Goal: Information Seeking & Learning: Stay updated

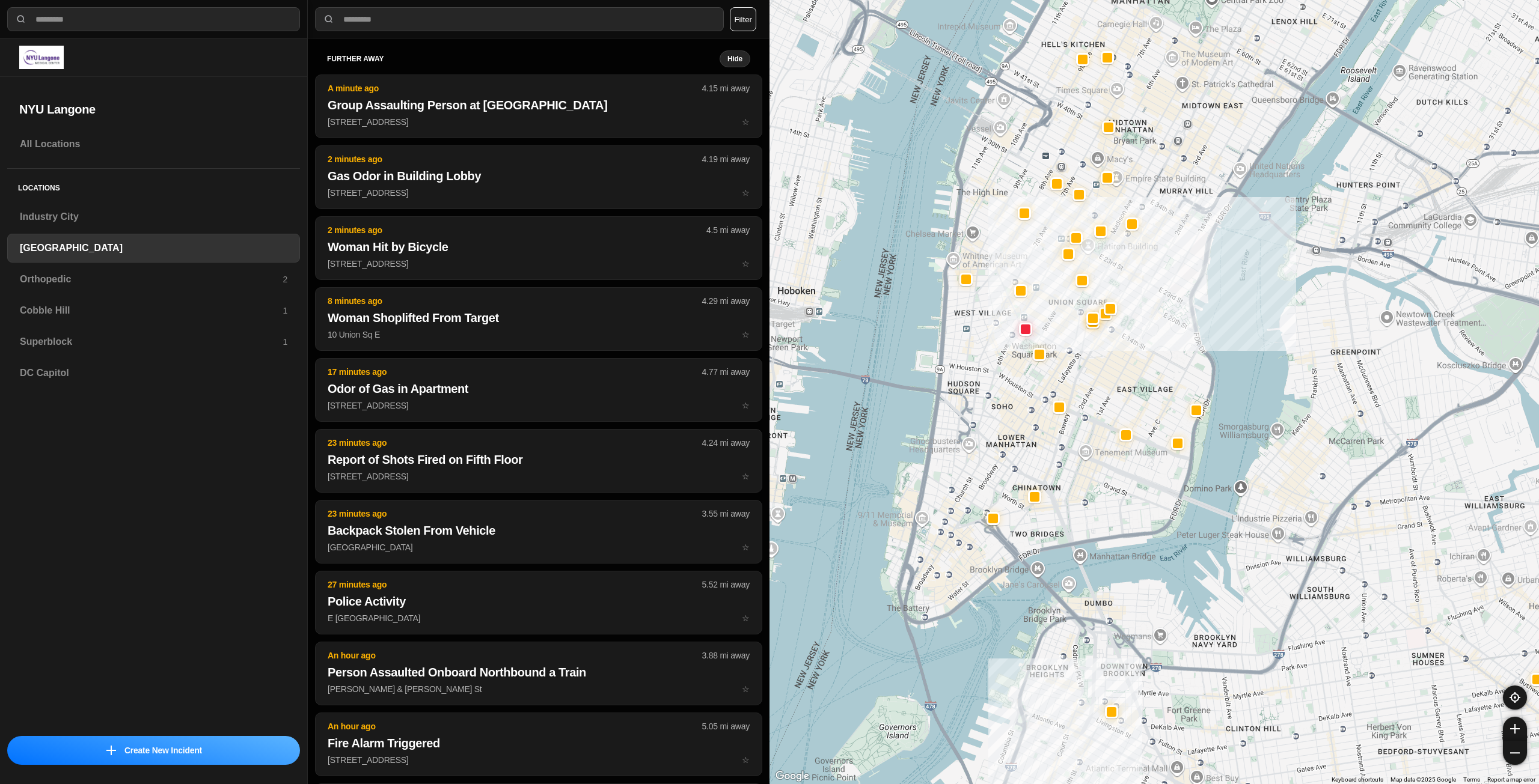
select select "*"
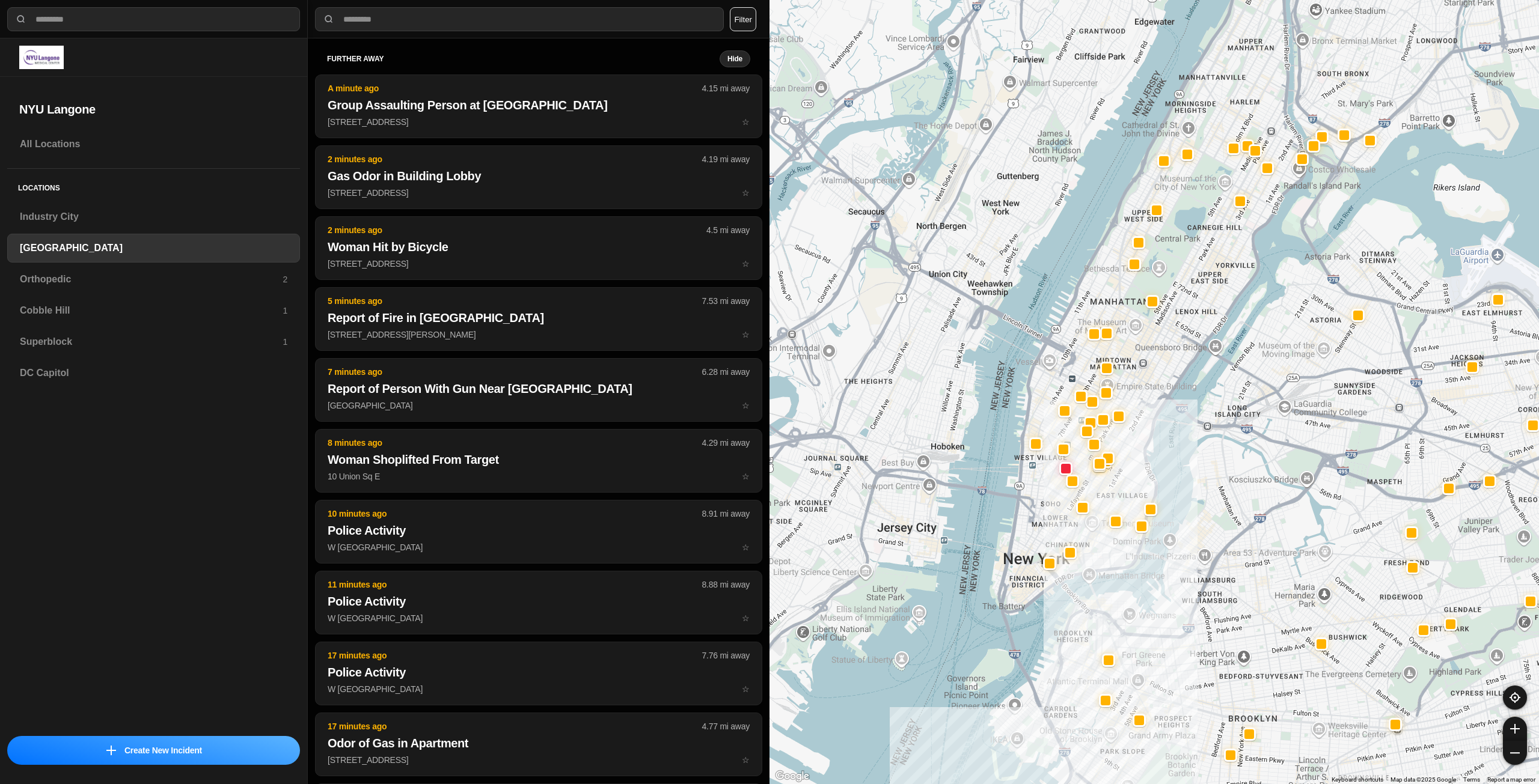
drag, startPoint x: 1160, startPoint y: 228, endPoint x: 1147, endPoint y: 350, distance: 122.7
click at [1147, 350] on div at bounding box center [1154, 392] width 770 height 784
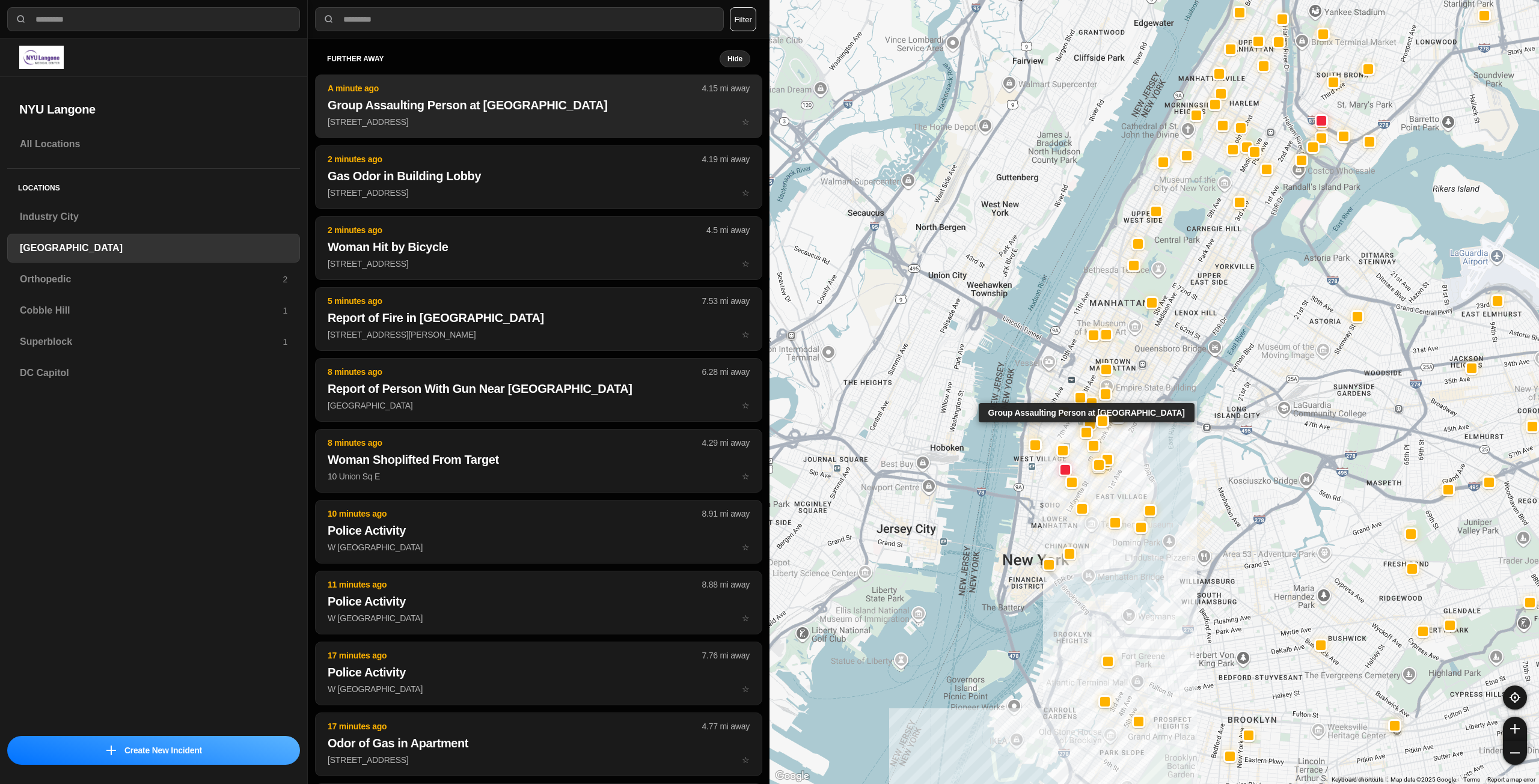
click at [440, 115] on button "A minute ago 4.15 mi away Group Assaulting Person at [GEOGRAPHIC_DATA] [STREET_…" at bounding box center [538, 106] width 448 height 64
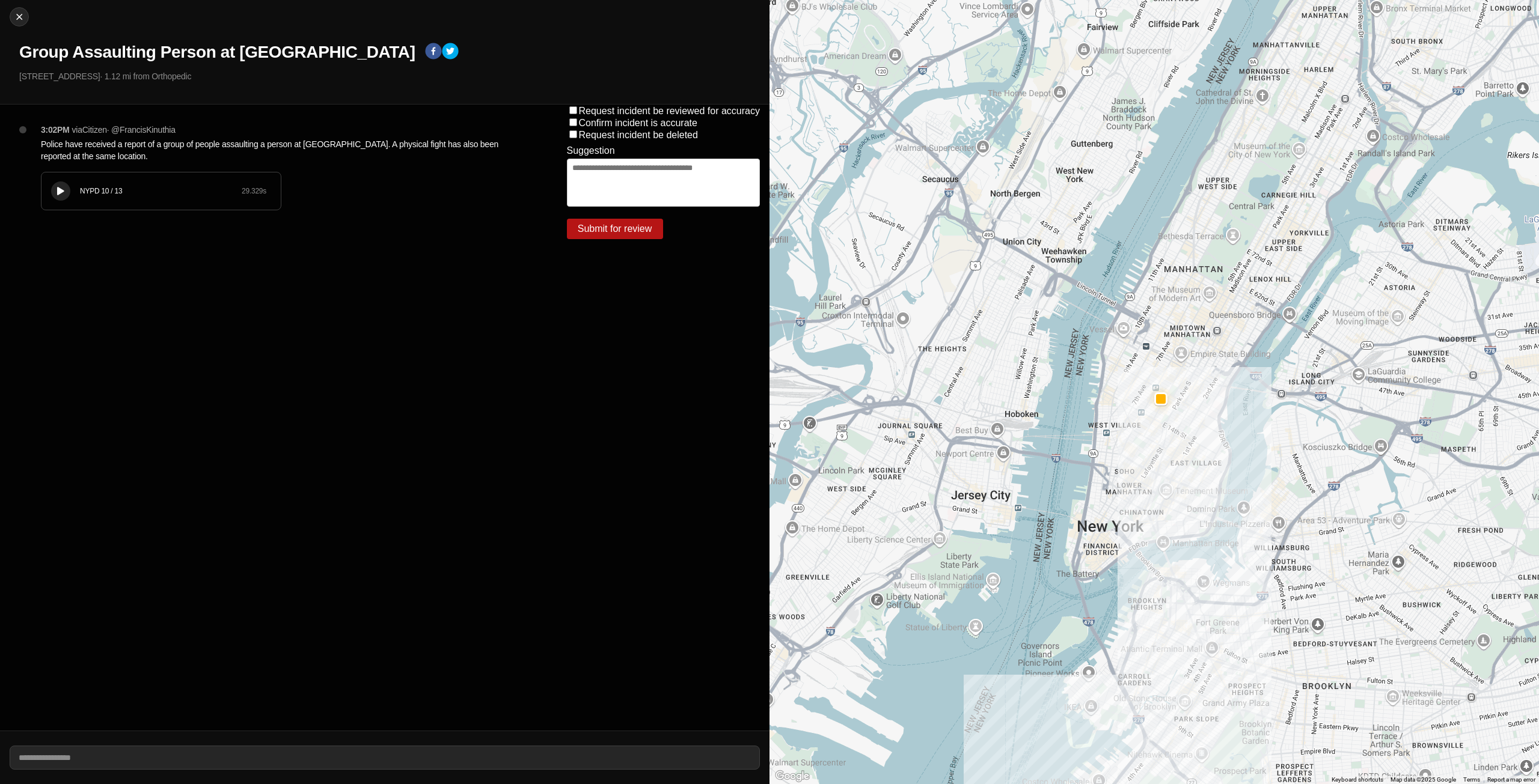
click at [58, 193] on icon at bounding box center [60, 192] width 7 height 8
click at [14, 13] on img at bounding box center [19, 17] width 12 height 12
select select "*"
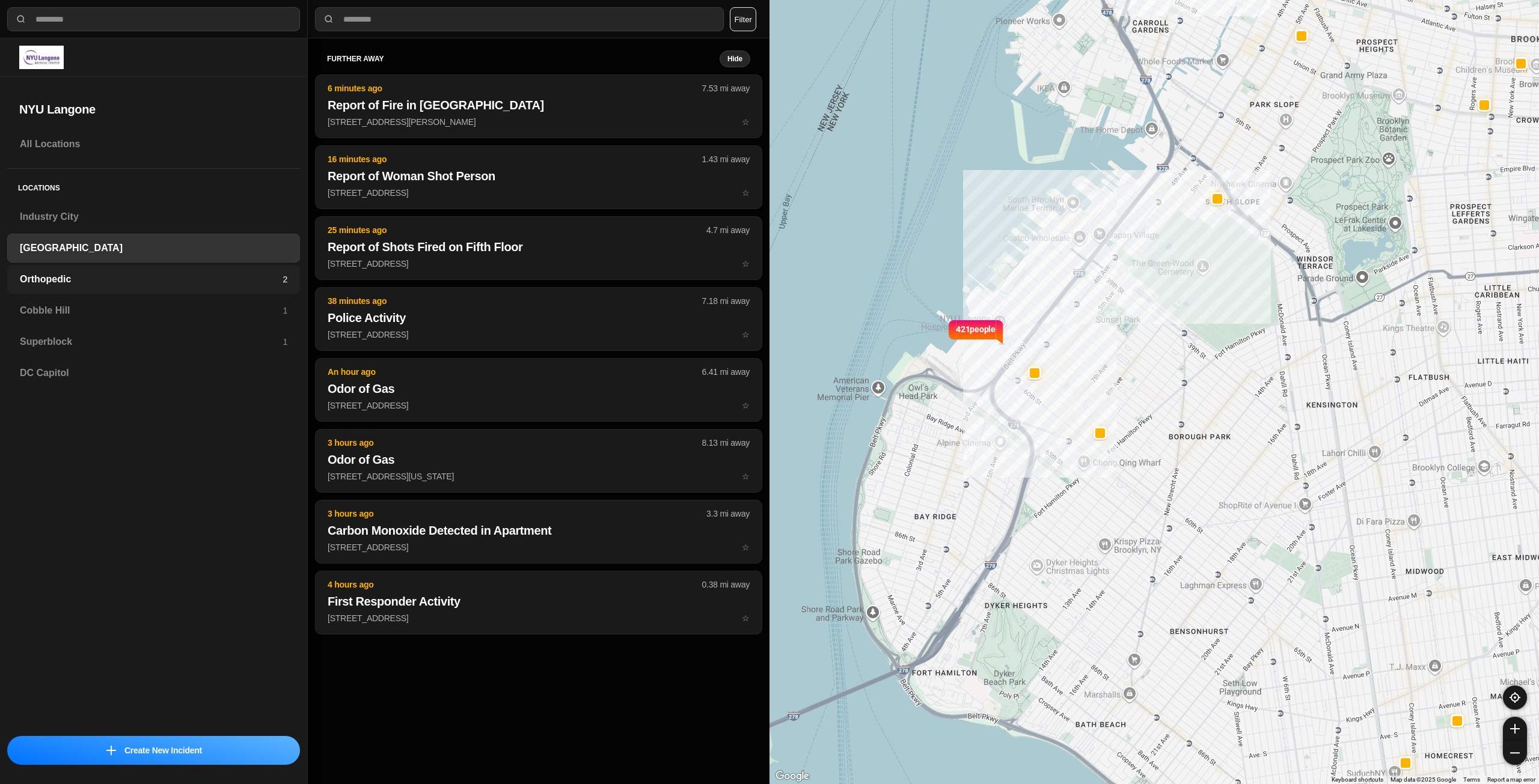
click at [92, 279] on h3 "Orthopedic" at bounding box center [151, 279] width 263 height 15
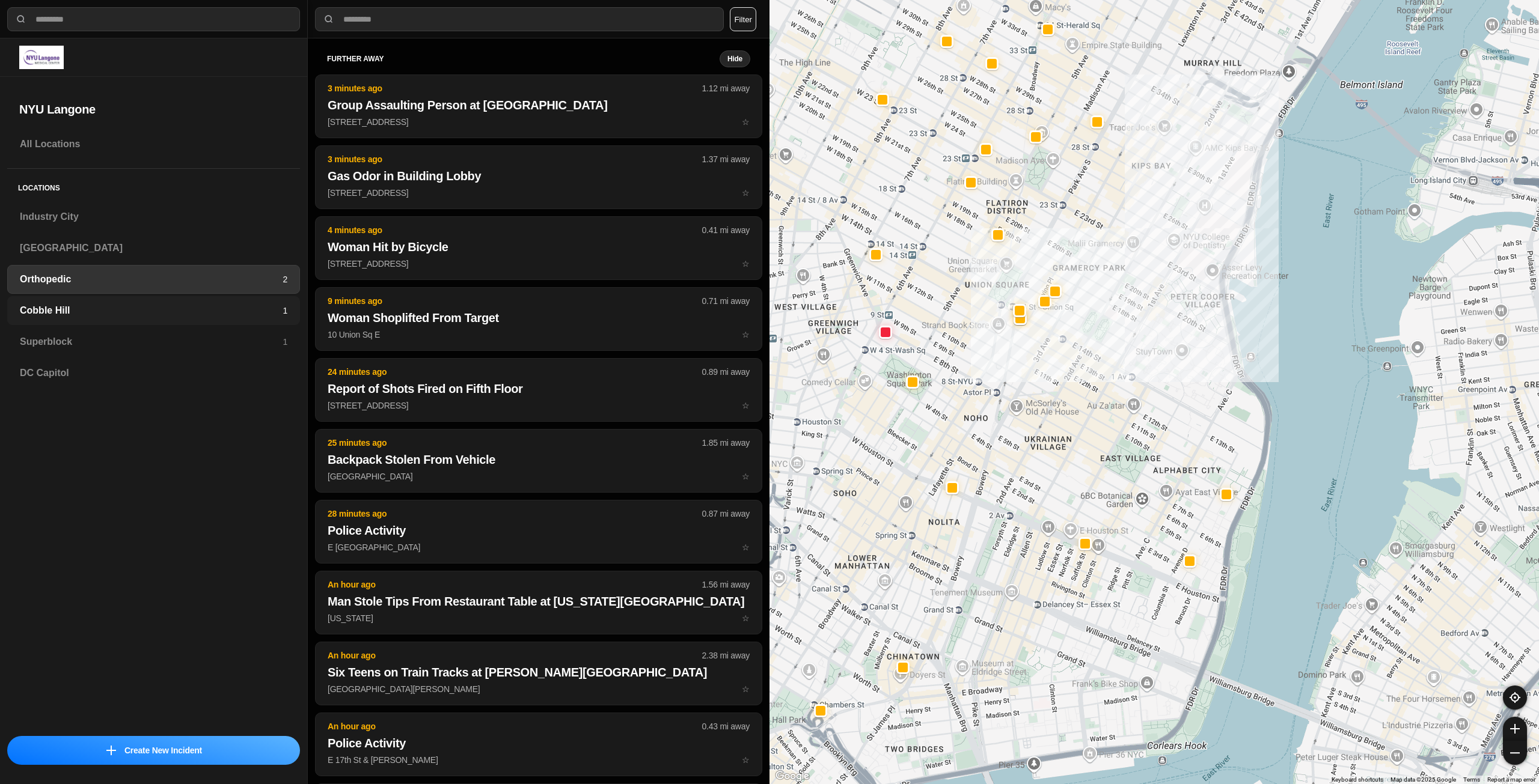
click at [168, 299] on div "Cobble Hill 1" at bounding box center [154, 310] width 293 height 29
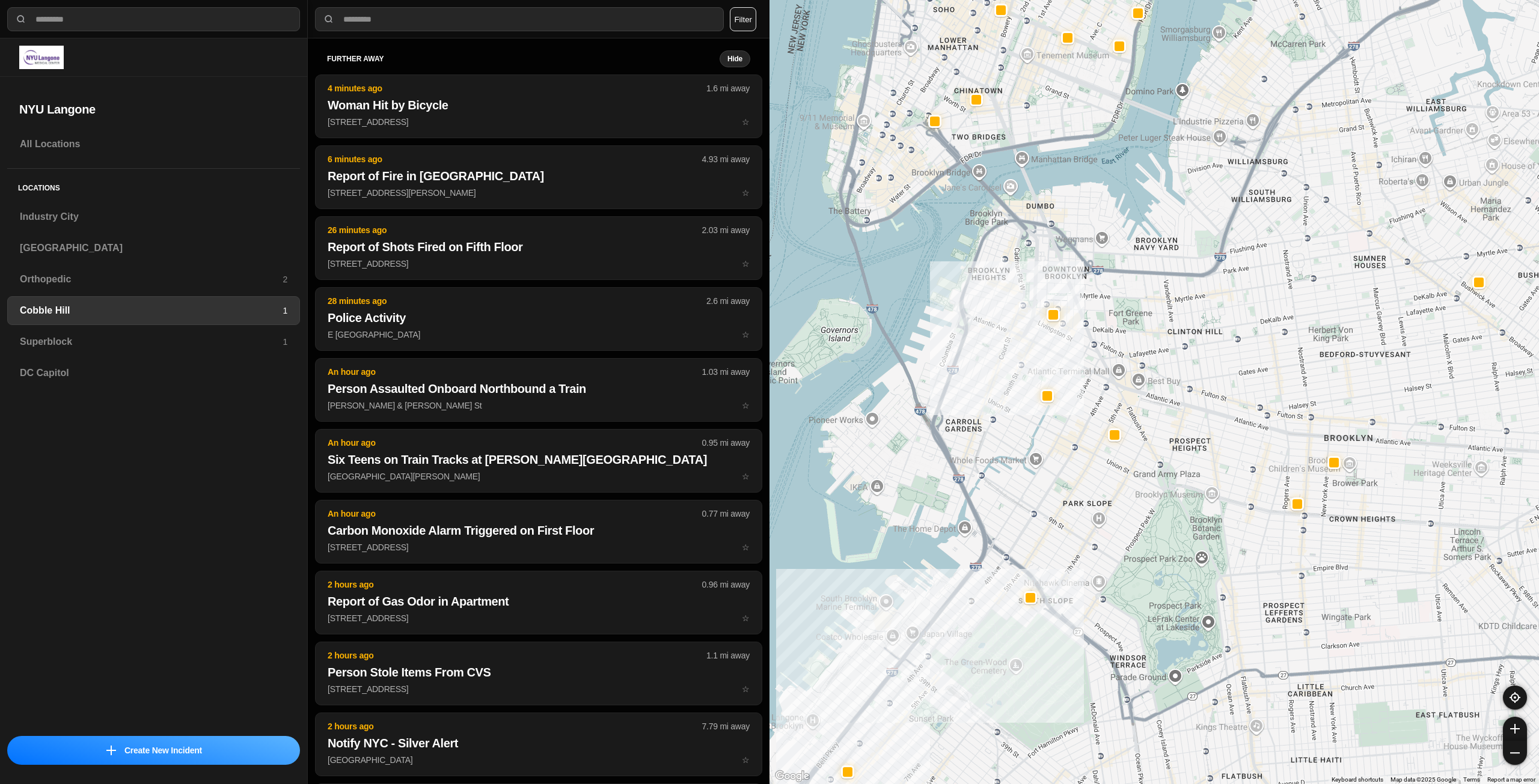
drag, startPoint x: 1320, startPoint y: 353, endPoint x: 1264, endPoint y: 374, distance: 59.8
click at [1266, 375] on div at bounding box center [1154, 392] width 770 height 784
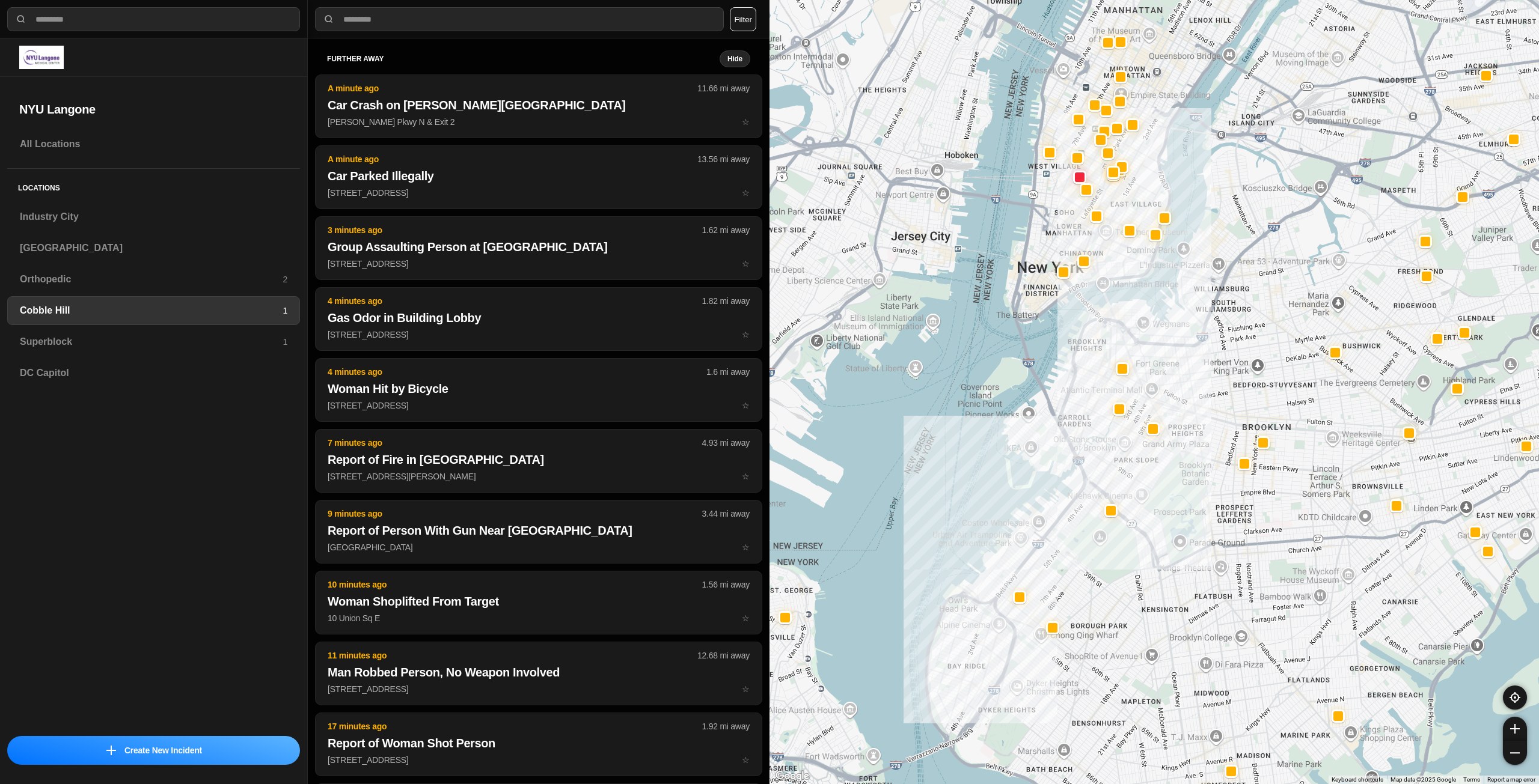
drag, startPoint x: 1070, startPoint y: 207, endPoint x: 1063, endPoint y: 313, distance: 106.2
click at [1062, 340] on div at bounding box center [1154, 392] width 770 height 784
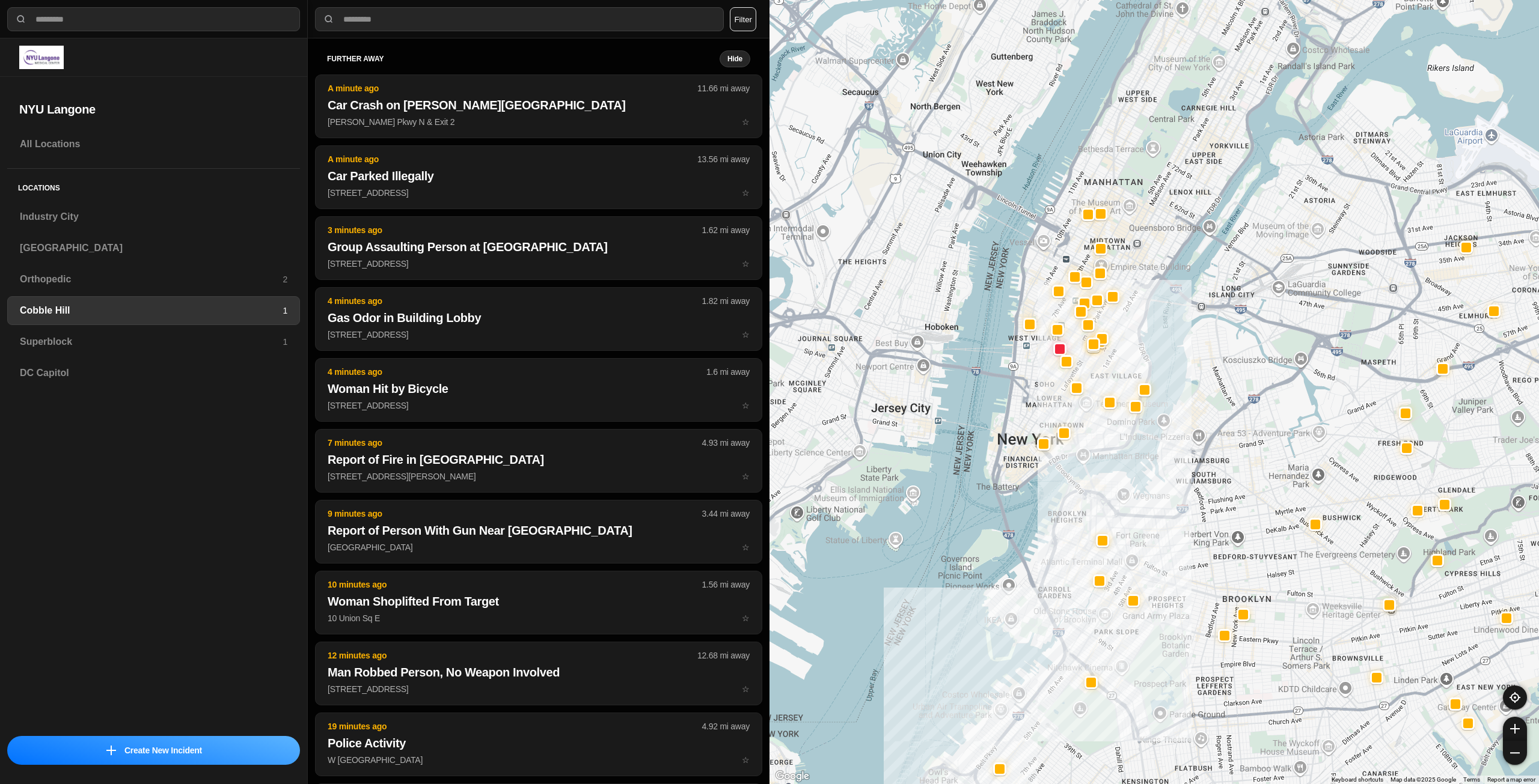
drag, startPoint x: 1083, startPoint y: 175, endPoint x: 1064, endPoint y: 250, distance: 77.4
click at [1064, 250] on div at bounding box center [1154, 392] width 770 height 784
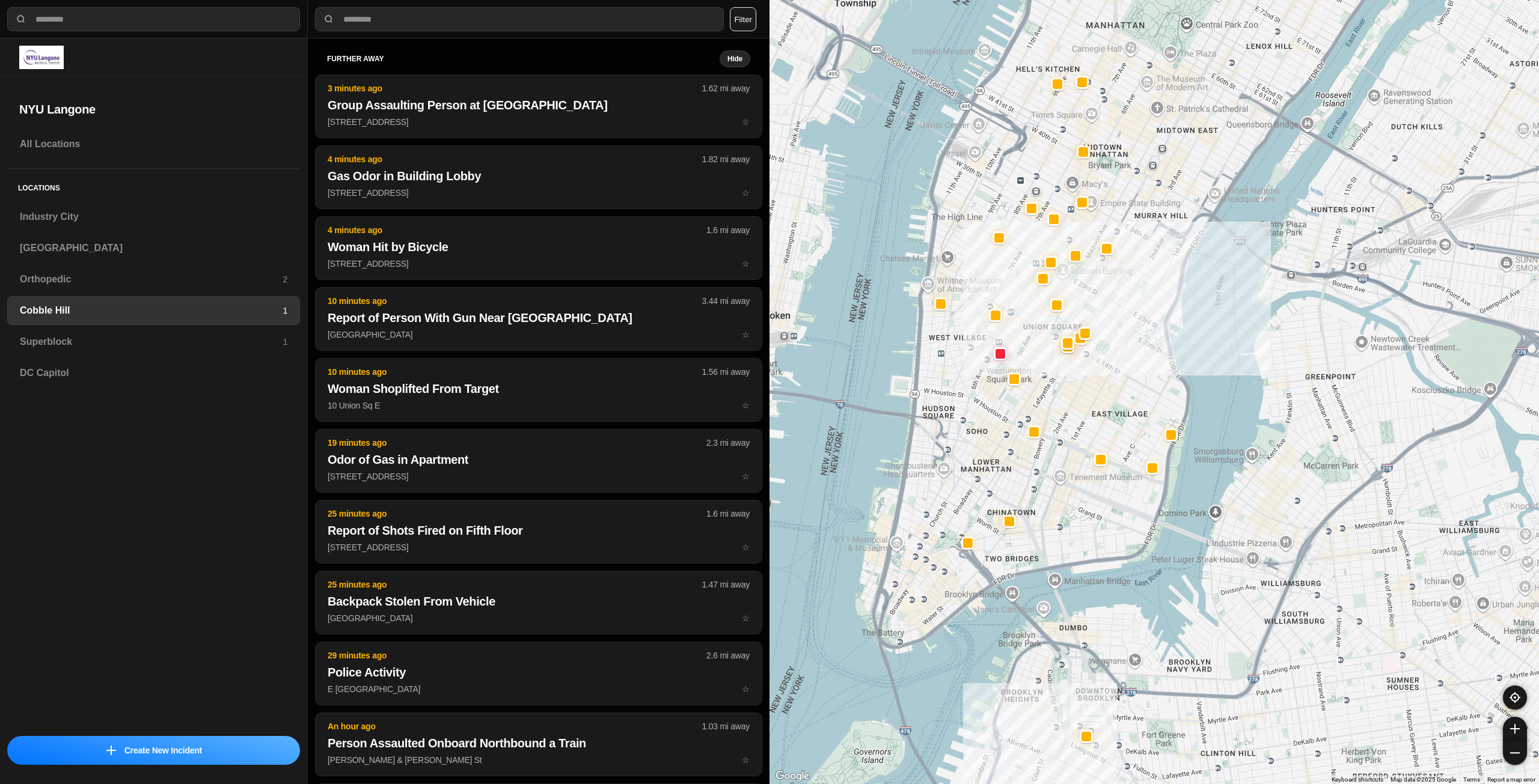
drag, startPoint x: 1120, startPoint y: 336, endPoint x: 1115, endPoint y: 375, distance: 39.3
click at [1115, 375] on div at bounding box center [1154, 392] width 770 height 784
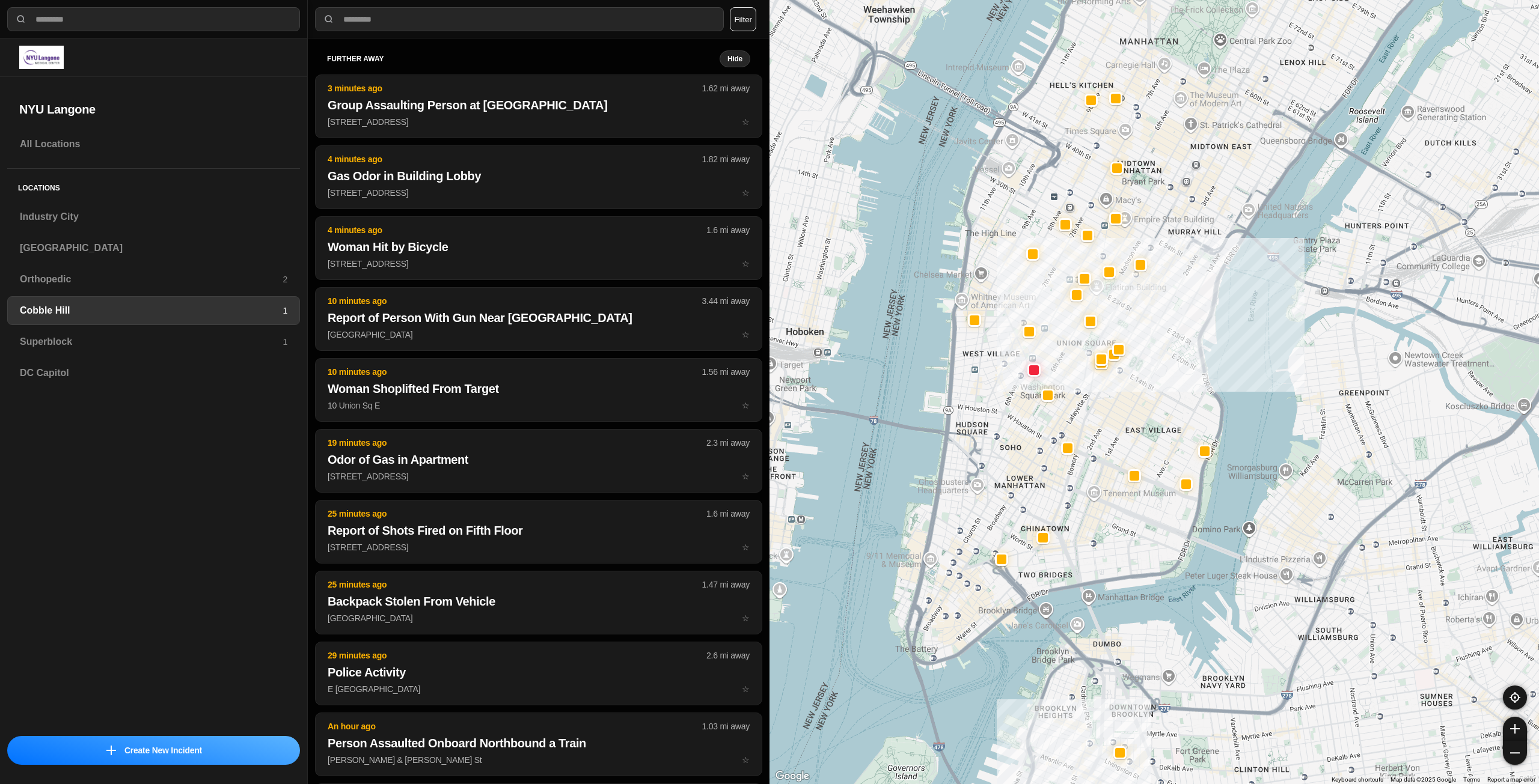
drag, startPoint x: 1122, startPoint y: 387, endPoint x: 1160, endPoint y: 393, distance: 38.5
click at [1160, 393] on div at bounding box center [1154, 392] width 770 height 784
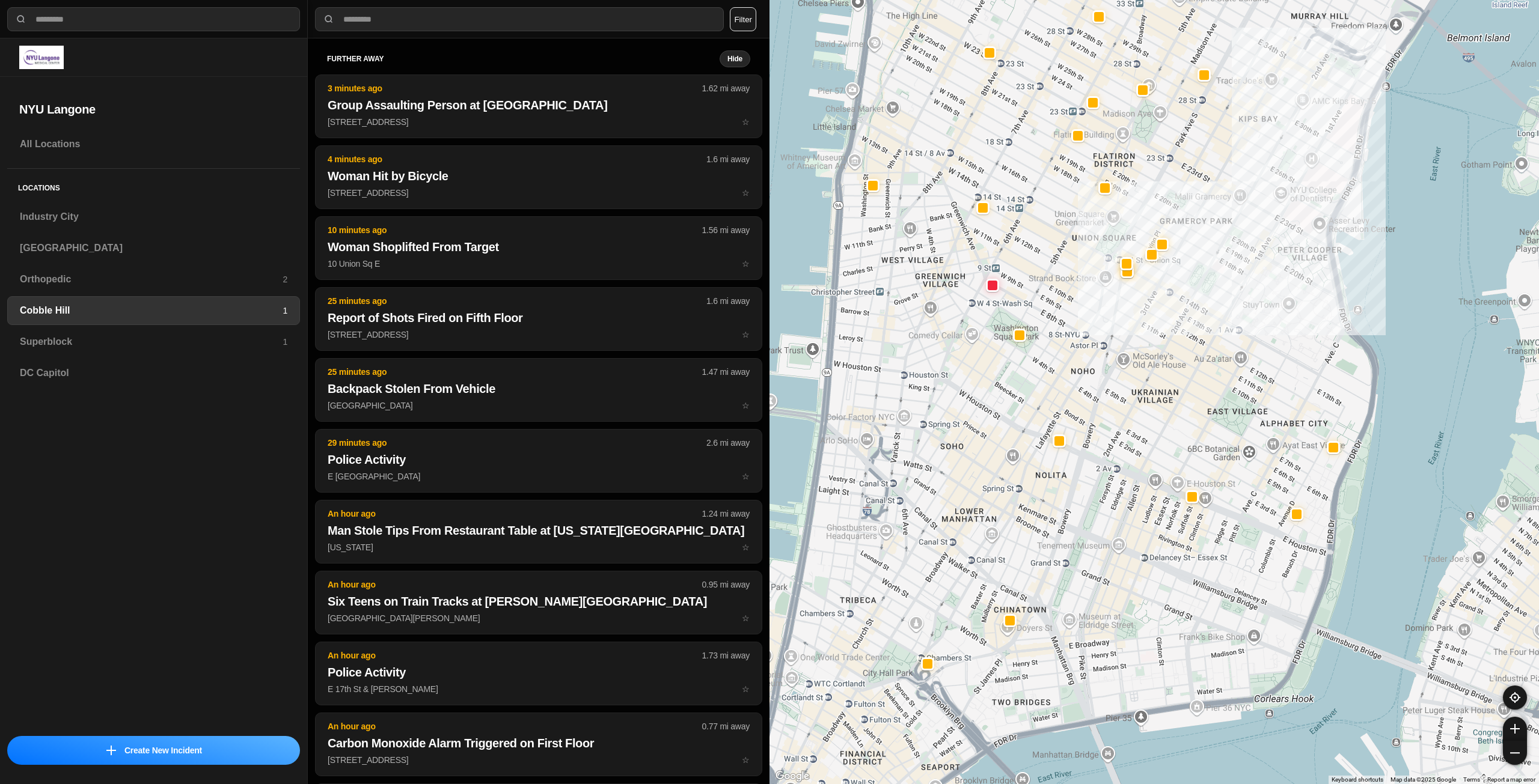
drag, startPoint x: 1136, startPoint y: 463, endPoint x: 1214, endPoint y: 398, distance: 101.5
click at [1214, 398] on div "30 people" at bounding box center [1154, 392] width 770 height 784
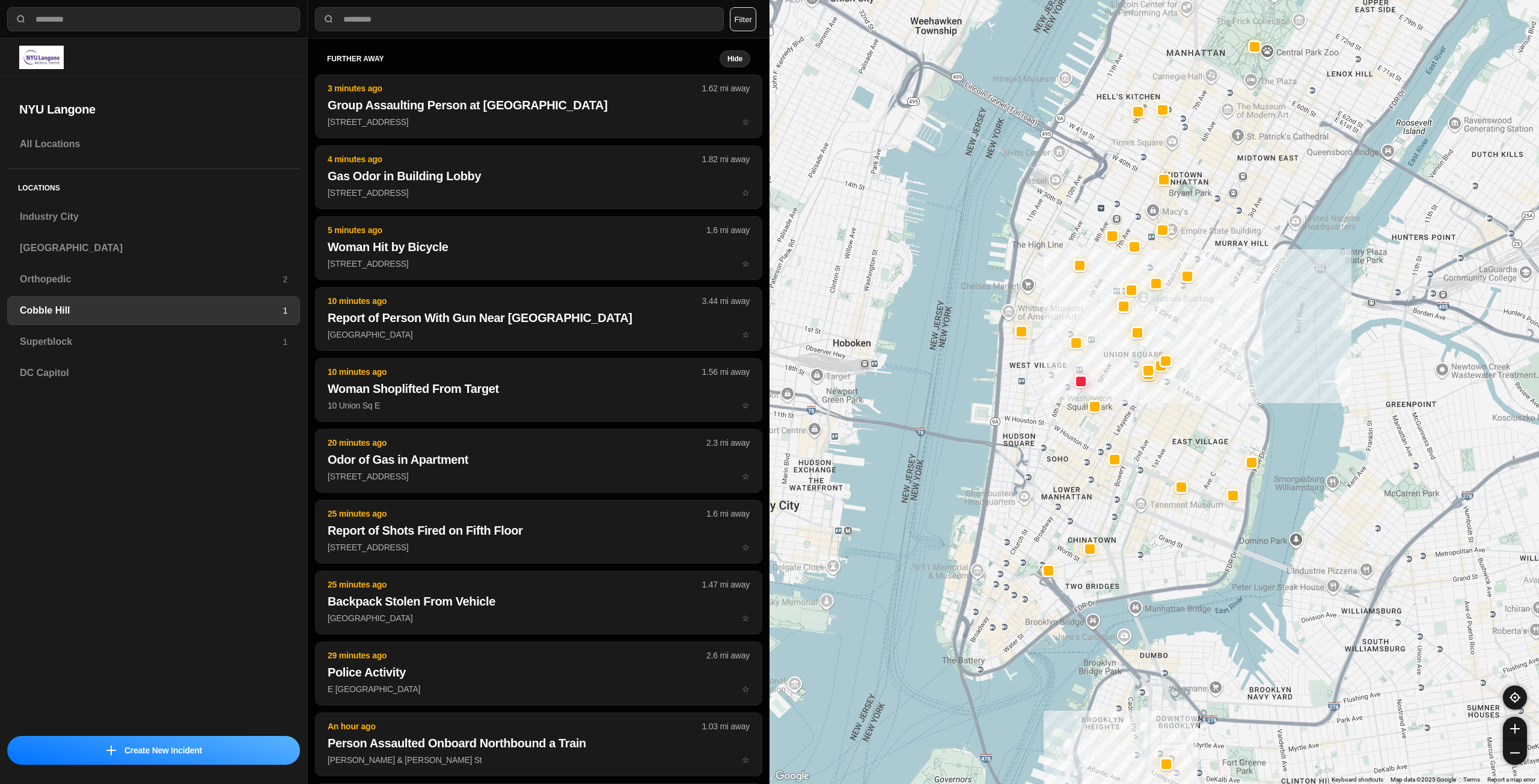
drag, startPoint x: 1203, startPoint y: 410, endPoint x: 1196, endPoint y: 423, distance: 14.8
click at [1196, 423] on div at bounding box center [1154, 392] width 770 height 784
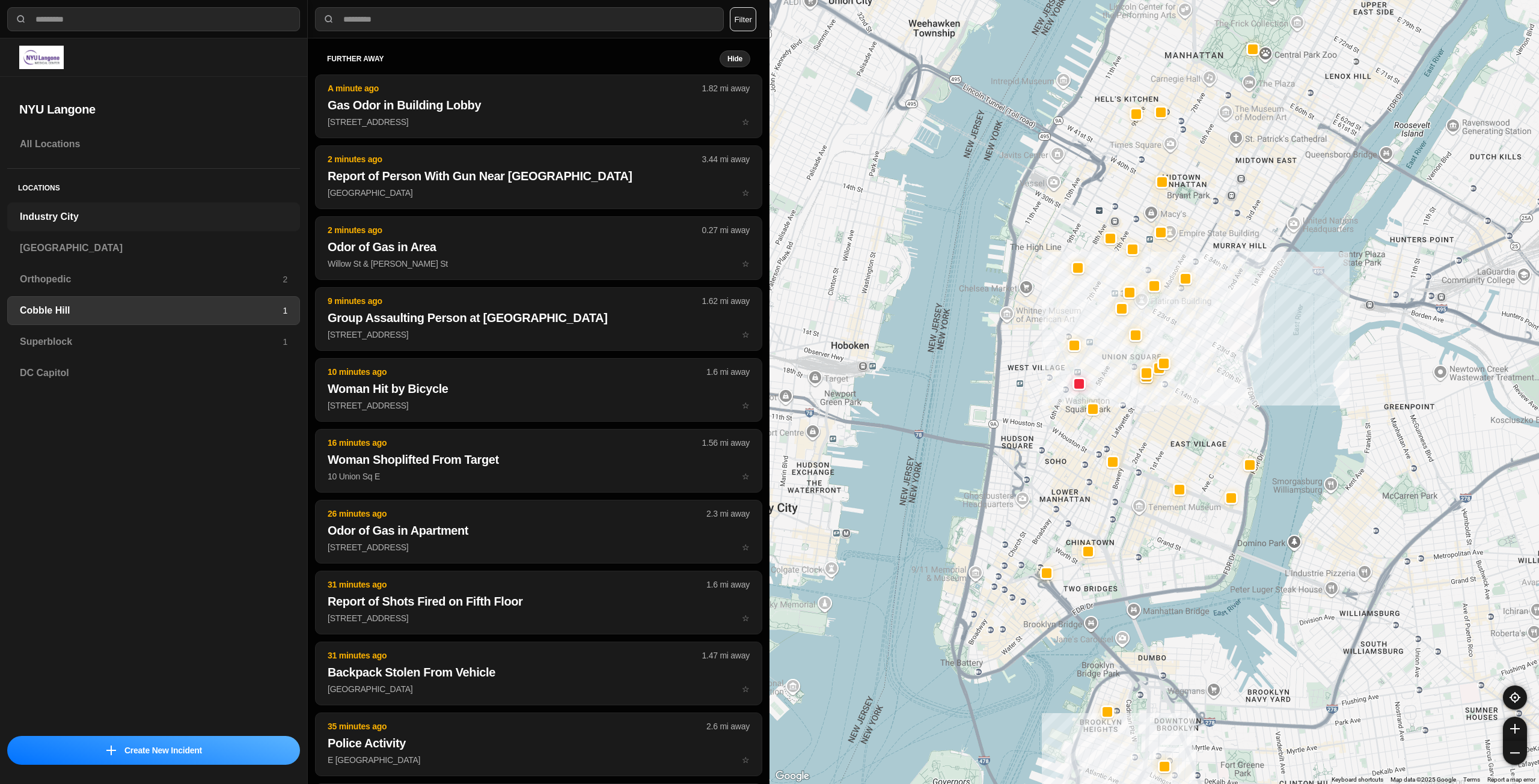
click at [107, 211] on h3 "Industry City" at bounding box center [154, 216] width 268 height 15
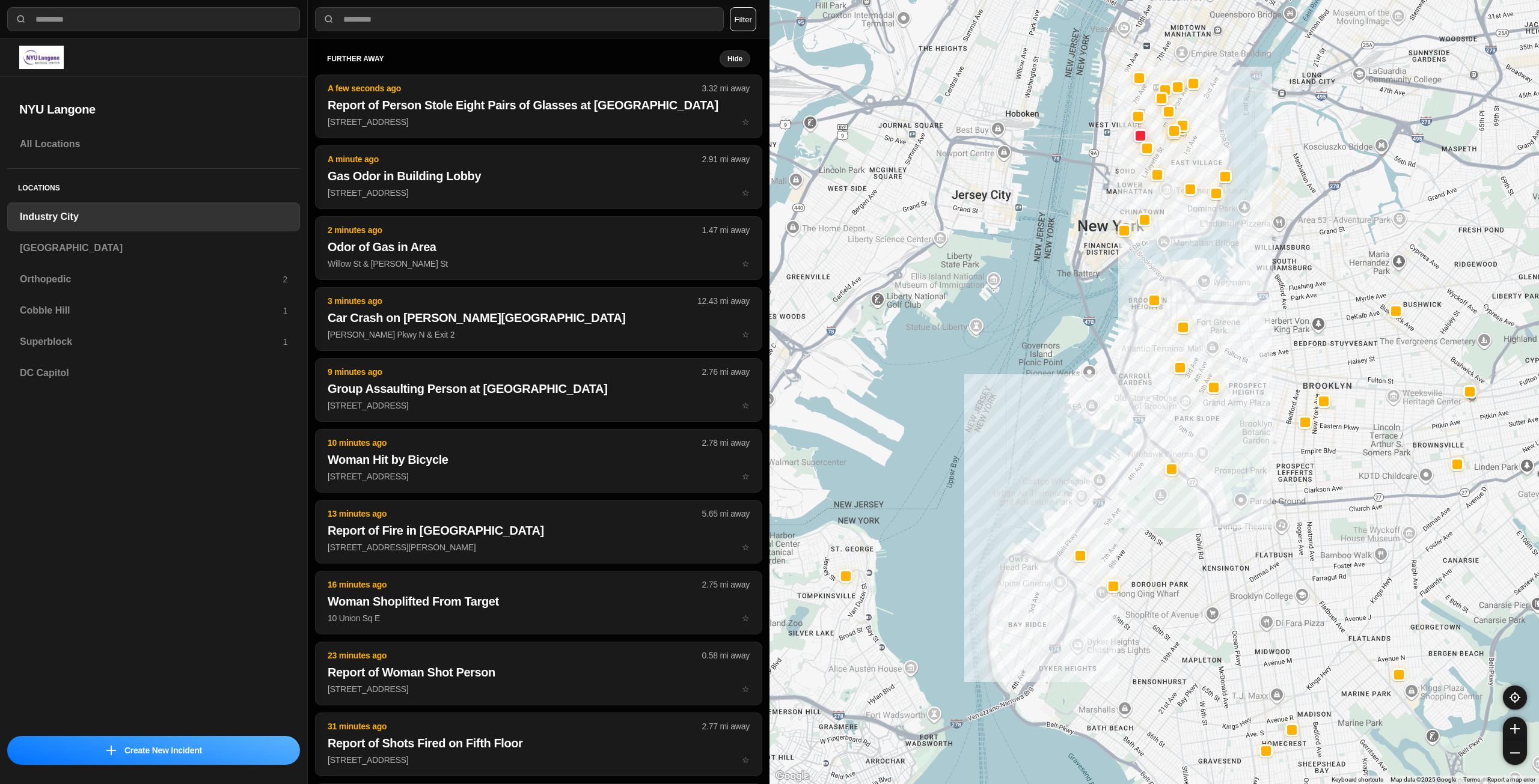
drag, startPoint x: 1325, startPoint y: 287, endPoint x: 1264, endPoint y: 347, distance: 85.6
click at [1264, 347] on div at bounding box center [1154, 392] width 770 height 784
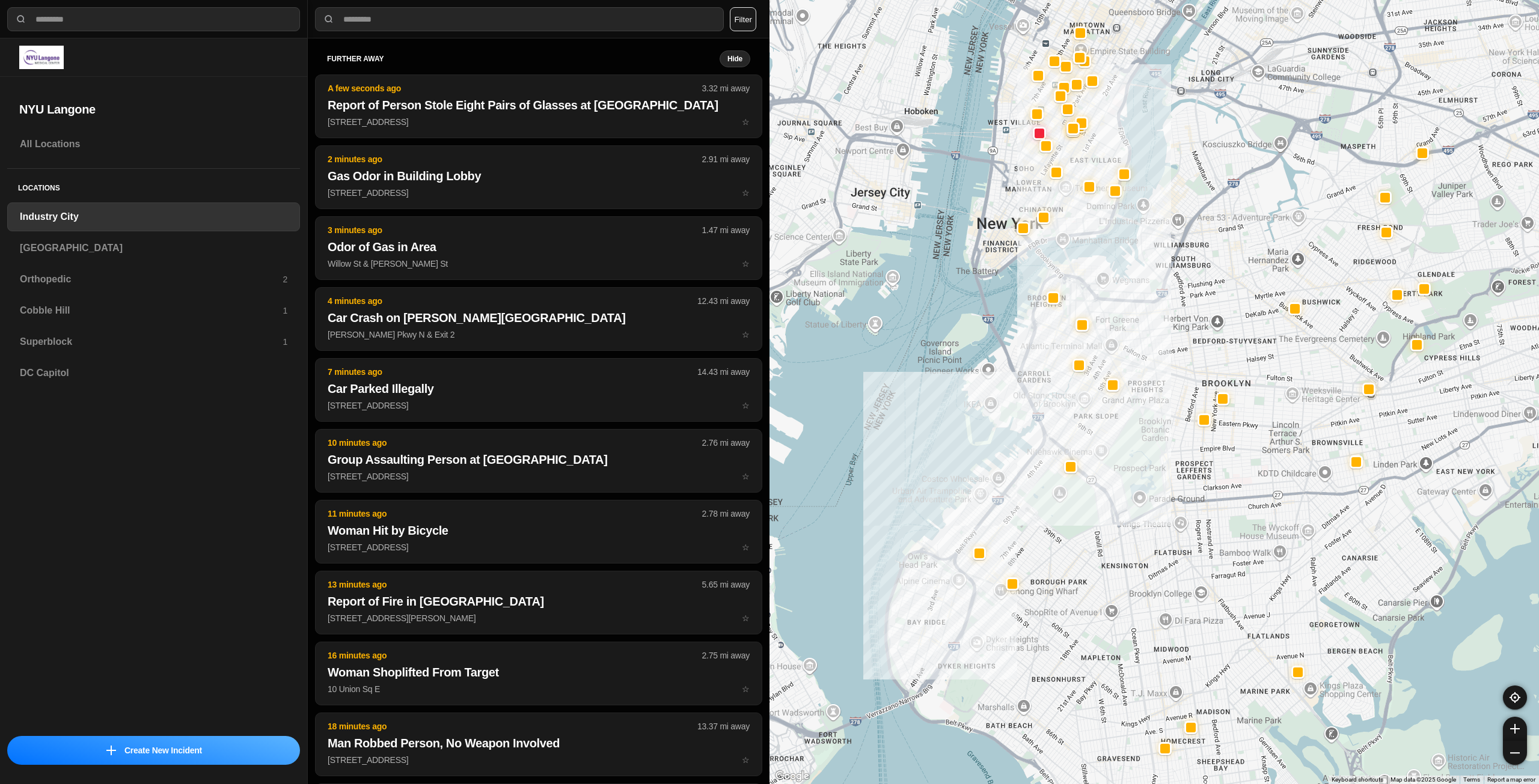
drag, startPoint x: 1298, startPoint y: 346, endPoint x: 1196, endPoint y: 342, distance: 102.1
click at [1196, 342] on div at bounding box center [1154, 392] width 770 height 784
click at [183, 251] on h3 "[GEOGRAPHIC_DATA]" at bounding box center [154, 248] width 268 height 15
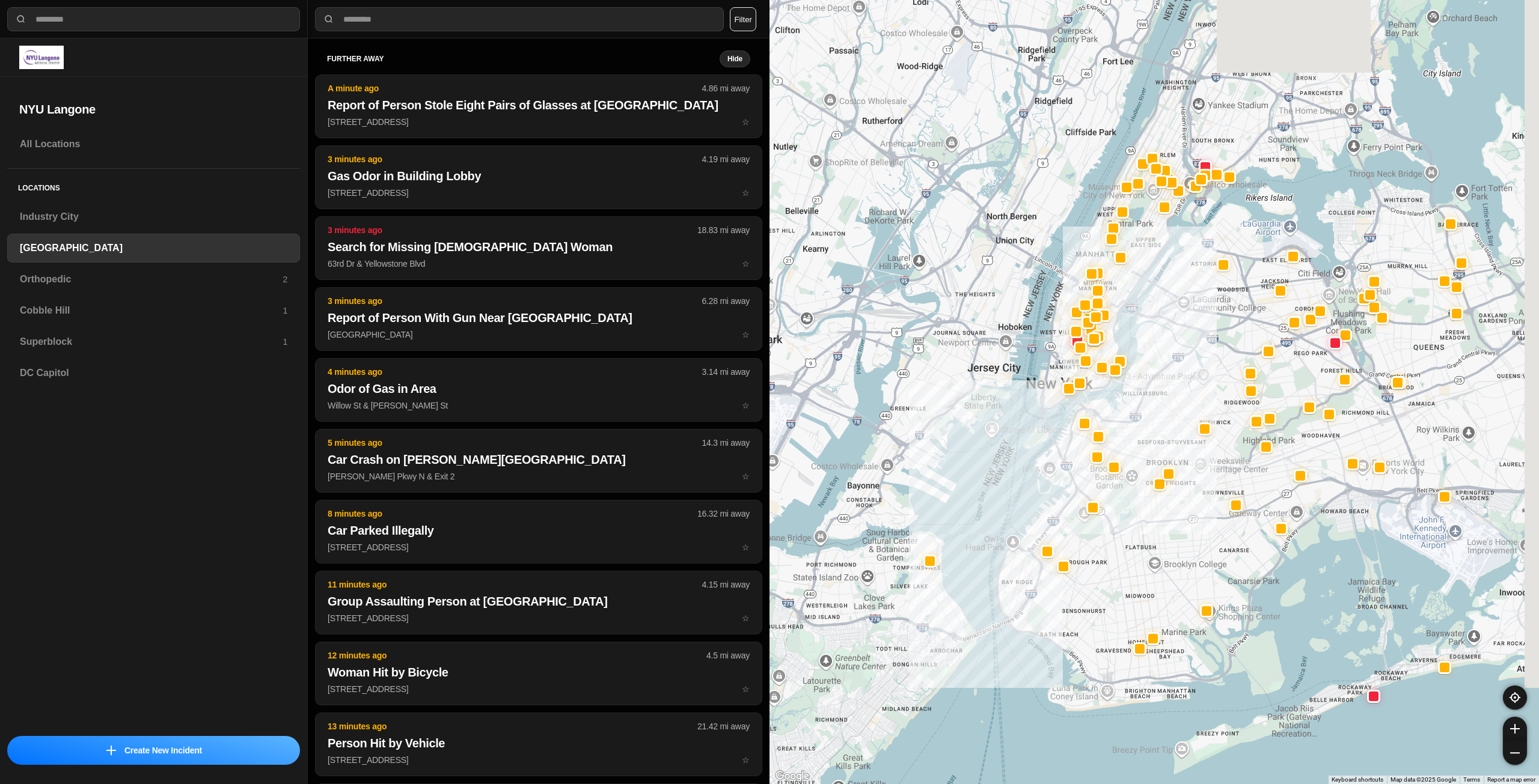
drag, startPoint x: 1196, startPoint y: 412, endPoint x: 1113, endPoint y: 559, distance: 168.8
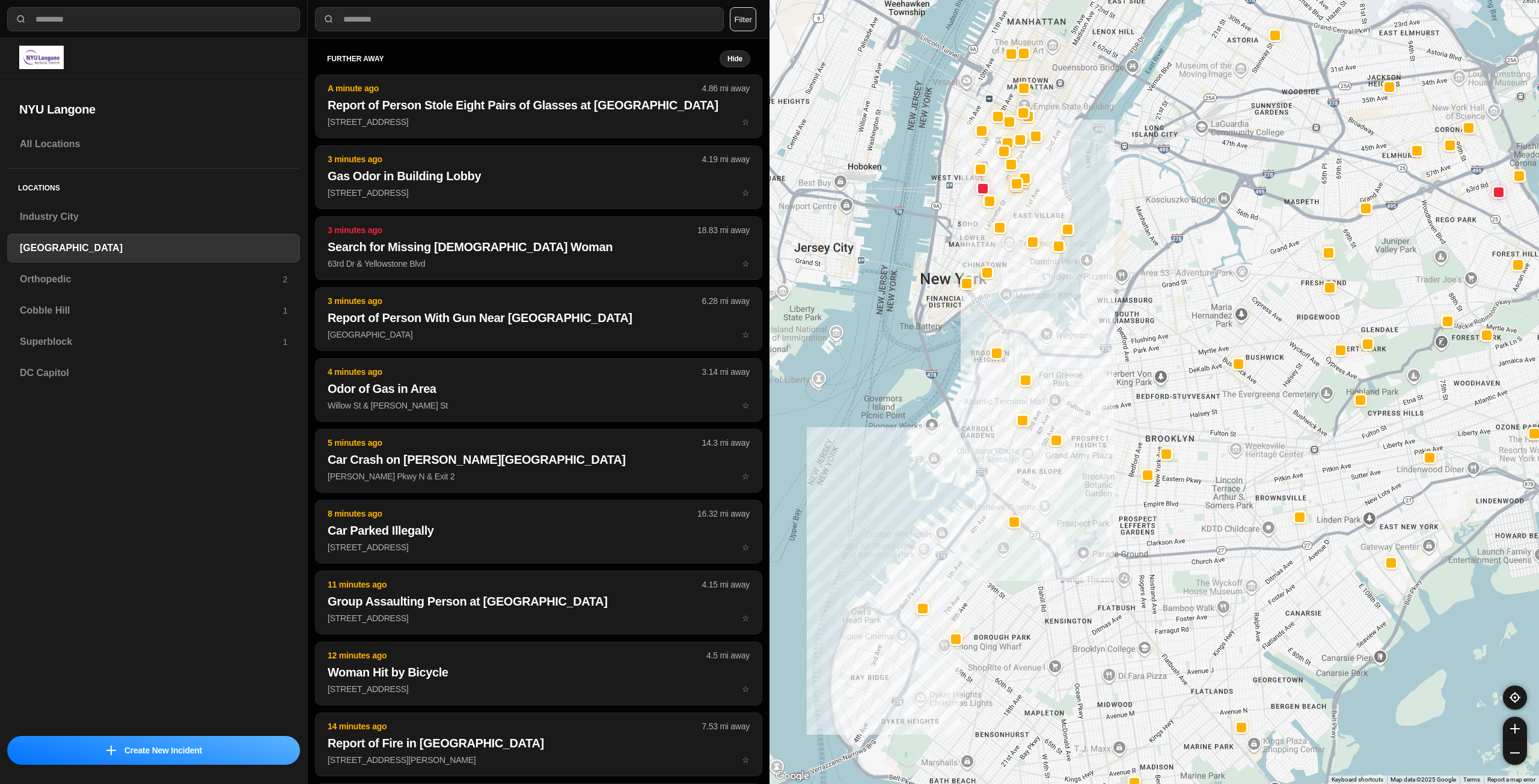
drag, startPoint x: 1074, startPoint y: 524, endPoint x: 1064, endPoint y: 520, distance: 10.8
click at [1068, 540] on div at bounding box center [1154, 392] width 770 height 784
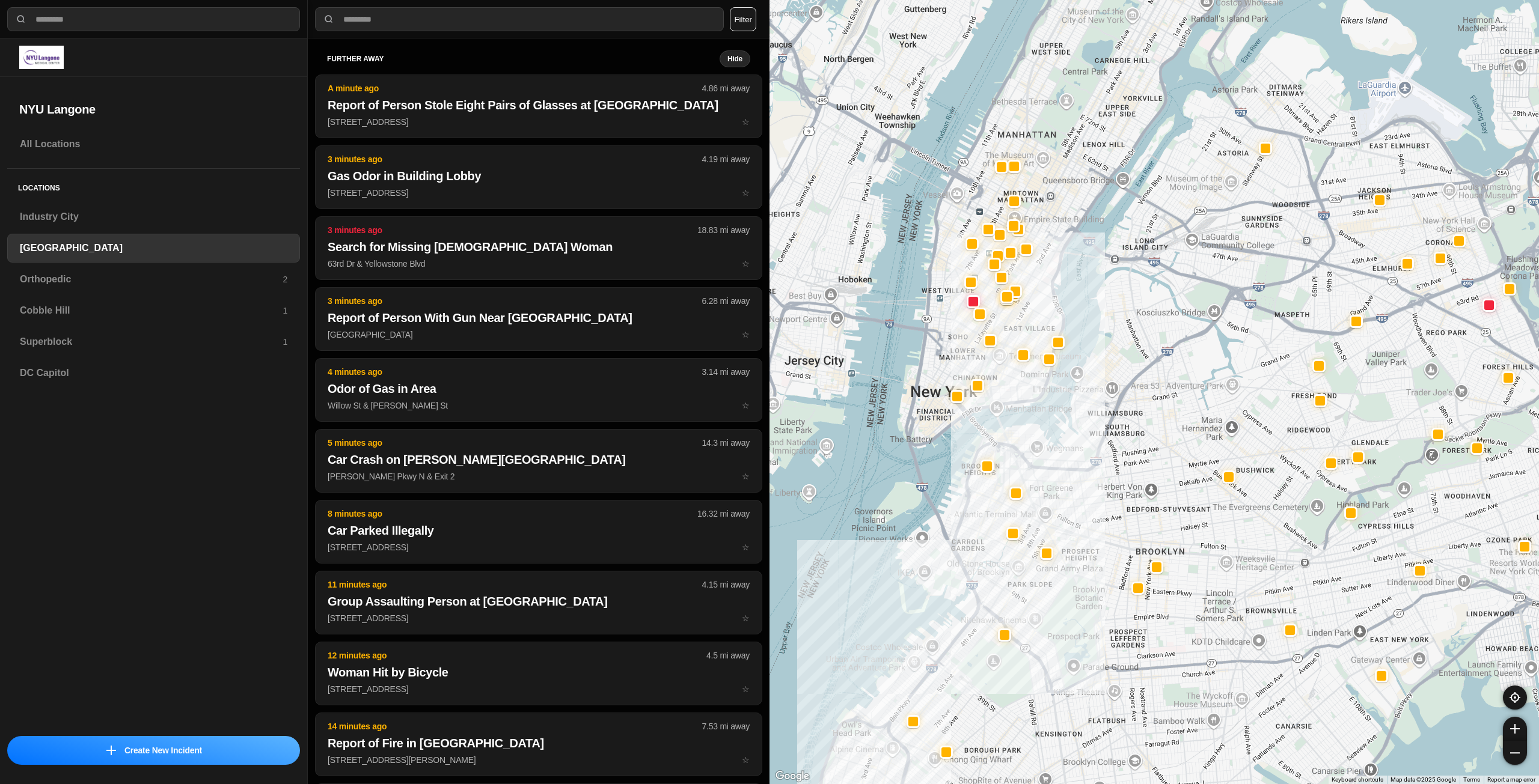
drag, startPoint x: 1082, startPoint y: 468, endPoint x: 1079, endPoint y: 521, distance: 53.1
click at [1079, 521] on div at bounding box center [1154, 392] width 770 height 784
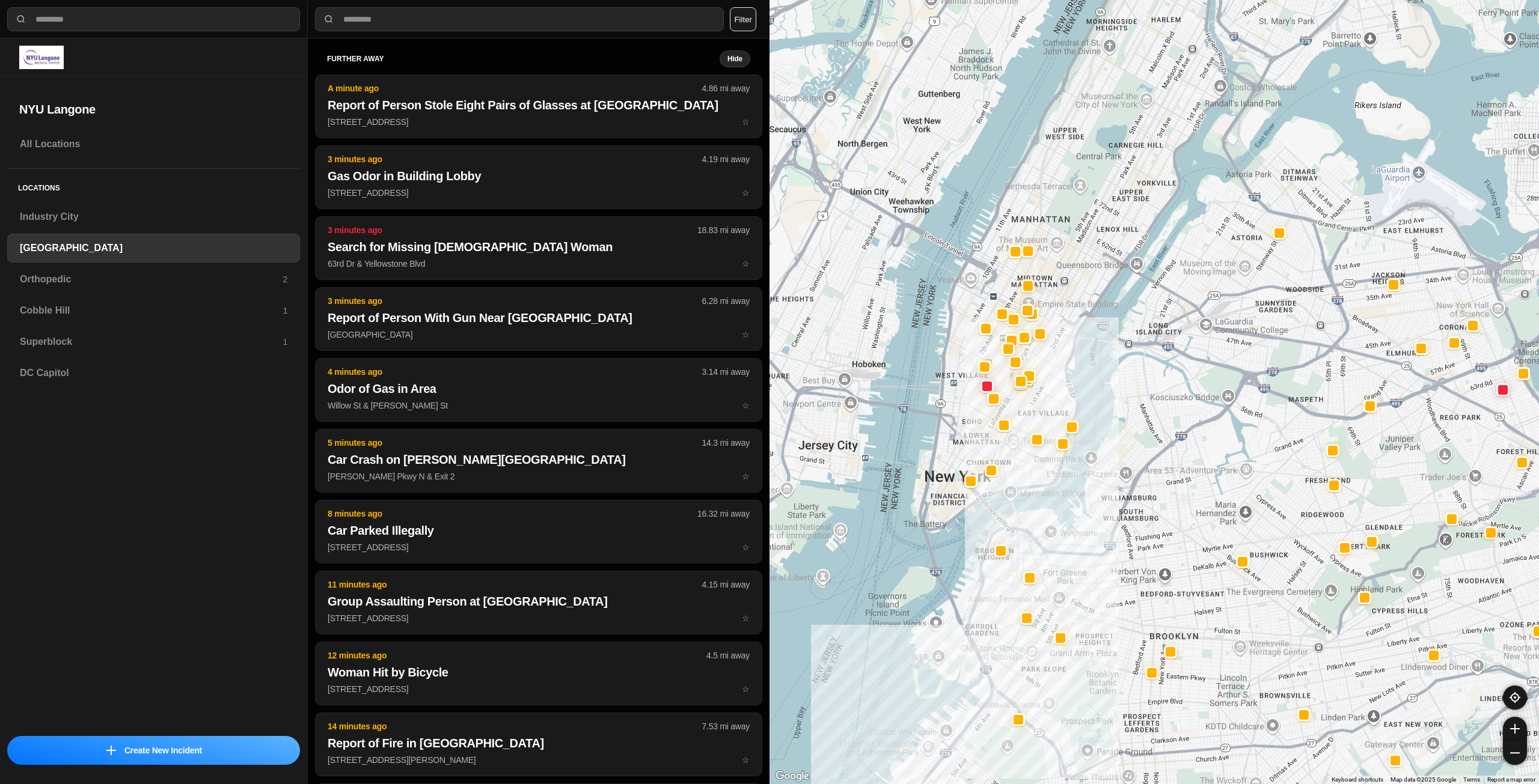
drag, startPoint x: 1063, startPoint y: 418, endPoint x: 1048, endPoint y: 491, distance: 74.5
click at [1077, 508] on div at bounding box center [1154, 392] width 770 height 784
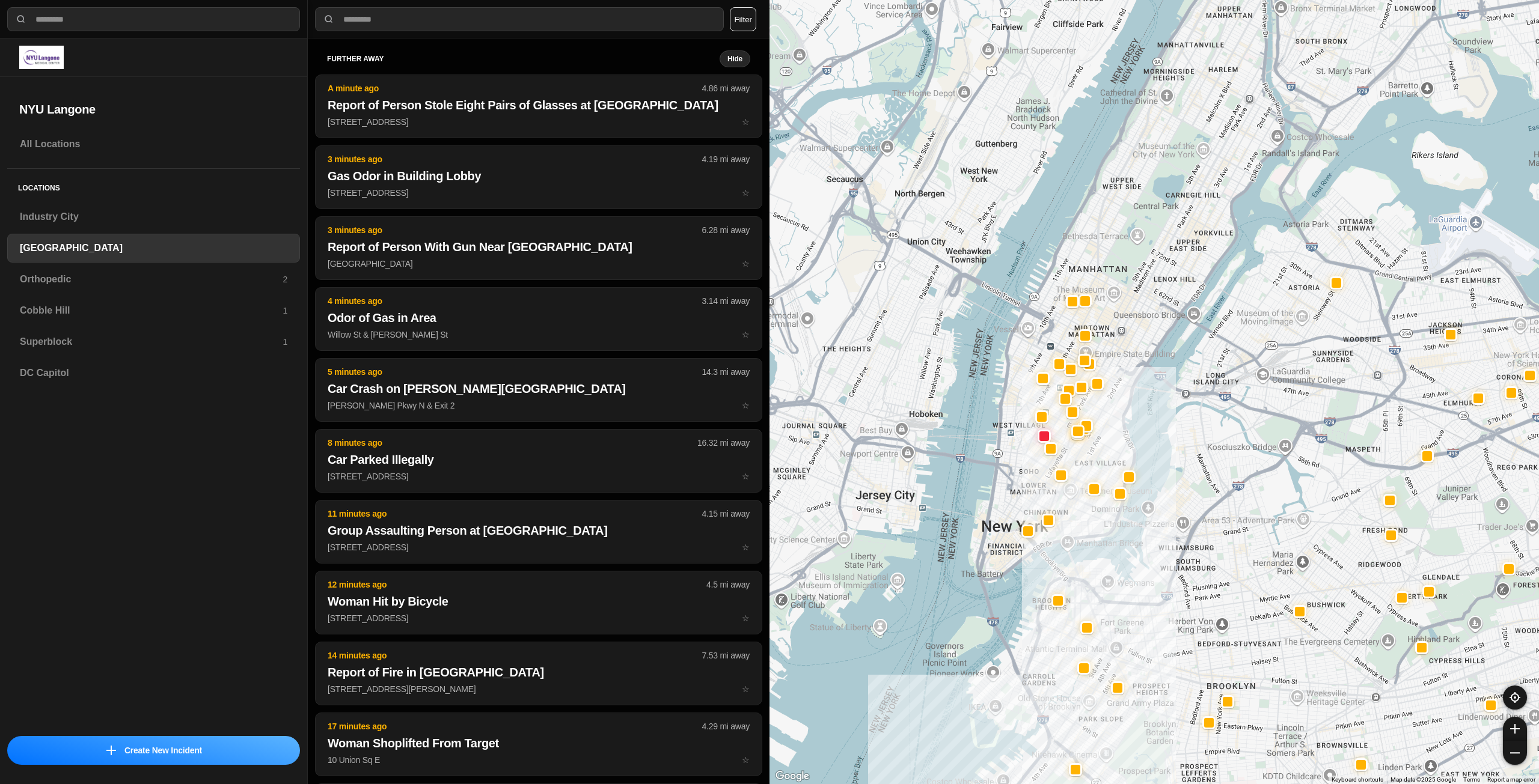
drag, startPoint x: 1008, startPoint y: 483, endPoint x: 1058, endPoint y: 507, distance: 55.5
click at [1058, 516] on div at bounding box center [1154, 392] width 770 height 784
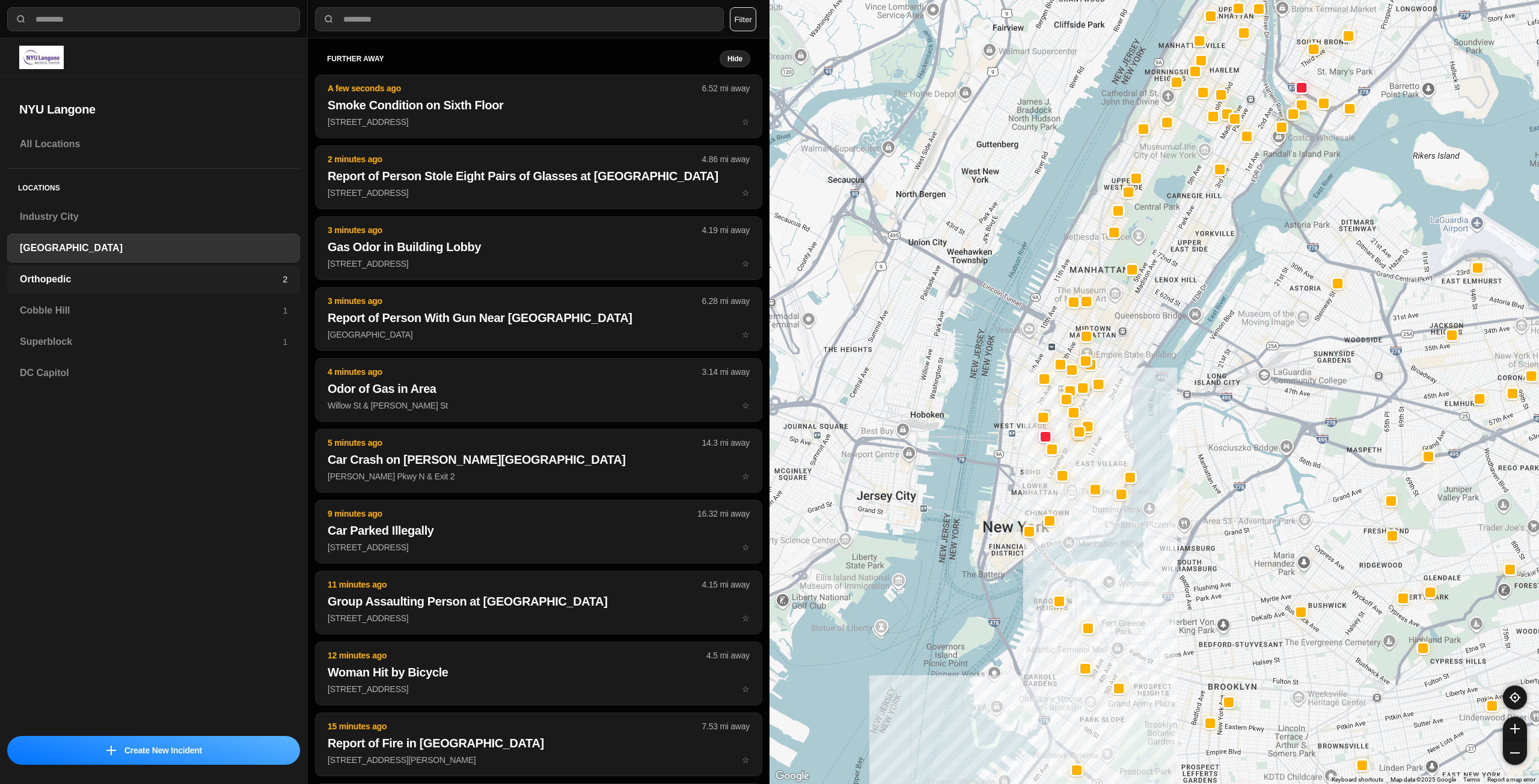
click at [99, 275] on h3 "Orthopedic" at bounding box center [151, 279] width 263 height 15
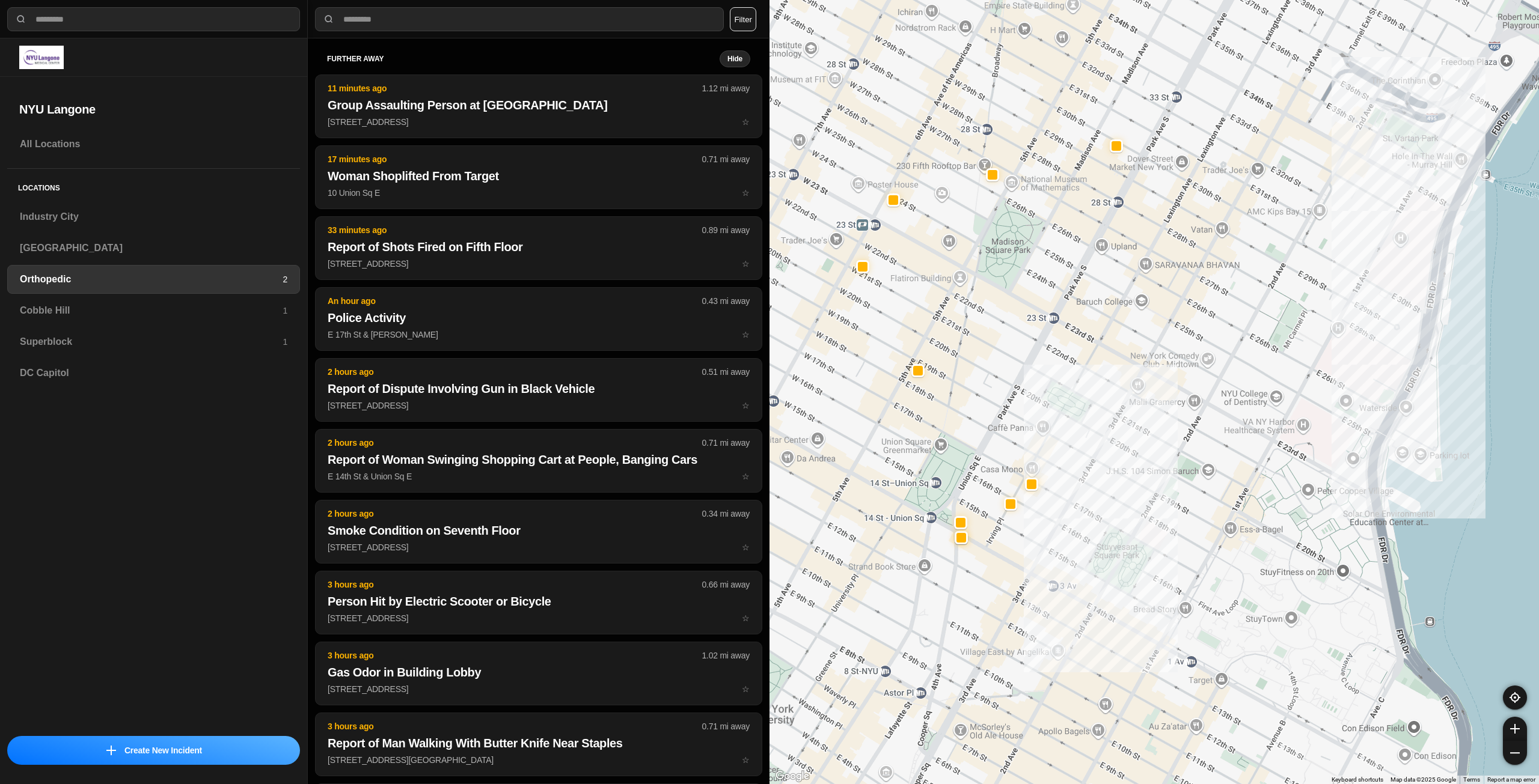
drag, startPoint x: 984, startPoint y: 519, endPoint x: 1016, endPoint y: 550, distance: 44.6
click at [1016, 550] on div at bounding box center [1154, 392] width 770 height 784
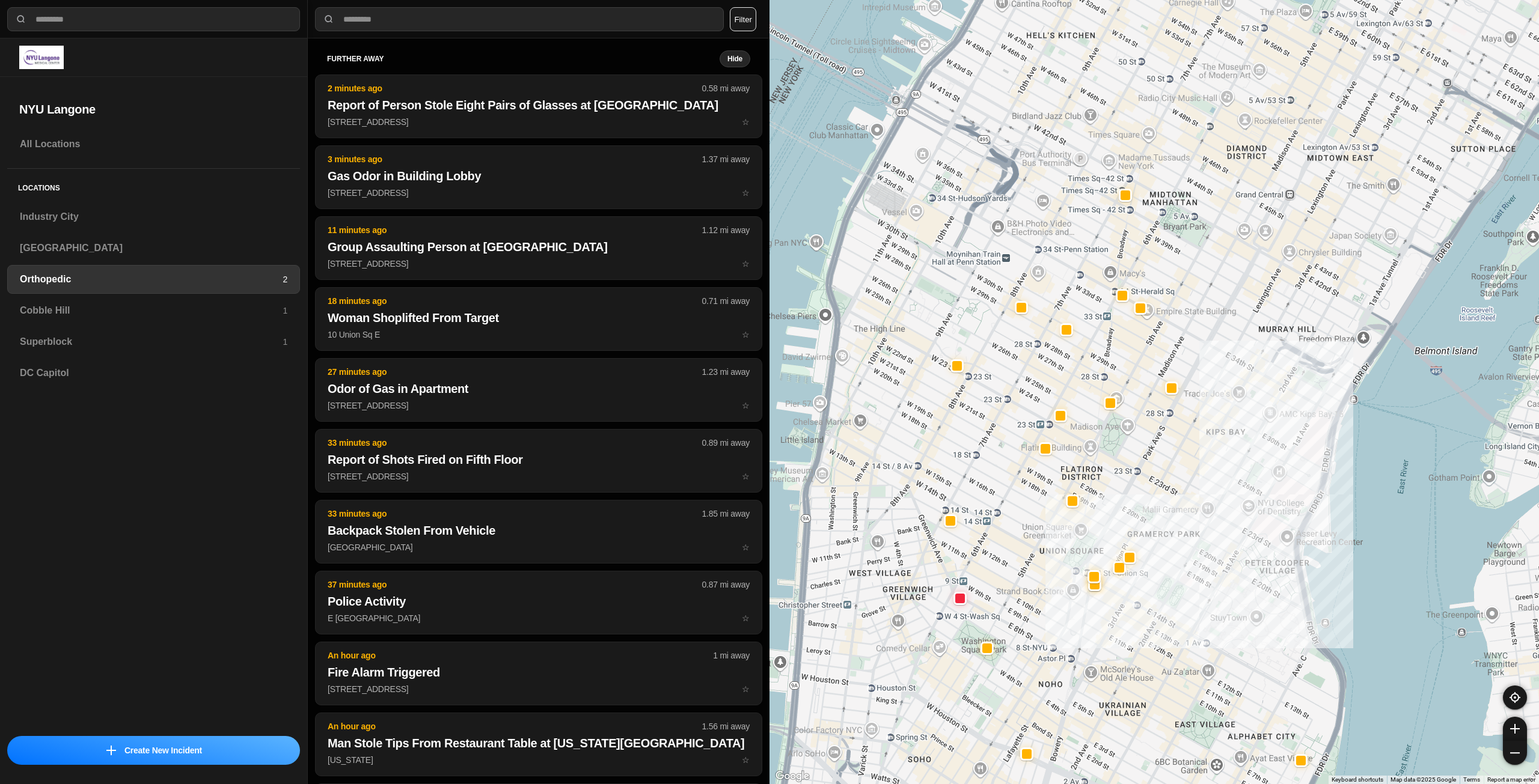
drag, startPoint x: 1061, startPoint y: 453, endPoint x: 1112, endPoint y: 496, distance: 66.7
click at [1112, 496] on div at bounding box center [1154, 392] width 770 height 784
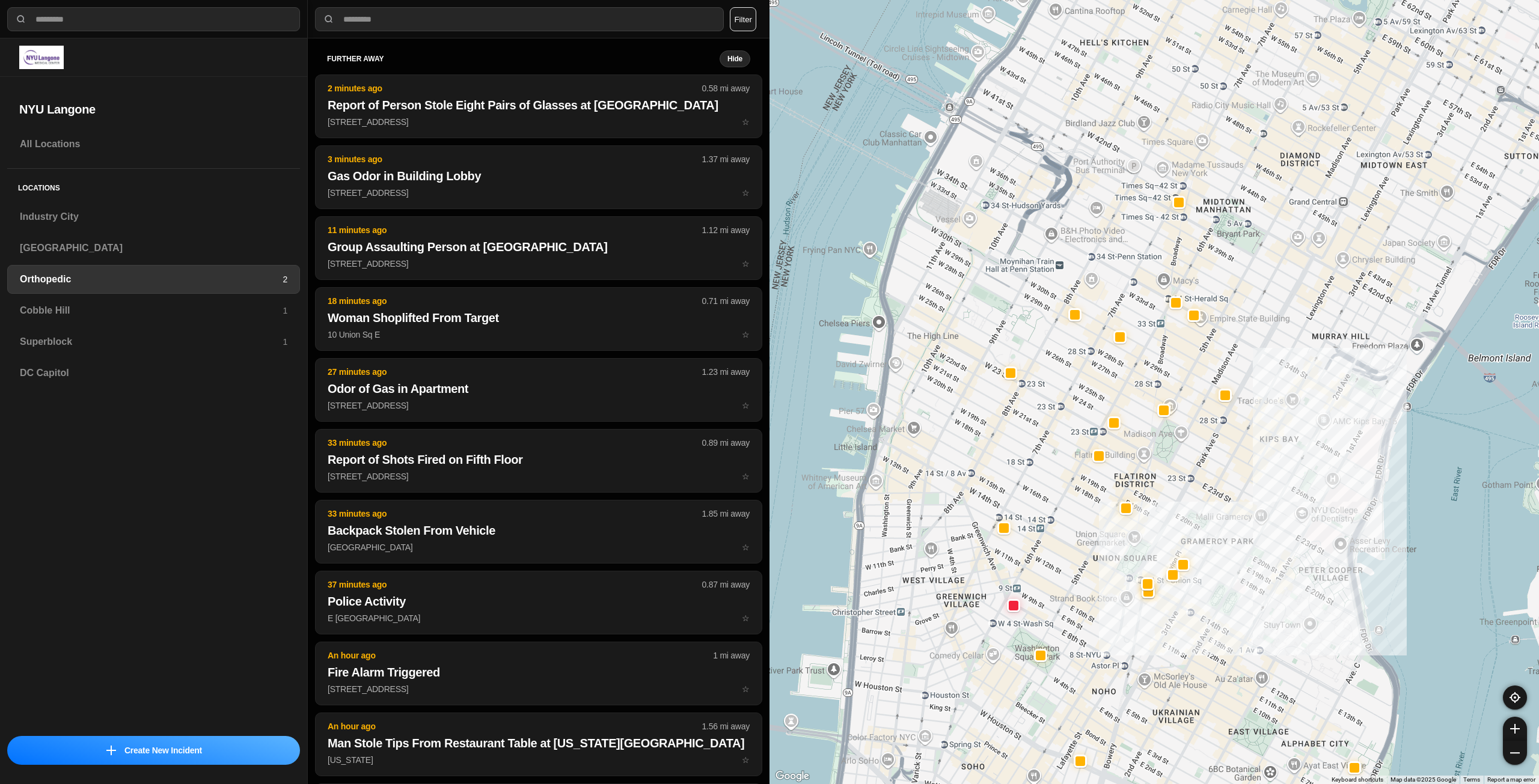
drag, startPoint x: 1108, startPoint y: 516, endPoint x: 1168, endPoint y: 523, distance: 60.4
click at [1168, 523] on div at bounding box center [1154, 392] width 770 height 784
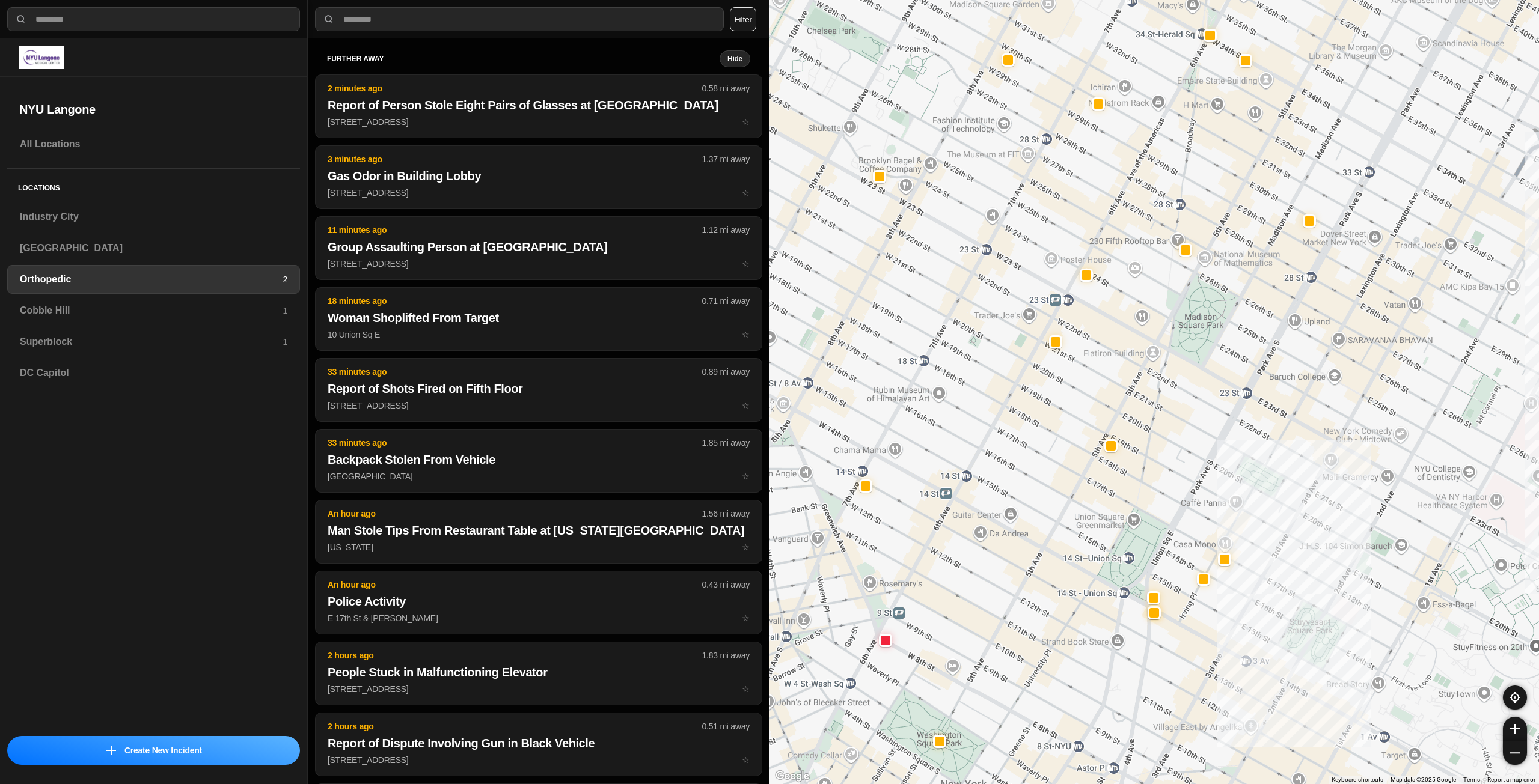
drag, startPoint x: 1133, startPoint y: 492, endPoint x: 1190, endPoint y: 452, distance: 69.6
click at [1190, 452] on div at bounding box center [1154, 392] width 770 height 784
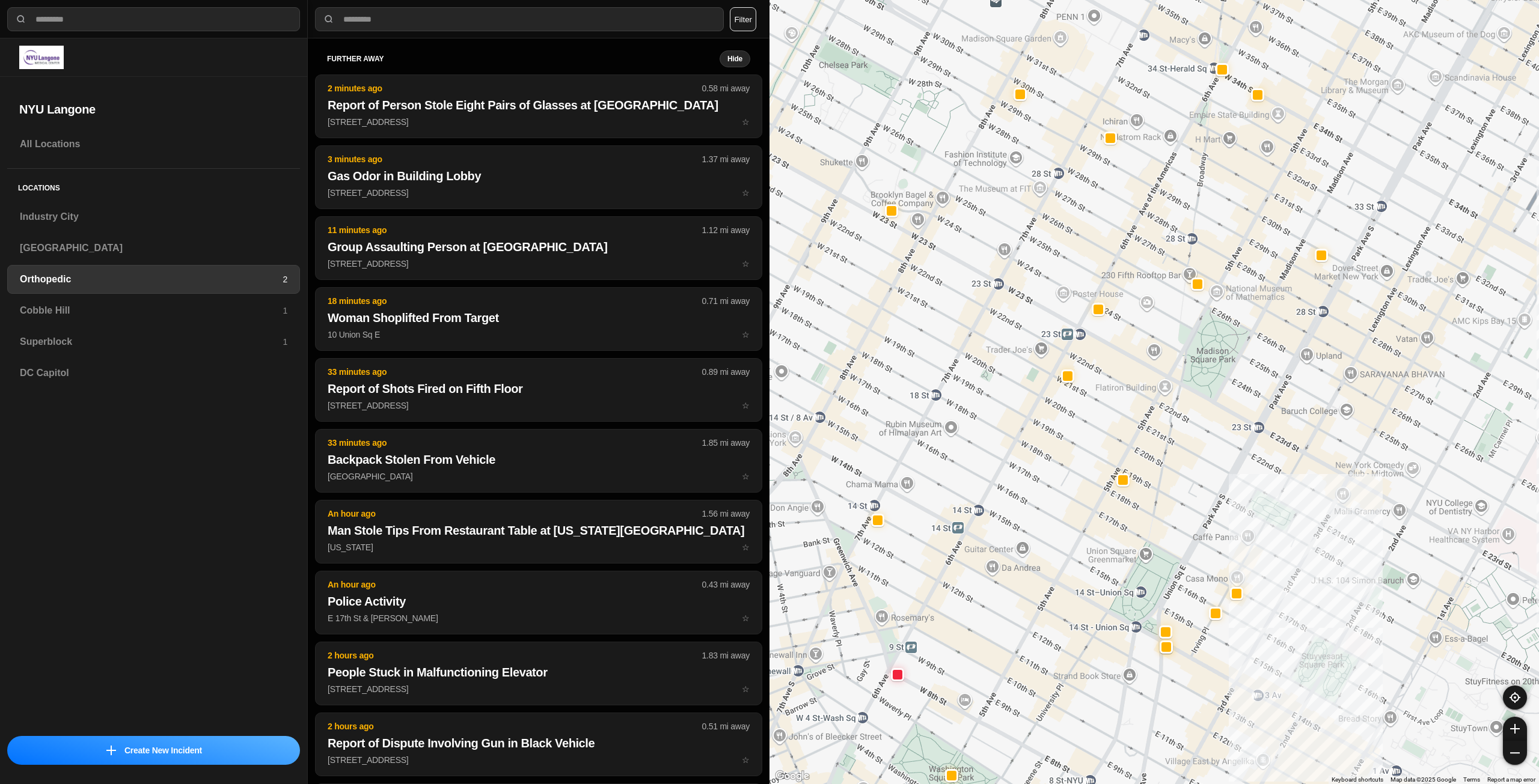
drag, startPoint x: 1180, startPoint y: 459, endPoint x: 1193, endPoint y: 495, distance: 38.3
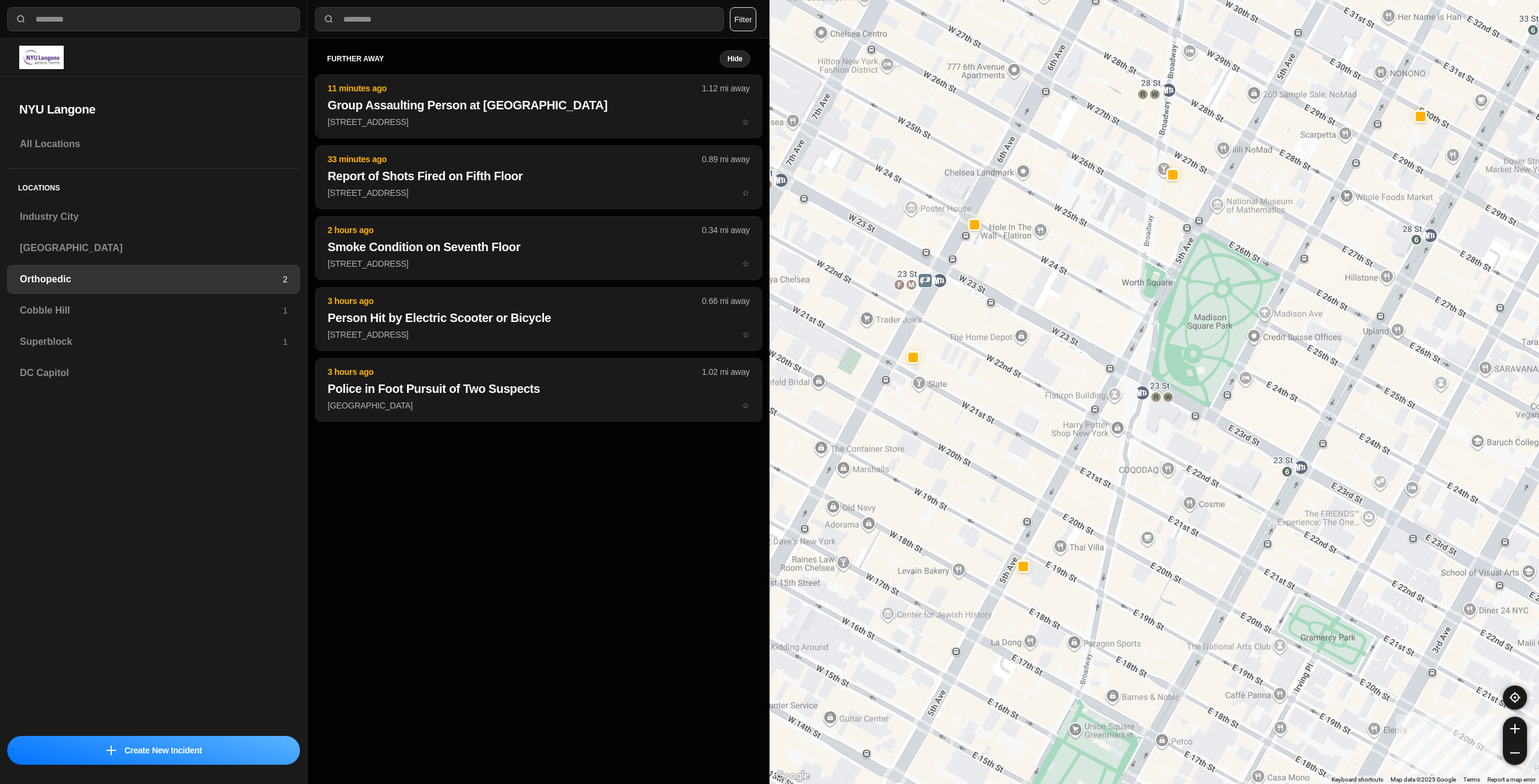
drag, startPoint x: 1187, startPoint y: 492, endPoint x: 1176, endPoint y: 603, distance: 111.5
click at [262, 308] on h3 "Cobble Hill" at bounding box center [151, 311] width 263 height 15
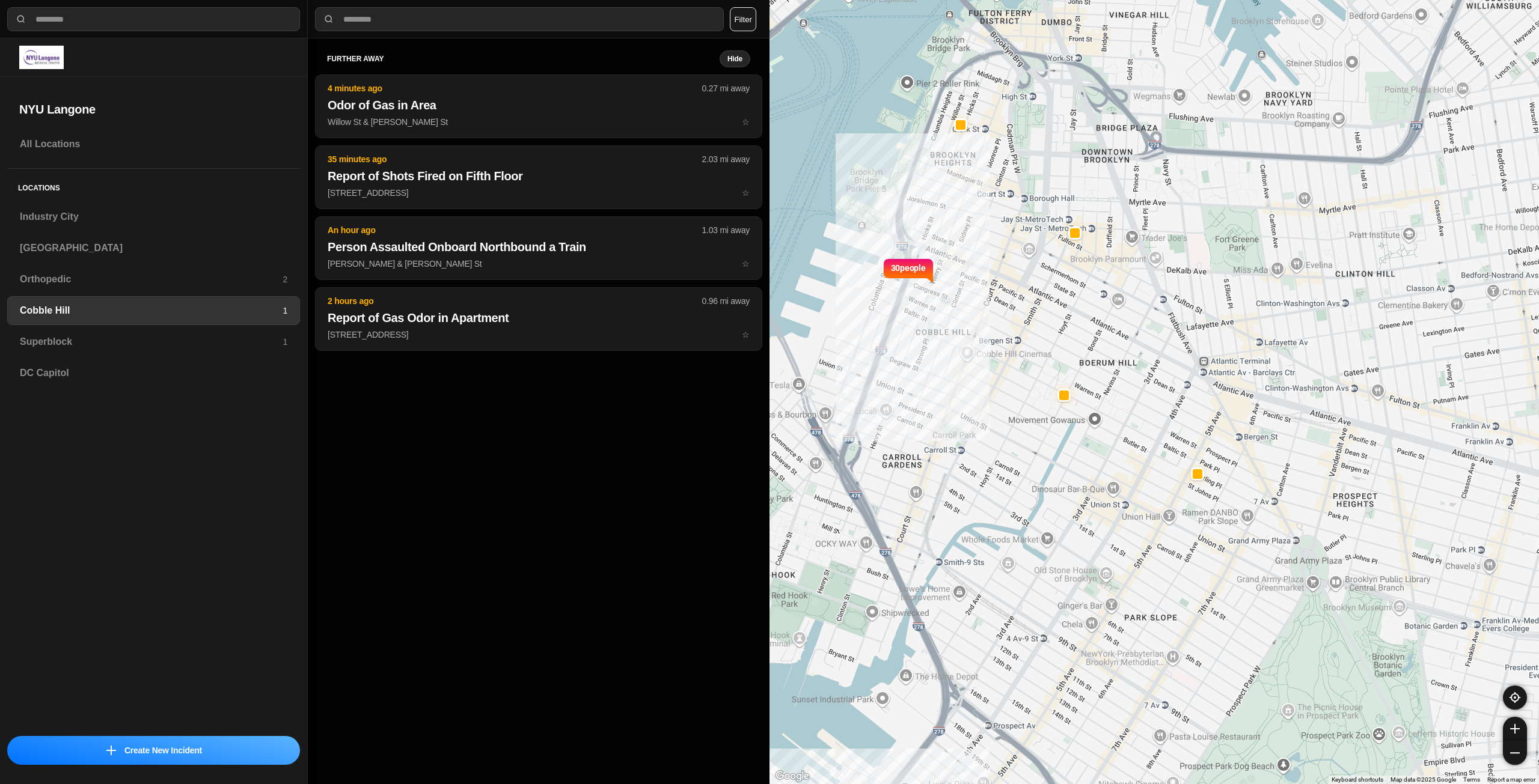
drag, startPoint x: 1160, startPoint y: 355, endPoint x: 1157, endPoint y: 369, distance: 14.3
click at [1157, 369] on div "30 people" at bounding box center [1154, 392] width 770 height 784
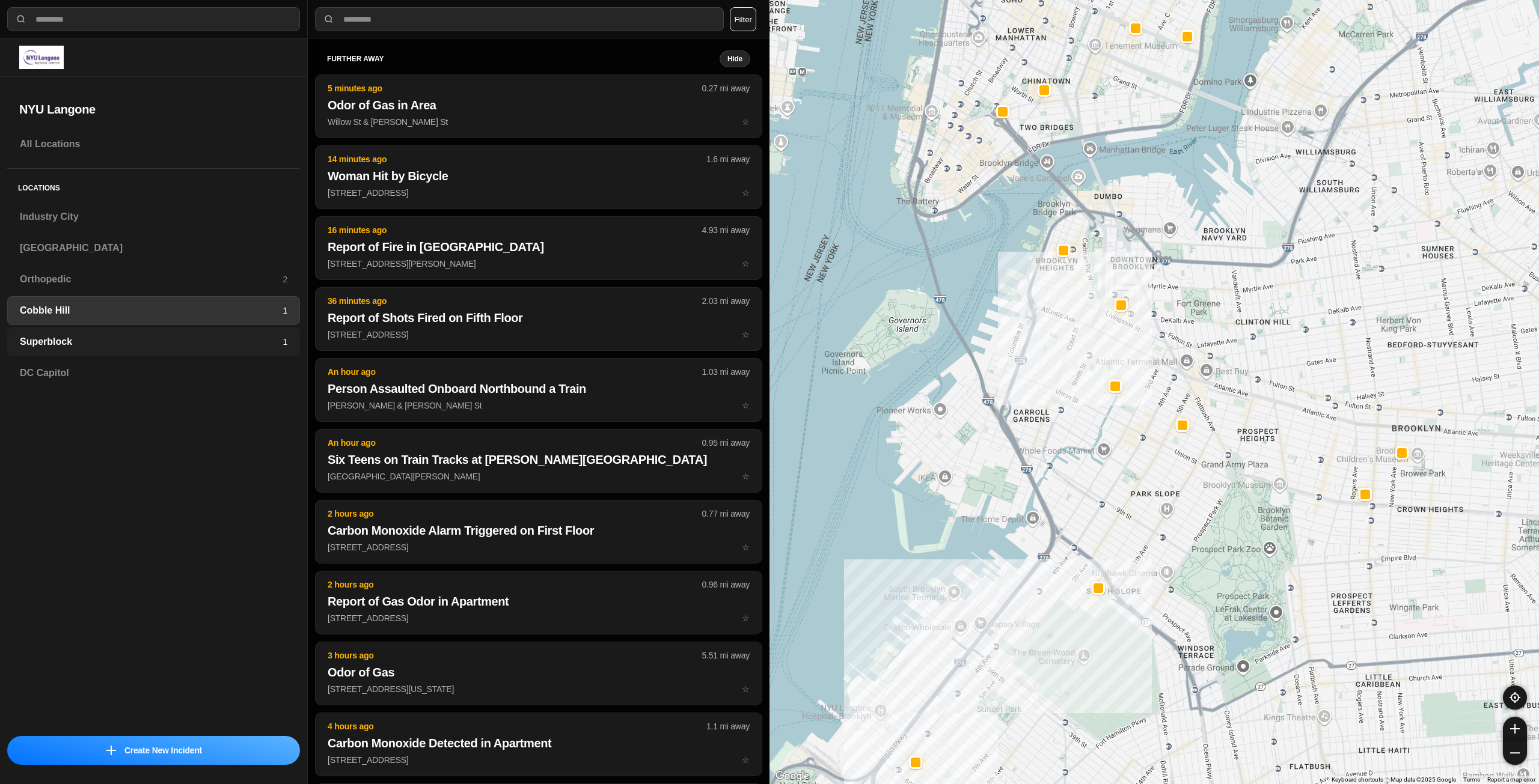
click at [211, 332] on div "Superblock 1" at bounding box center [154, 341] width 293 height 29
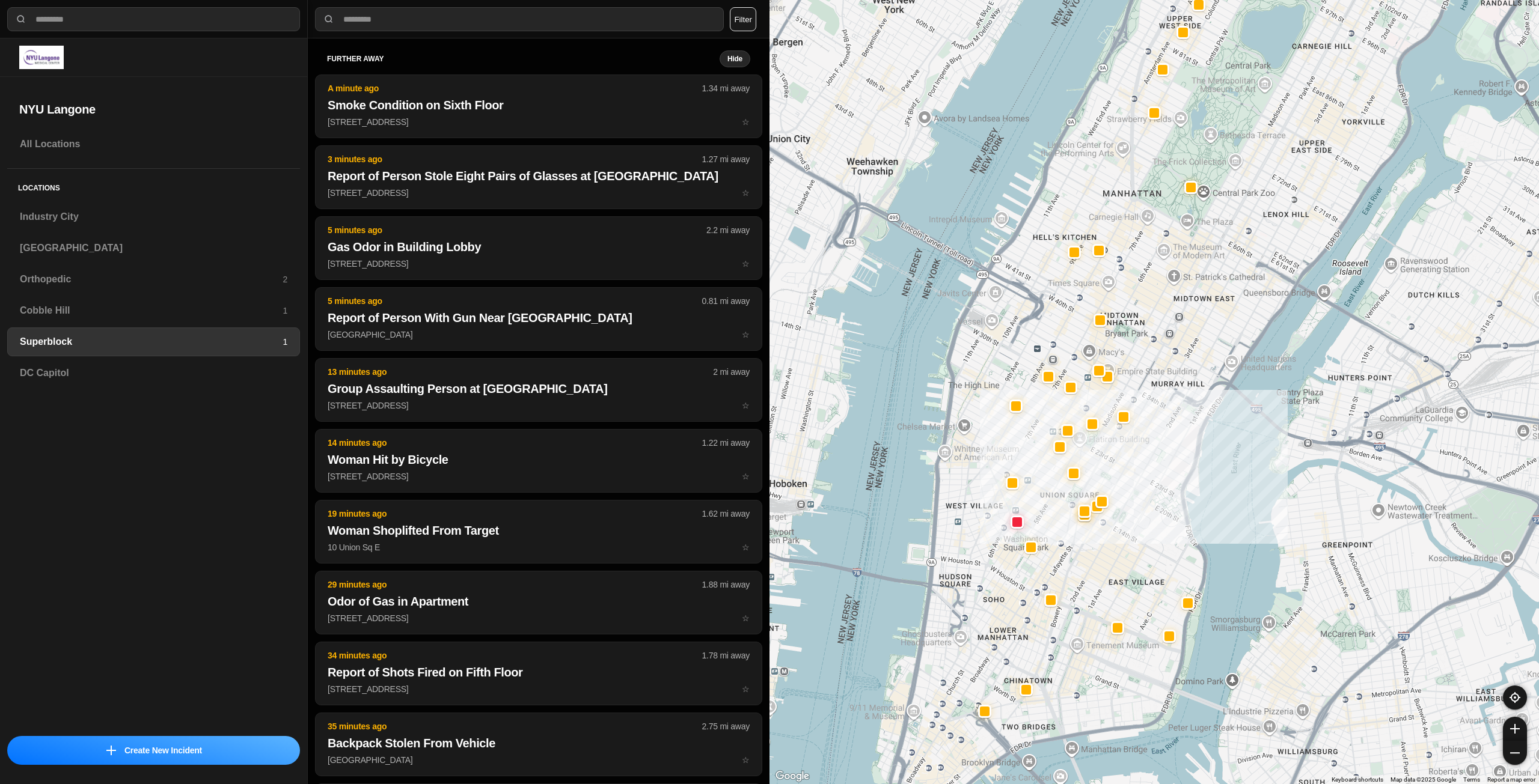
drag, startPoint x: 1129, startPoint y: 505, endPoint x: 1161, endPoint y: 462, distance: 53.6
click at [1161, 462] on div at bounding box center [1154, 392] width 770 height 784
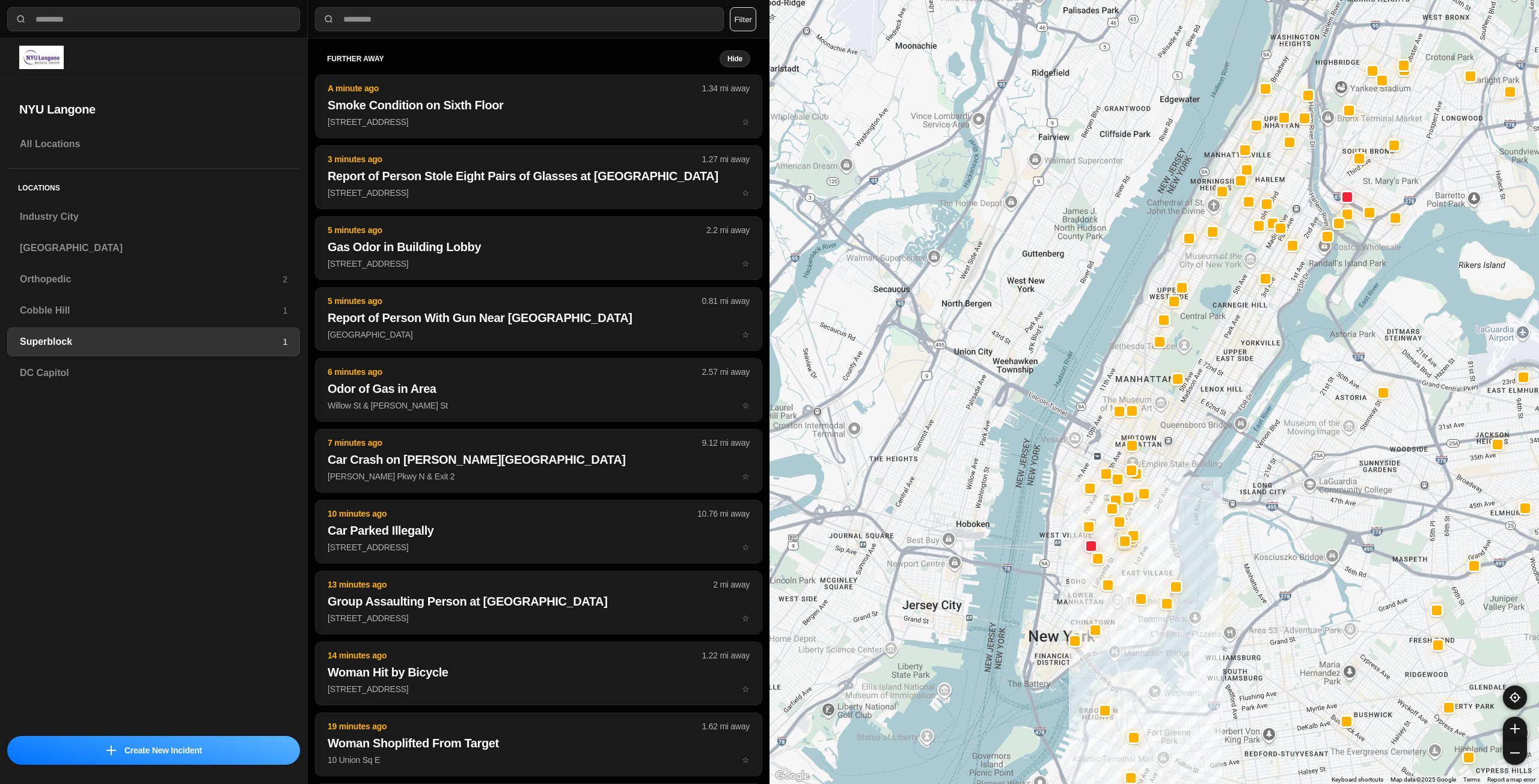
drag, startPoint x: 1148, startPoint y: 473, endPoint x: 1155, endPoint y: 515, distance: 42.6
click at [1155, 515] on div at bounding box center [1154, 392] width 770 height 784
click at [204, 275] on h3 "Orthopedic" at bounding box center [151, 279] width 263 height 15
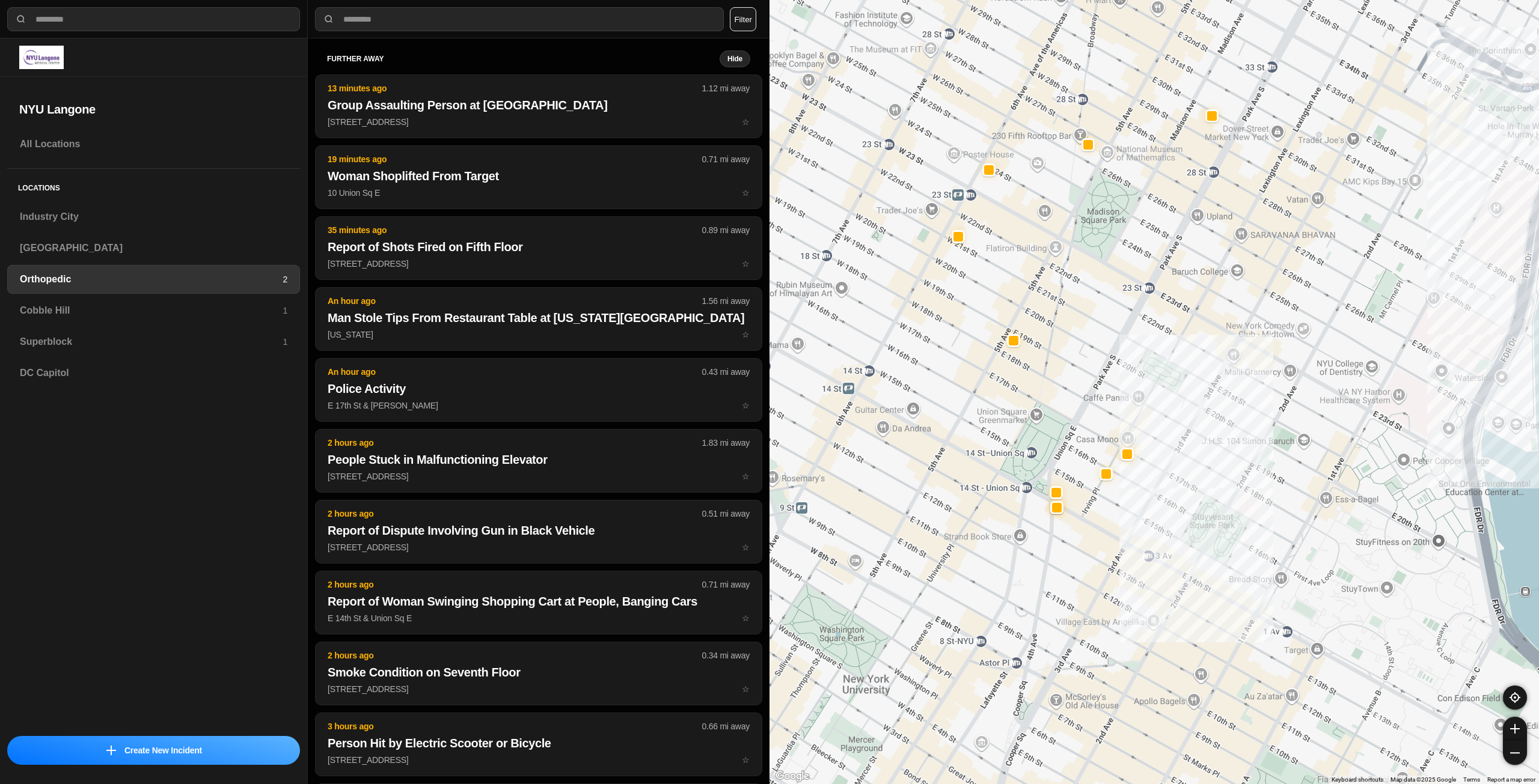
drag, startPoint x: 963, startPoint y: 416, endPoint x: 1071, endPoint y: 440, distance: 110.6
click at [1071, 440] on div at bounding box center [1154, 392] width 770 height 784
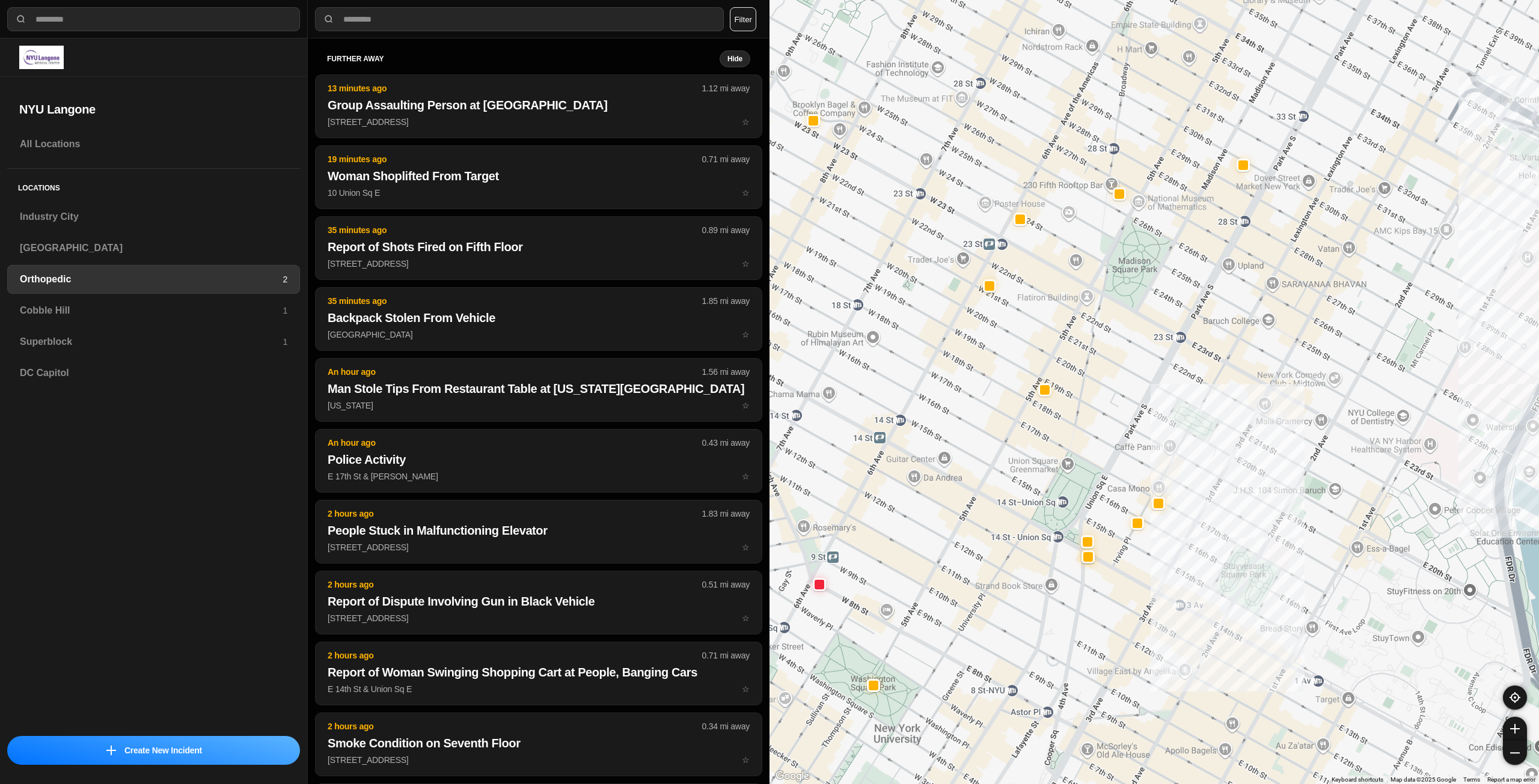
drag, startPoint x: 1143, startPoint y: 383, endPoint x: 1180, endPoint y: 436, distance: 64.6
click at [1180, 436] on div at bounding box center [1154, 392] width 770 height 784
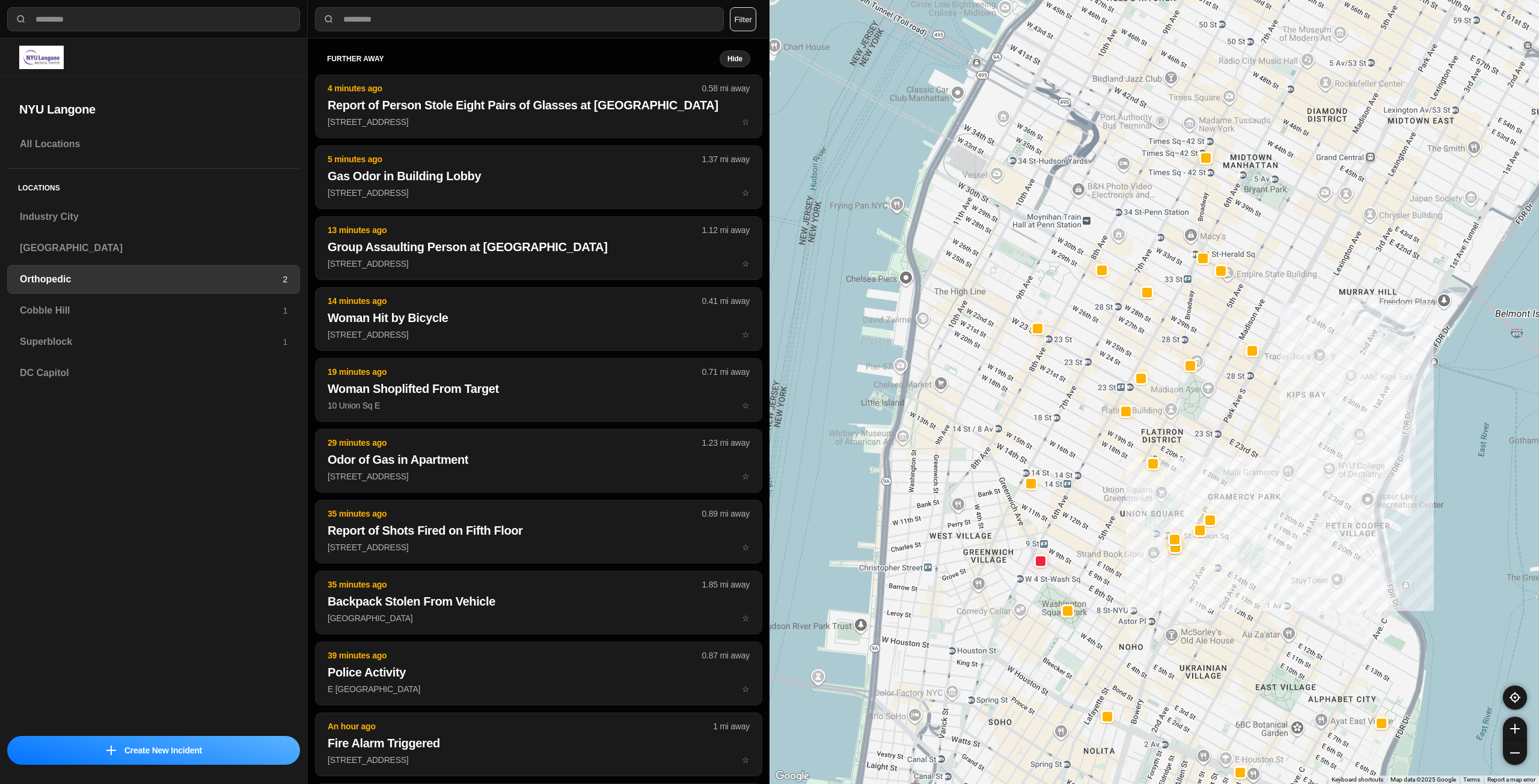
drag, startPoint x: 1180, startPoint y: 359, endPoint x: 1196, endPoint y: 407, distance: 50.6
click at [1196, 407] on div at bounding box center [1154, 392] width 770 height 784
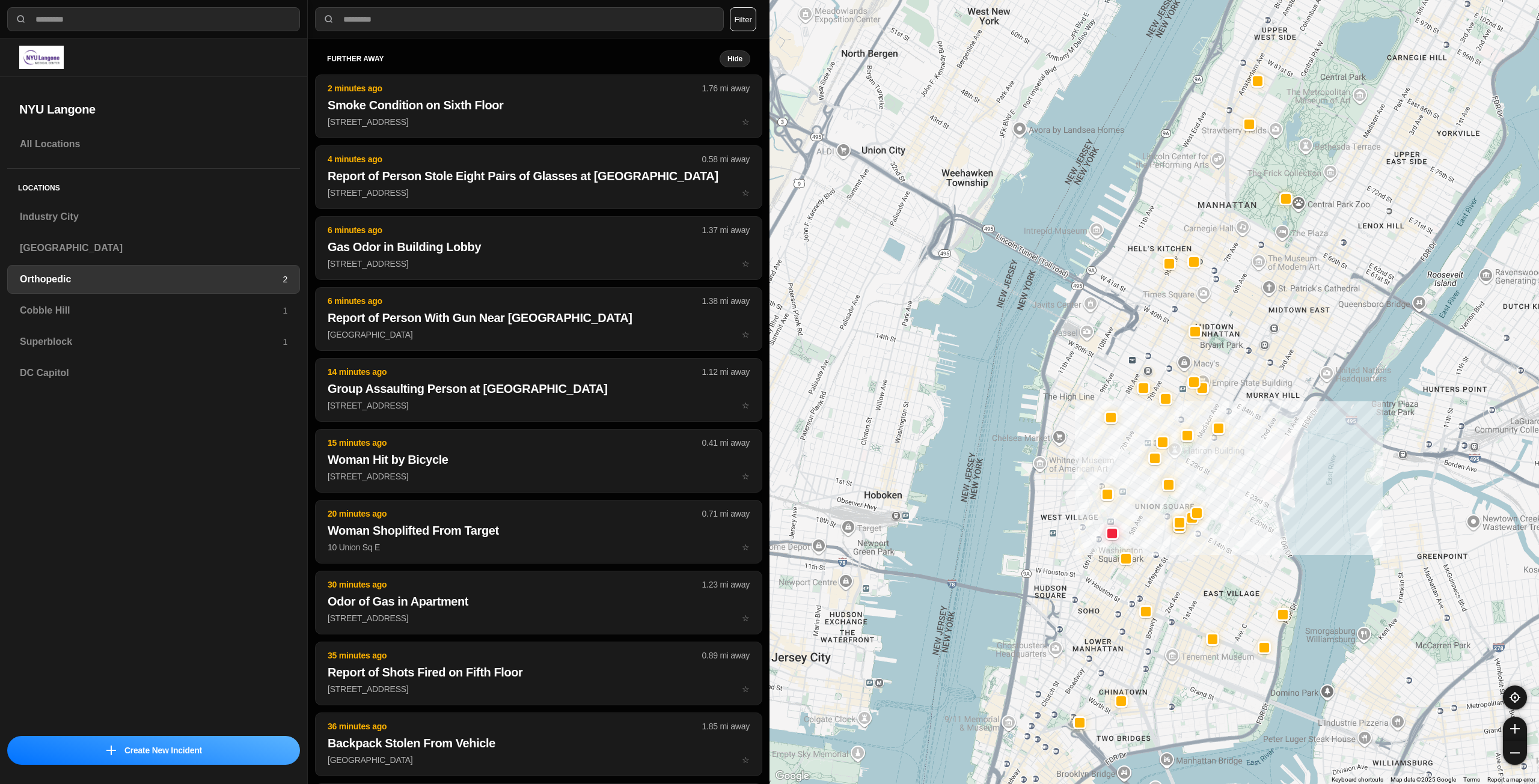
drag, startPoint x: 1276, startPoint y: 257, endPoint x: 1252, endPoint y: 326, distance: 73.1
click at [1252, 326] on div at bounding box center [1154, 392] width 770 height 784
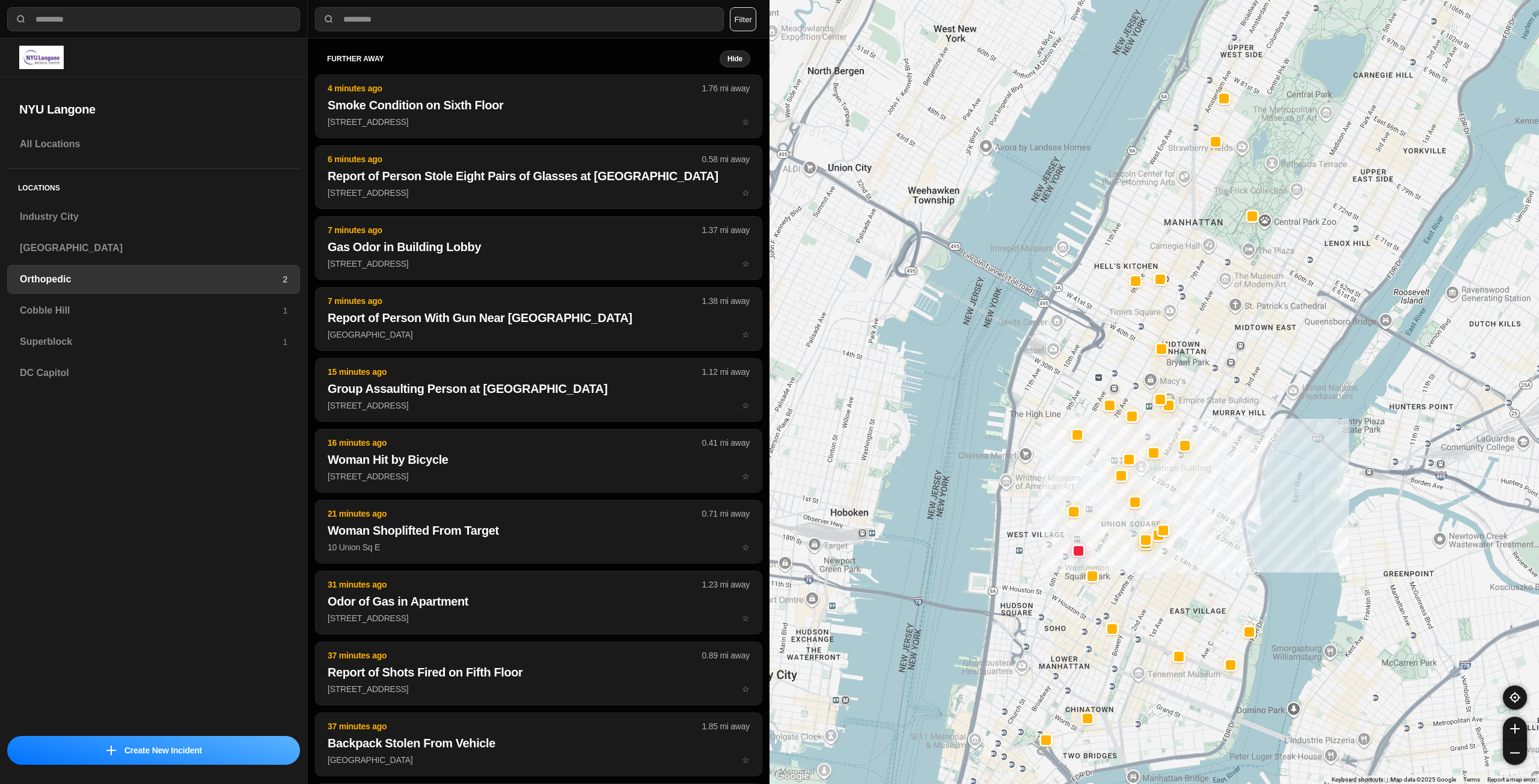
drag, startPoint x: 1234, startPoint y: 397, endPoint x: 1218, endPoint y: 468, distance: 72.8
click at [1218, 468] on div at bounding box center [1154, 392] width 770 height 784
click at [81, 223] on h3 "Industry City" at bounding box center [154, 216] width 268 height 15
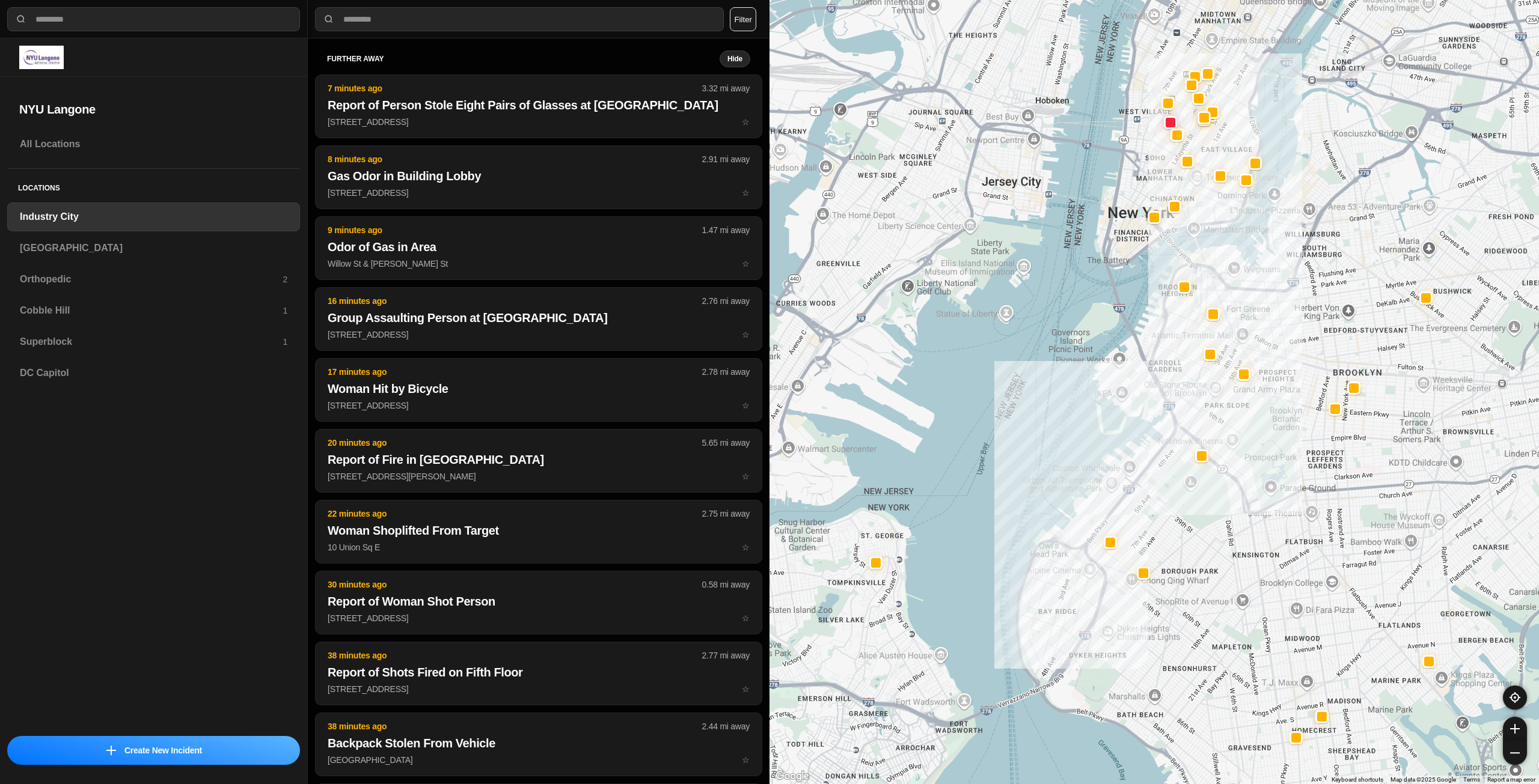
drag, startPoint x: 1388, startPoint y: 378, endPoint x: 1313, endPoint y: 449, distance: 103.3
click at [1313, 449] on div at bounding box center [1154, 392] width 770 height 784
click at [143, 255] on h3 "[GEOGRAPHIC_DATA]" at bounding box center [154, 248] width 268 height 15
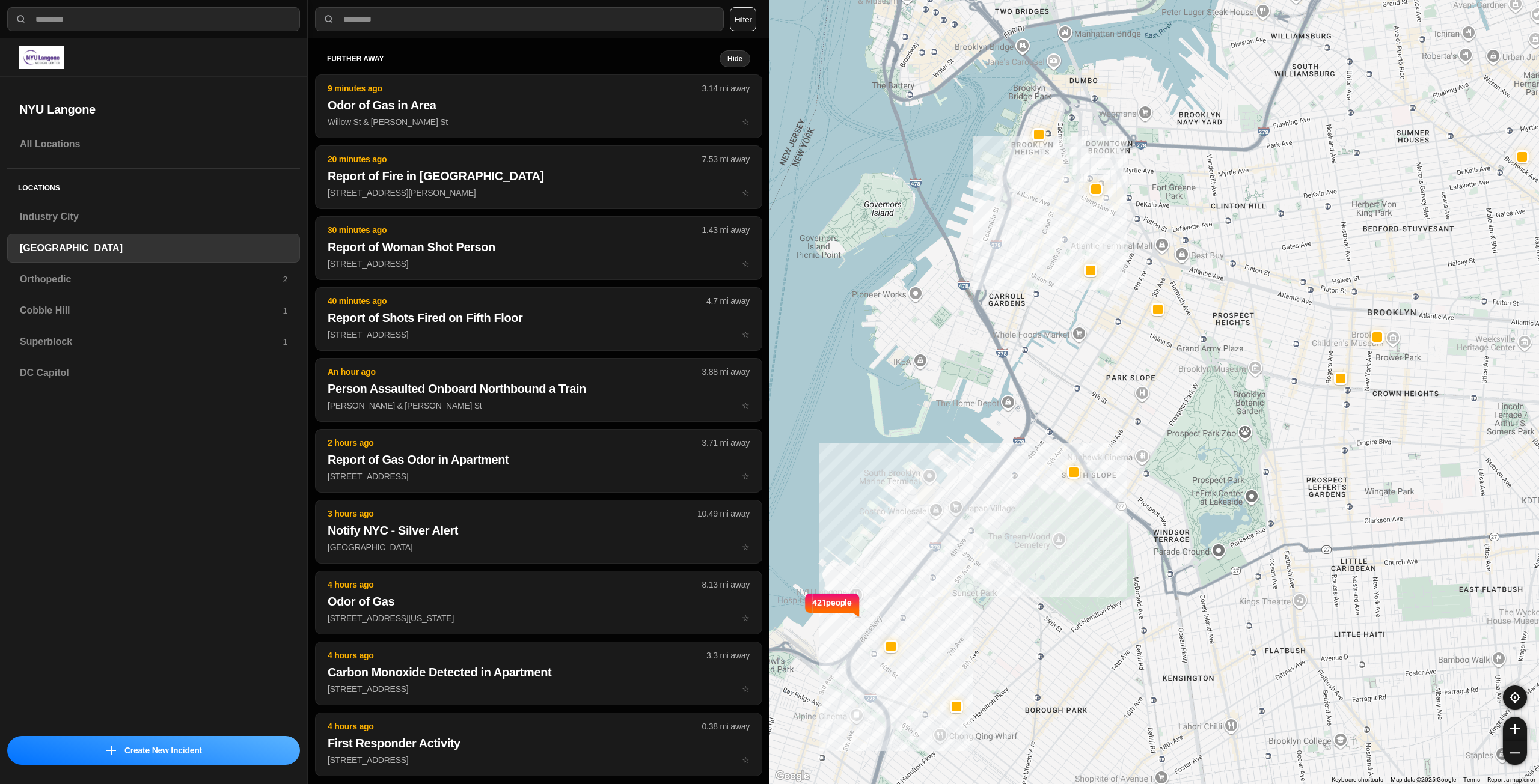
drag, startPoint x: 1165, startPoint y: 466, endPoint x: 1042, endPoint y: 721, distance: 283.1
click at [64, 287] on div "Orthopedic 2" at bounding box center [154, 278] width 293 height 29
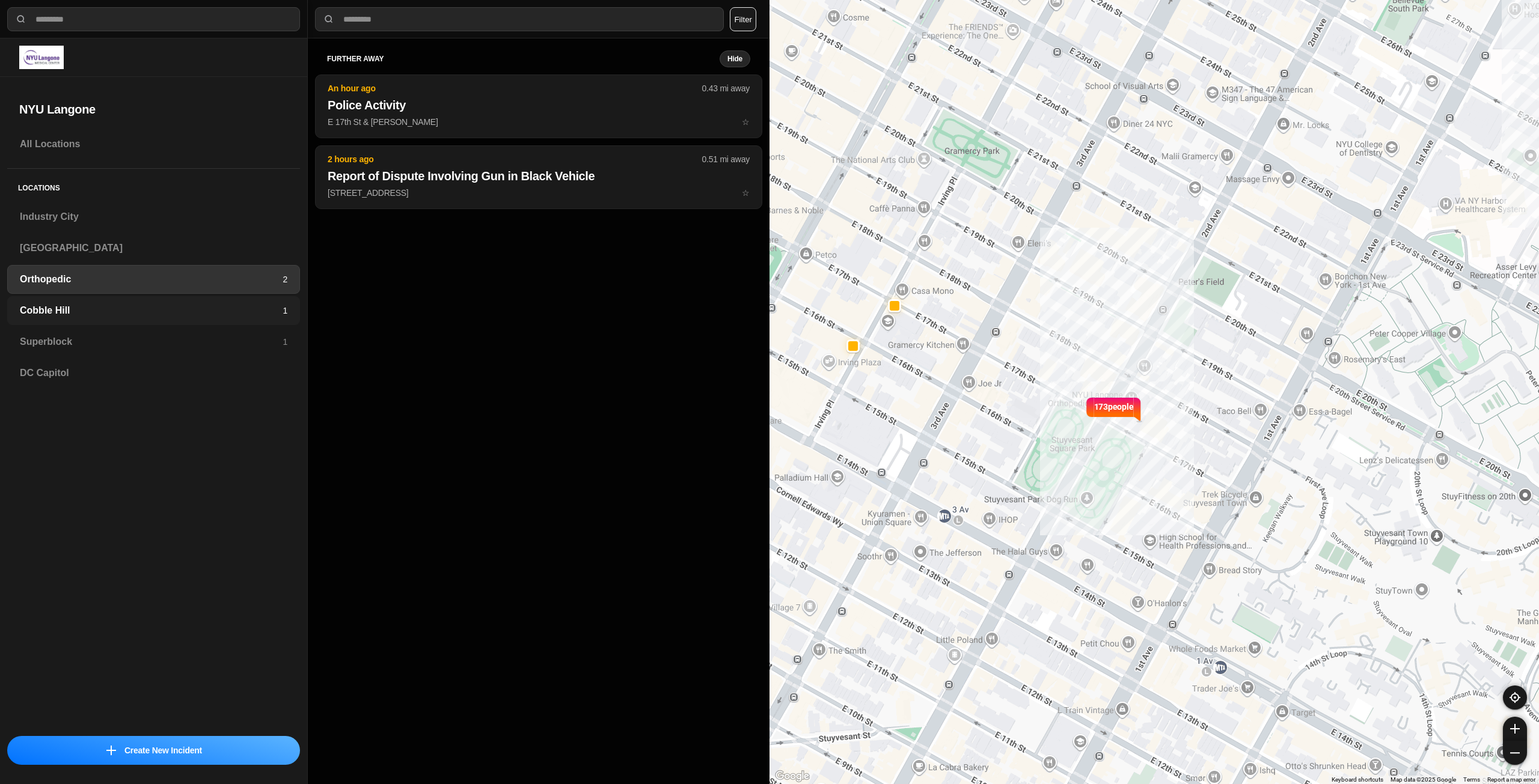
click at [185, 305] on h3 "Cobble Hill" at bounding box center [151, 311] width 263 height 15
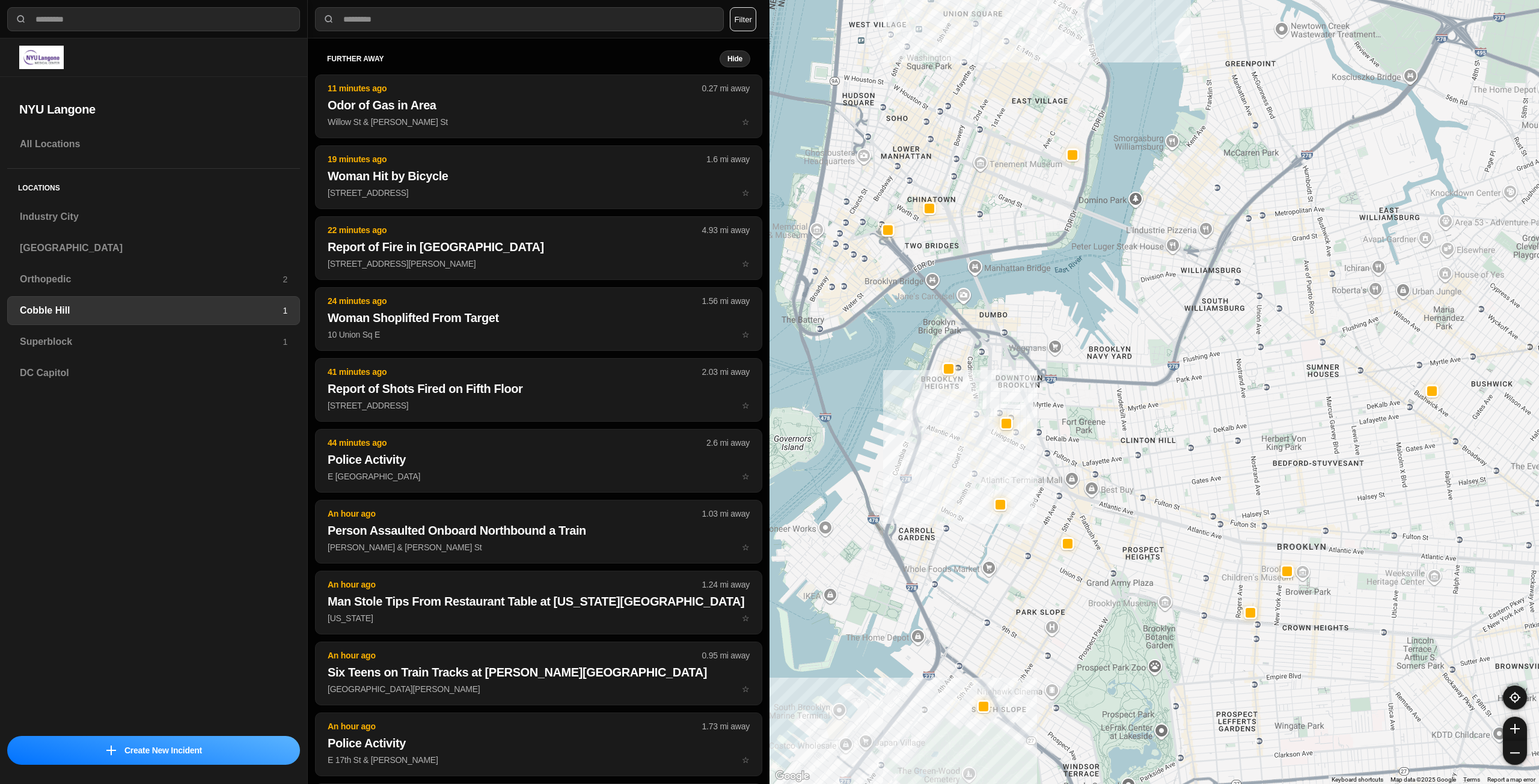
drag, startPoint x: 1142, startPoint y: 338, endPoint x: 1069, endPoint y: 485, distance: 164.1
click at [1069, 485] on div at bounding box center [1154, 392] width 770 height 784
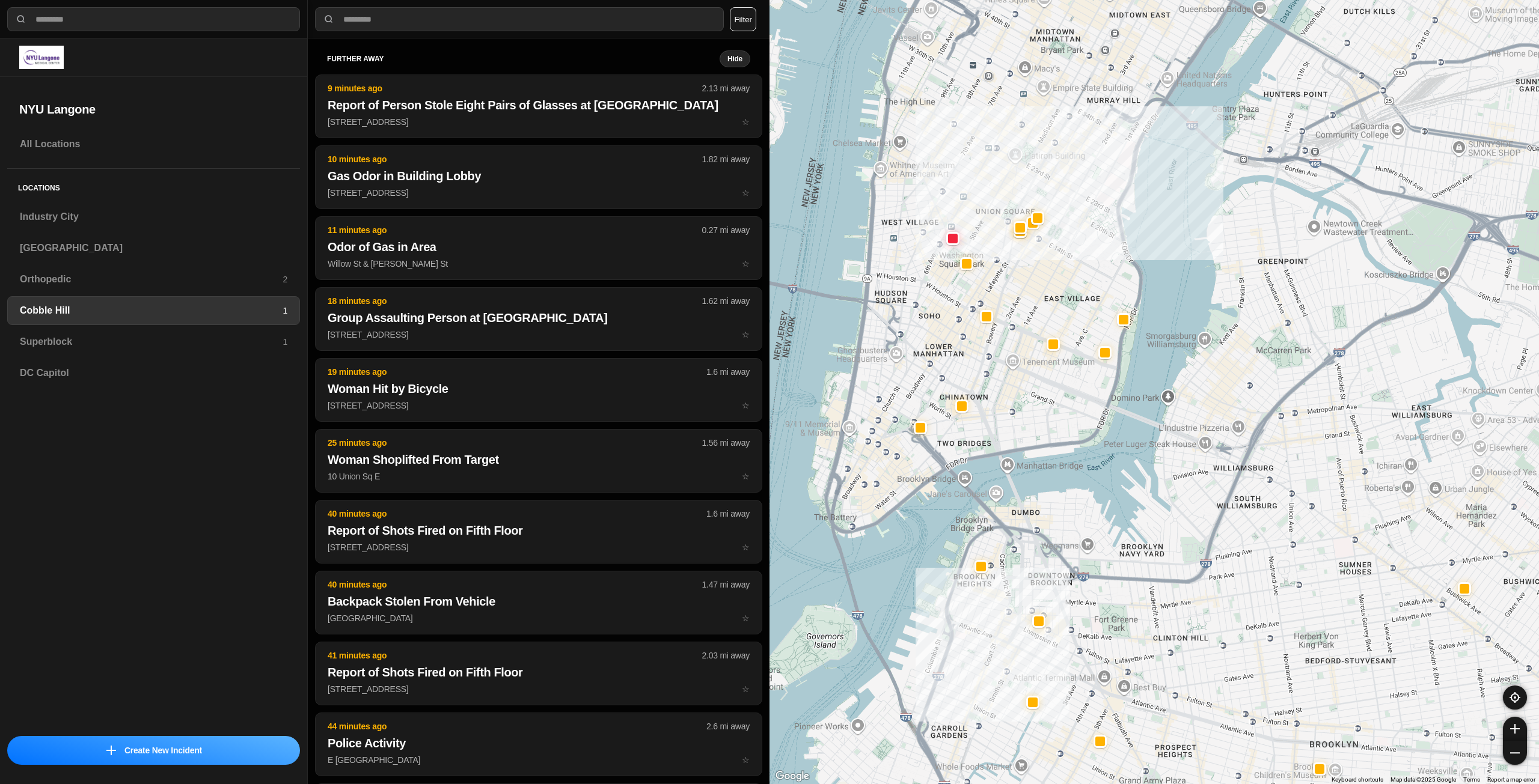
drag, startPoint x: 1188, startPoint y: 268, endPoint x: 1221, endPoint y: 463, distance: 197.8
click at [1222, 464] on div at bounding box center [1154, 392] width 770 height 784
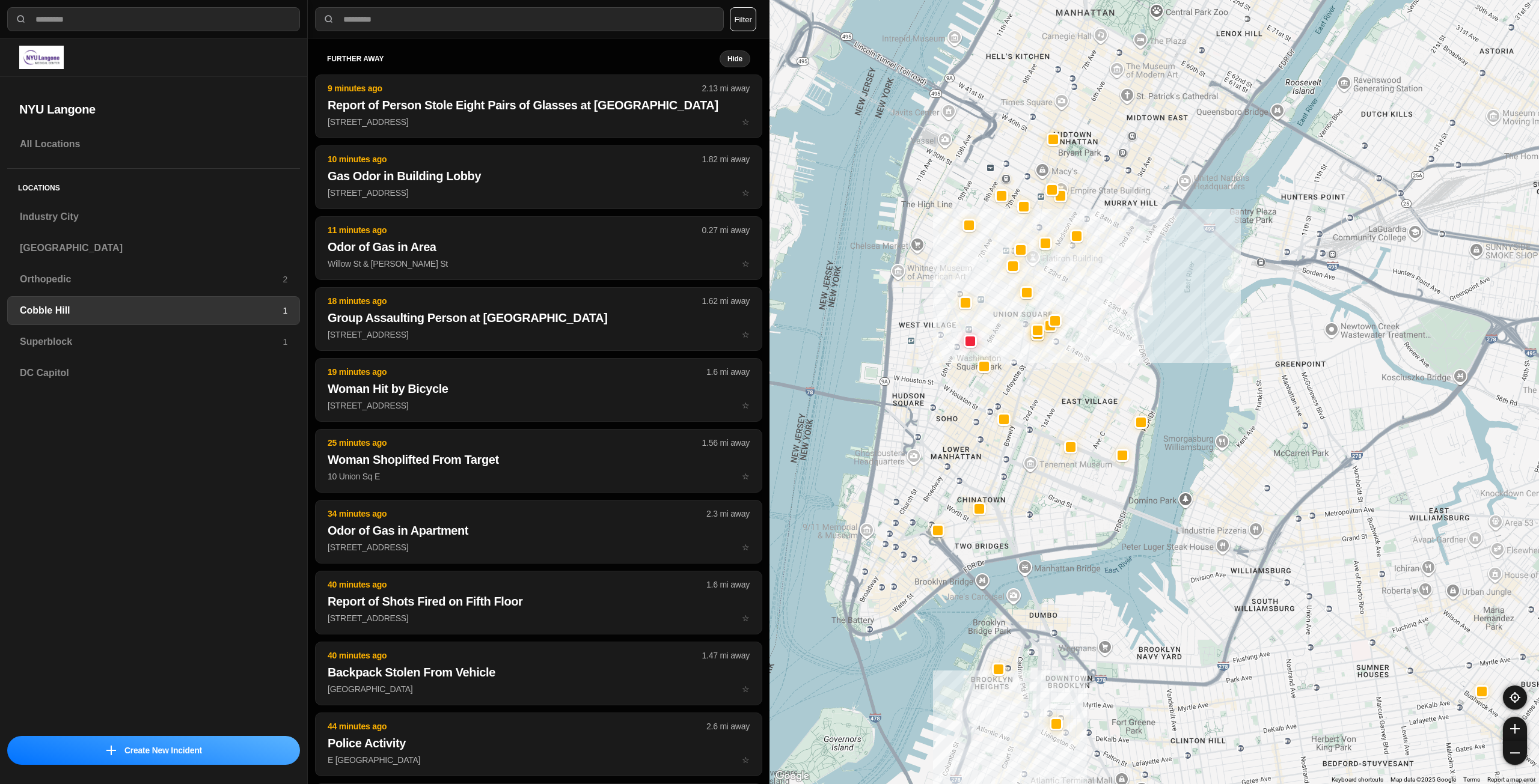
drag, startPoint x: 1088, startPoint y: 223, endPoint x: 1103, endPoint y: 330, distance: 108.0
click at [1103, 330] on div at bounding box center [1154, 392] width 770 height 784
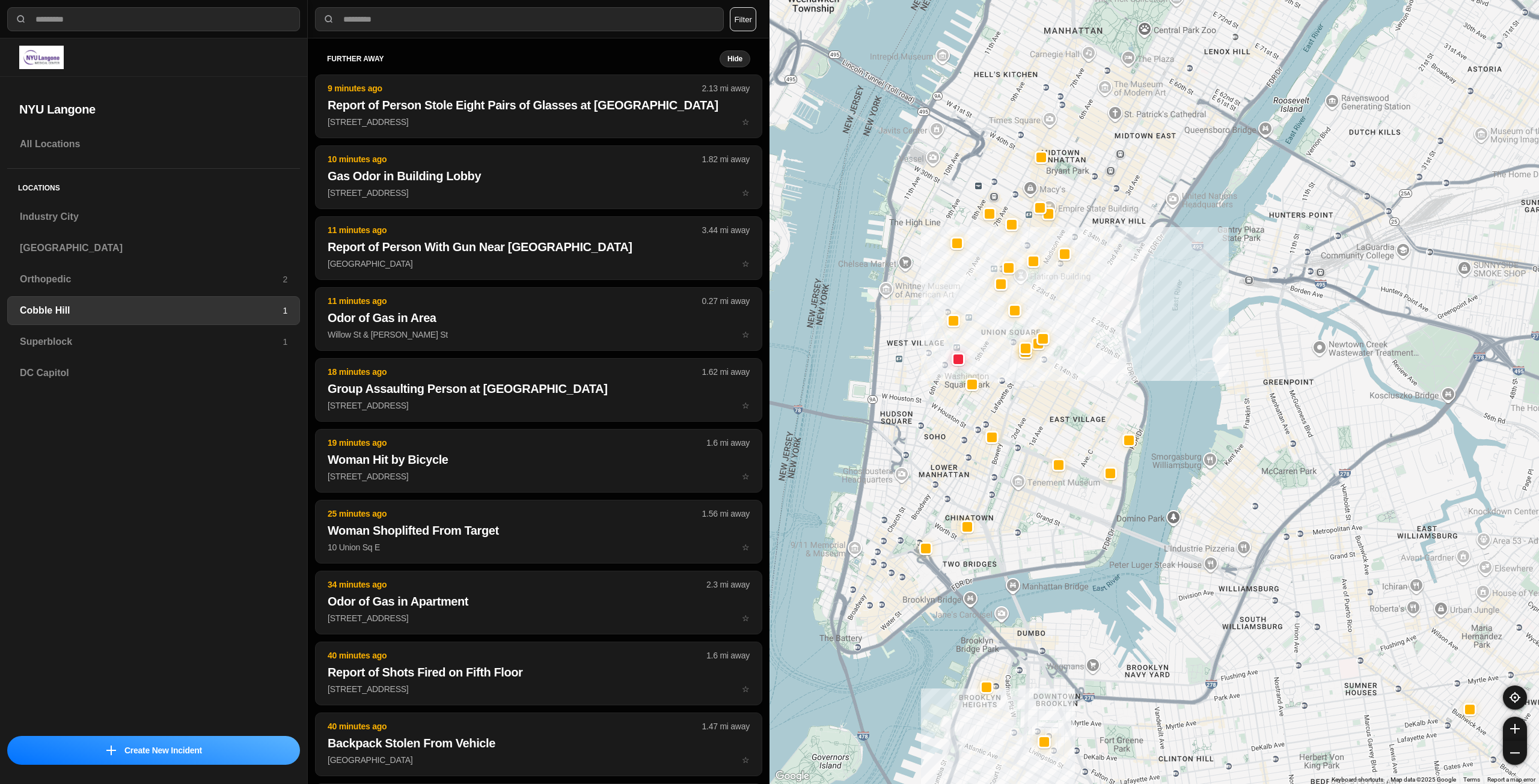
drag, startPoint x: 1106, startPoint y: 277, endPoint x: 1092, endPoint y: 298, distance: 25.2
click at [1092, 298] on div at bounding box center [1154, 392] width 770 height 784
click at [249, 334] on div "Superblock 1" at bounding box center [154, 341] width 293 height 29
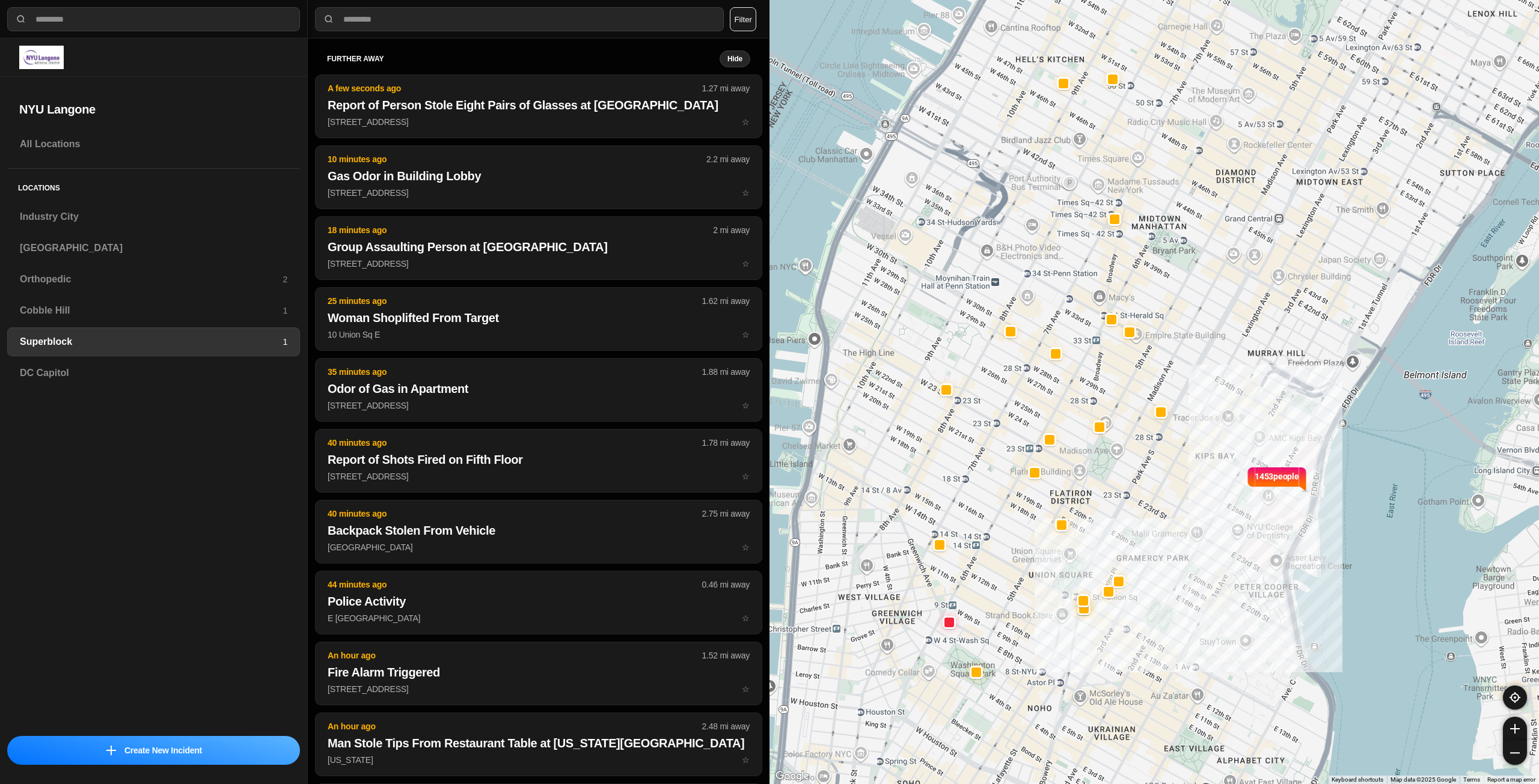
drag, startPoint x: 1142, startPoint y: 266, endPoint x: 1243, endPoint y: 242, distance: 103.8
click at [1243, 242] on div "1453 people" at bounding box center [1154, 392] width 770 height 784
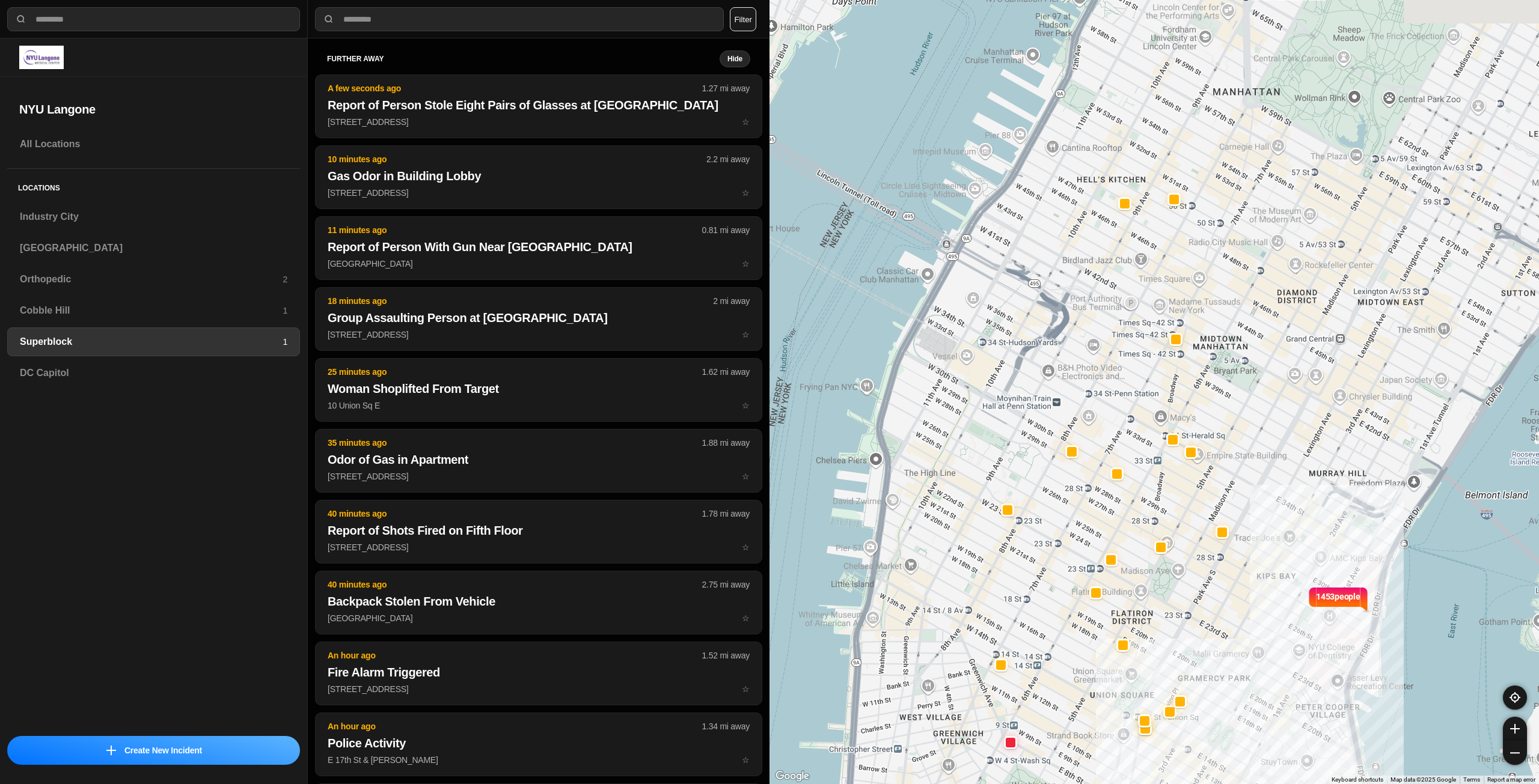
drag, startPoint x: 1197, startPoint y: 235, endPoint x: 1269, endPoint y: 424, distance: 202.2
click at [1259, 433] on div "1453 people" at bounding box center [1154, 392] width 770 height 784
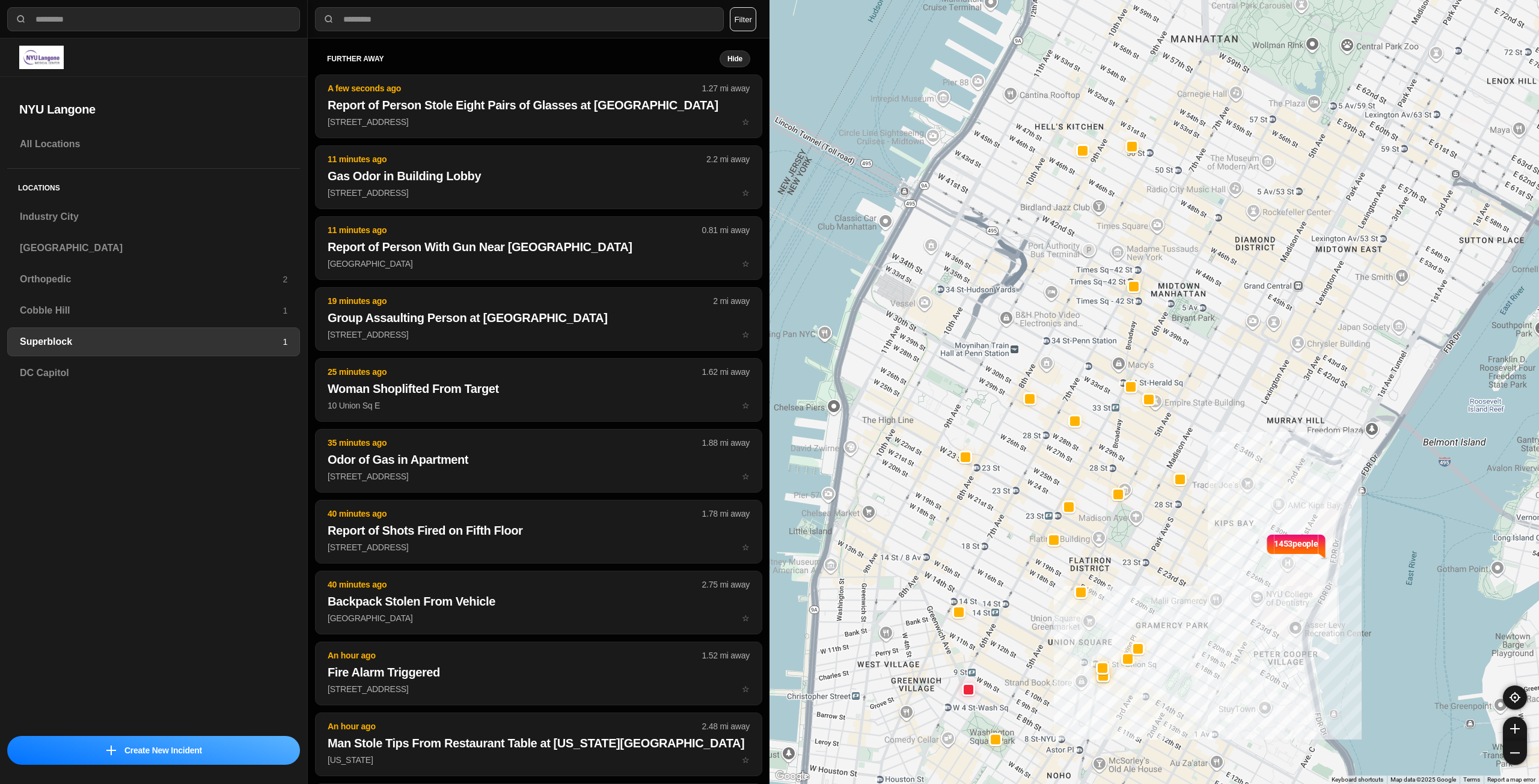
drag, startPoint x: 1275, startPoint y: 275, endPoint x: 1227, endPoint y: 232, distance: 64.4
click at [1227, 232] on div "1453 people" at bounding box center [1154, 392] width 770 height 784
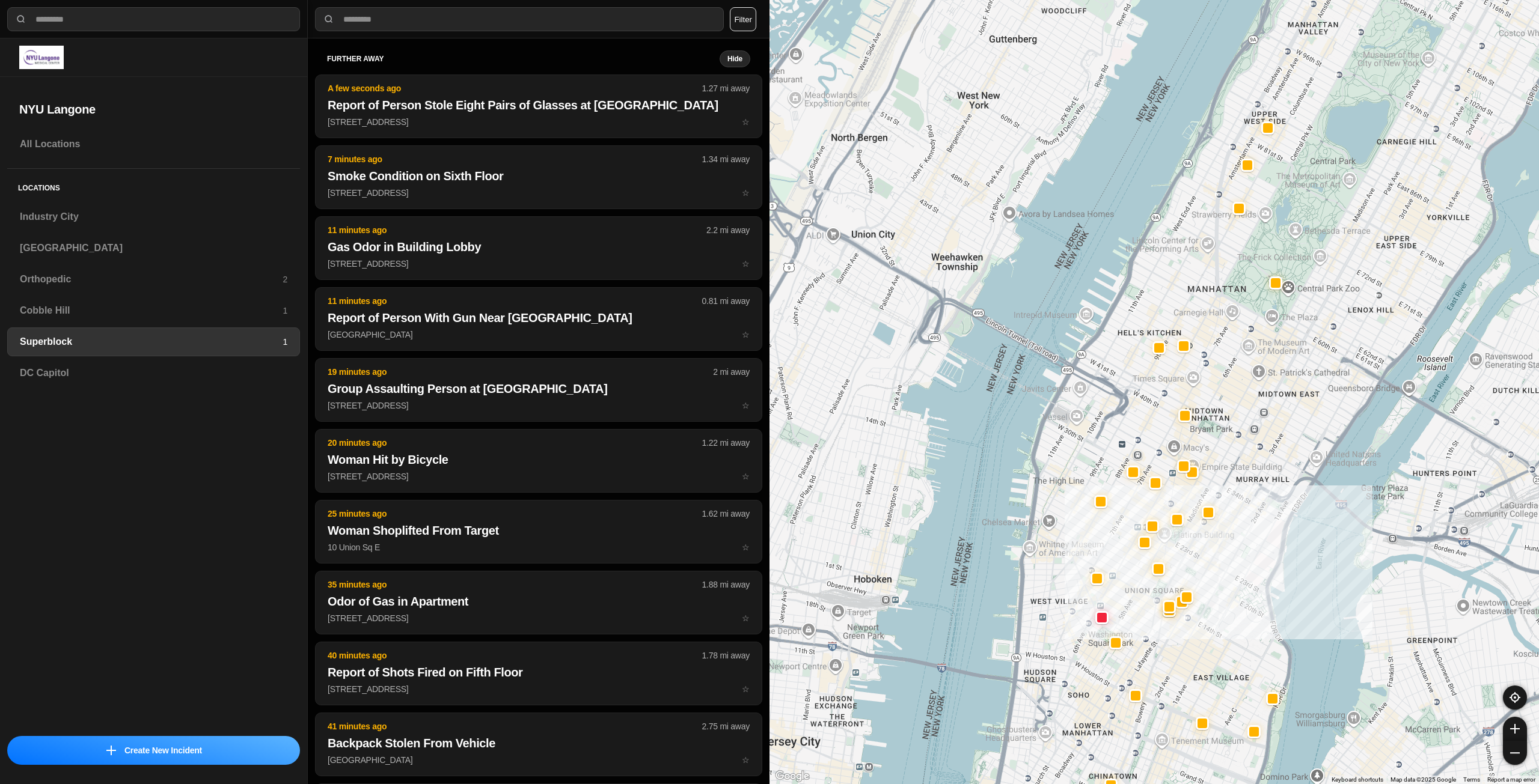
drag, startPoint x: 1284, startPoint y: 249, endPoint x: 1260, endPoint y: 365, distance: 118.5
click at [1260, 365] on div at bounding box center [1154, 392] width 770 height 784
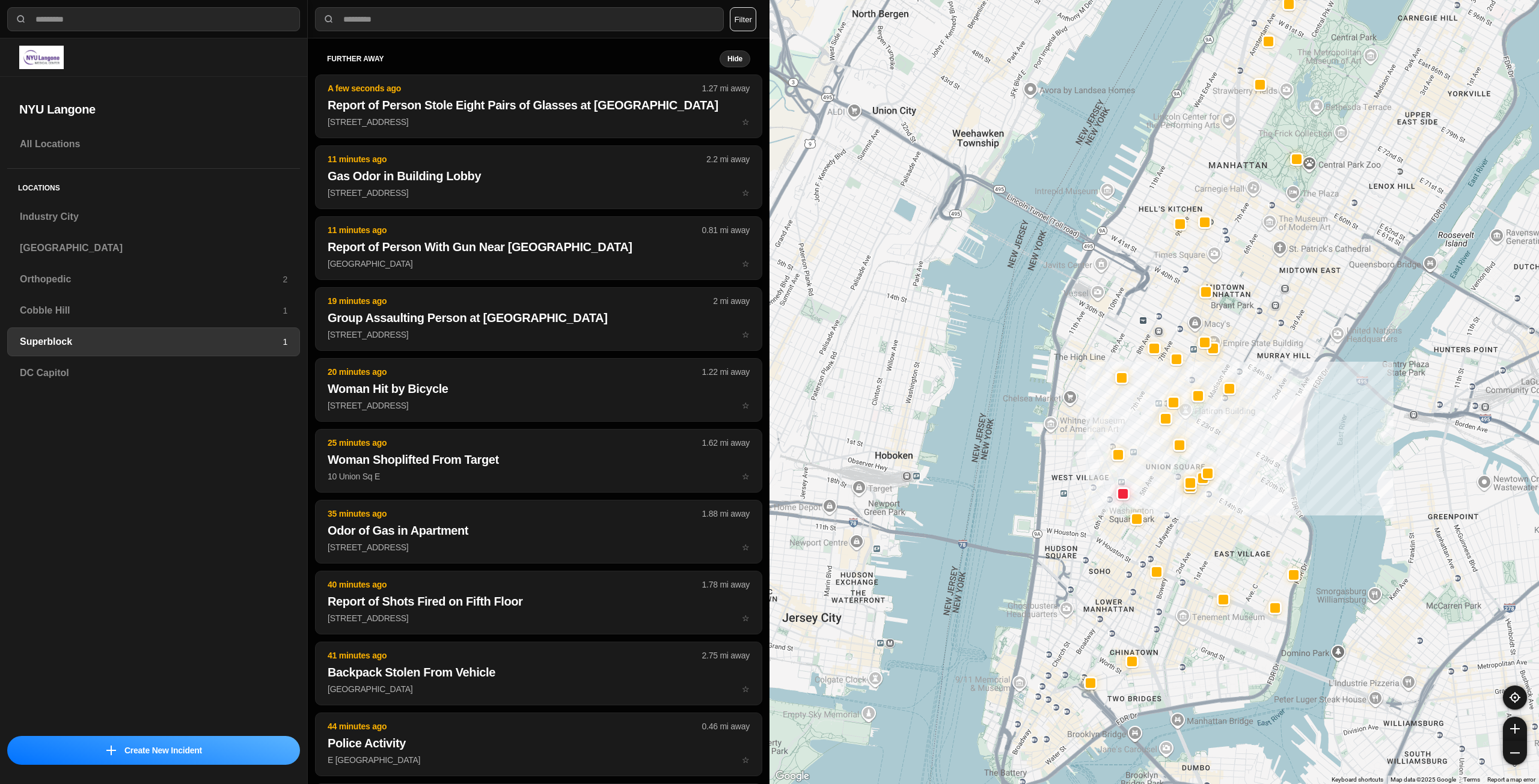
drag, startPoint x: 1251, startPoint y: 393, endPoint x: 1272, endPoint y: 268, distance: 126.8
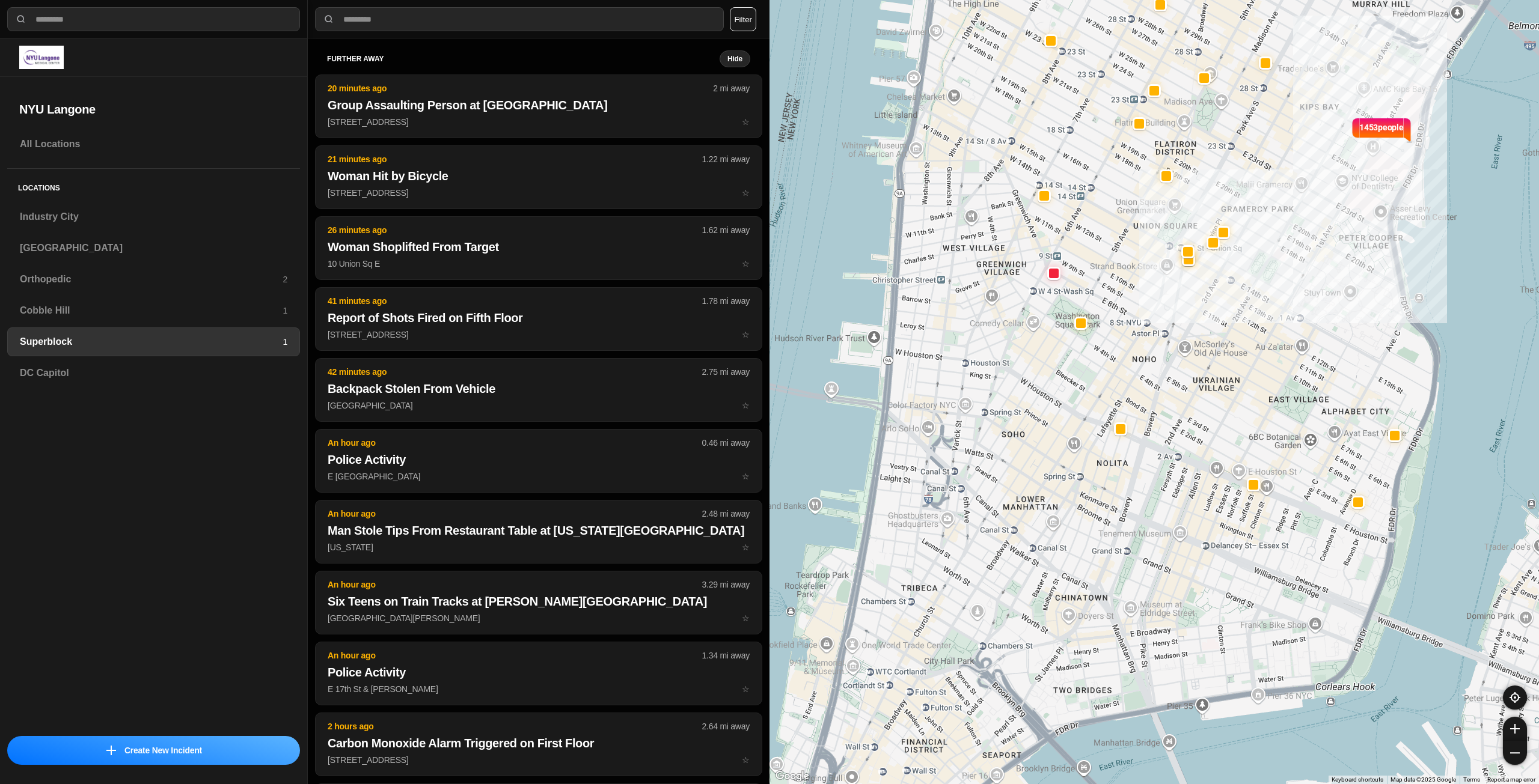
drag, startPoint x: 1233, startPoint y: 468, endPoint x: 1335, endPoint y: 281, distance: 213.0
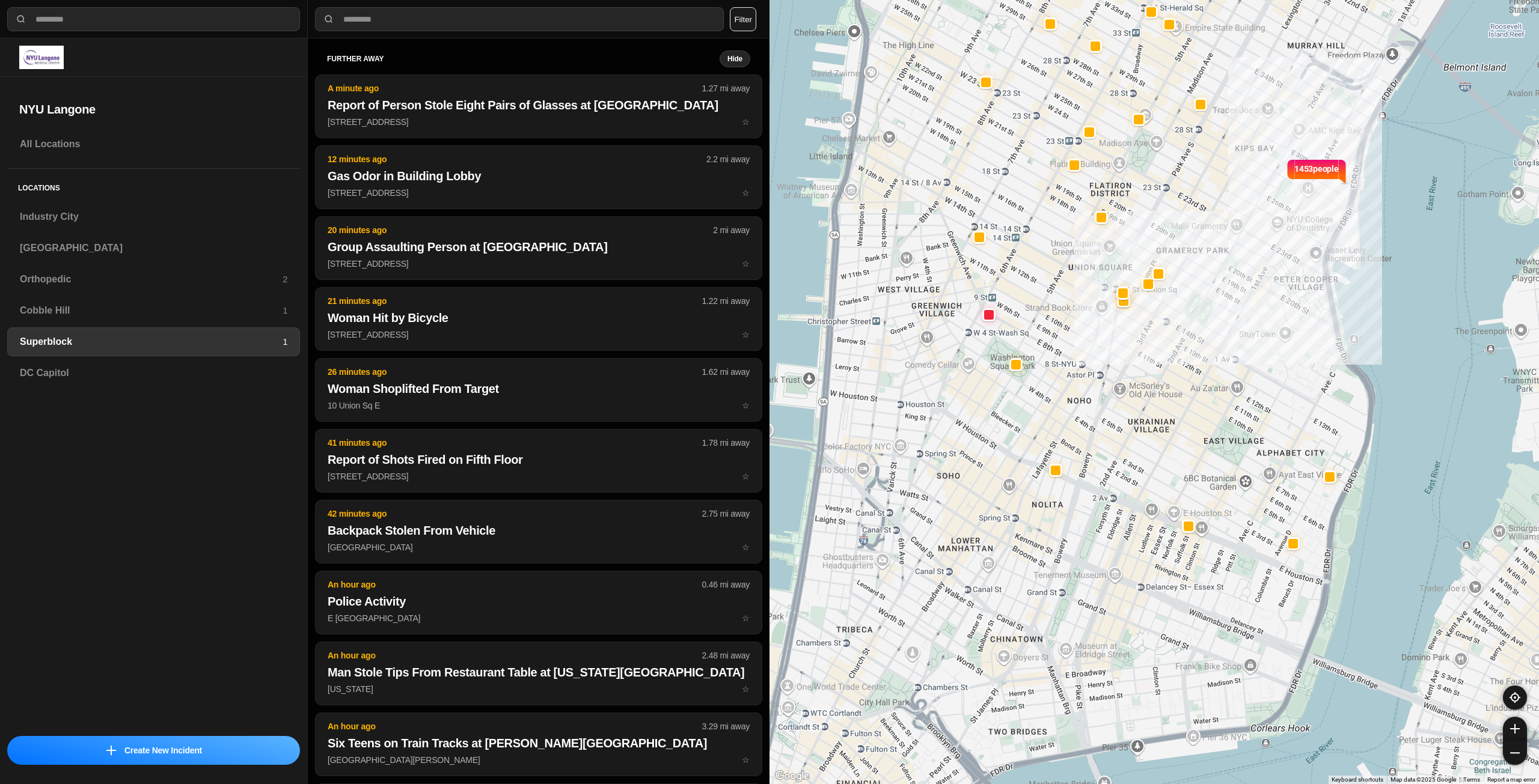
drag, startPoint x: 1333, startPoint y: 320, endPoint x: 1267, endPoint y: 363, distance: 78.8
click at [1267, 363] on div "1453 people" at bounding box center [1154, 392] width 770 height 784
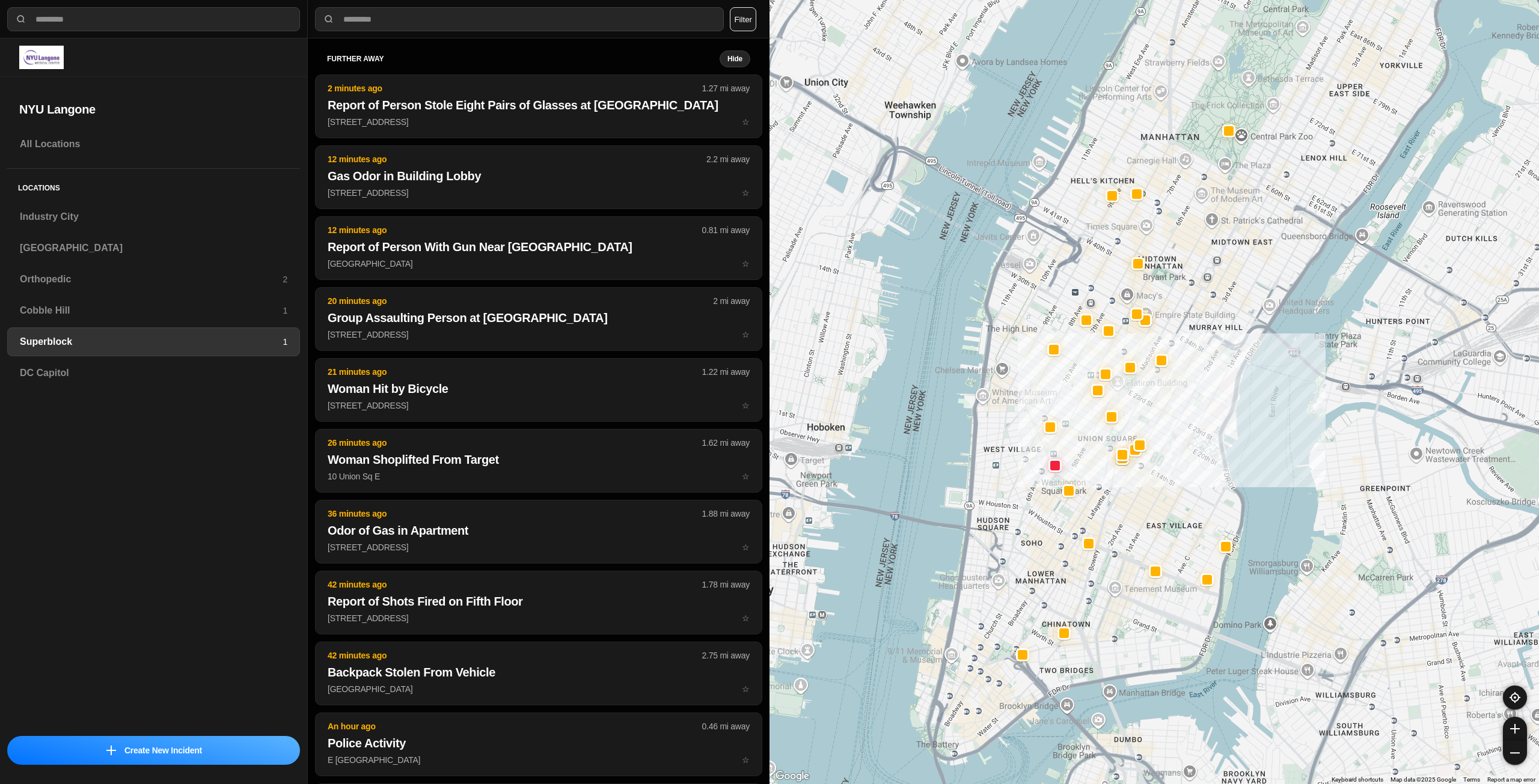
drag, startPoint x: 1262, startPoint y: 139, endPoint x: 1241, endPoint y: 263, distance: 125.8
click at [1241, 263] on div at bounding box center [1154, 392] width 770 height 784
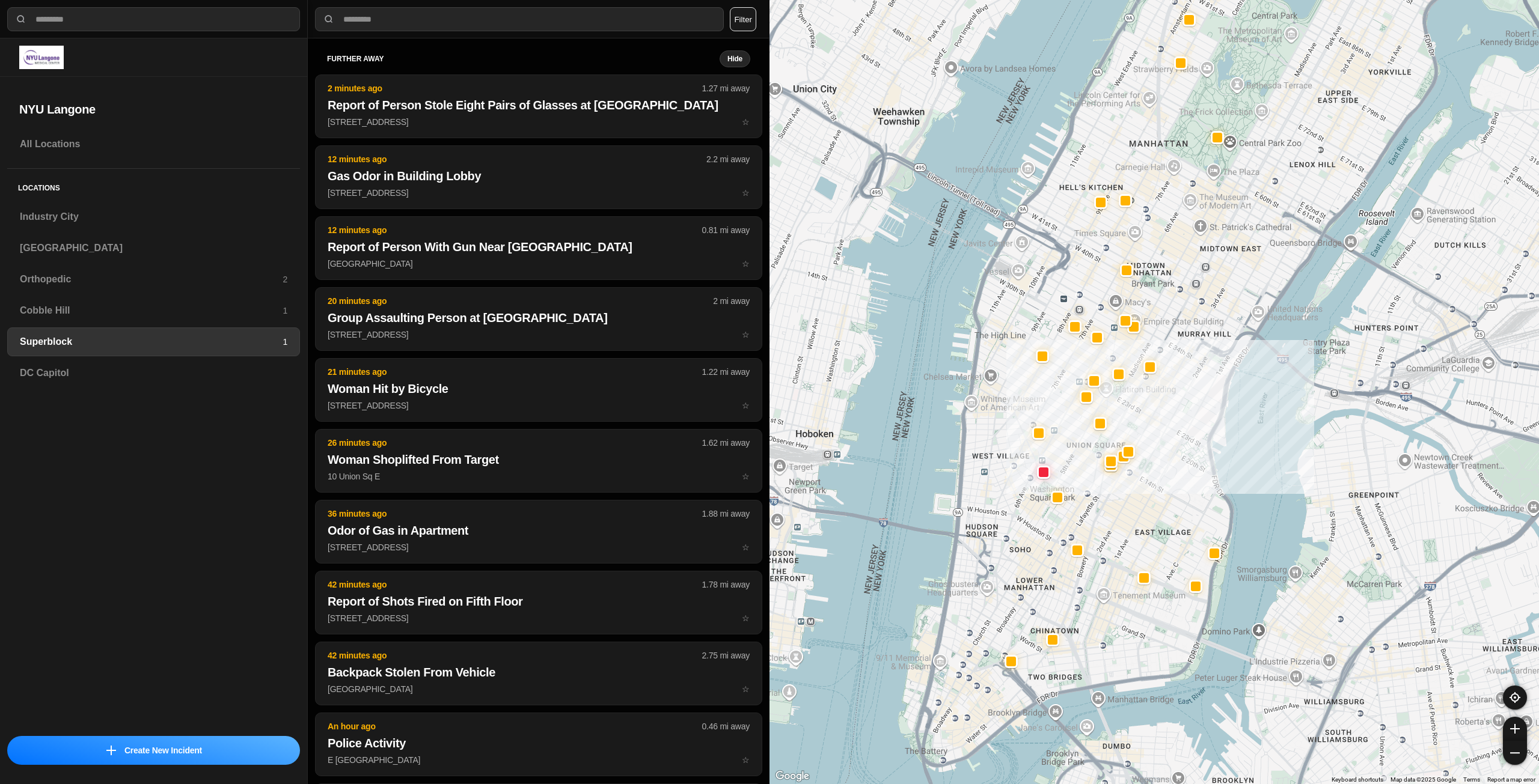
drag, startPoint x: 1252, startPoint y: 214, endPoint x: 1249, endPoint y: 204, distance: 10.4
click at [1249, 204] on div at bounding box center [1154, 392] width 770 height 784
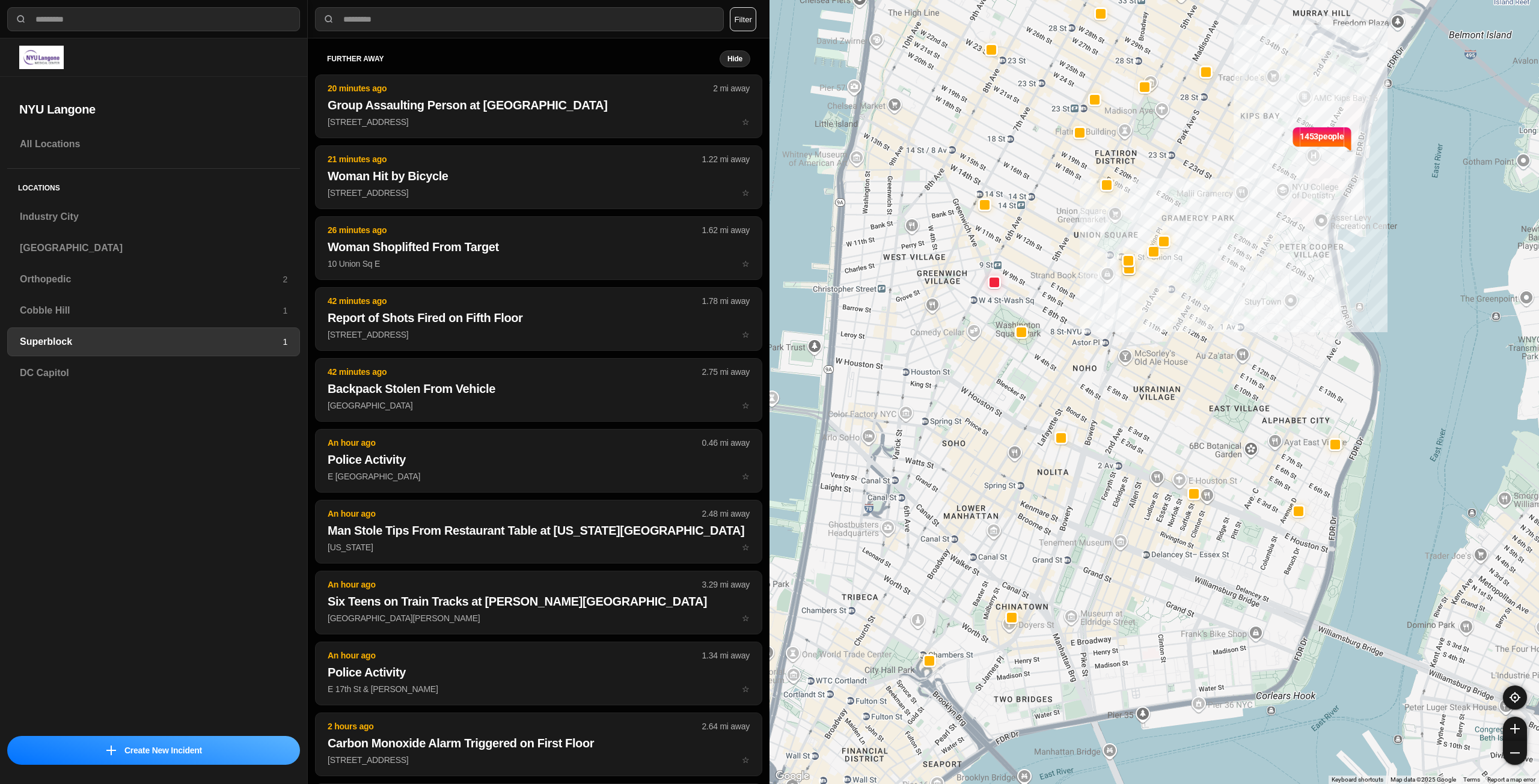
drag, startPoint x: 1203, startPoint y: 567, endPoint x: 1234, endPoint y: 438, distance: 132.7
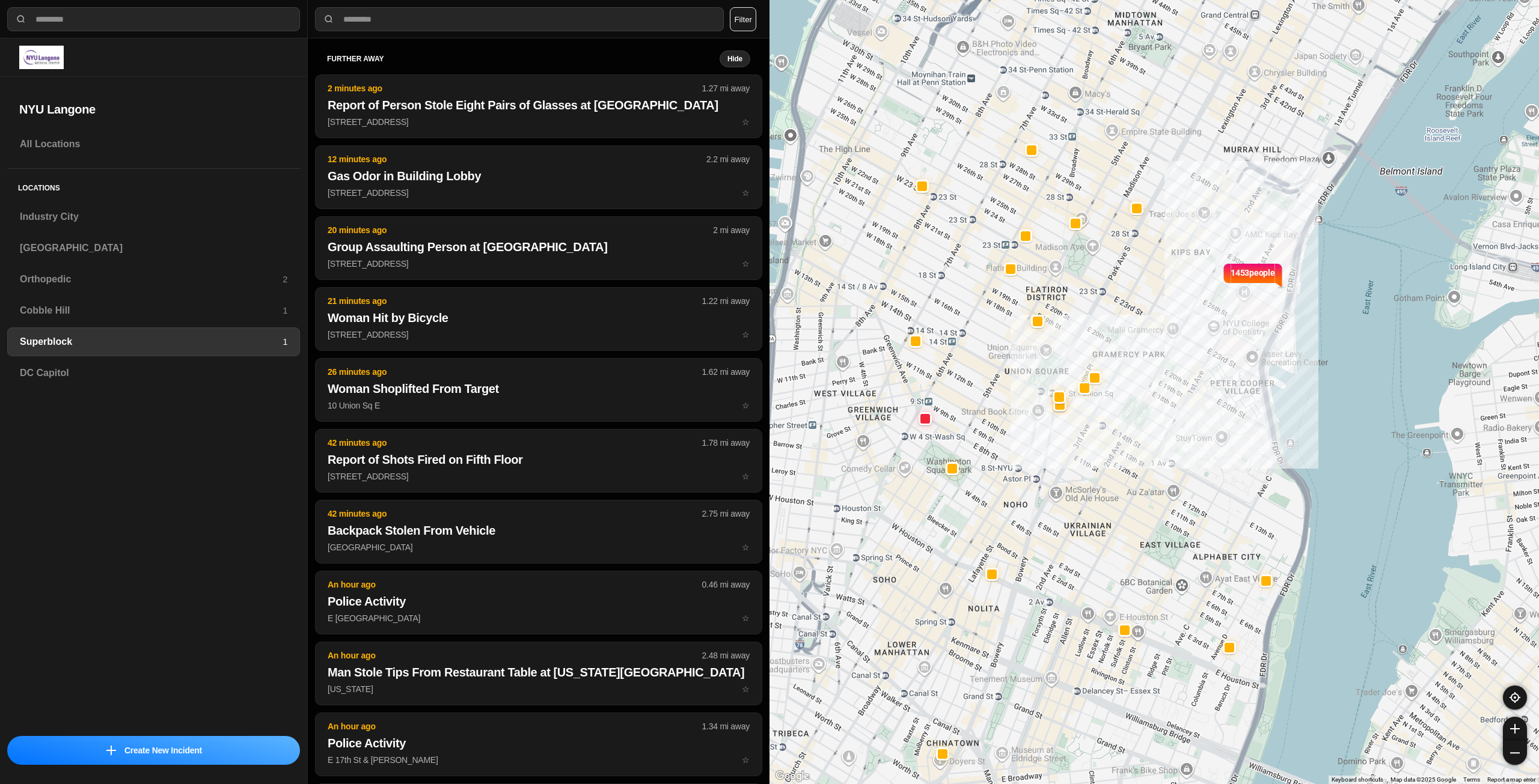
drag, startPoint x: 1158, startPoint y: 427, endPoint x: 1088, endPoint y: 565, distance: 154.7
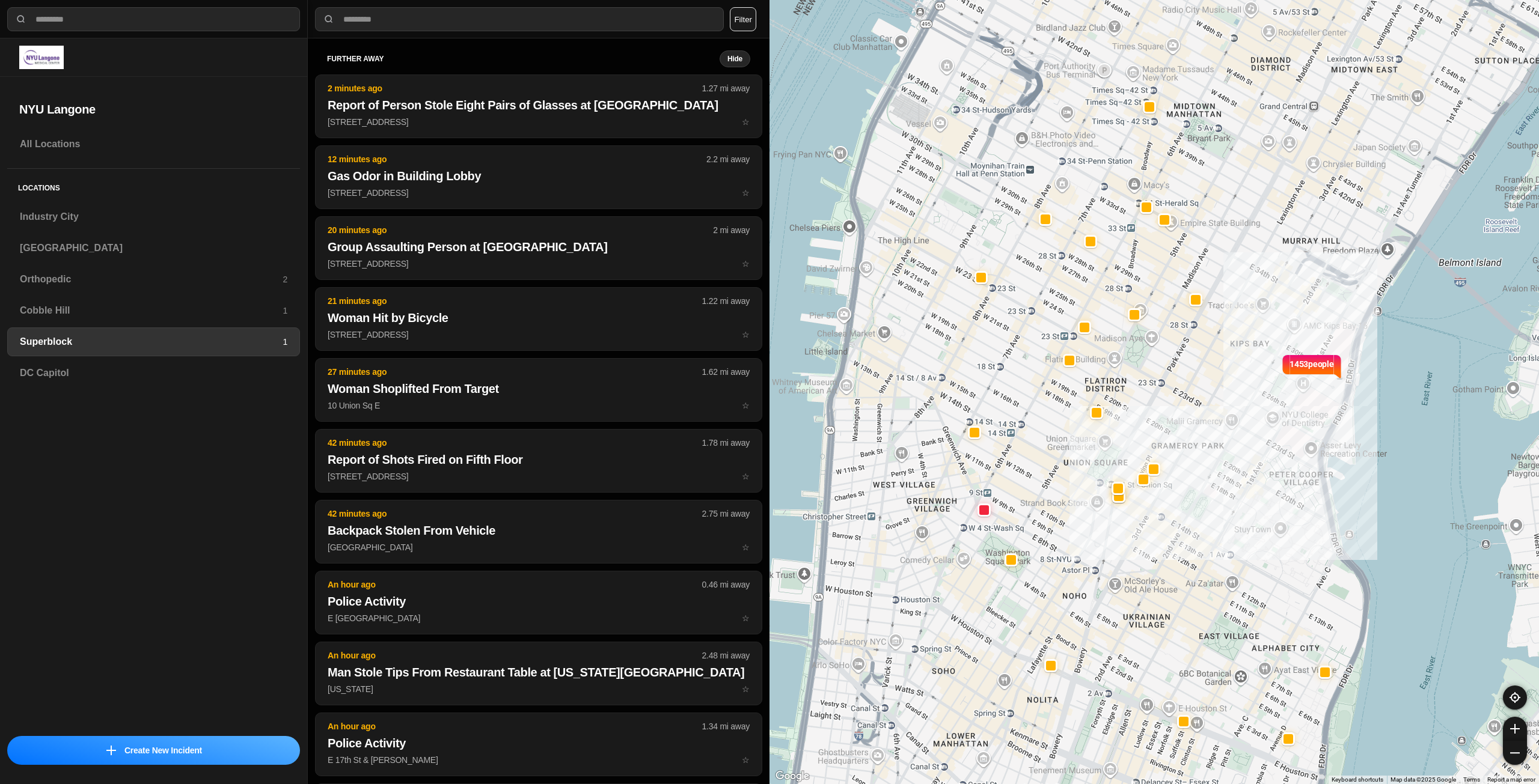
drag, startPoint x: 1157, startPoint y: 288, endPoint x: 1212, endPoint y: 372, distance: 100.4
click at [1212, 372] on div "1453 people" at bounding box center [1154, 392] width 770 height 784
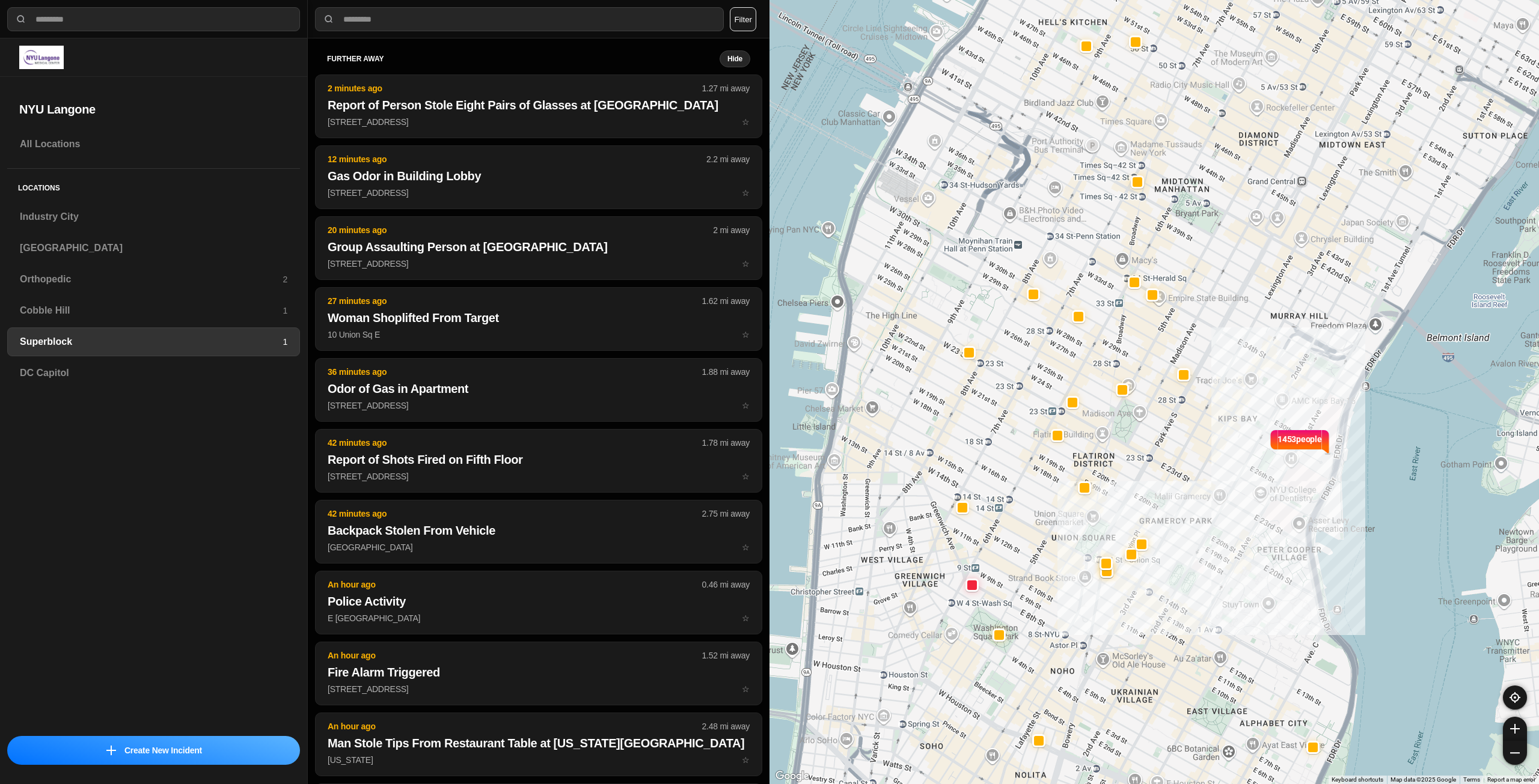
drag, startPoint x: 1241, startPoint y: 294, endPoint x: 1232, endPoint y: 358, distance: 64.6
click at [1232, 358] on div "1453 people" at bounding box center [1154, 392] width 770 height 784
click at [135, 215] on h3 "Industry City" at bounding box center [154, 216] width 268 height 15
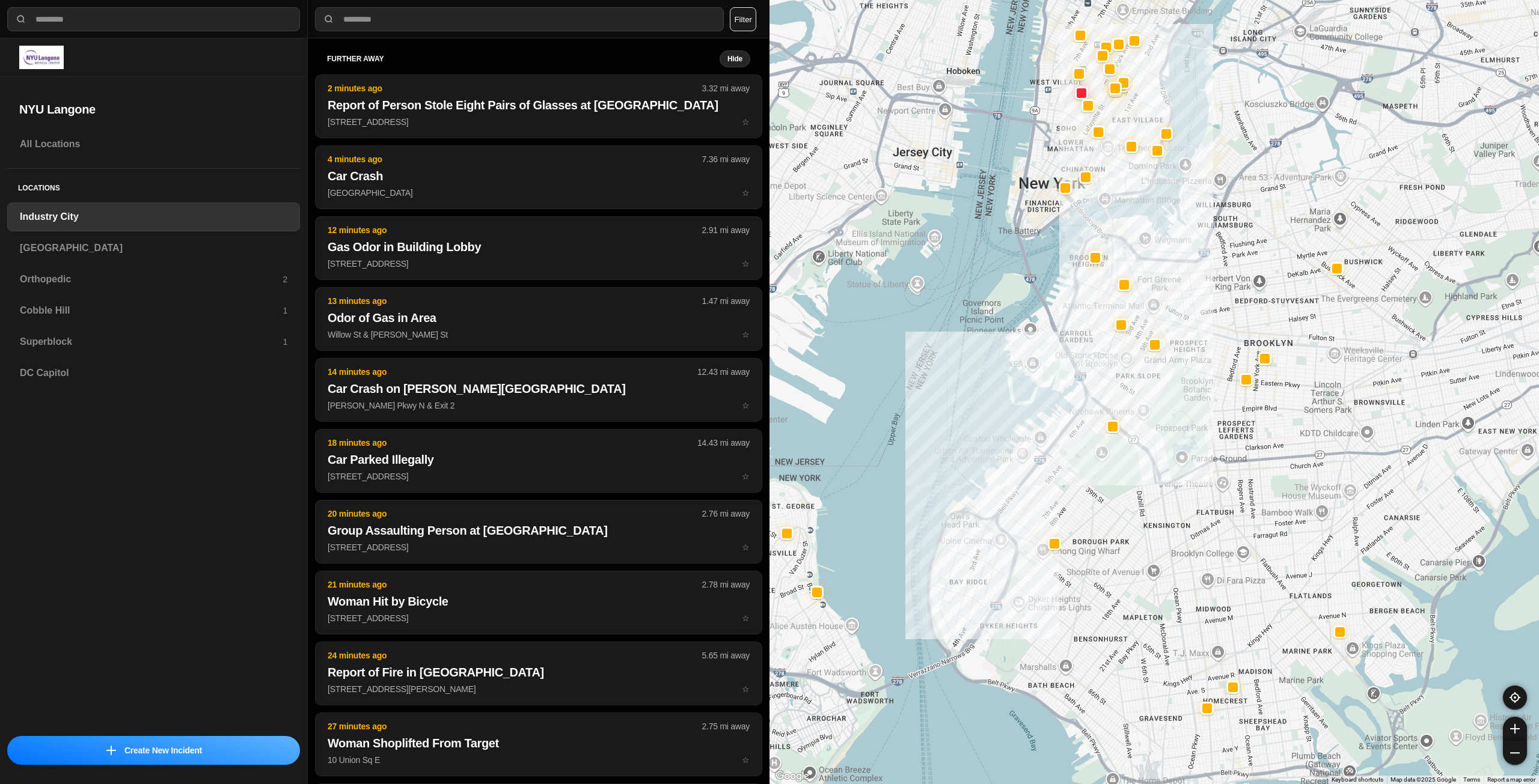
drag, startPoint x: 1456, startPoint y: 437, endPoint x: 1276, endPoint y: 461, distance: 181.6
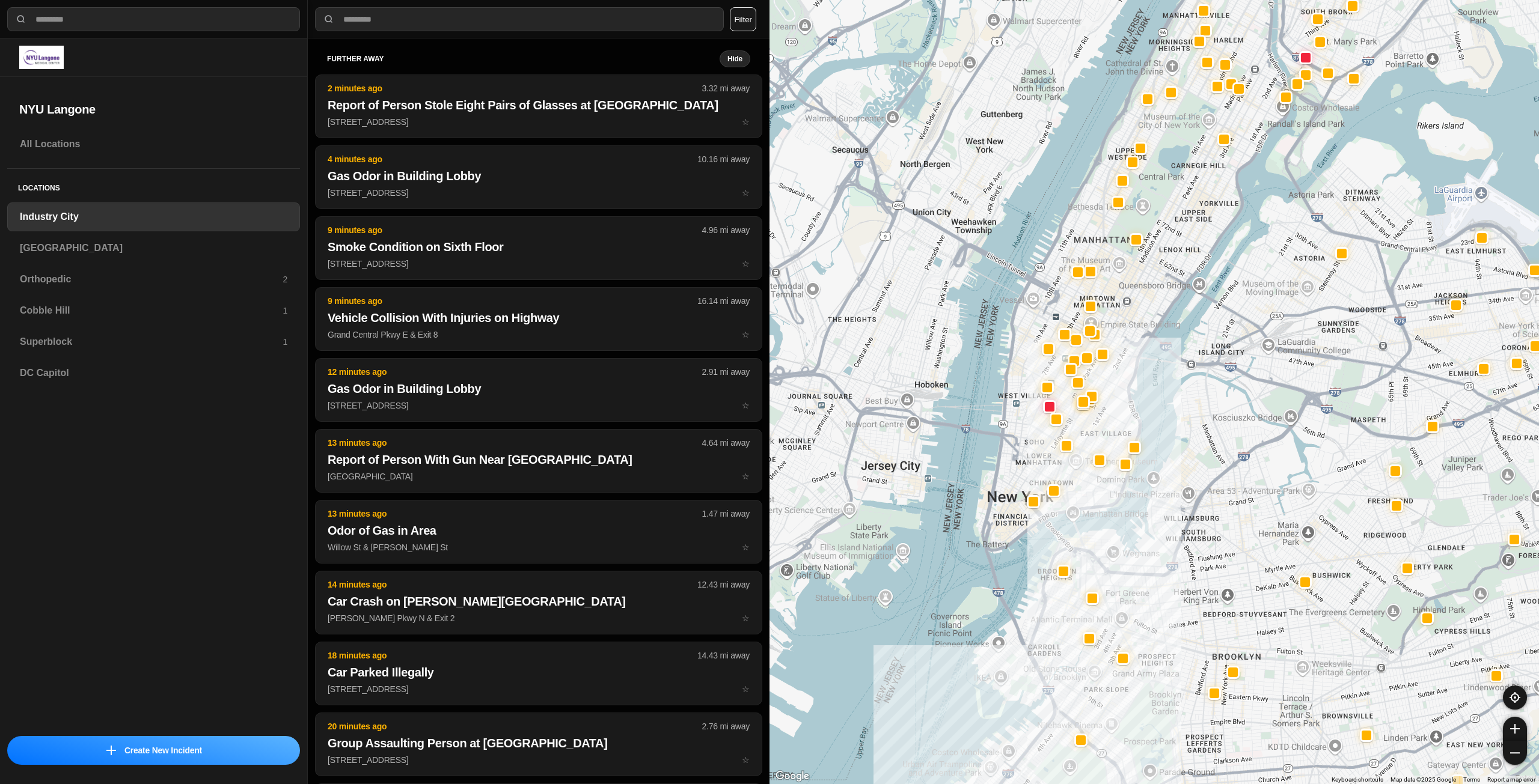
drag, startPoint x: 1210, startPoint y: 334, endPoint x: 1181, endPoint y: 638, distance: 305.4
click at [1181, 640] on div at bounding box center [1154, 392] width 770 height 784
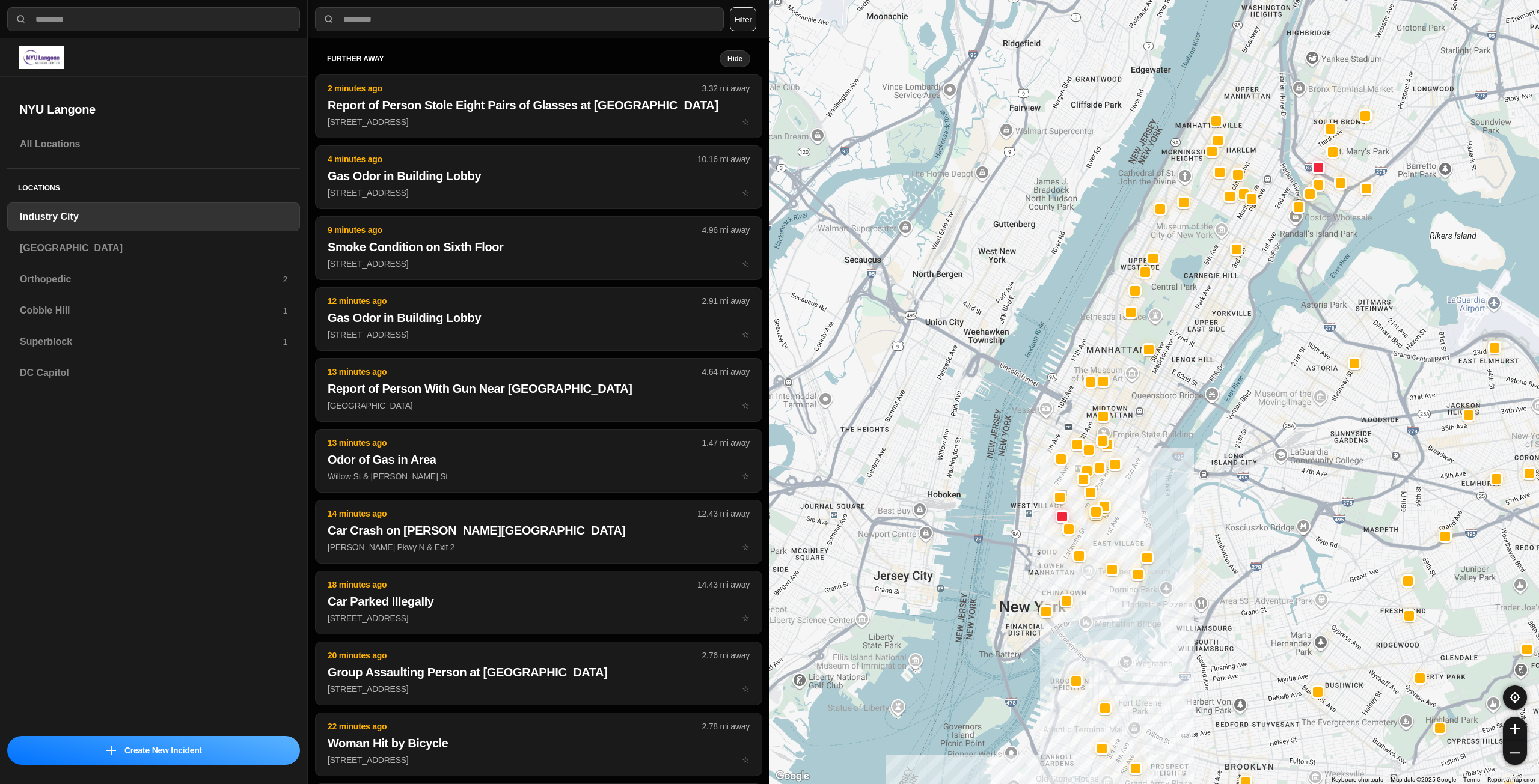
drag, startPoint x: 1140, startPoint y: 330, endPoint x: 1149, endPoint y: 452, distance: 122.3
click at [1149, 452] on div at bounding box center [1154, 392] width 770 height 784
click at [67, 247] on h3 "[GEOGRAPHIC_DATA]" at bounding box center [154, 248] width 268 height 15
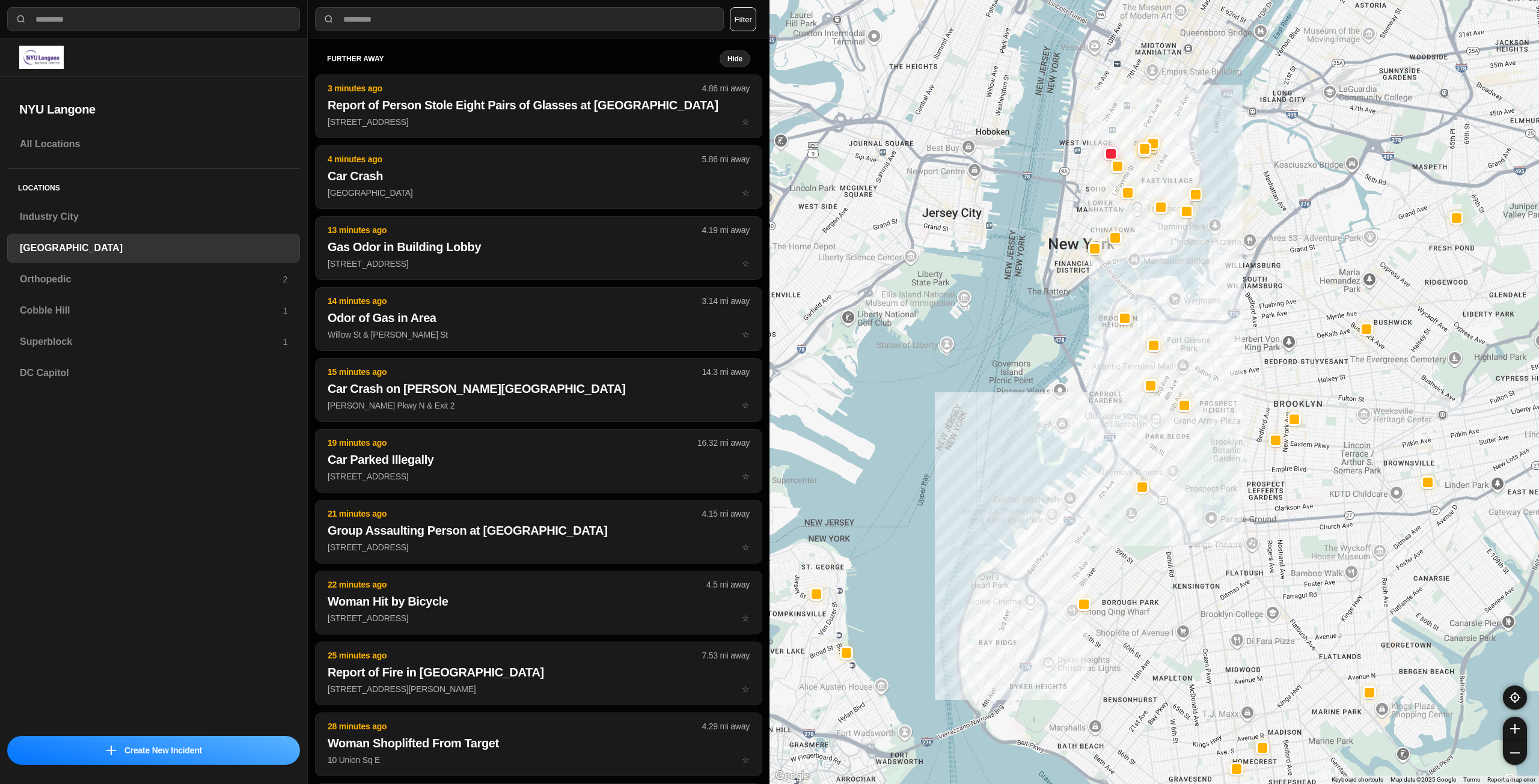
drag, startPoint x: 1320, startPoint y: 424, endPoint x: 1231, endPoint y: 556, distance: 159.2
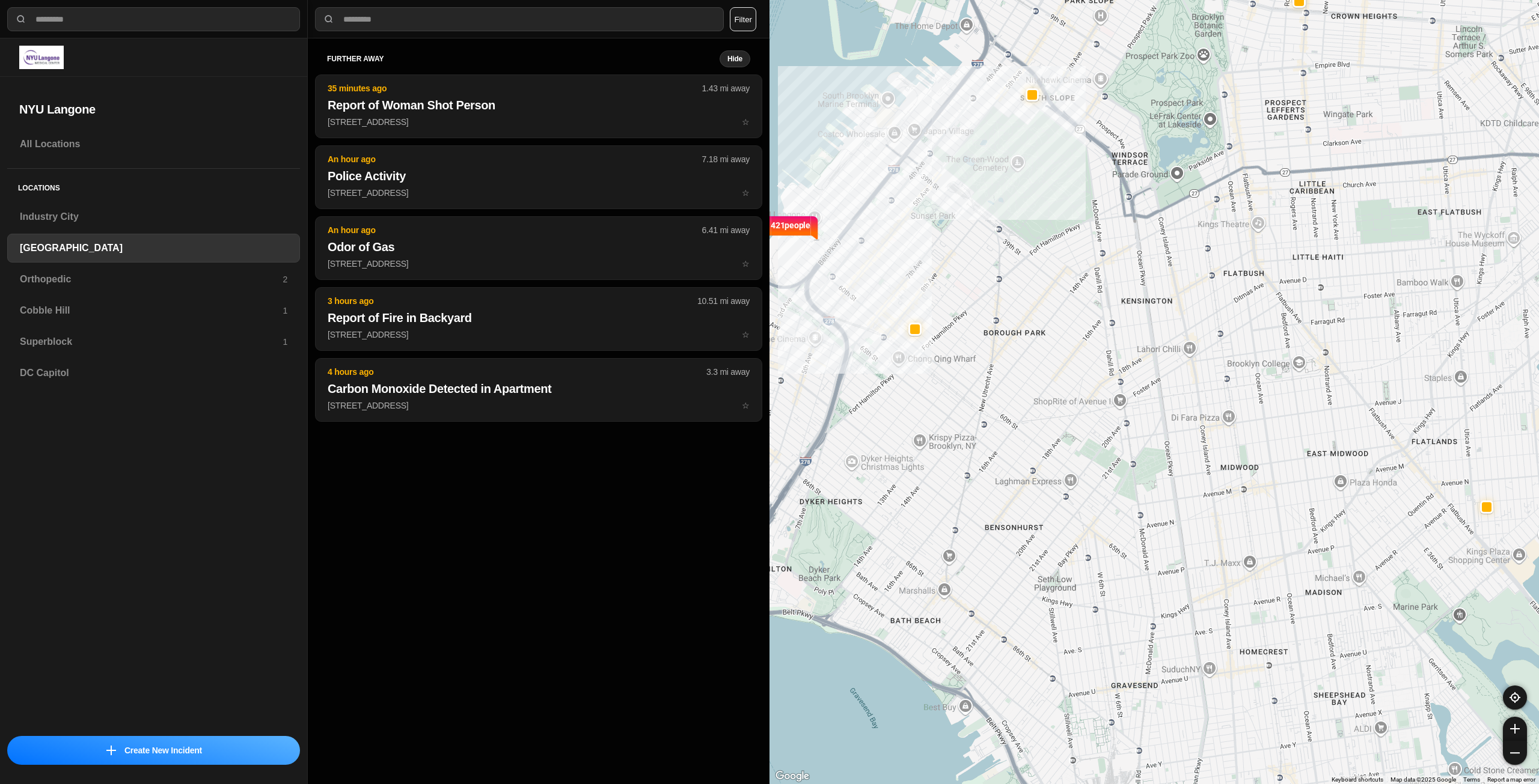
drag, startPoint x: 1272, startPoint y: 599, endPoint x: 1334, endPoint y: 337, distance: 269.2
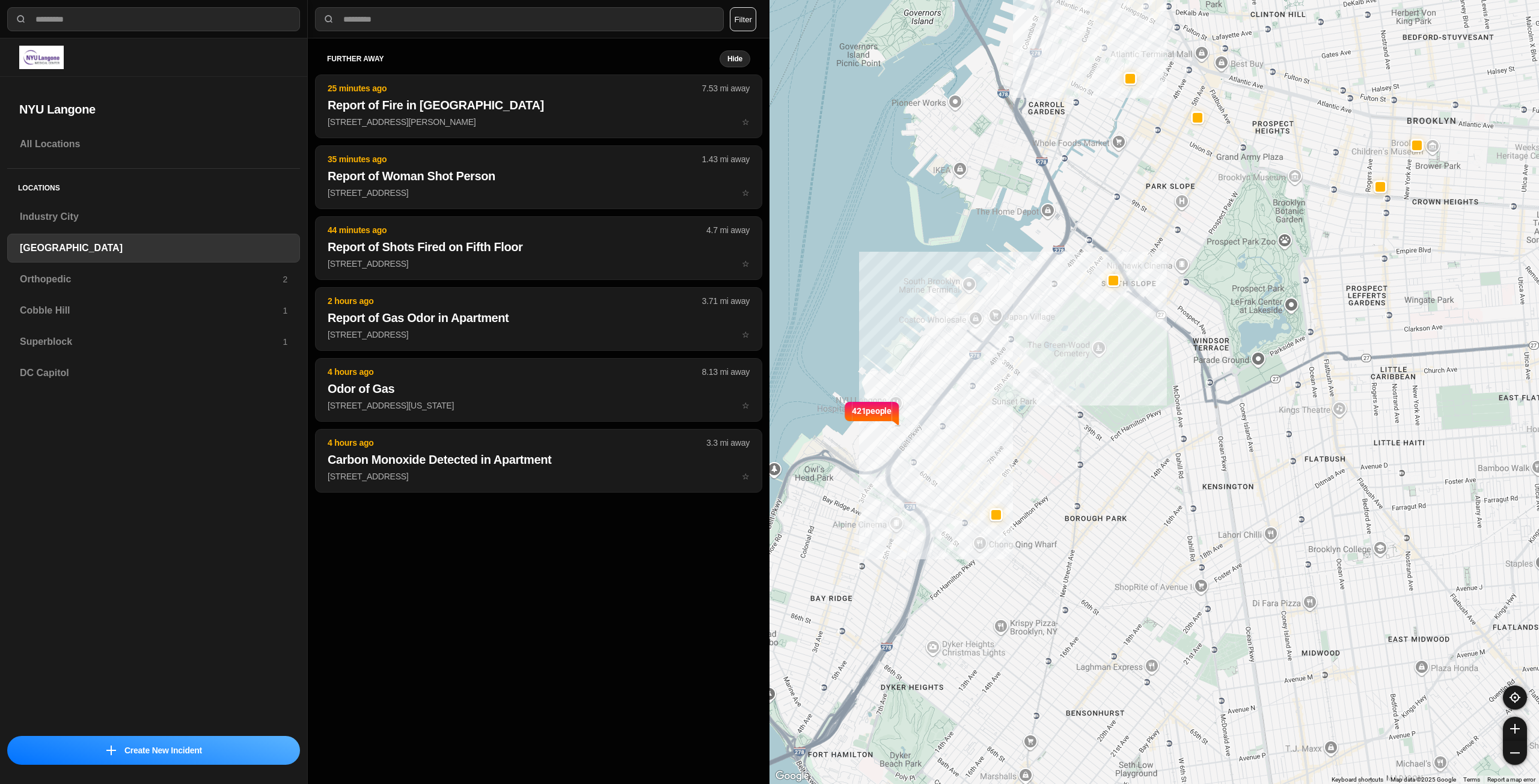
drag, startPoint x: 1398, startPoint y: 586, endPoint x: 1475, endPoint y: 767, distance: 196.7
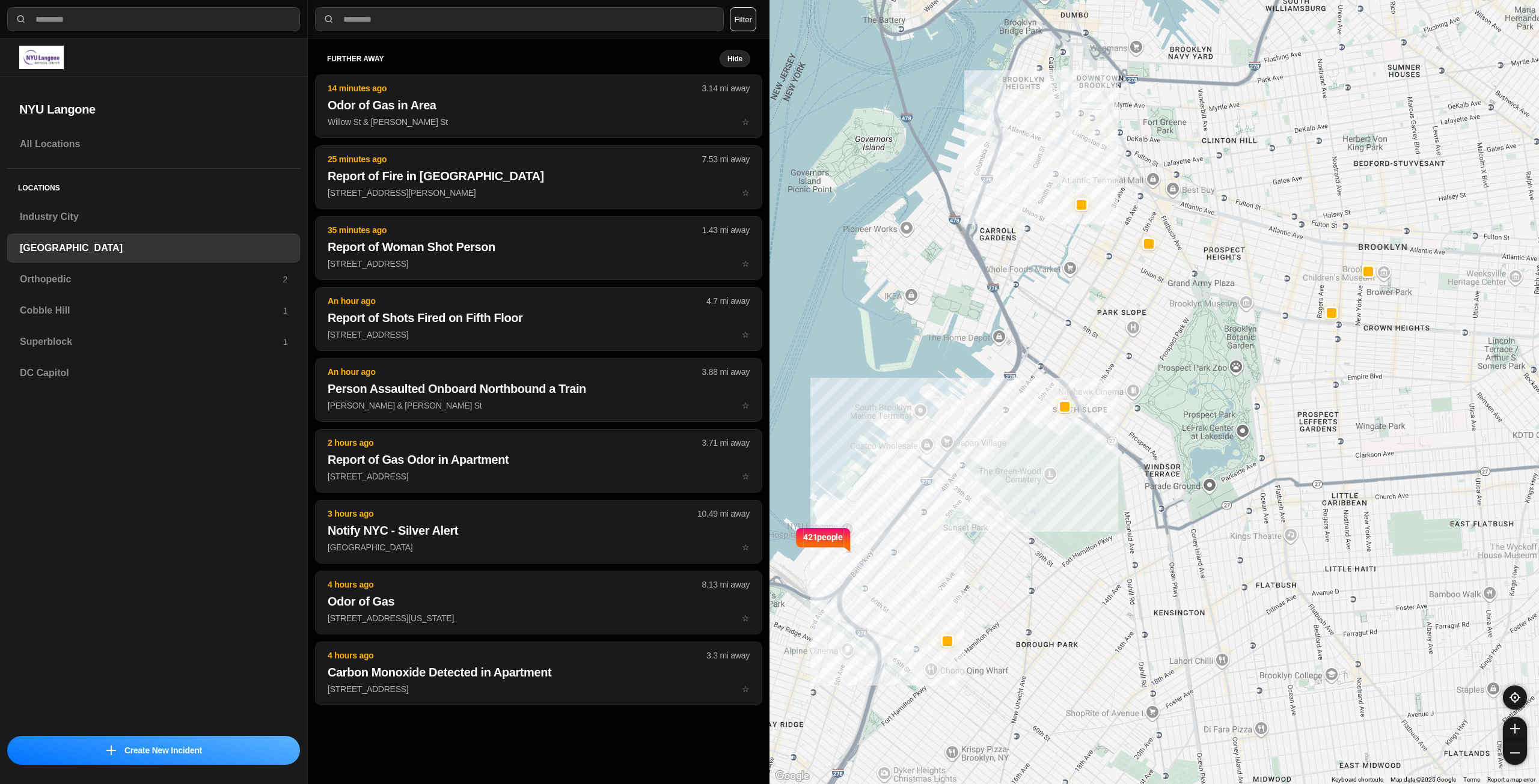
drag, startPoint x: 1226, startPoint y: 527, endPoint x: 1183, endPoint y: 650, distance: 130.3
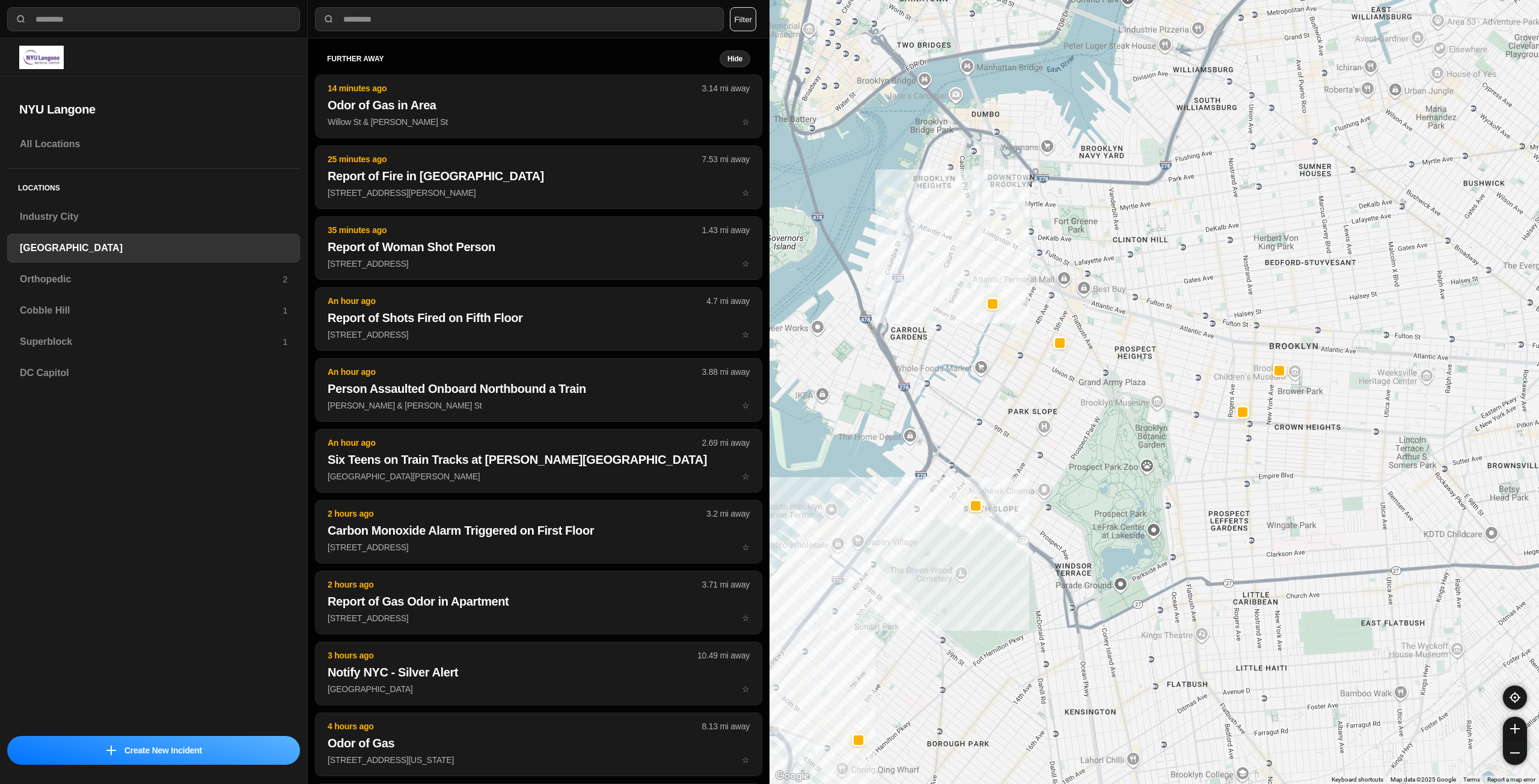
drag, startPoint x: 1228, startPoint y: 573, endPoint x: 1149, endPoint y: 651, distance: 111.0
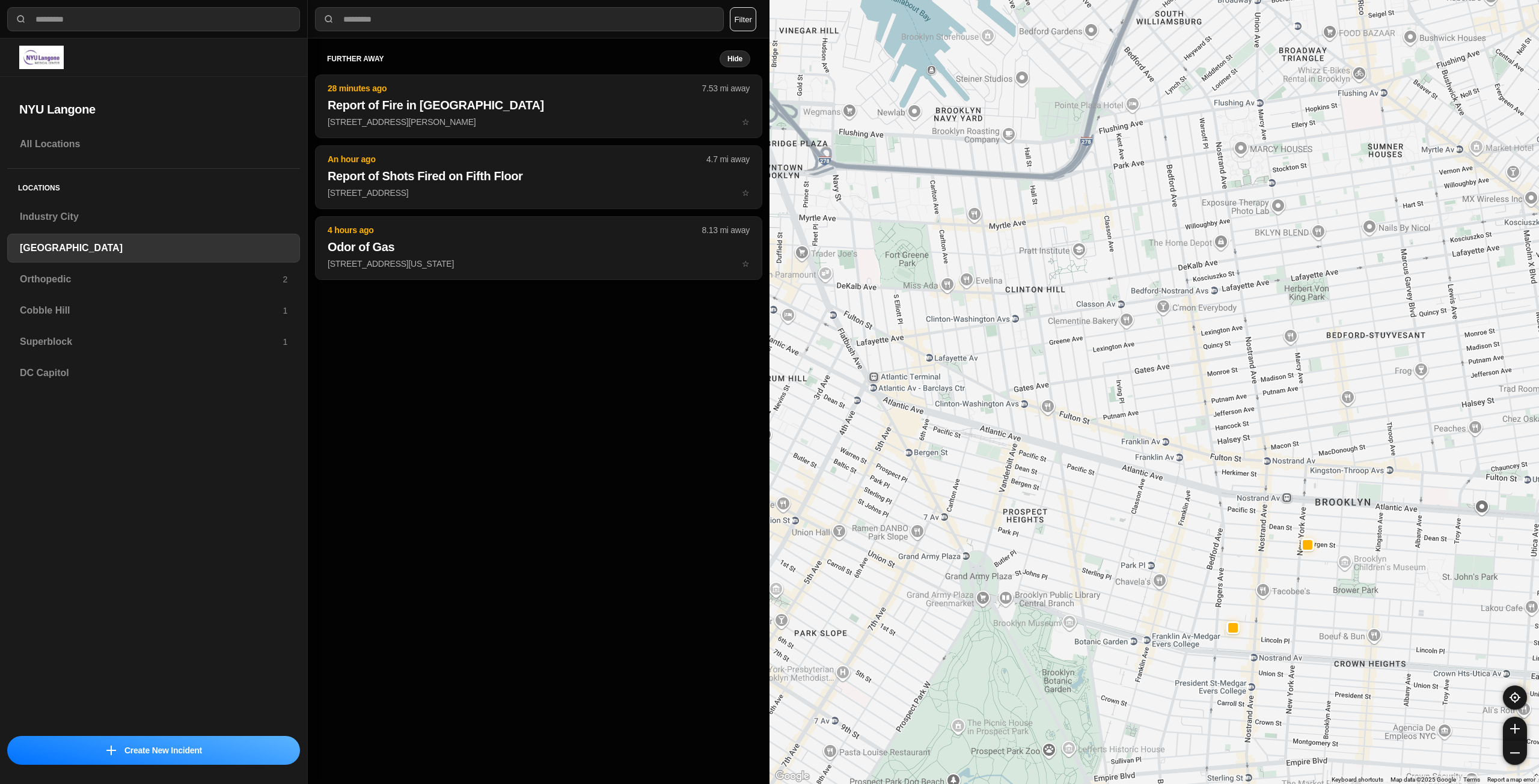
drag, startPoint x: 1241, startPoint y: 344, endPoint x: 1330, endPoint y: 454, distance: 141.5
click at [1327, 455] on div "421 people" at bounding box center [1154, 392] width 770 height 784
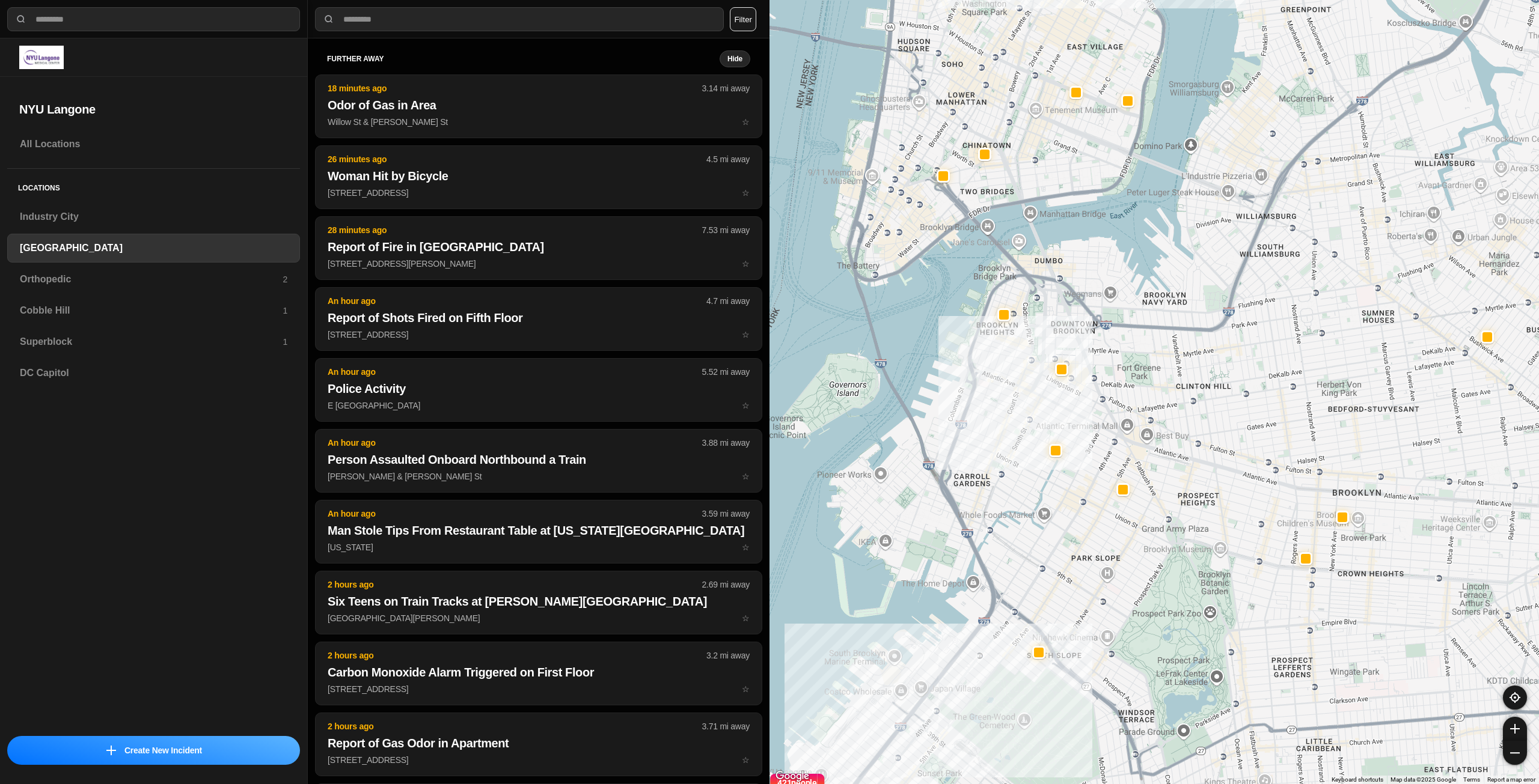
drag, startPoint x: 1052, startPoint y: 282, endPoint x: 1158, endPoint y: 329, distance: 116.0
click at [1158, 329] on div "421 people" at bounding box center [1154, 392] width 770 height 784
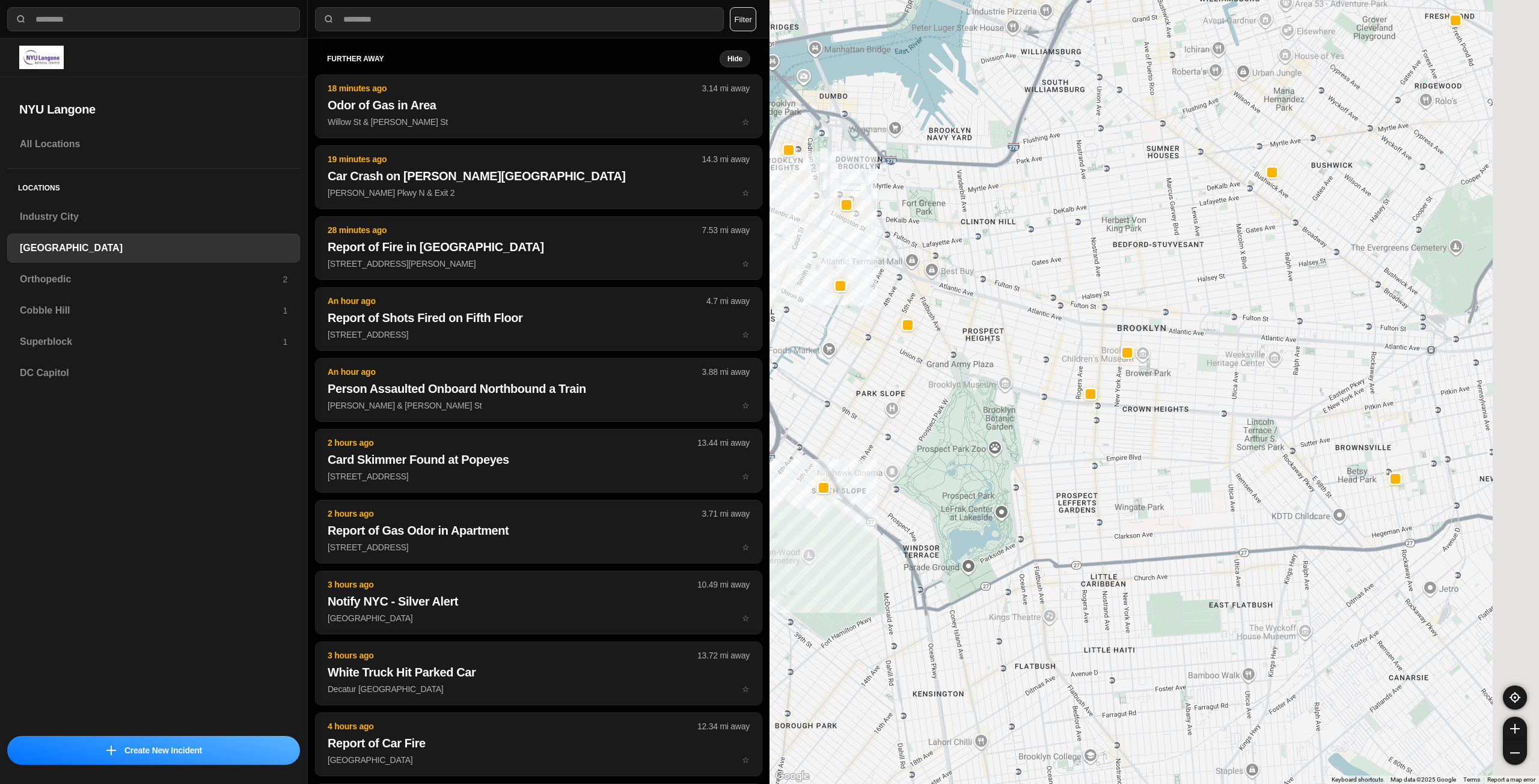
drag, startPoint x: 1327, startPoint y: 423, endPoint x: 1152, endPoint y: 278, distance: 227.3
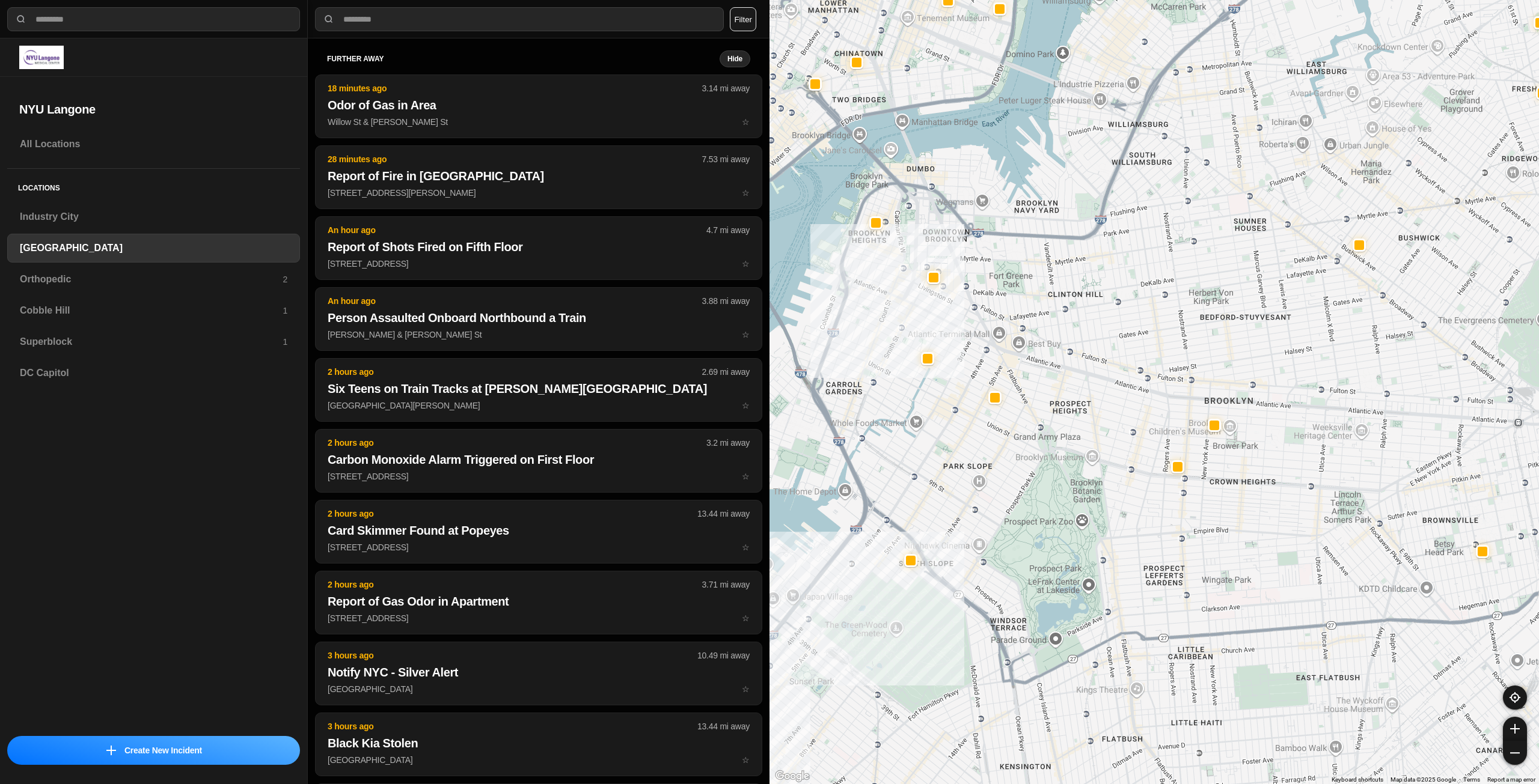
drag, startPoint x: 1218, startPoint y: 338, endPoint x: 1321, endPoint y: 390, distance: 115.4
click at [1320, 391] on div "421 people" at bounding box center [1154, 392] width 770 height 784
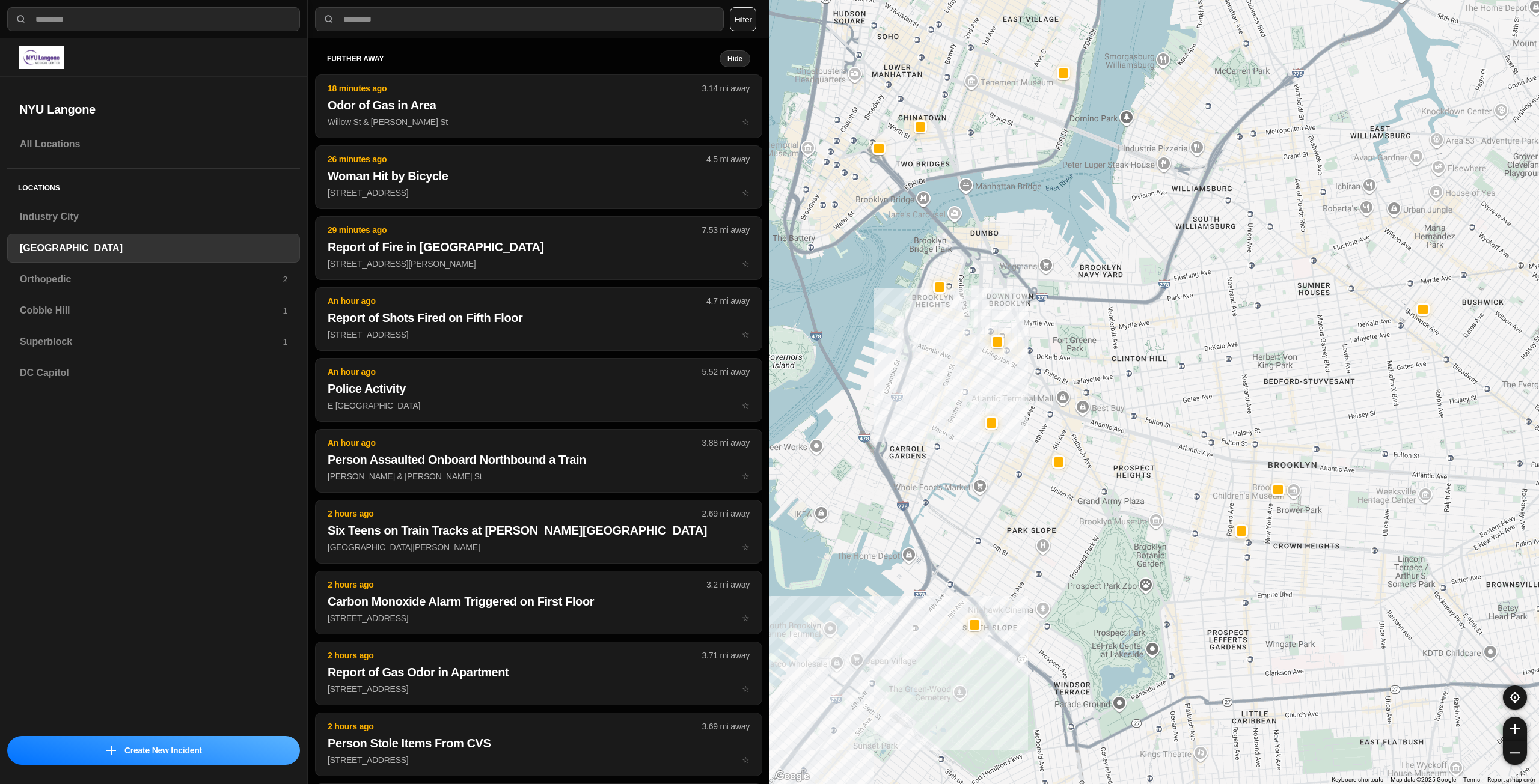
drag, startPoint x: 1127, startPoint y: 344, endPoint x: 1142, endPoint y: 406, distance: 63.8
click at [1142, 406] on div "421 people" at bounding box center [1154, 392] width 770 height 784
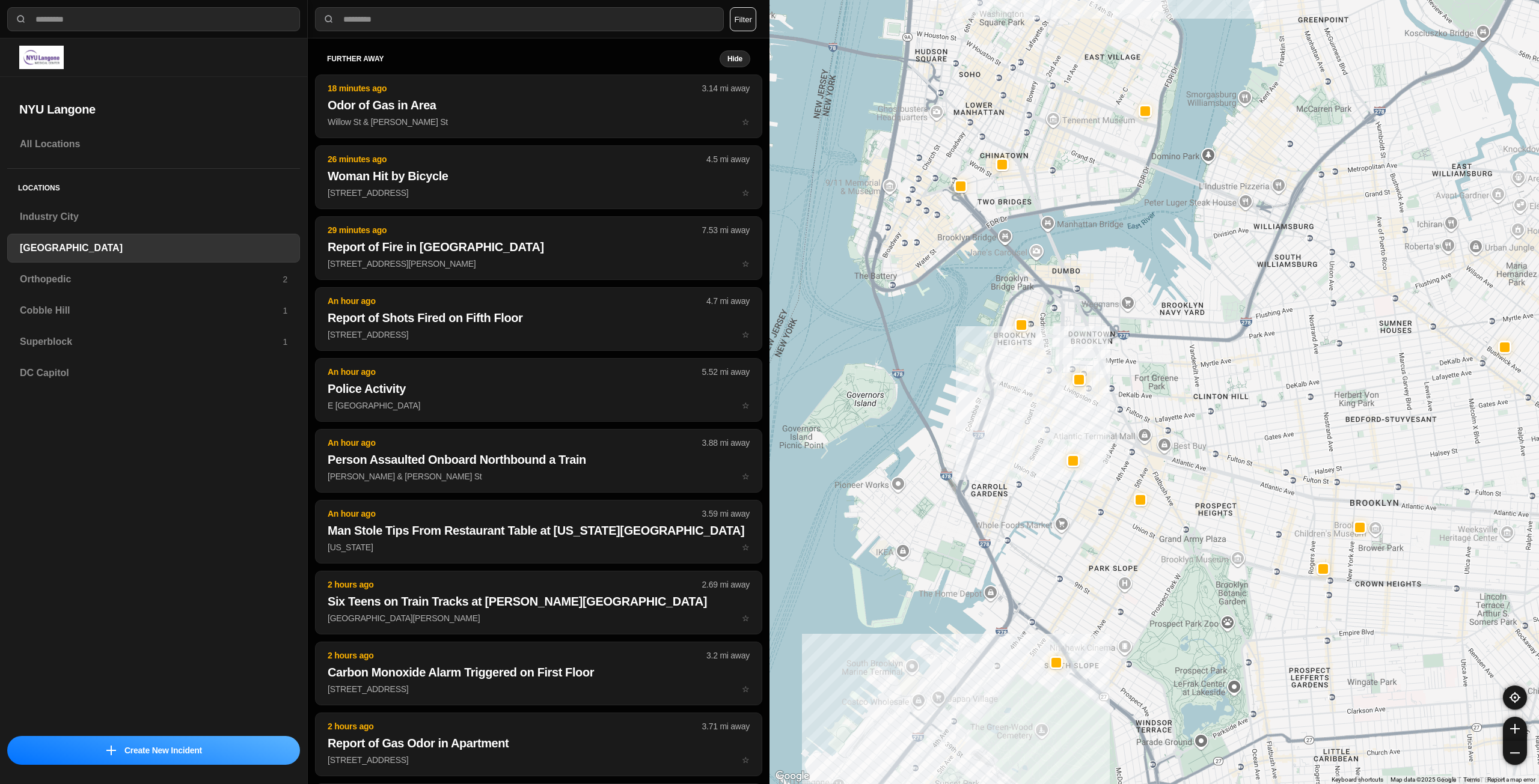
drag, startPoint x: 1062, startPoint y: 311, endPoint x: 1146, endPoint y: 352, distance: 93.5
click at [1146, 352] on div "421 people" at bounding box center [1154, 392] width 770 height 784
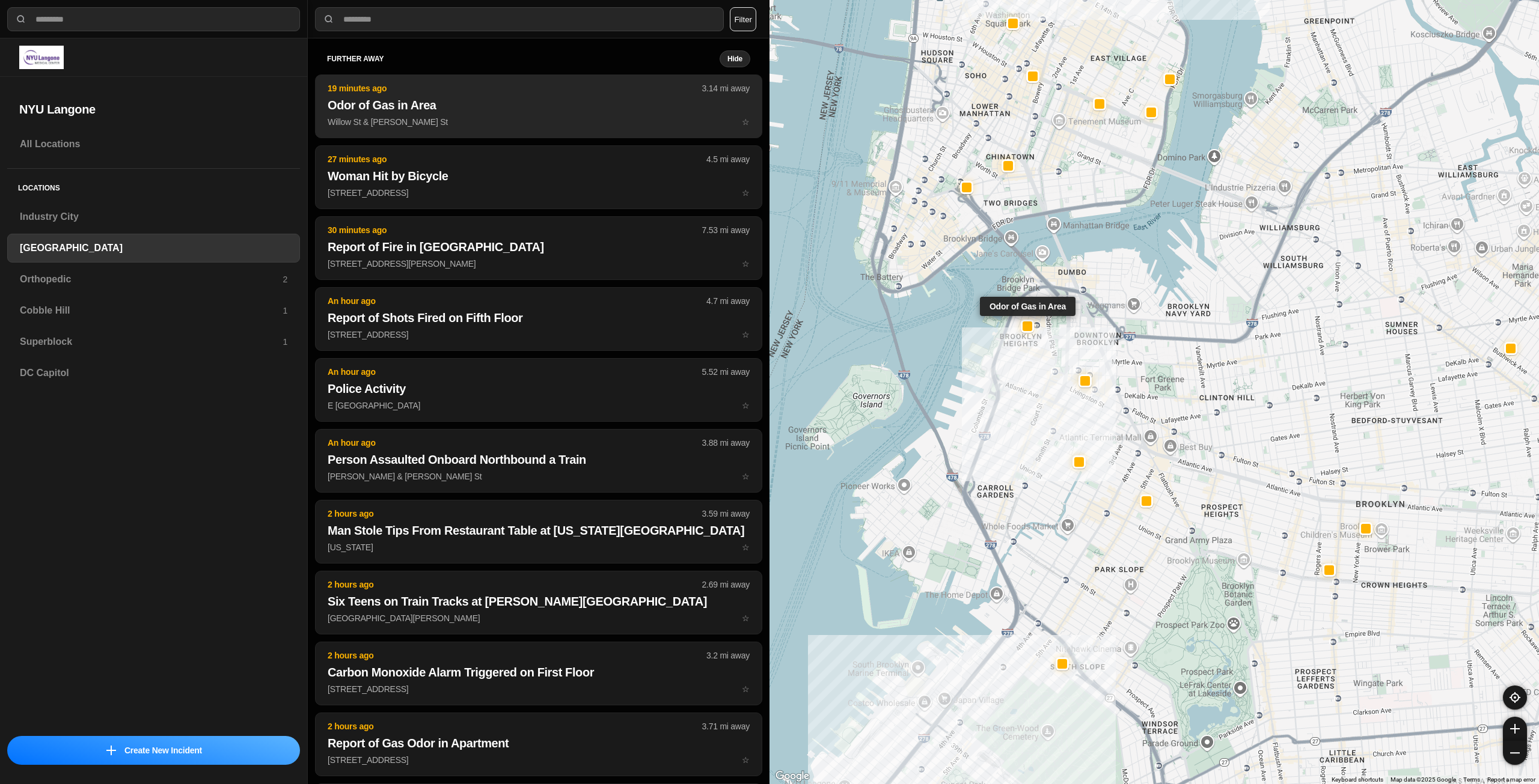
click at [512, 129] on button "19 minutes ago 3.14 mi away Odor of Gas in Area [GEOGRAPHIC_DATA][PERSON_NAME]" at bounding box center [538, 106] width 448 height 64
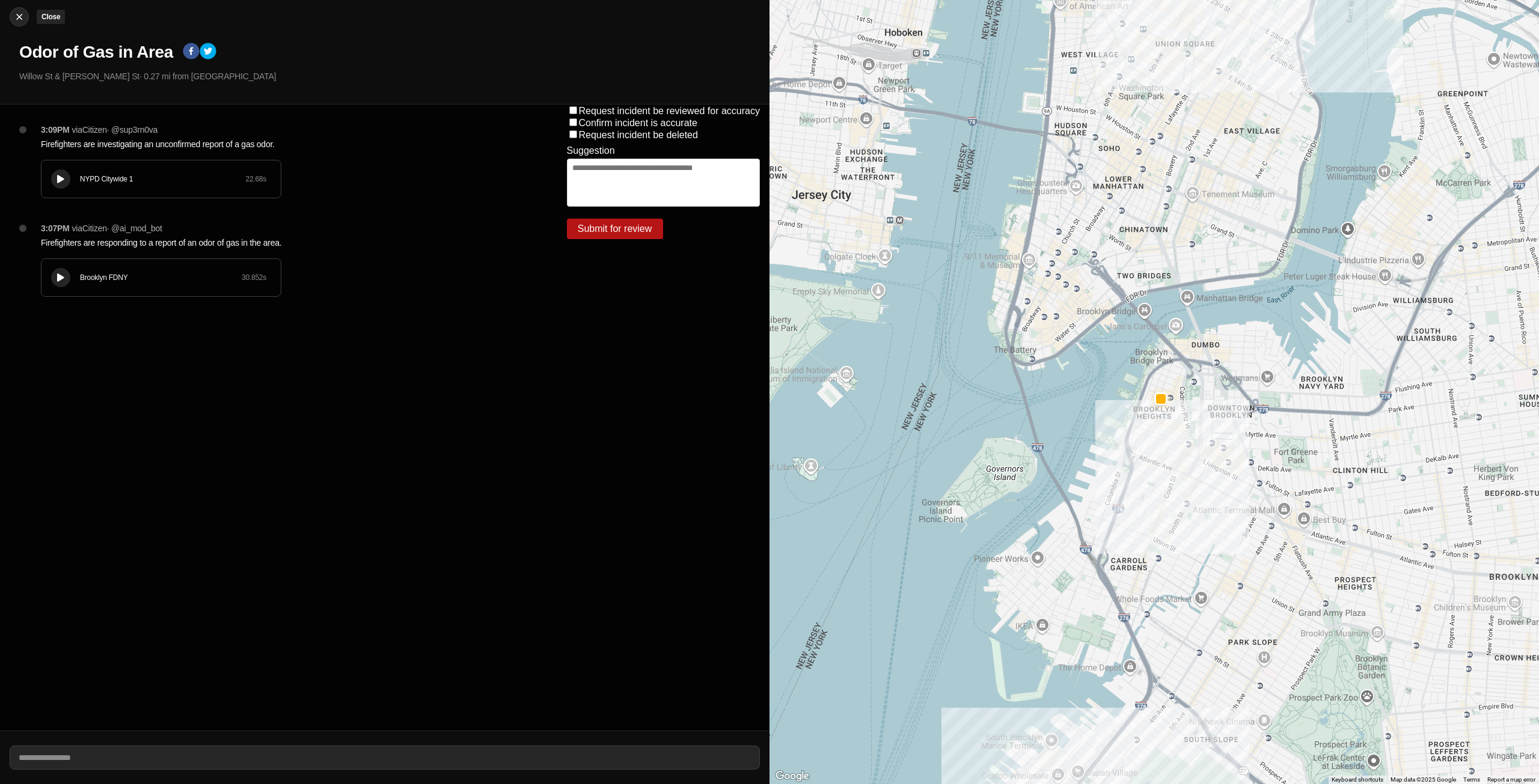
click at [19, 16] on img at bounding box center [19, 17] width 12 height 12
select select "*"
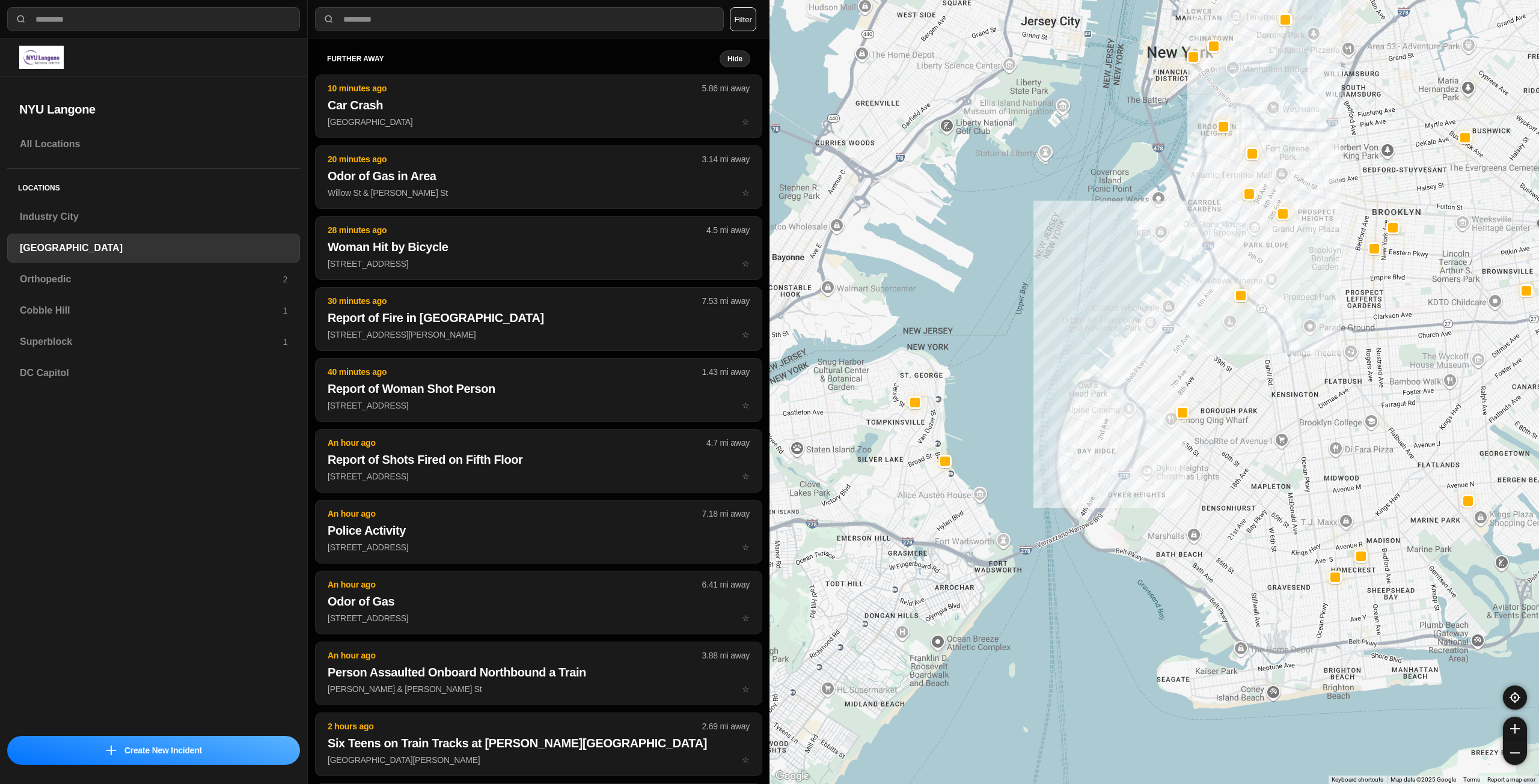
drag, startPoint x: 1313, startPoint y: 347, endPoint x: 1254, endPoint y: 410, distance: 86.3
click at [1254, 410] on div at bounding box center [1154, 392] width 770 height 784
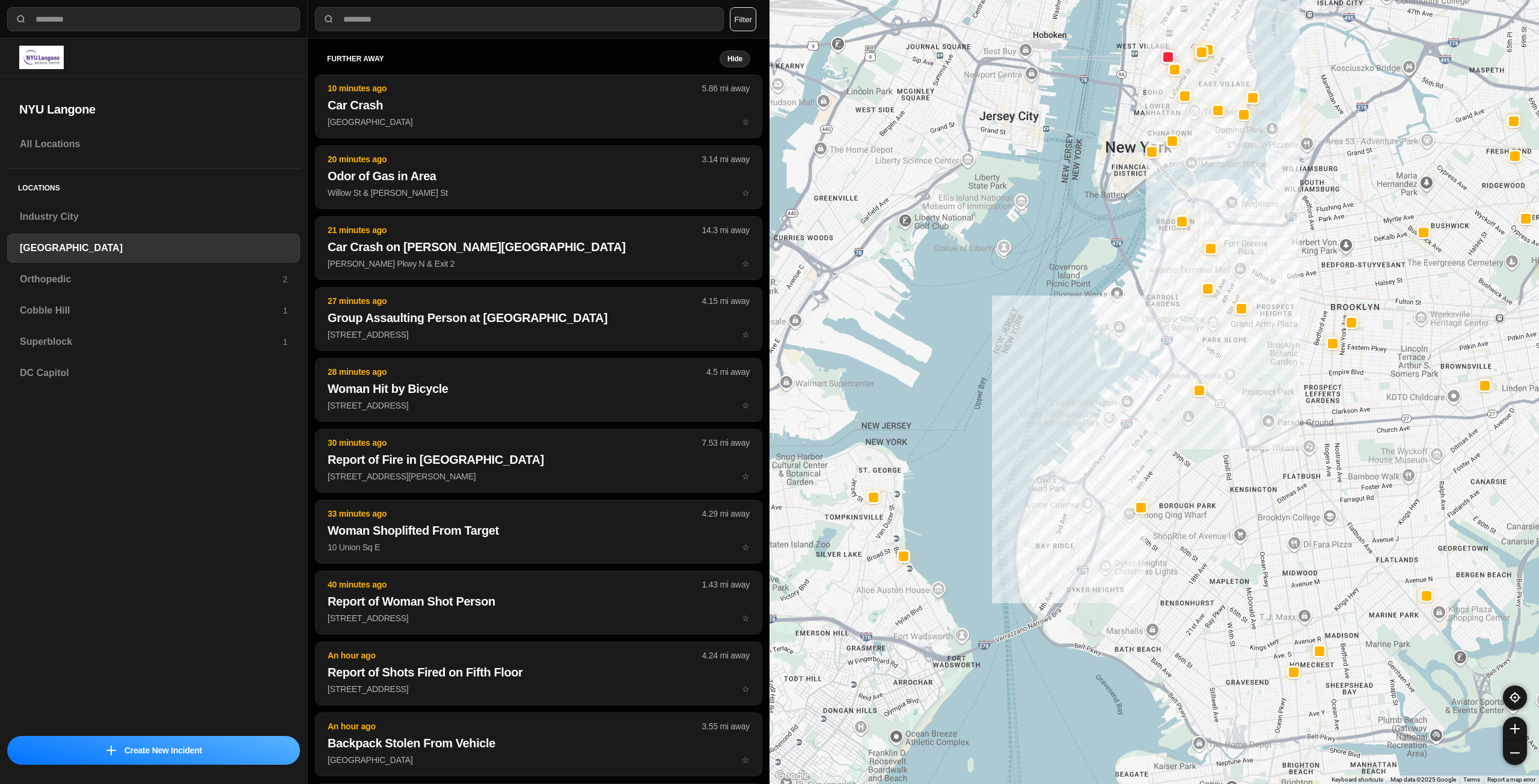
drag, startPoint x: 1265, startPoint y: 353, endPoint x: 1269, endPoint y: 391, distance: 38.2
click at [1269, 391] on div at bounding box center [1154, 392] width 770 height 784
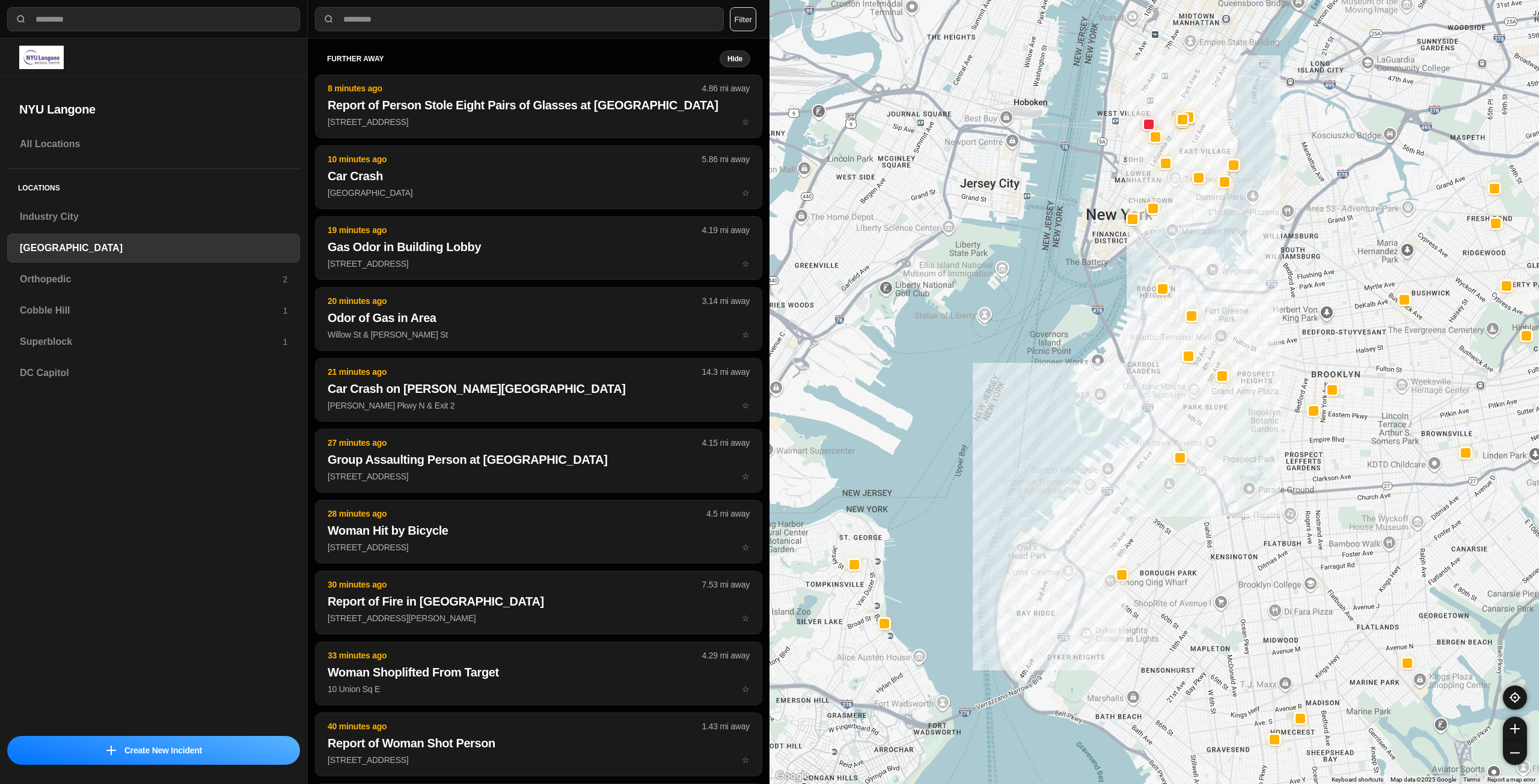
drag, startPoint x: 1272, startPoint y: 343, endPoint x: 1250, endPoint y: 416, distance: 76.2
click at [1250, 416] on div at bounding box center [1154, 392] width 770 height 784
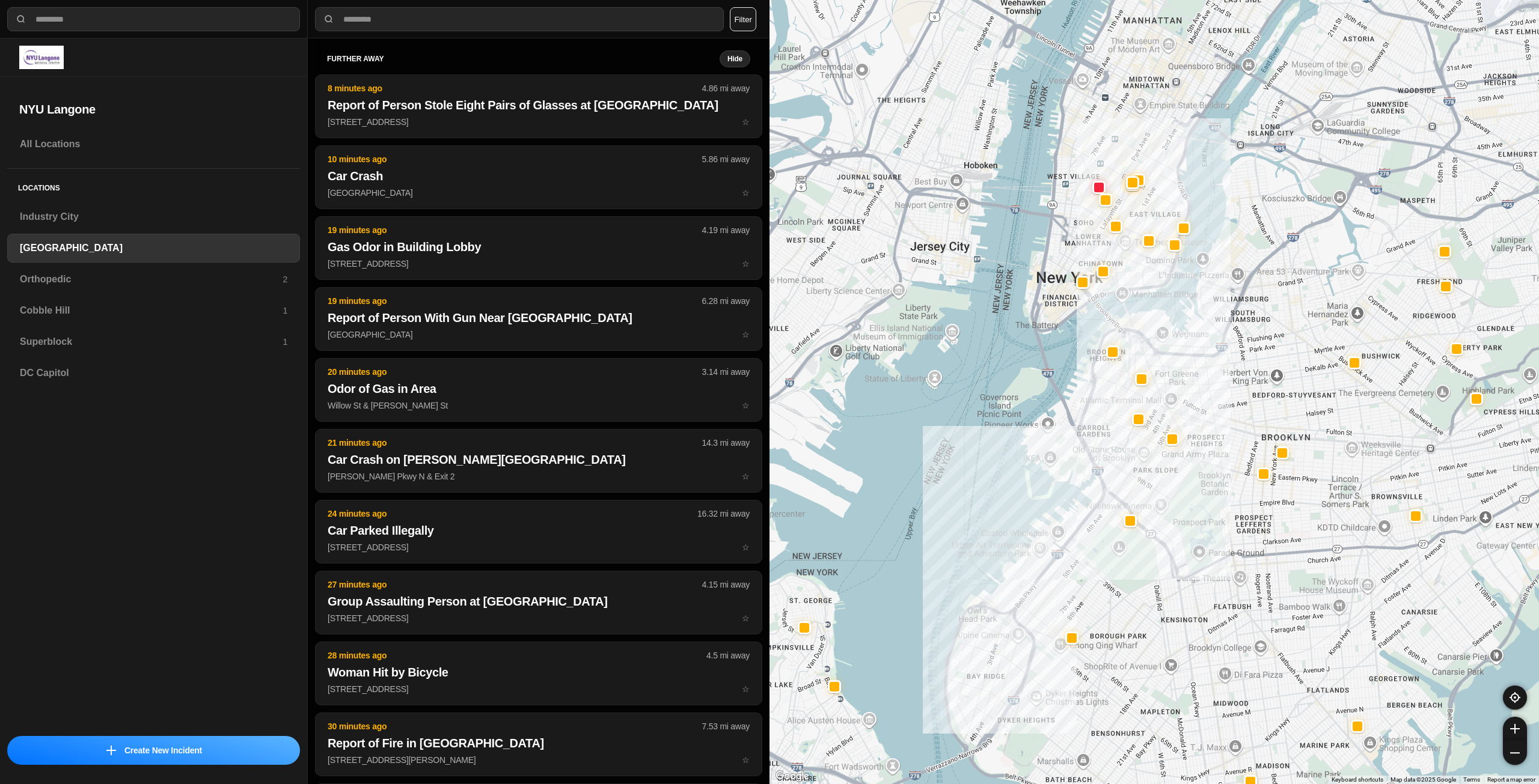
drag, startPoint x: 1262, startPoint y: 408, endPoint x: 1231, endPoint y: 445, distance: 48.3
click at [1231, 445] on div at bounding box center [1154, 392] width 770 height 784
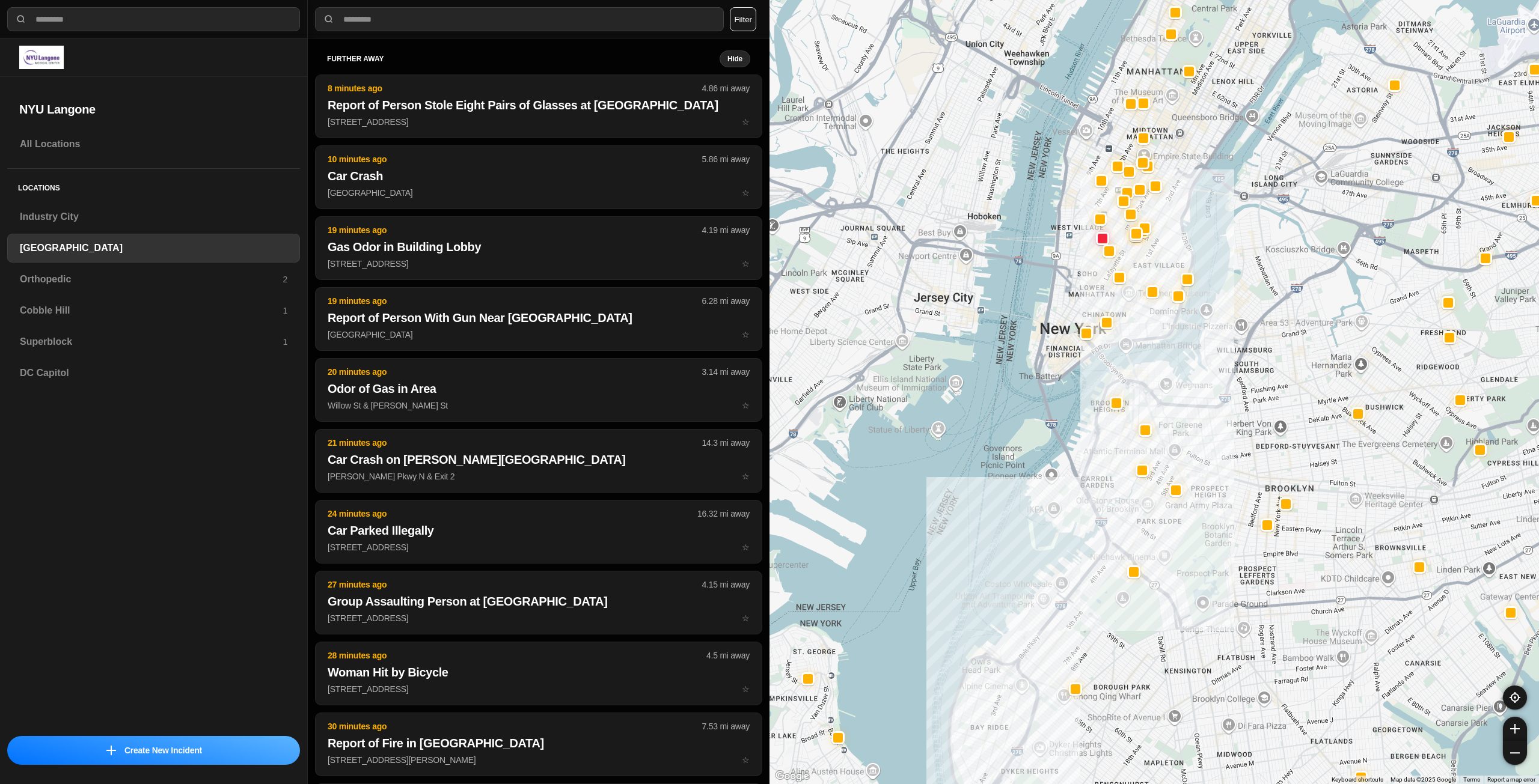
drag, startPoint x: 1217, startPoint y: 387, endPoint x: 1220, endPoint y: 440, distance: 53.1
click at [1220, 440] on div at bounding box center [1154, 392] width 770 height 784
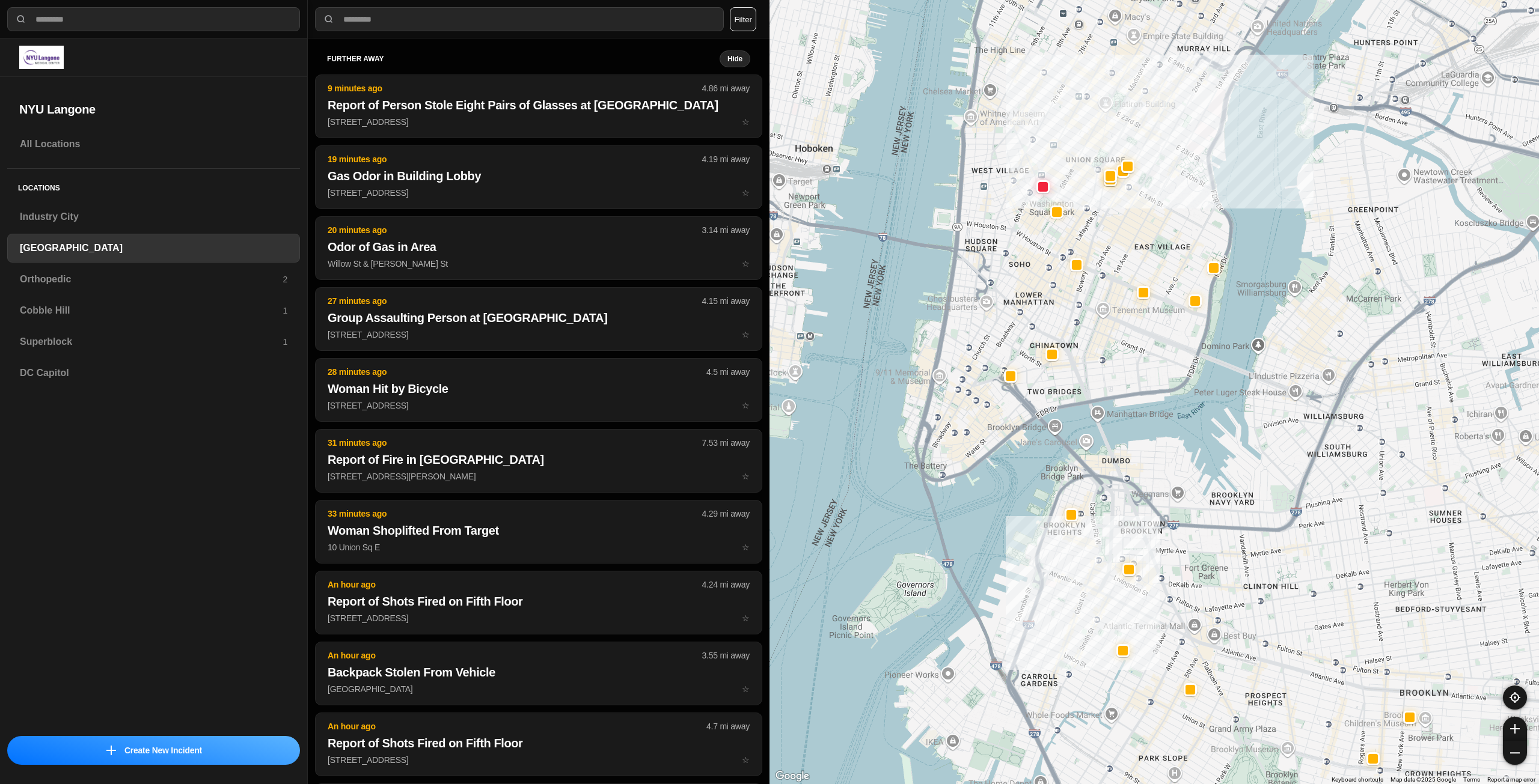
drag, startPoint x: 1125, startPoint y: 377, endPoint x: 1125, endPoint y: 471, distance: 94.0
click at [1125, 471] on div "421 people" at bounding box center [1154, 392] width 770 height 784
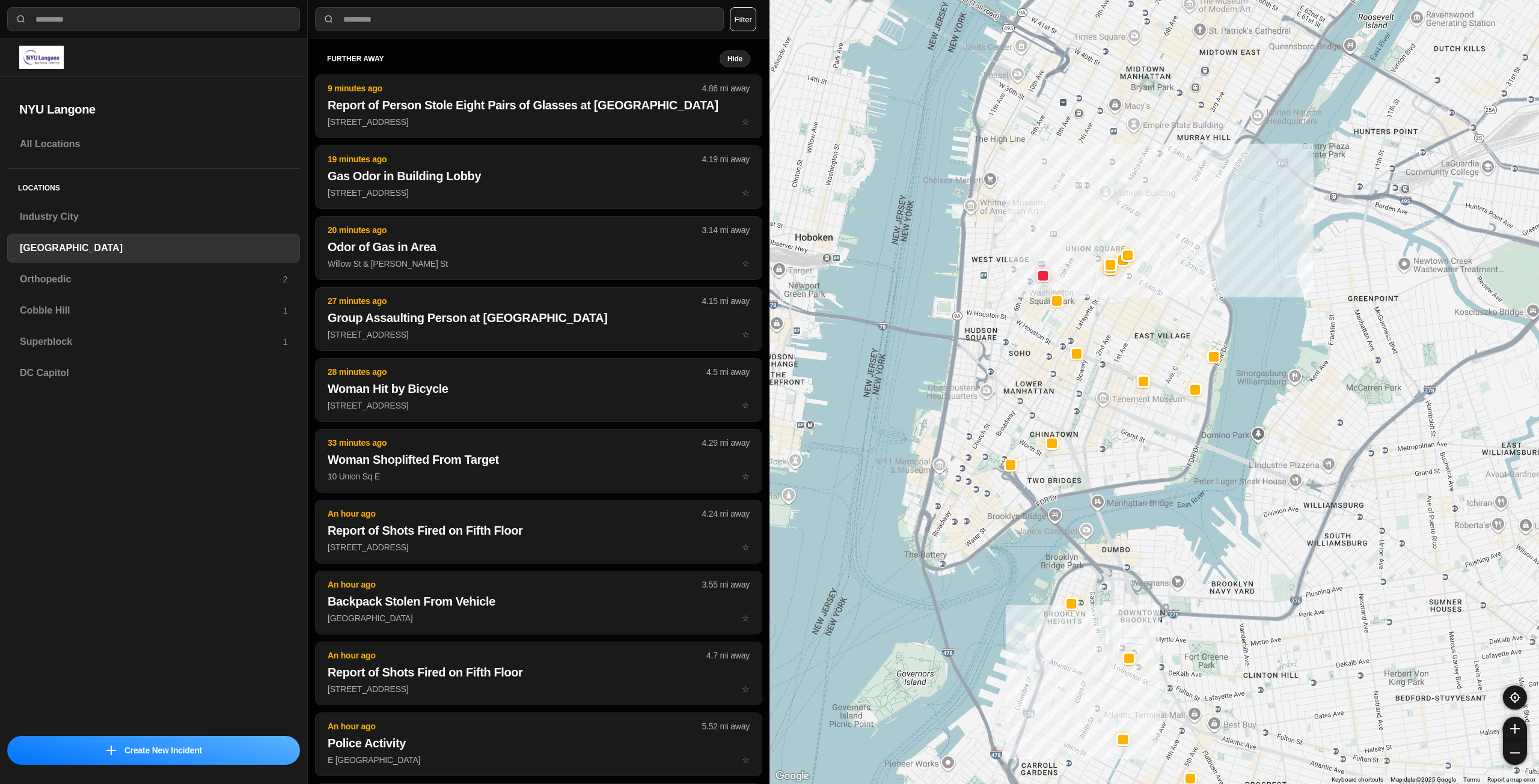
drag, startPoint x: 1107, startPoint y: 373, endPoint x: 1107, endPoint y: 459, distance: 86.0
click at [1107, 459] on div "421 people" at bounding box center [1154, 392] width 770 height 784
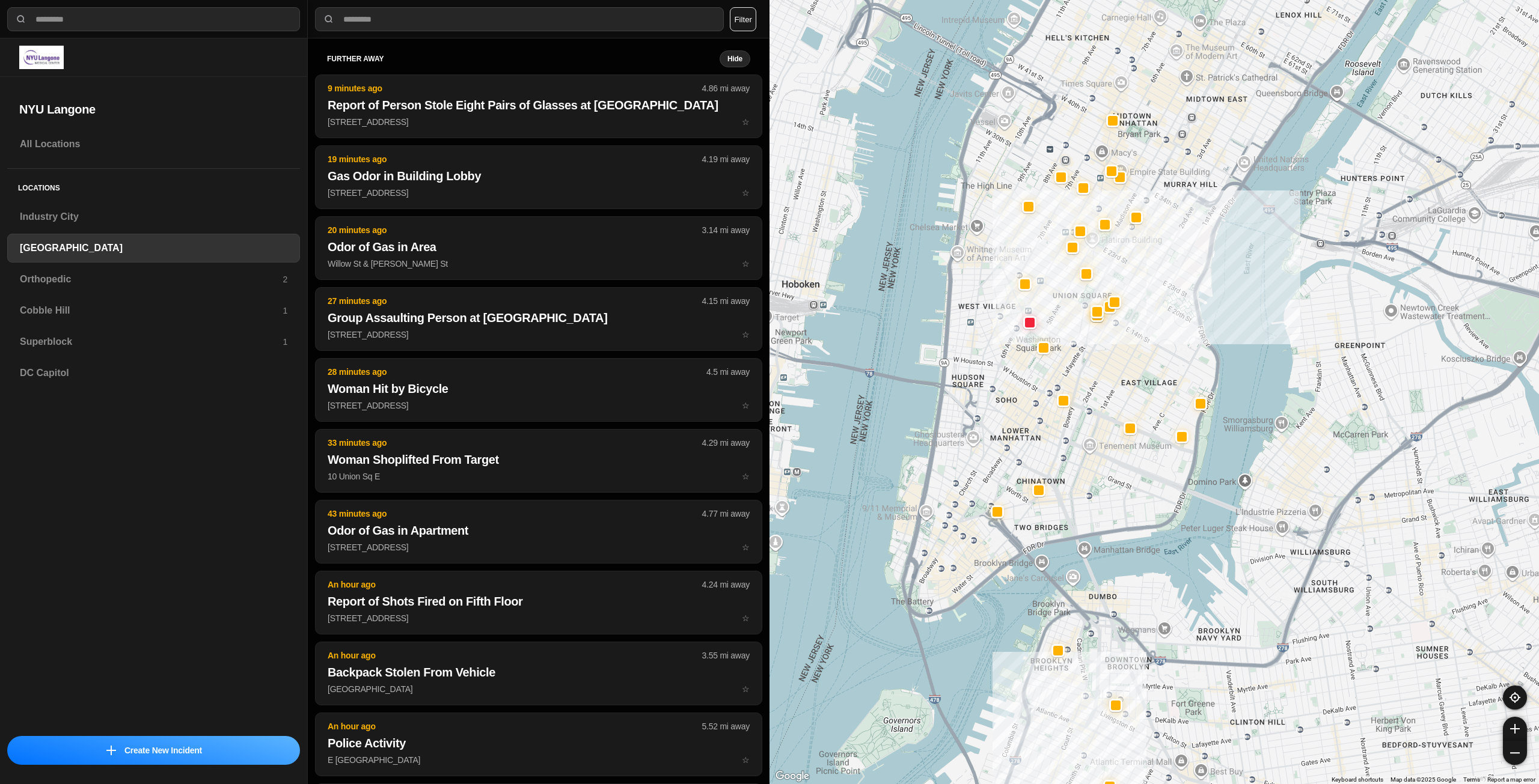
drag, startPoint x: 1101, startPoint y: 457, endPoint x: 1094, endPoint y: 480, distance: 24.0
click at [1094, 480] on div "421 people" at bounding box center [1154, 392] width 770 height 784
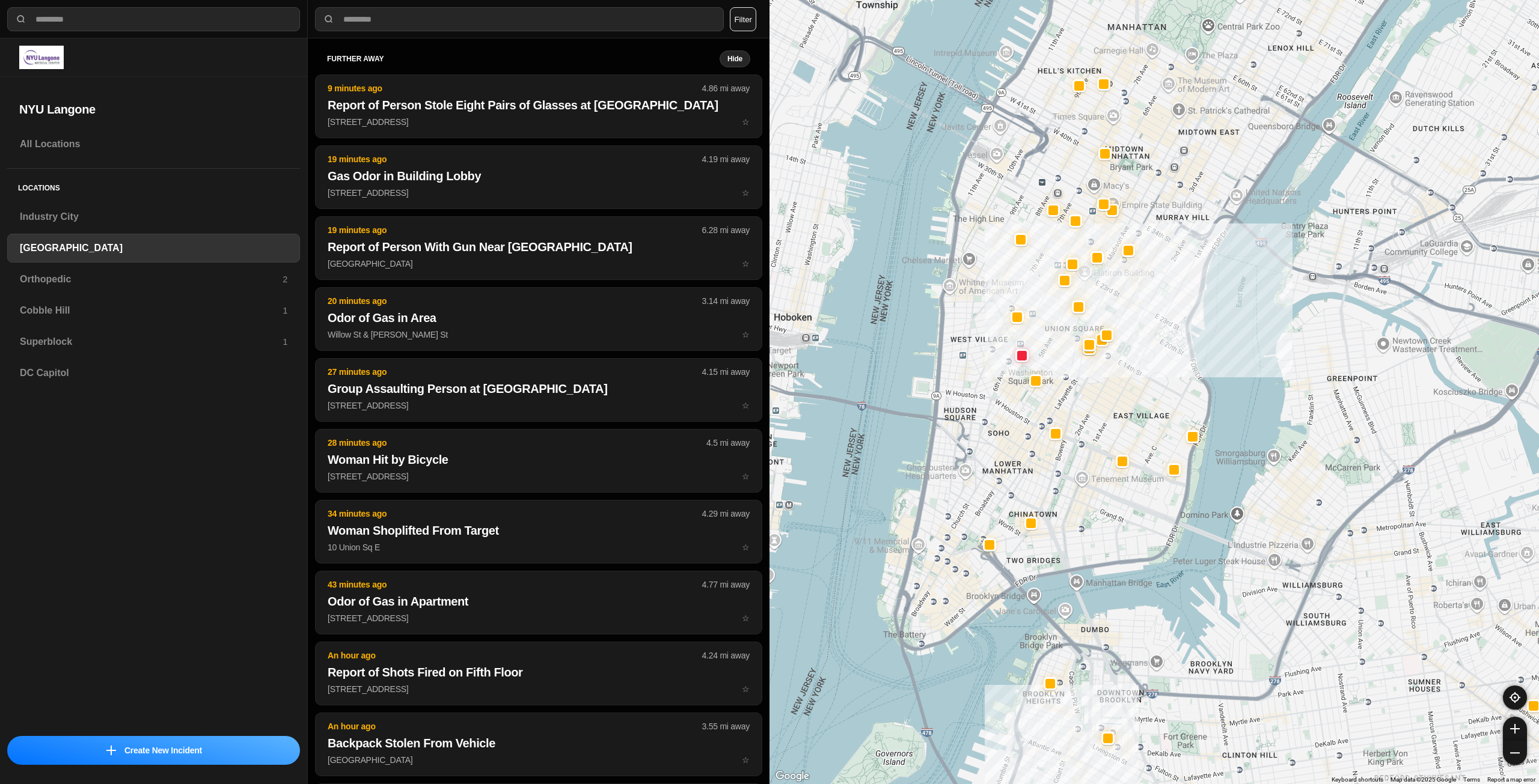
drag, startPoint x: 1120, startPoint y: 383, endPoint x: 1111, endPoint y: 444, distance: 61.7
click at [1111, 444] on div "421 people" at bounding box center [1154, 392] width 770 height 784
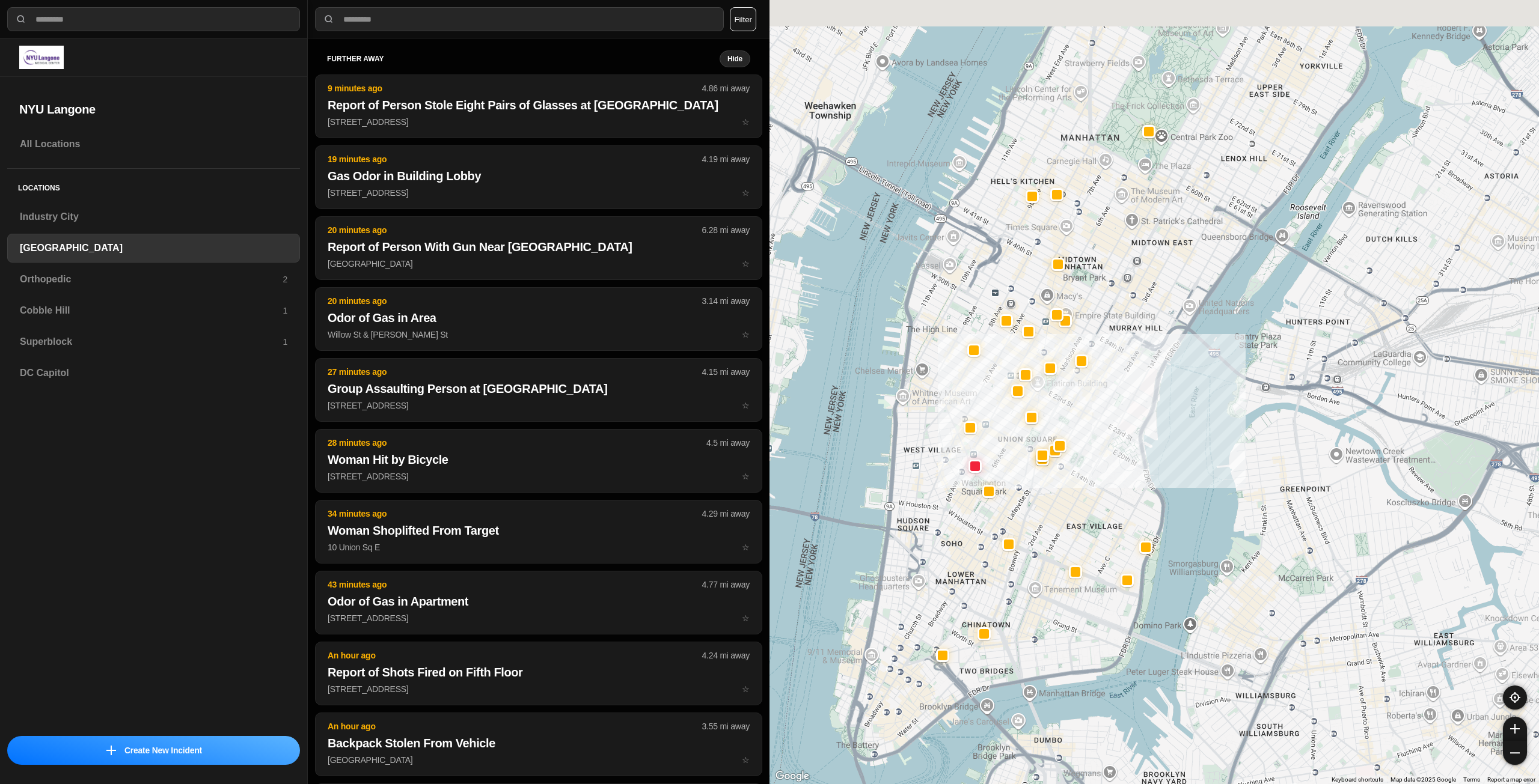
drag, startPoint x: 1141, startPoint y: 380, endPoint x: 1074, endPoint y: 497, distance: 134.8
click at [1074, 497] on div "421 people" at bounding box center [1154, 392] width 770 height 784
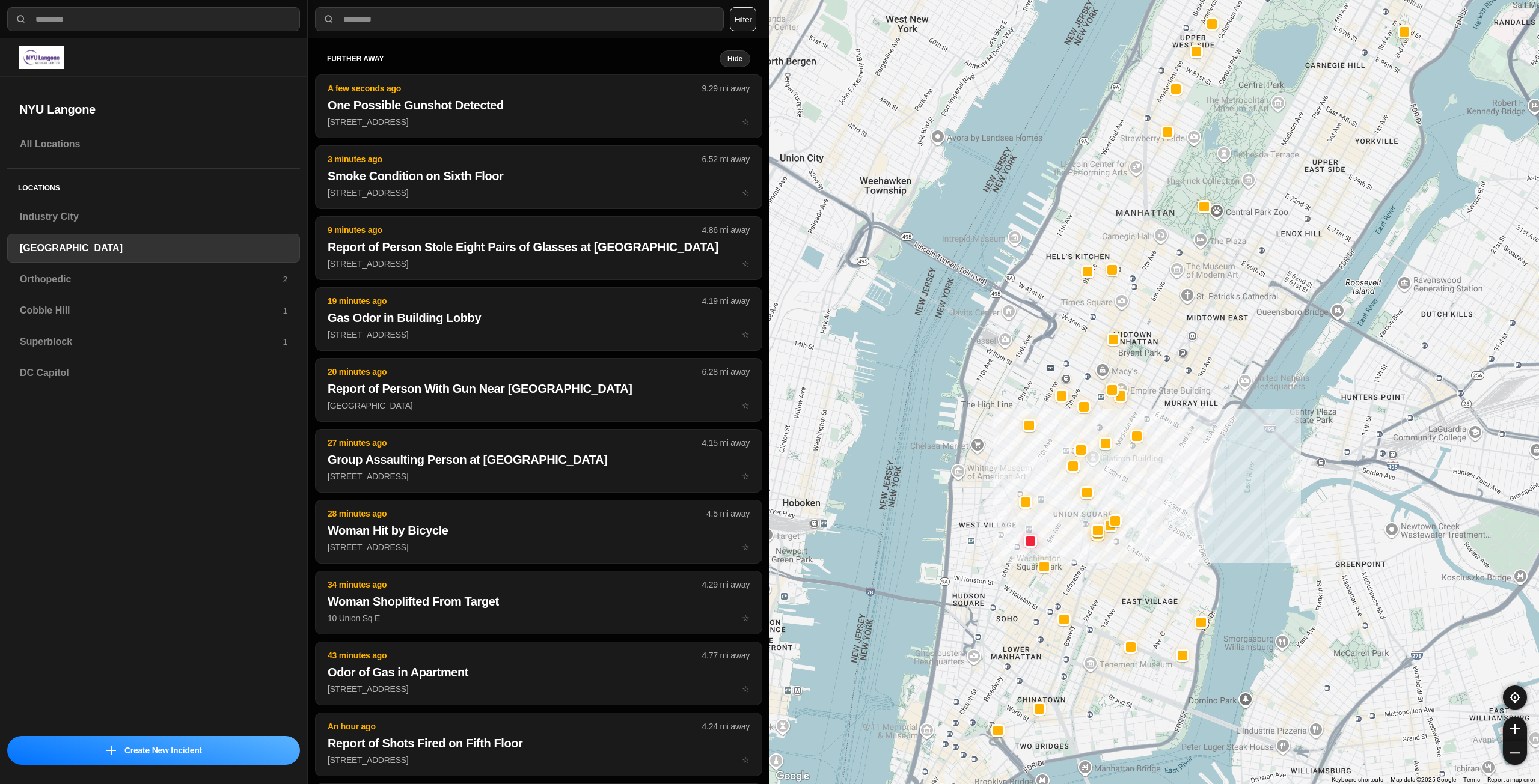
drag, startPoint x: 1086, startPoint y: 456, endPoint x: 1156, endPoint y: 506, distance: 86.0
click at [1156, 506] on div "421 people" at bounding box center [1154, 392] width 770 height 784
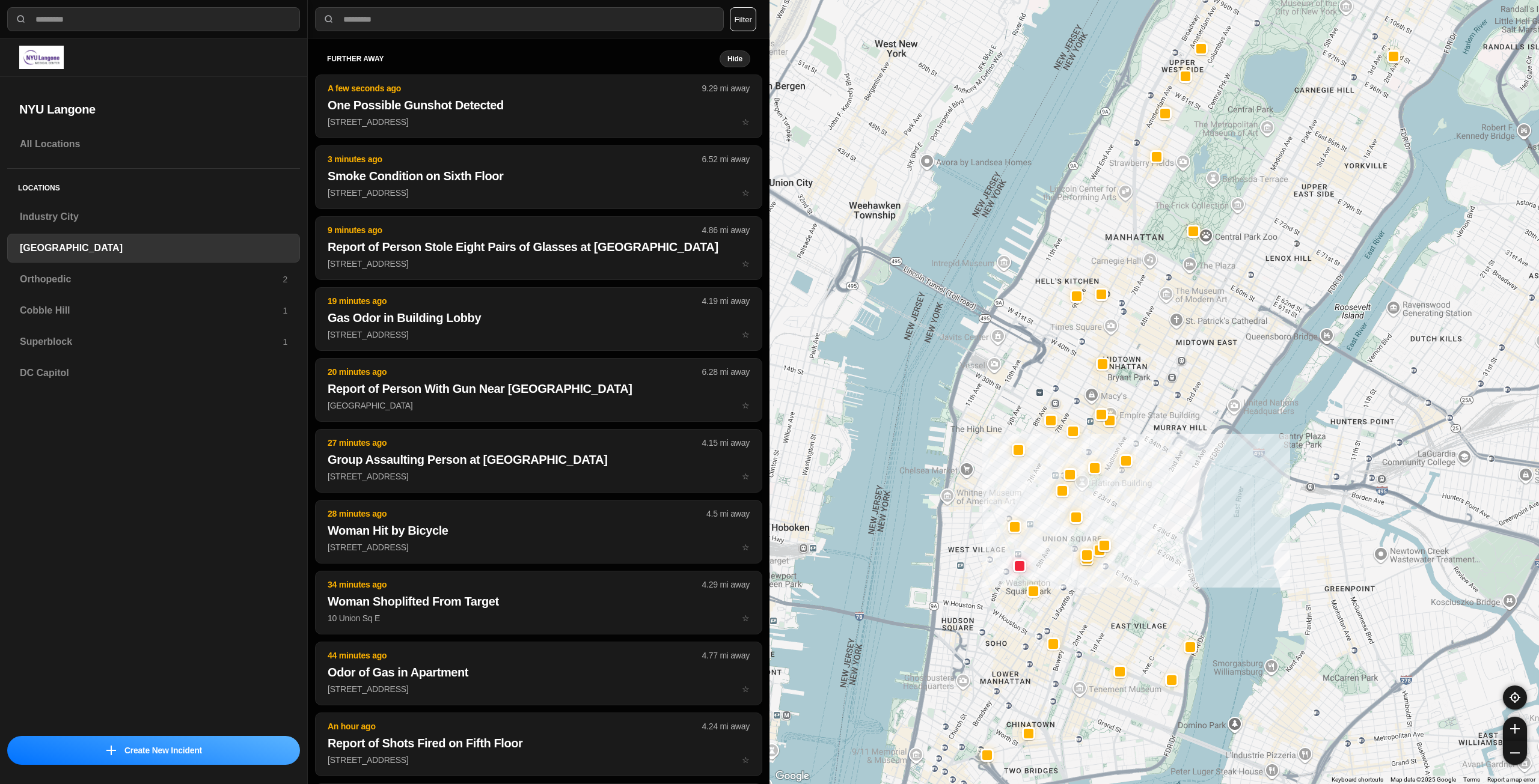
drag, startPoint x: 1149, startPoint y: 498, endPoint x: 1144, endPoint y: 508, distance: 11.2
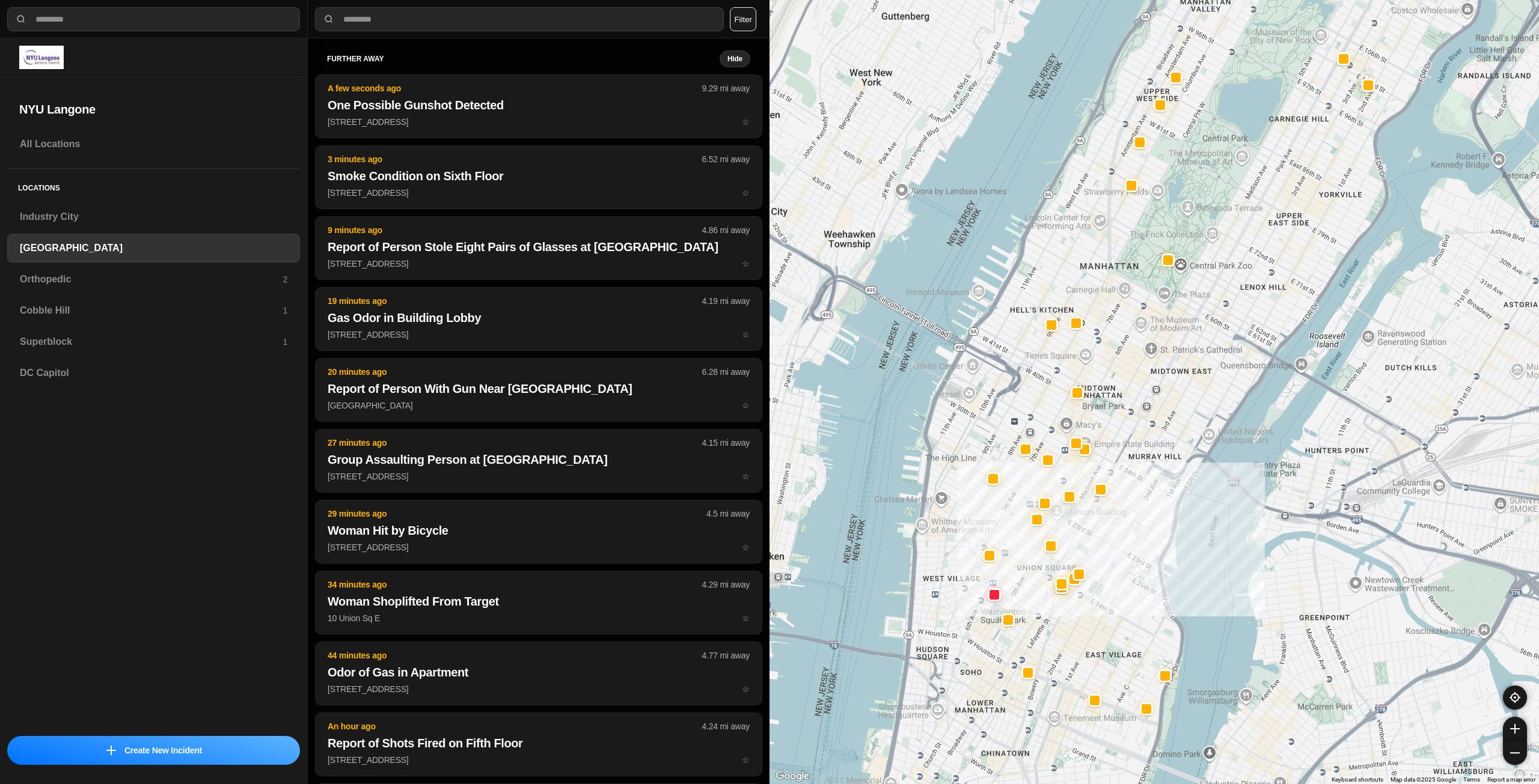
drag, startPoint x: 1180, startPoint y: 415, endPoint x: 1152, endPoint y: 446, distance: 41.8
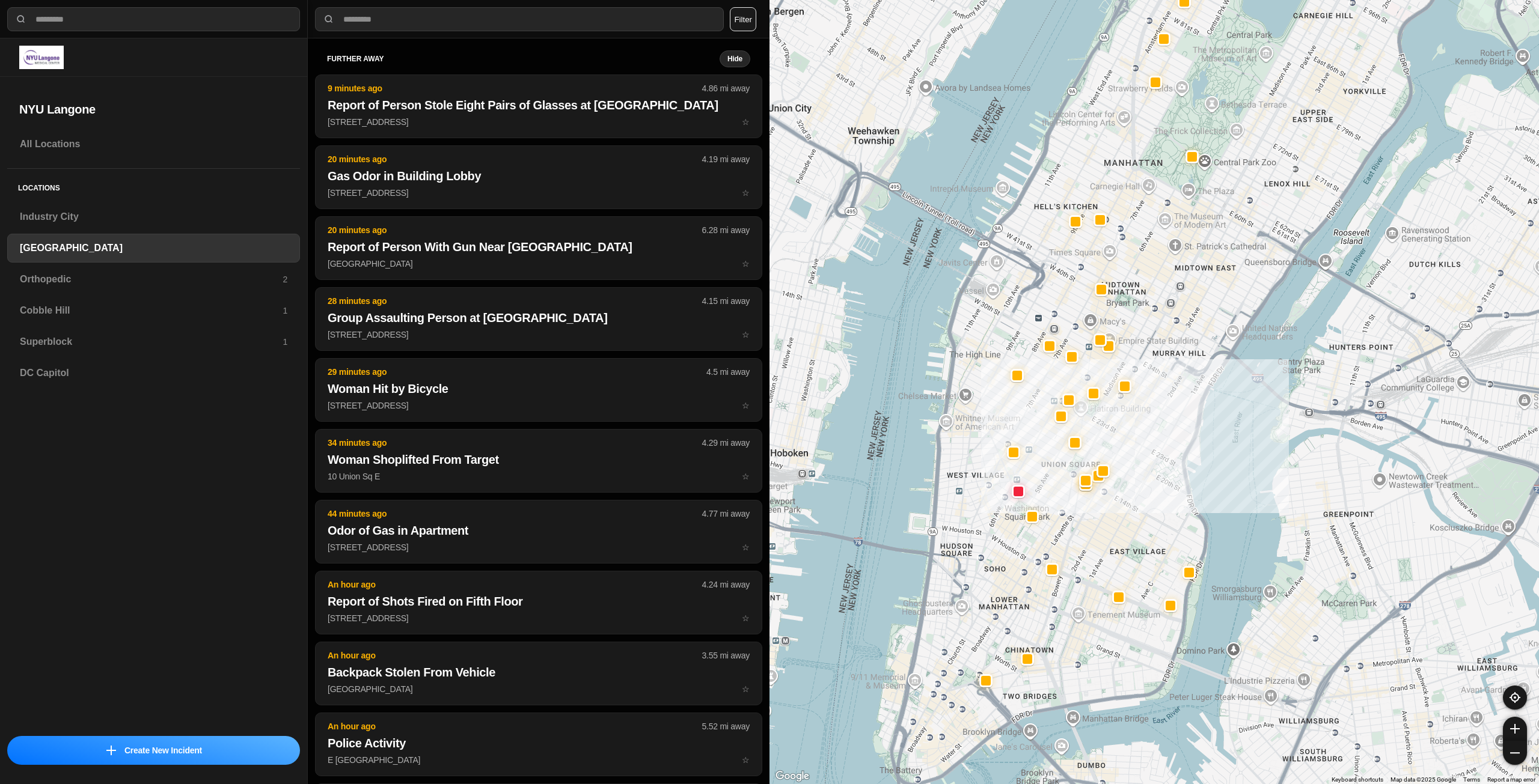
drag, startPoint x: 1127, startPoint y: 617, endPoint x: 1155, endPoint y: 536, distance: 85.7
click at [1155, 536] on div "421 people" at bounding box center [1154, 392] width 770 height 784
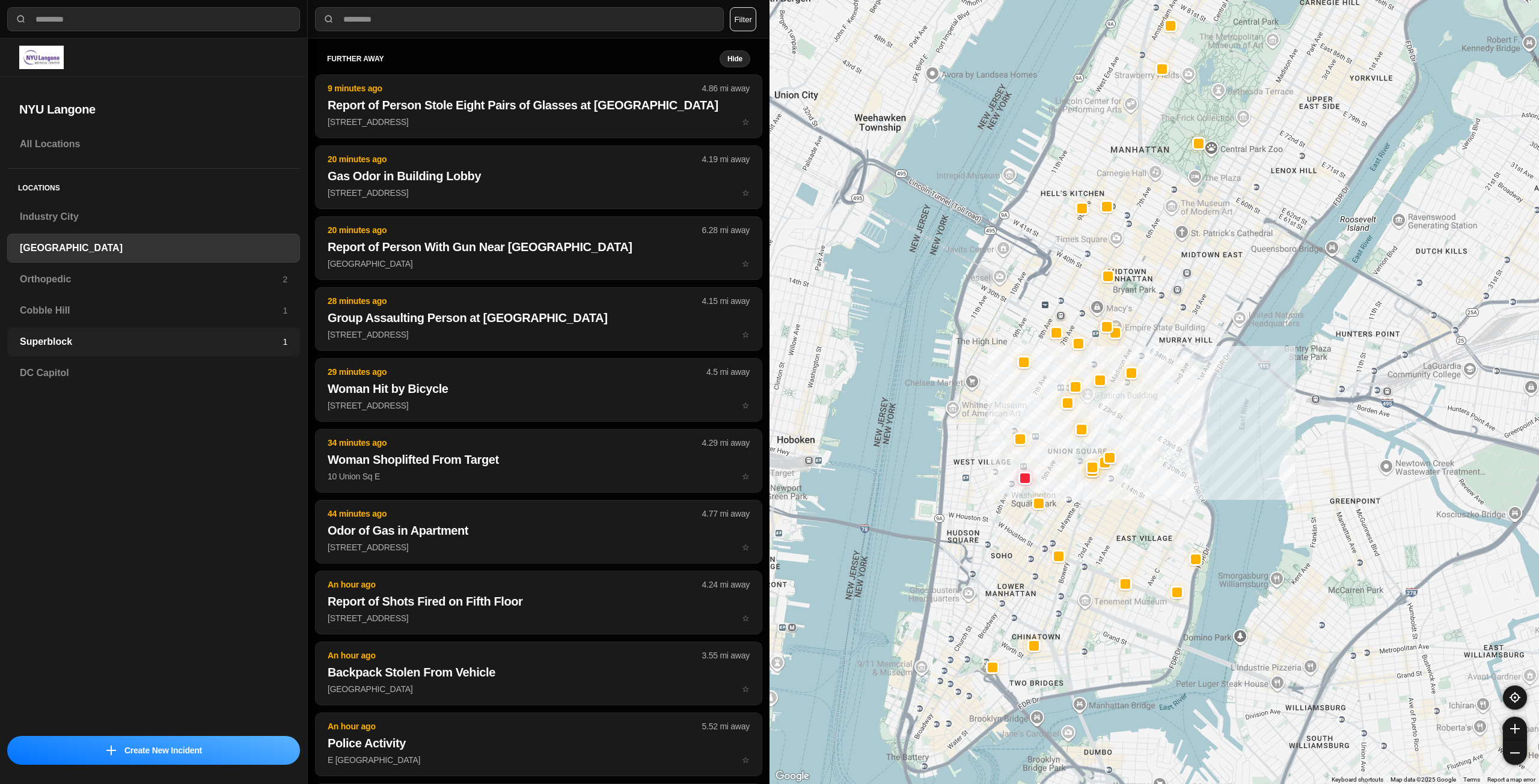
click at [218, 340] on h3 "Superblock" at bounding box center [151, 341] width 263 height 15
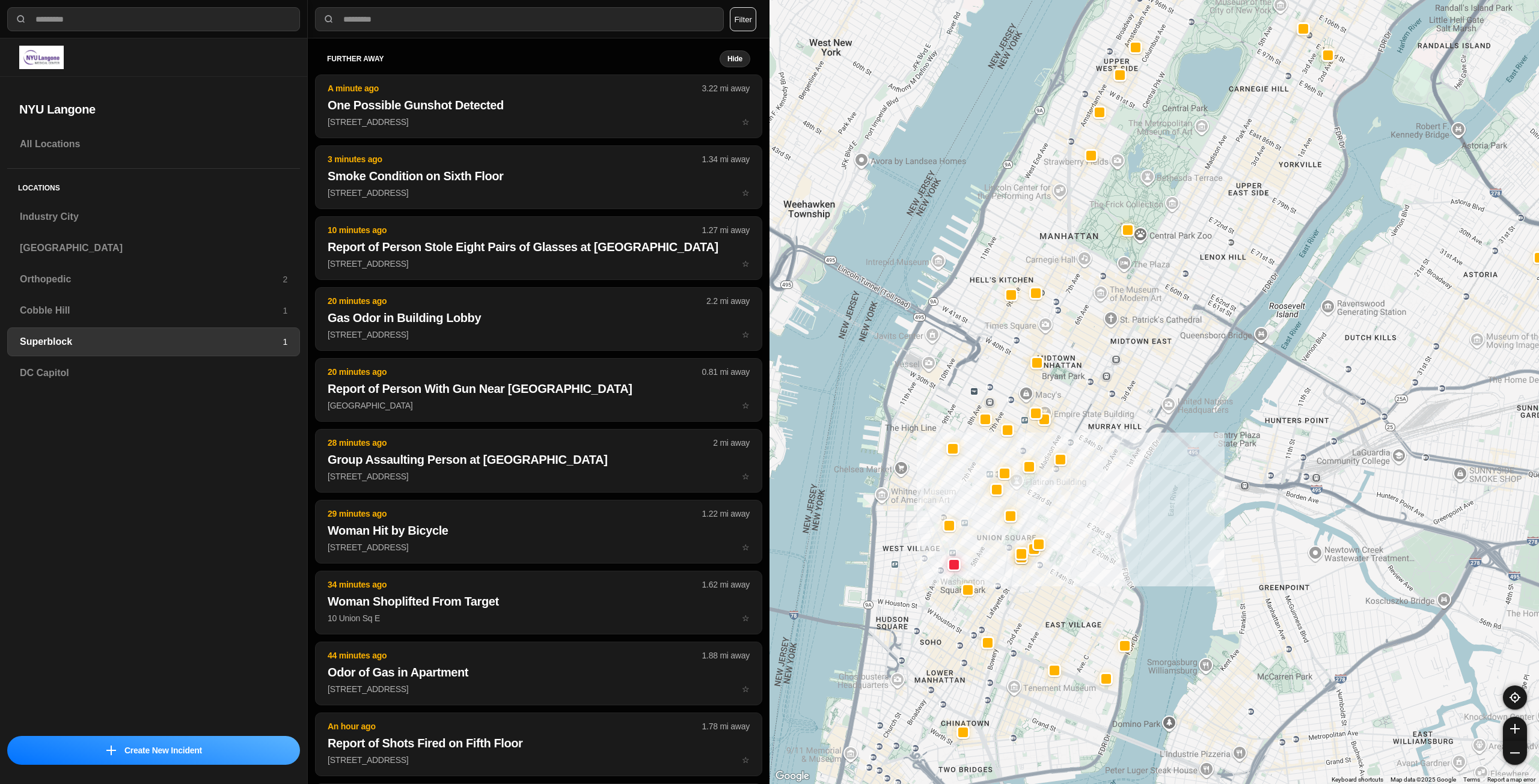
drag, startPoint x: 1067, startPoint y: 543, endPoint x: 1075, endPoint y: 508, distance: 35.9
click at [1075, 508] on div at bounding box center [1154, 392] width 770 height 784
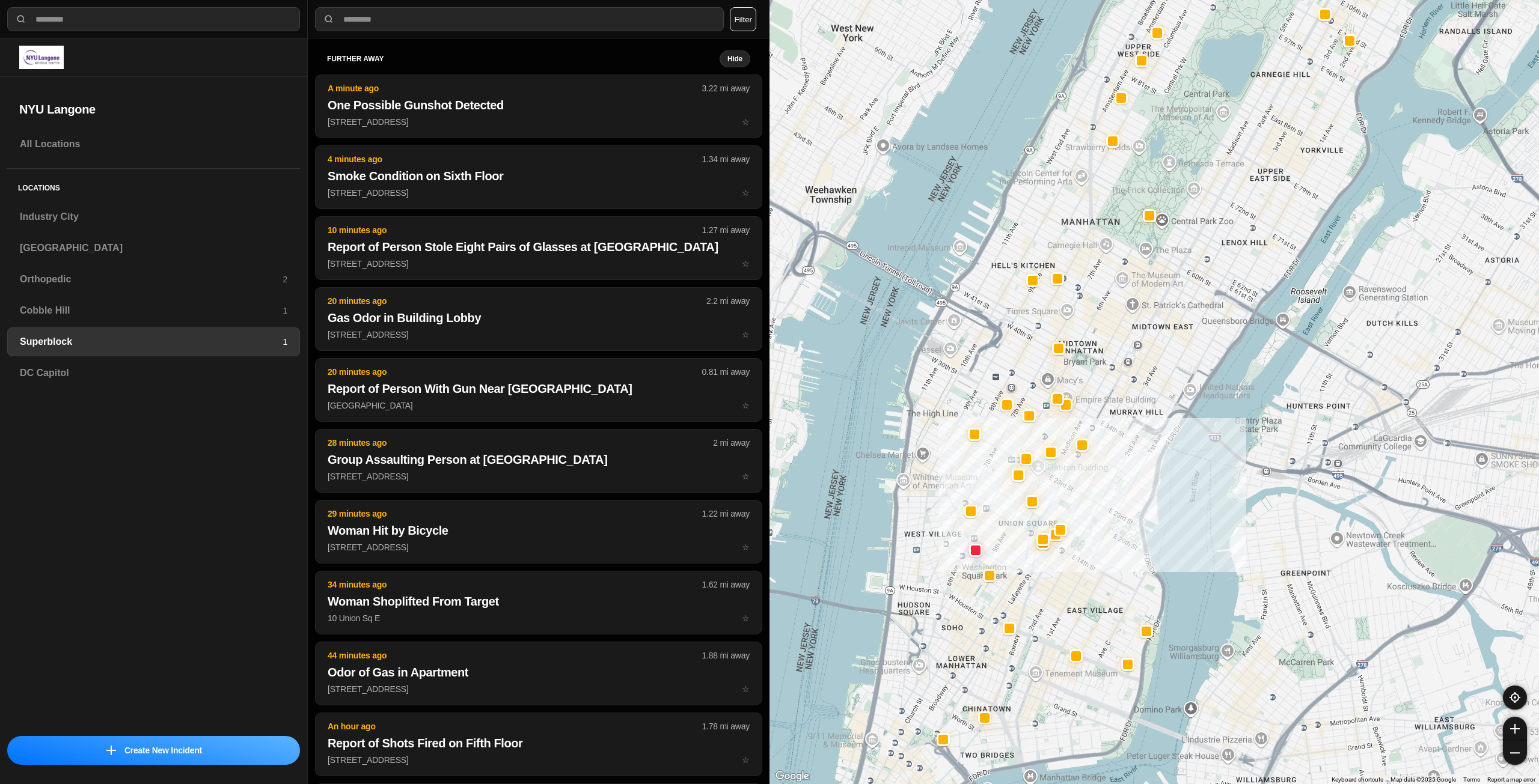
drag, startPoint x: 1089, startPoint y: 546, endPoint x: 1108, endPoint y: 541, distance: 19.6
click at [1108, 541] on div at bounding box center [1154, 392] width 770 height 784
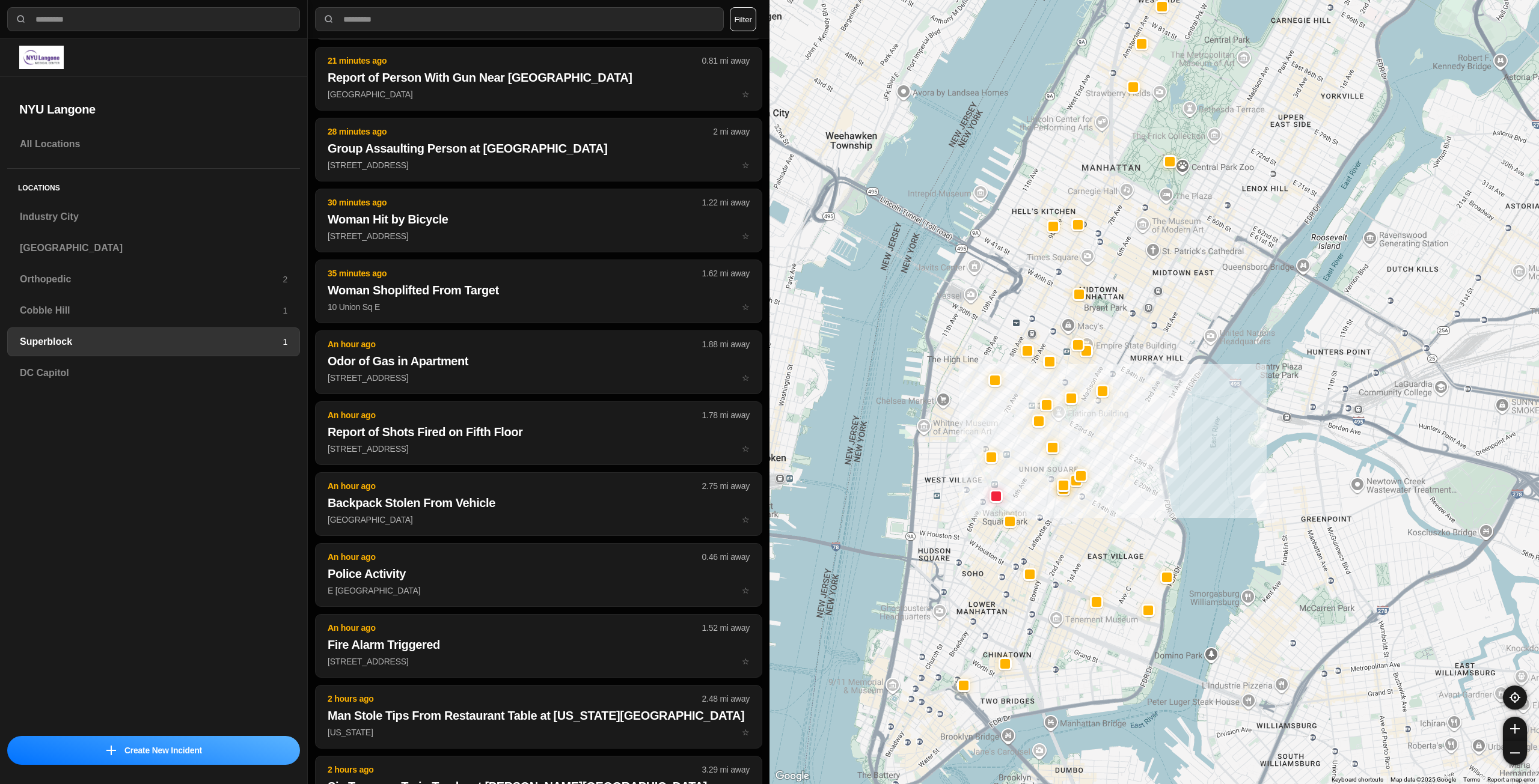
scroll to position [98, 0]
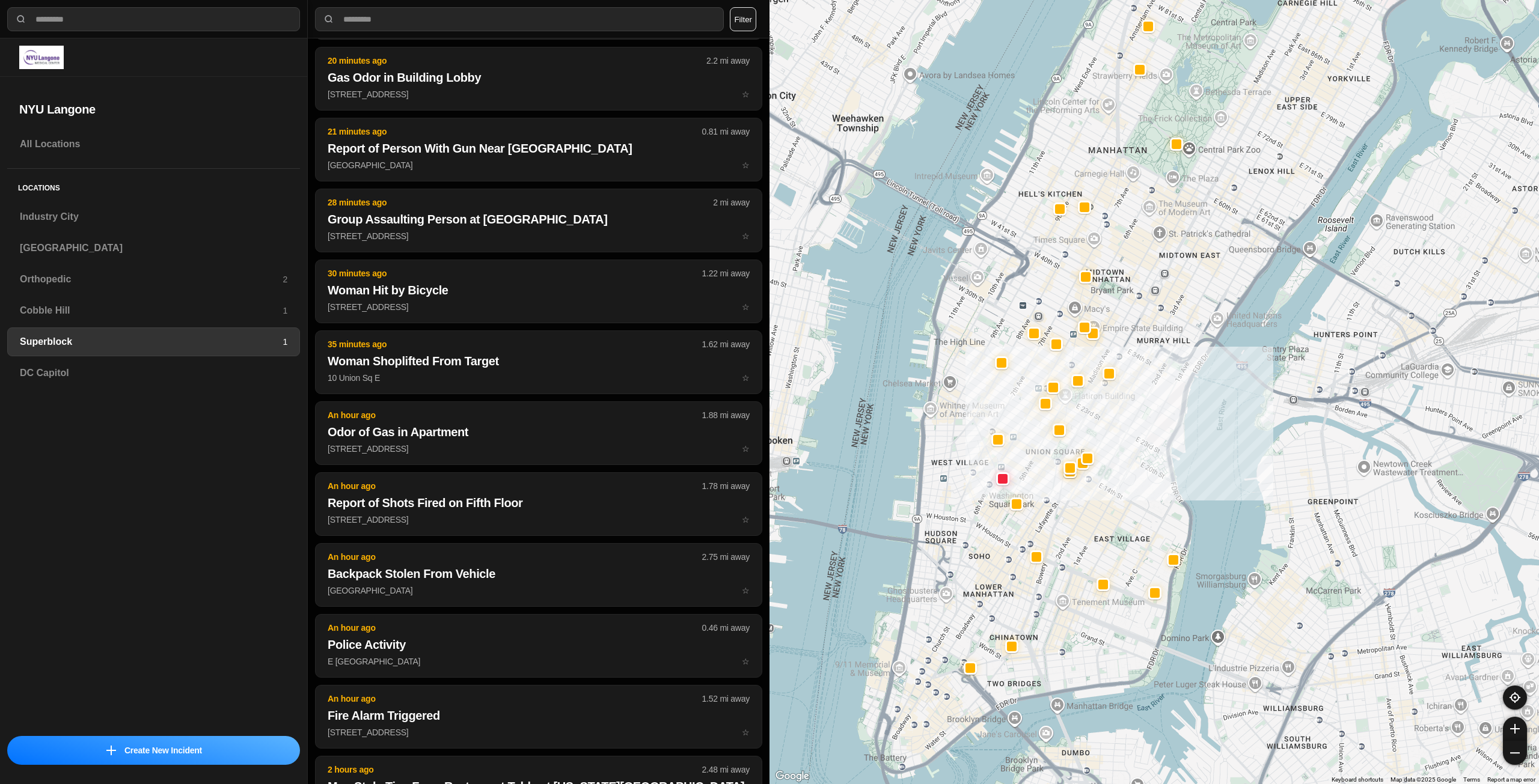
drag, startPoint x: 1085, startPoint y: 569, endPoint x: 1103, endPoint y: 523, distance: 49.4
click at [1103, 523] on div at bounding box center [1154, 392] width 770 height 784
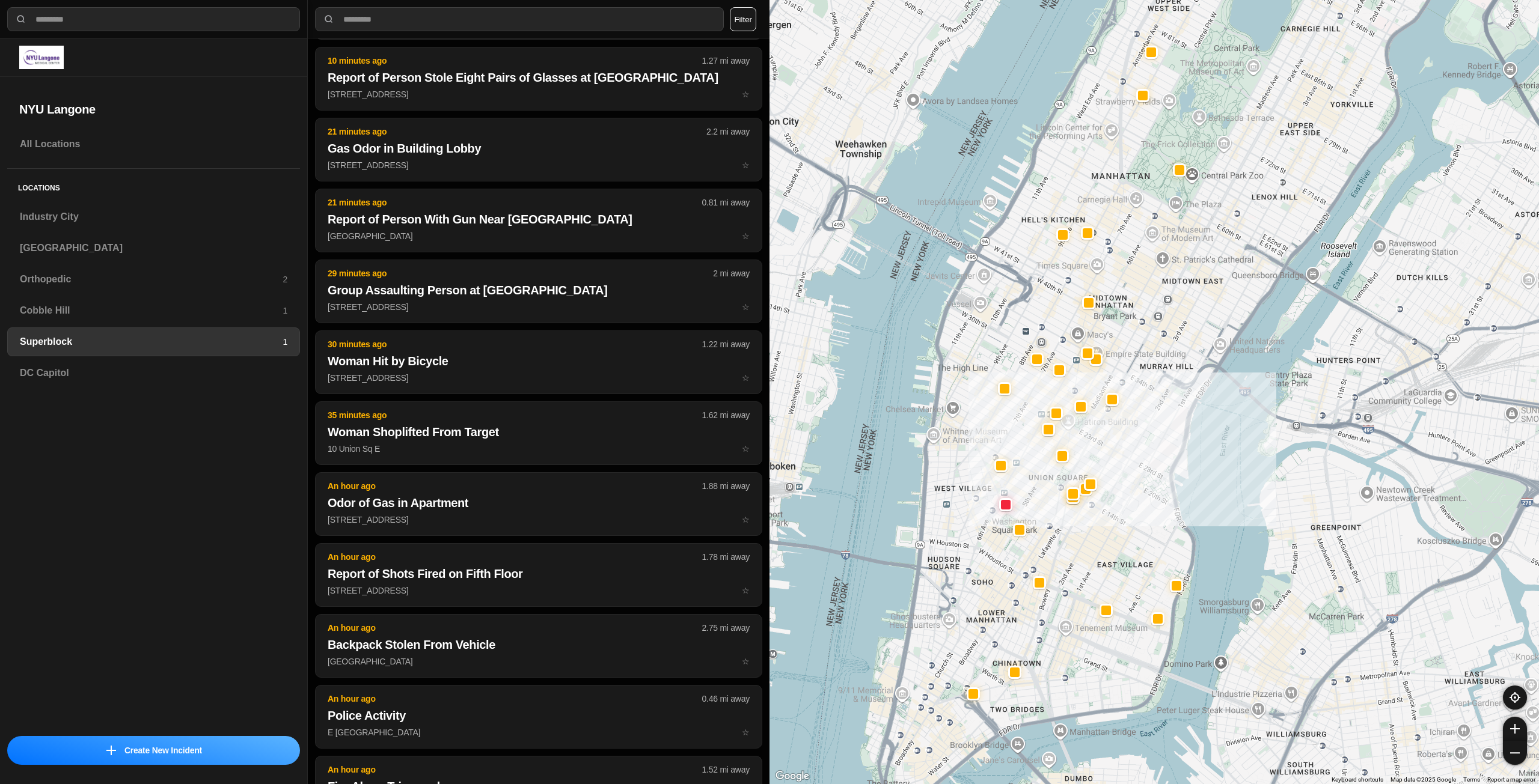
scroll to position [169, 0]
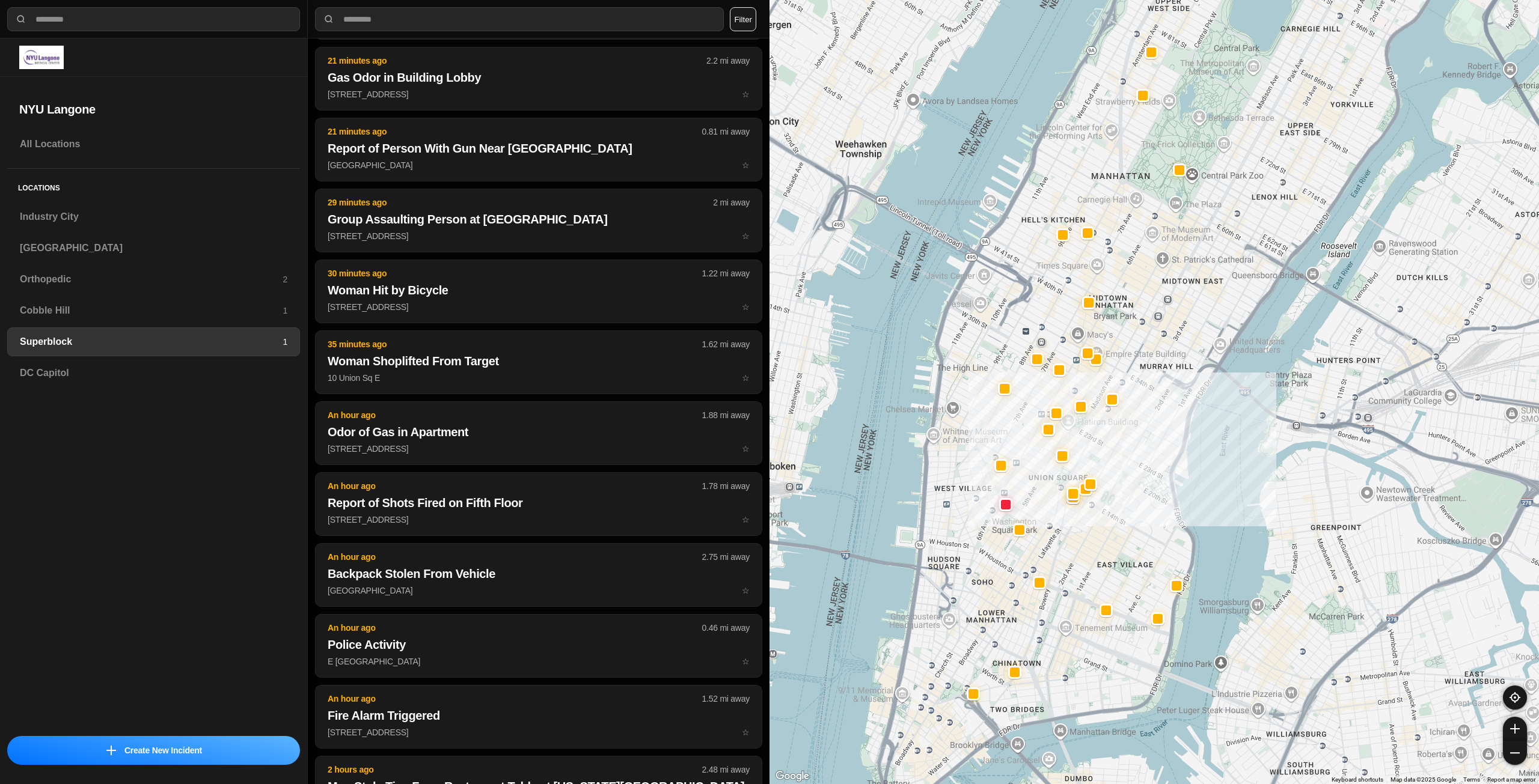
drag, startPoint x: 1139, startPoint y: 419, endPoint x: 1142, endPoint y: 451, distance: 32.1
click at [1142, 451] on div at bounding box center [1154, 392] width 770 height 784
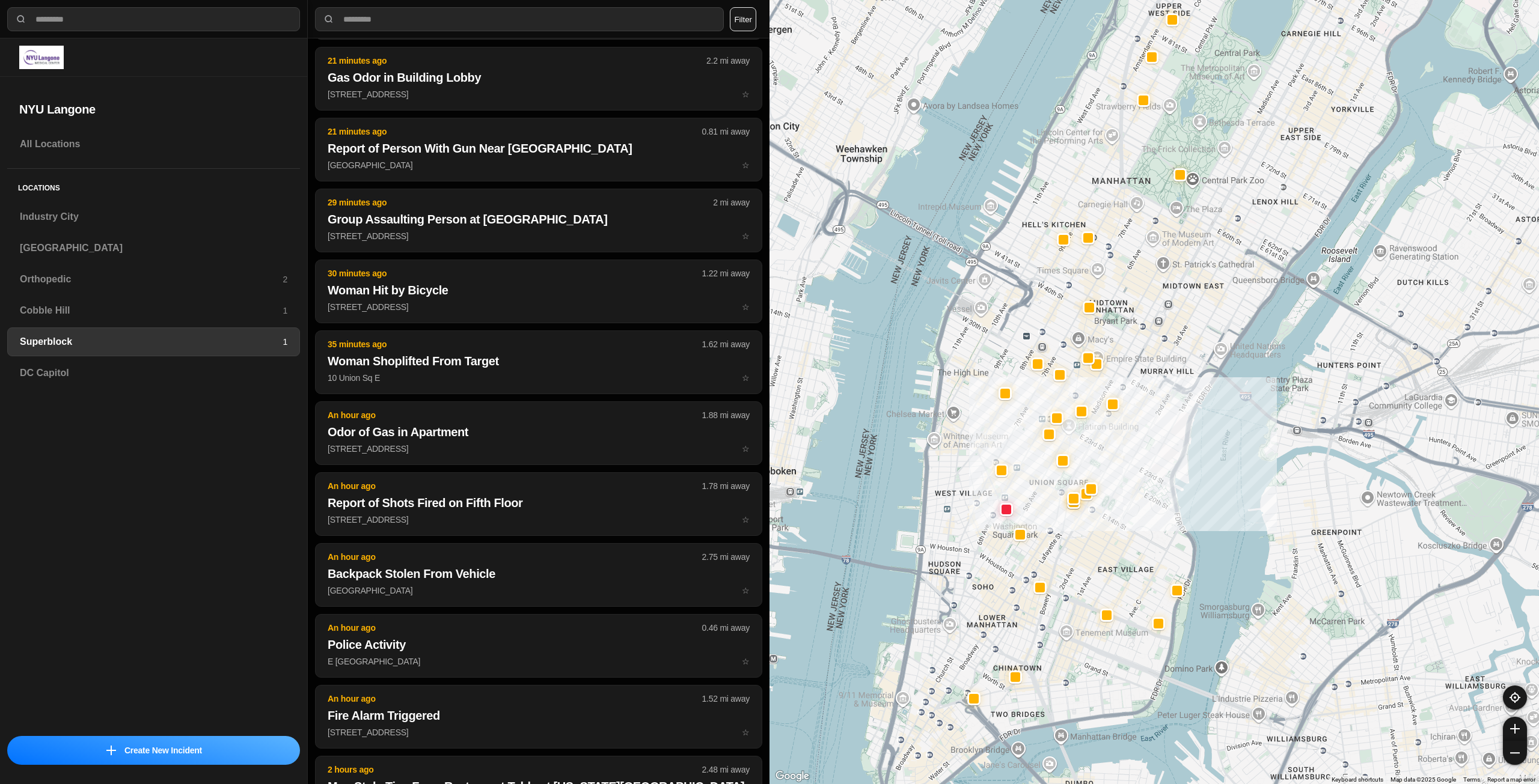
scroll to position [240, 0]
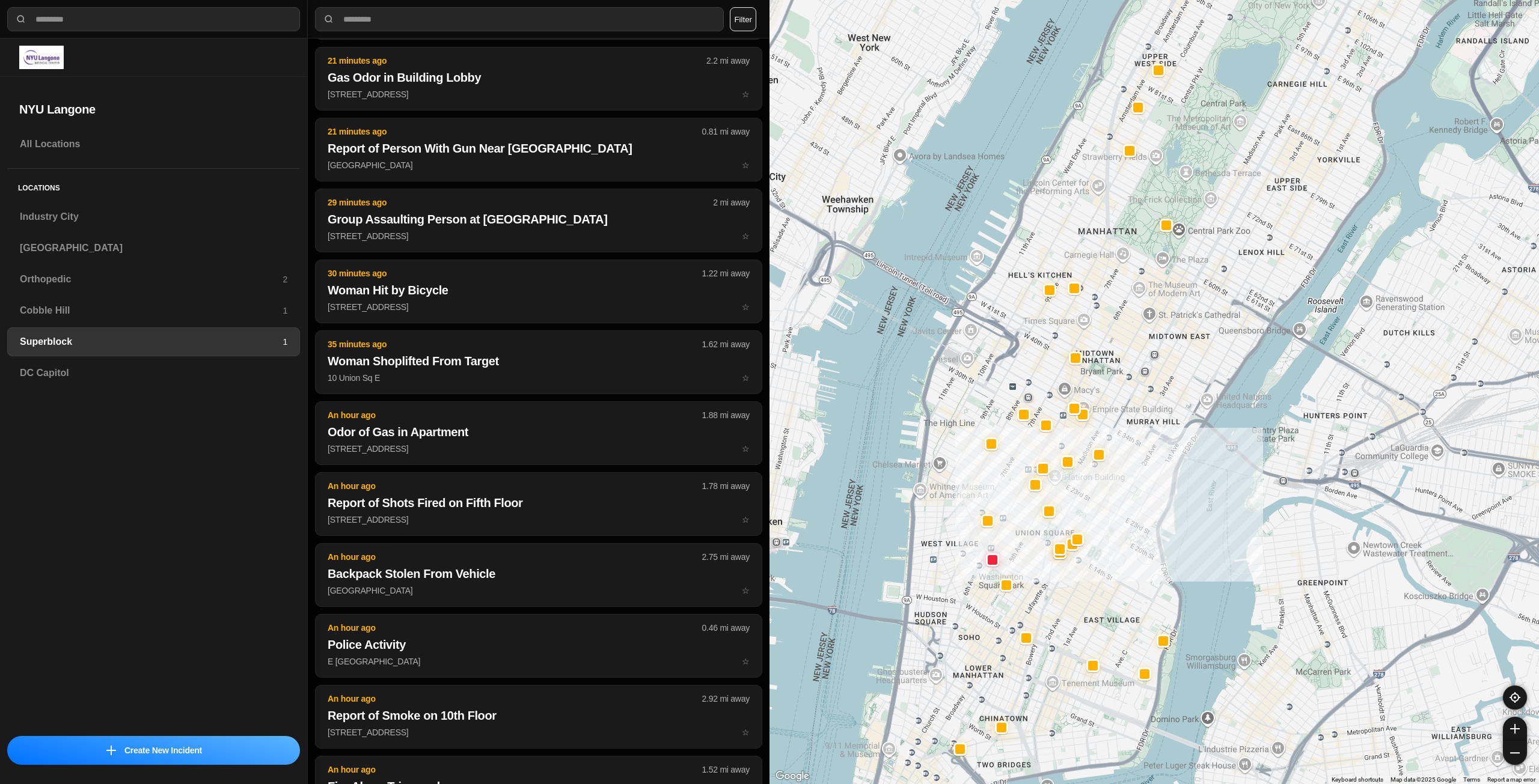
drag, startPoint x: 1164, startPoint y: 412, endPoint x: 1155, endPoint y: 447, distance: 36.1
click at [1155, 447] on div at bounding box center [1154, 392] width 770 height 784
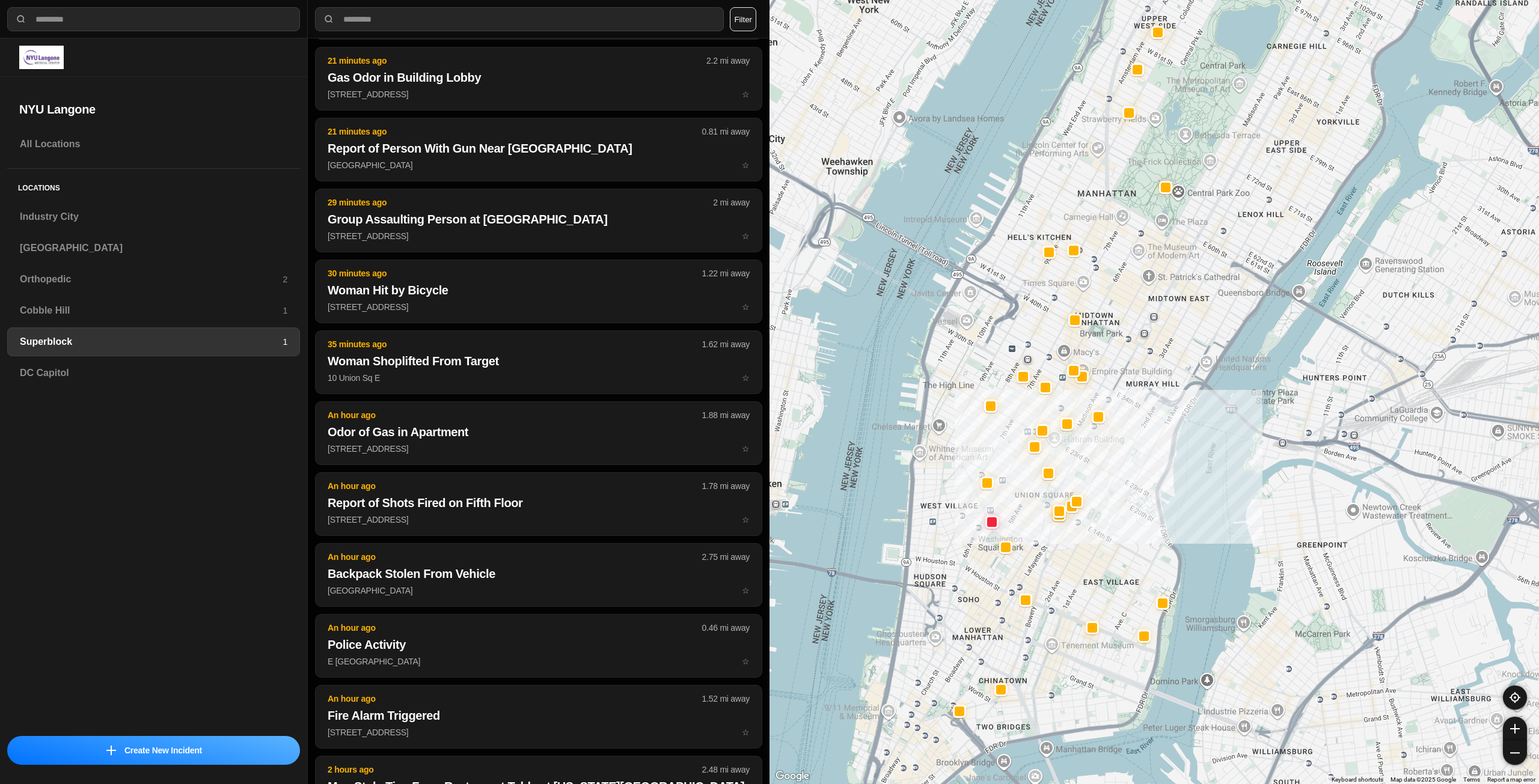
scroll to position [98, 0]
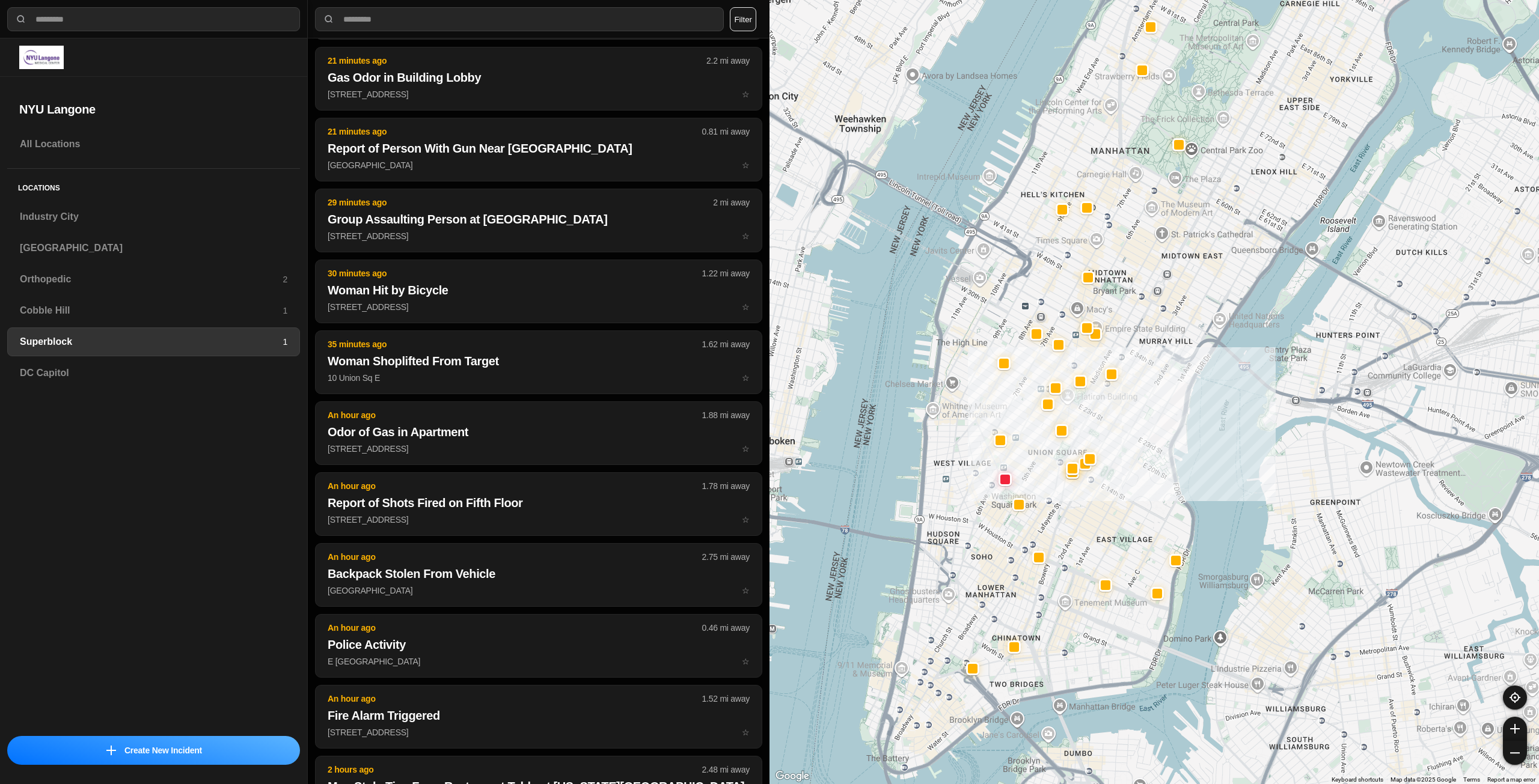
drag, startPoint x: 1146, startPoint y: 441, endPoint x: 1160, endPoint y: 353, distance: 89.1
click at [1160, 353] on div at bounding box center [1154, 392] width 770 height 784
click at [200, 321] on div "Cobble Hill 1" at bounding box center [154, 310] width 293 height 29
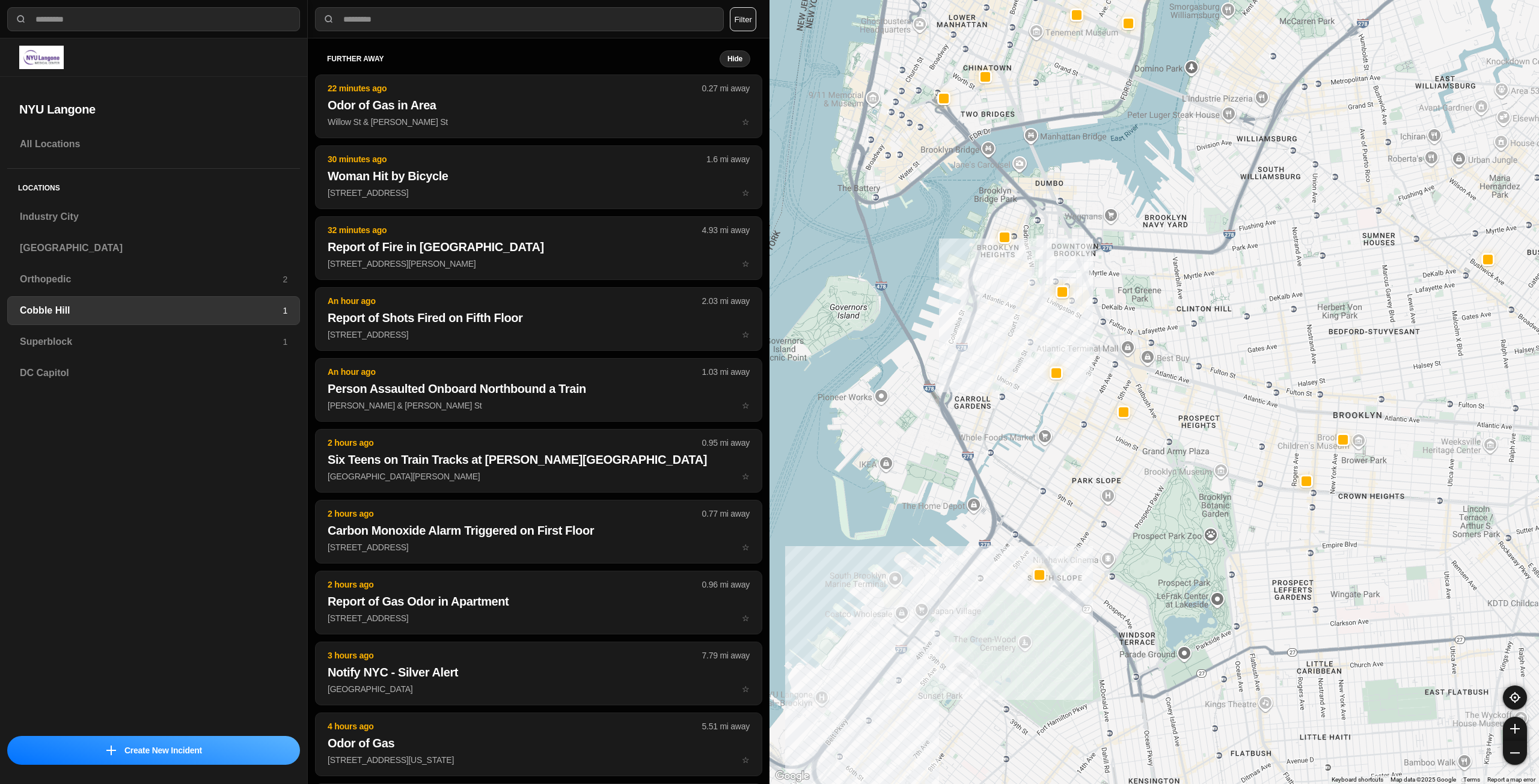
drag, startPoint x: 1180, startPoint y: 543, endPoint x: 1144, endPoint y: 480, distance: 72.6
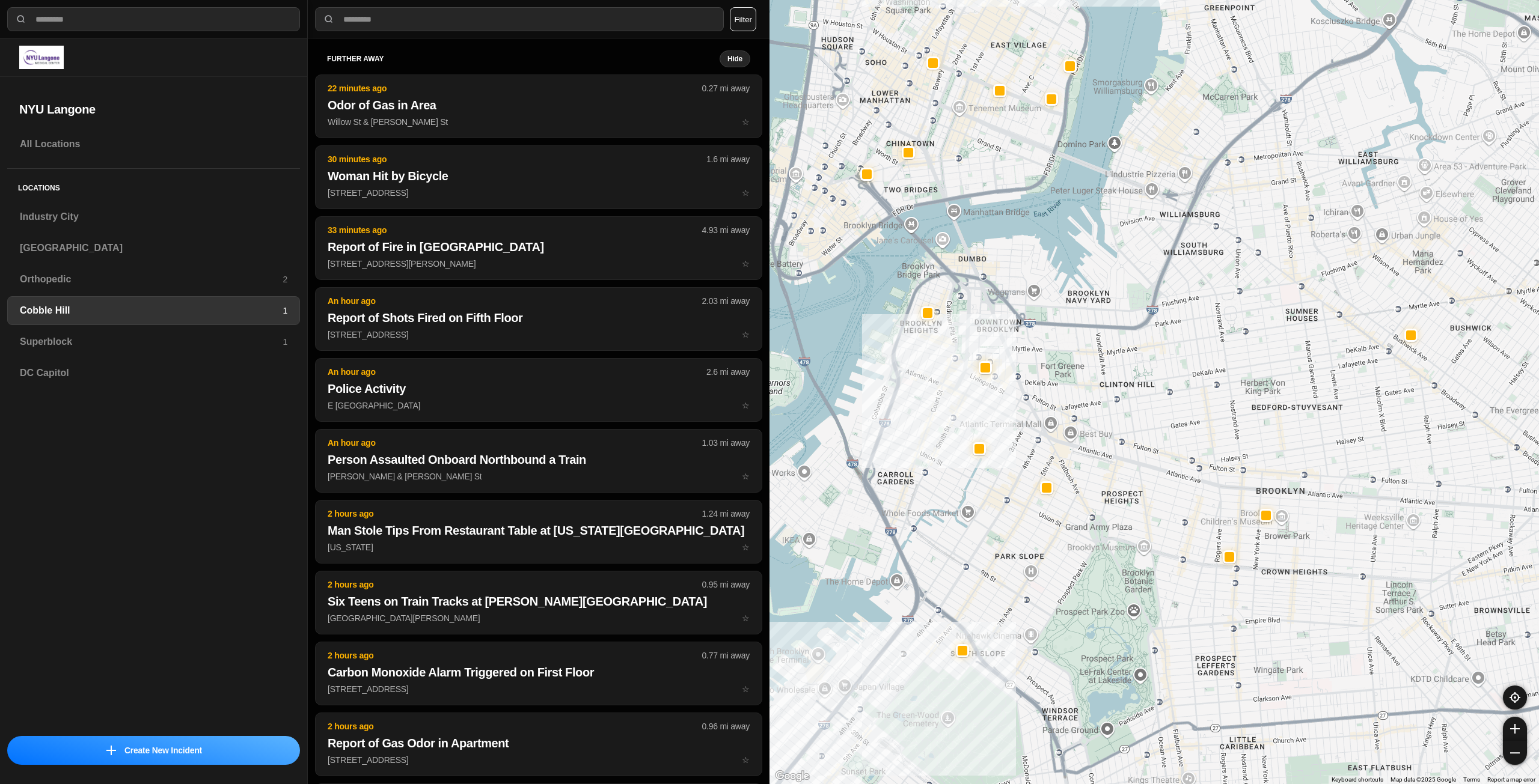
drag, startPoint x: 1225, startPoint y: 484, endPoint x: 1147, endPoint y: 567, distance: 113.9
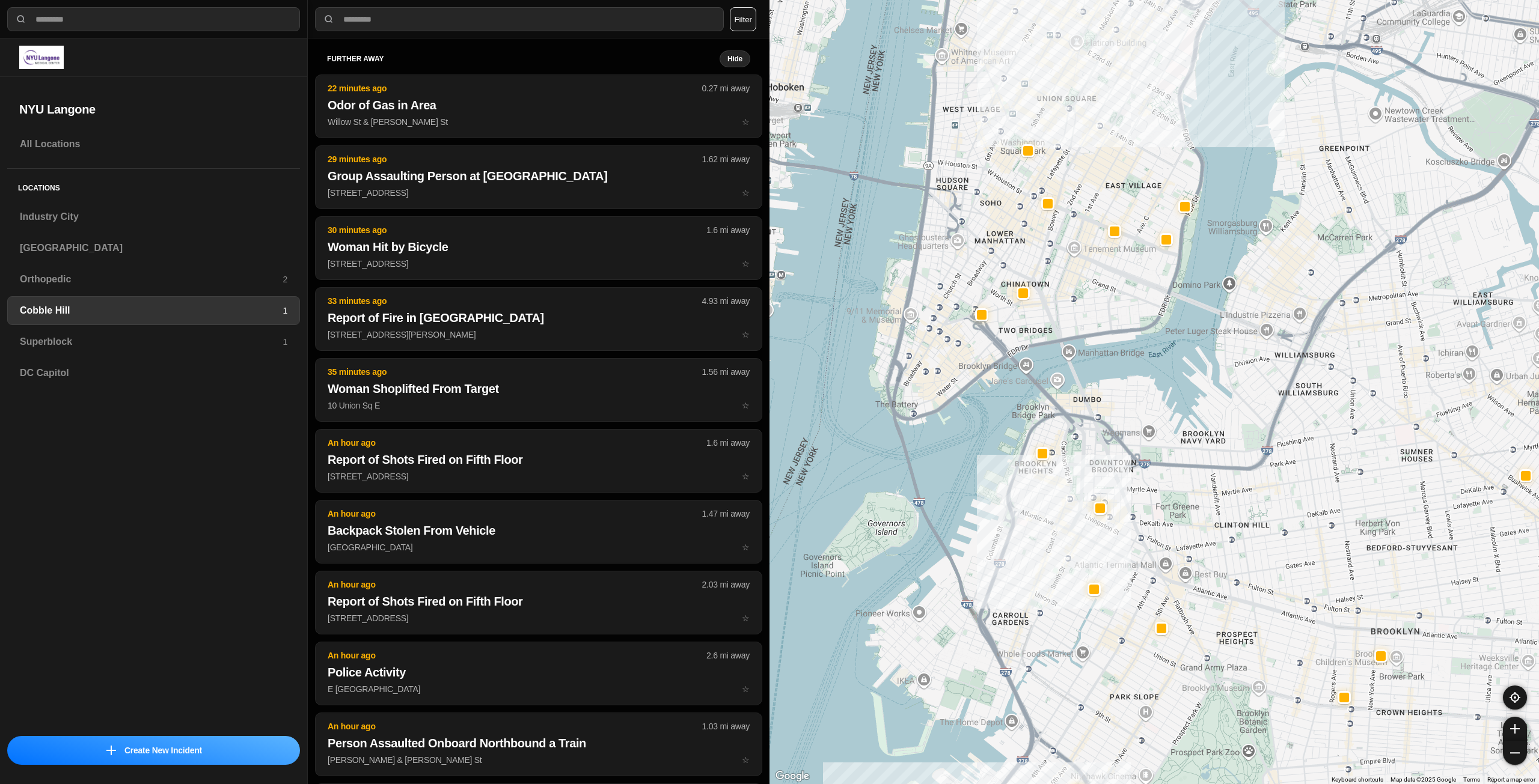
drag, startPoint x: 1061, startPoint y: 367, endPoint x: 1158, endPoint y: 478, distance: 147.4
click at [1158, 478] on div at bounding box center [1154, 392] width 770 height 784
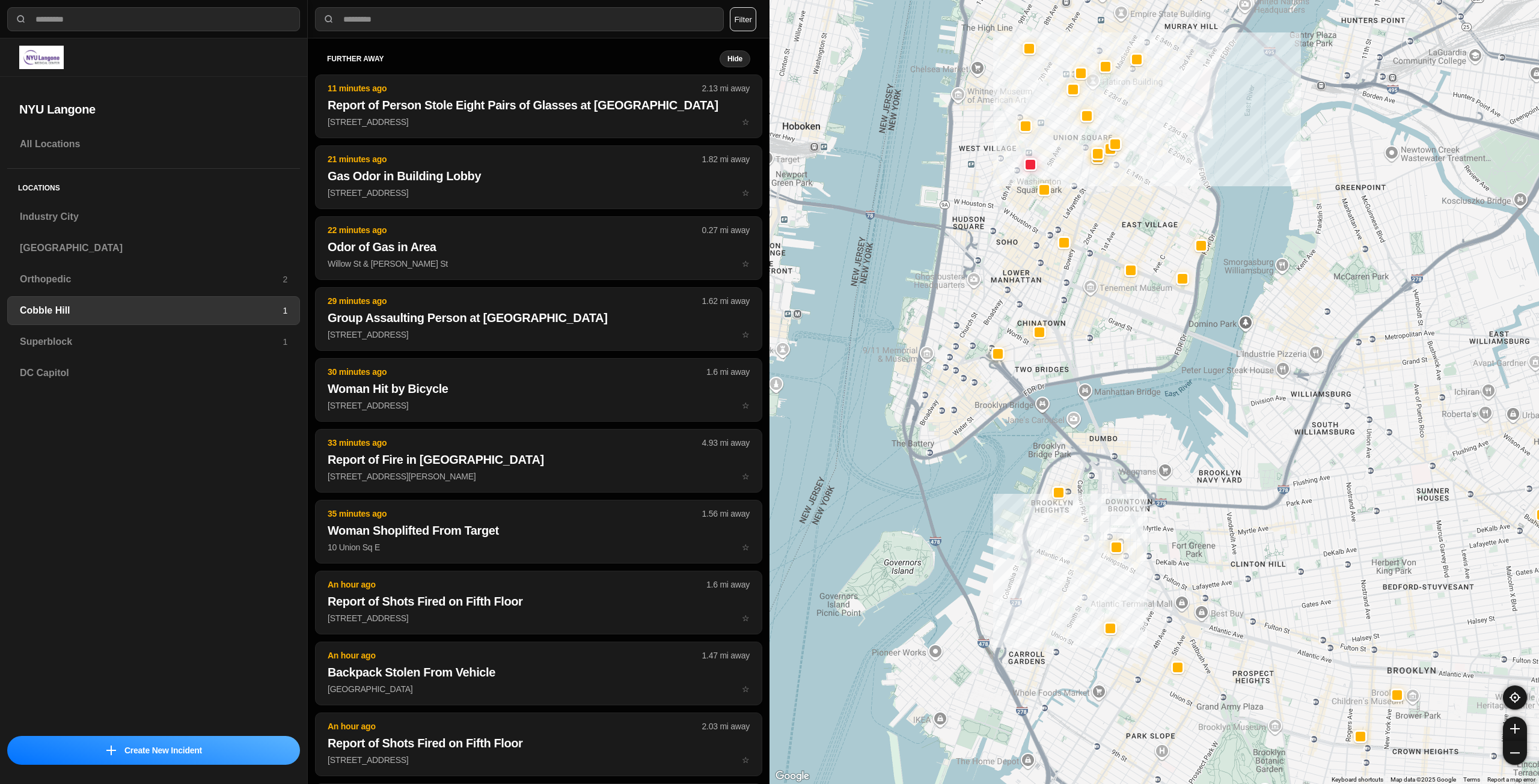
drag, startPoint x: 1115, startPoint y: 467, endPoint x: 1142, endPoint y: 546, distance: 83.5
click at [1142, 546] on div at bounding box center [1154, 392] width 770 height 784
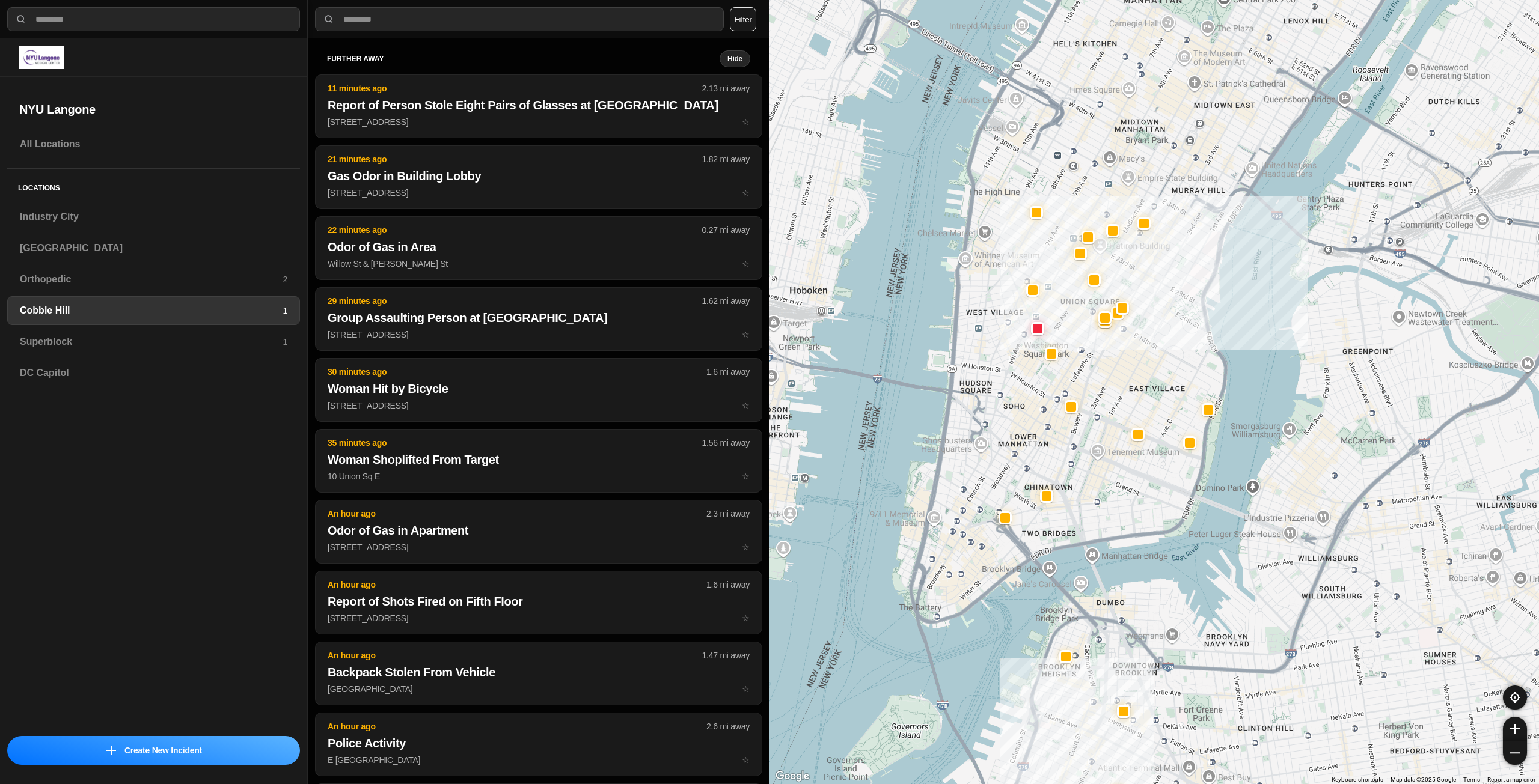
drag, startPoint x: 1123, startPoint y: 412, endPoint x: 1107, endPoint y: 505, distance: 94.4
click at [1107, 505] on div at bounding box center [1154, 392] width 770 height 784
click at [164, 340] on h3 "Superblock" at bounding box center [151, 341] width 263 height 15
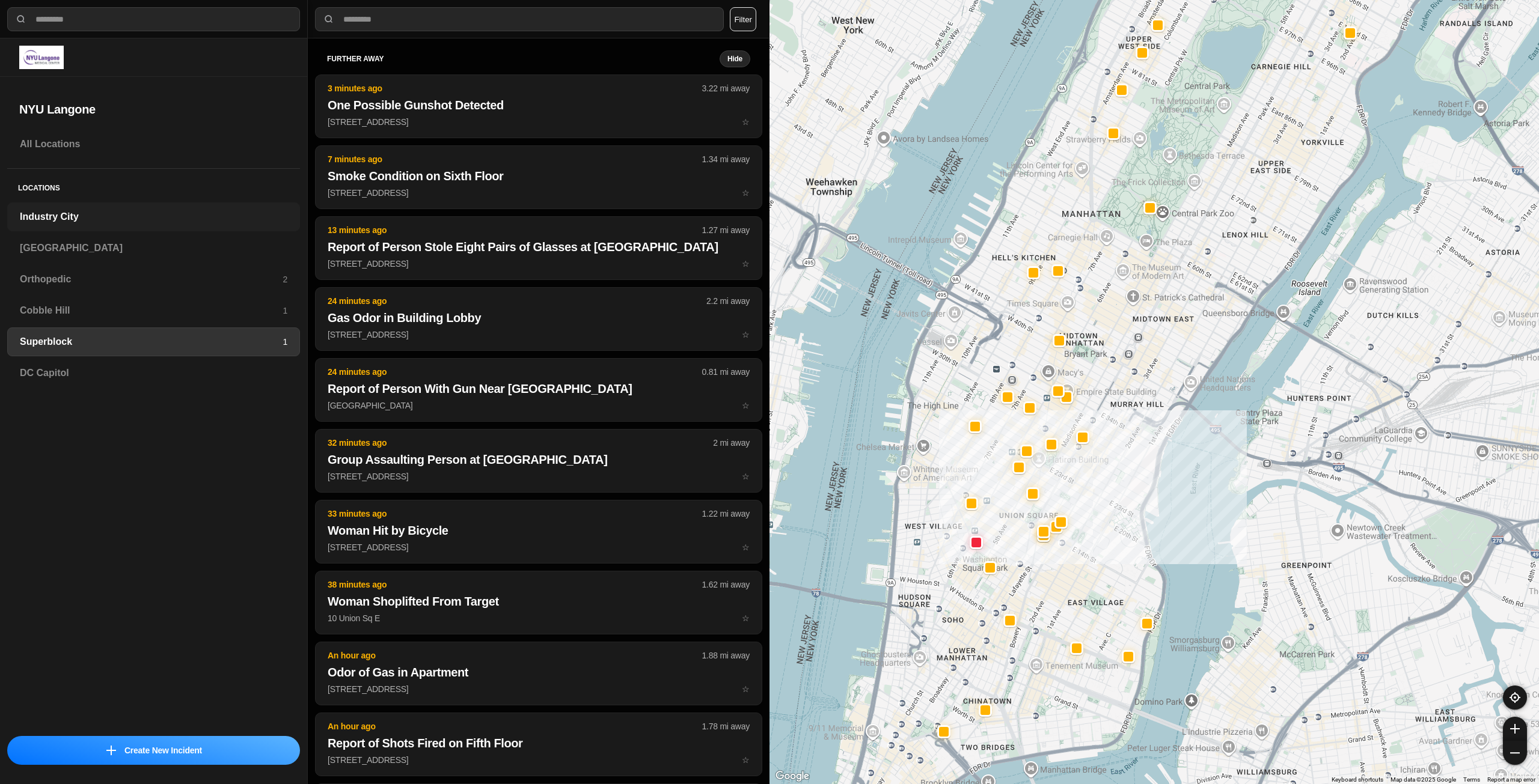
click at [124, 228] on div "Industry City" at bounding box center [154, 216] width 293 height 29
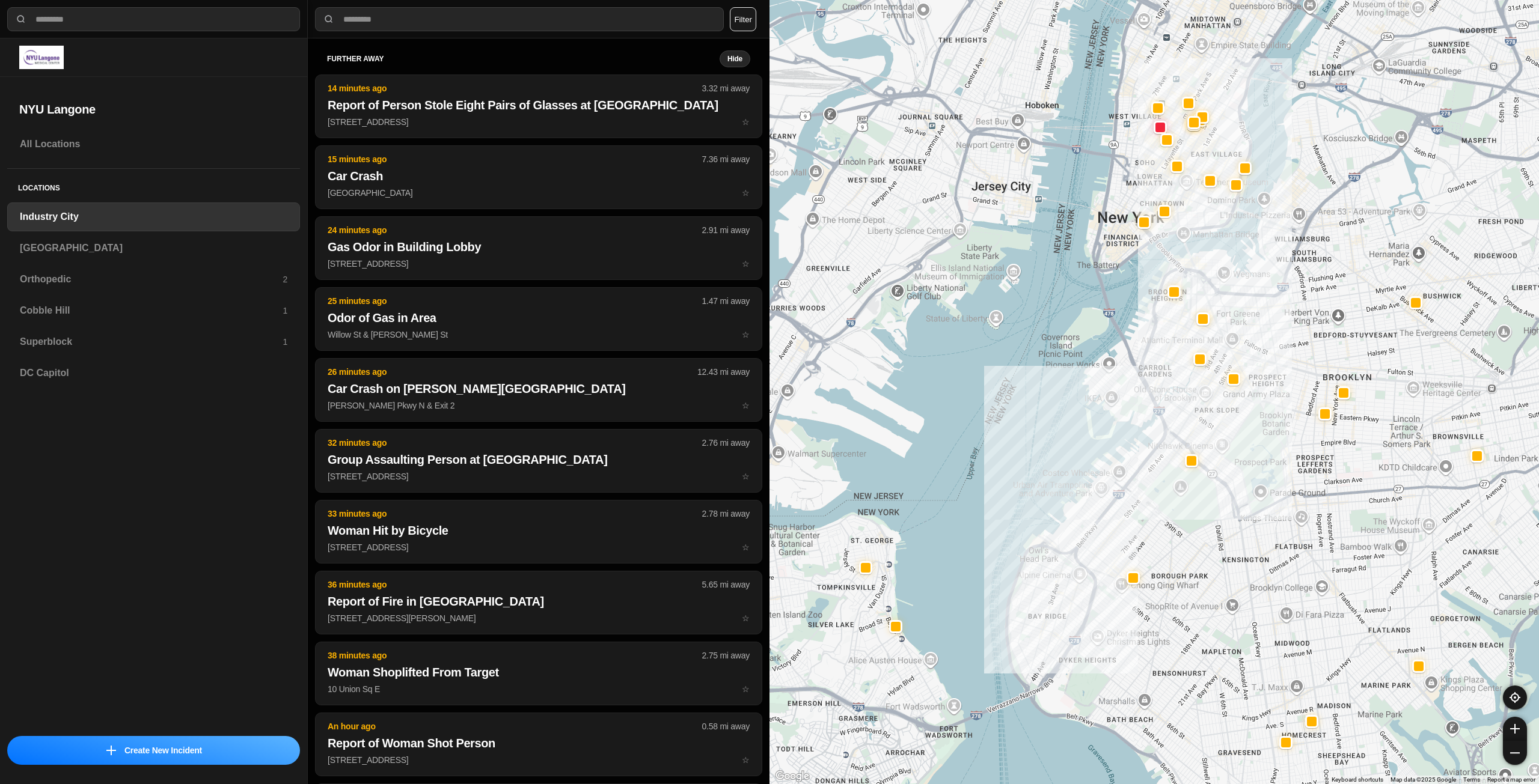
drag, startPoint x: 1285, startPoint y: 403, endPoint x: 1261, endPoint y: 446, distance: 49.2
click at [1261, 446] on div at bounding box center [1154, 392] width 770 height 784
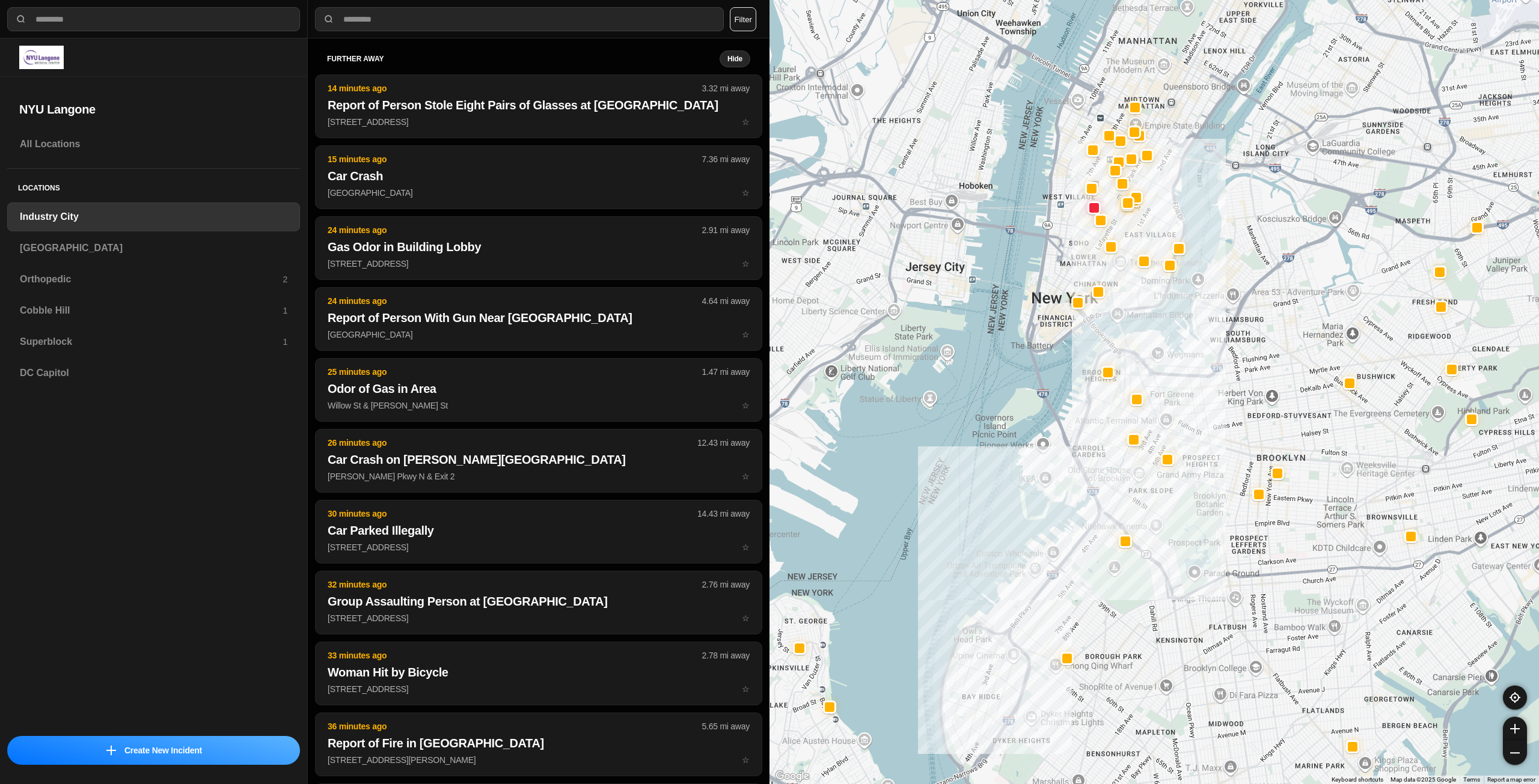
drag, startPoint x: 1280, startPoint y: 369, endPoint x: 1237, endPoint y: 419, distance: 65.9
click at [1237, 419] on div at bounding box center [1154, 392] width 770 height 784
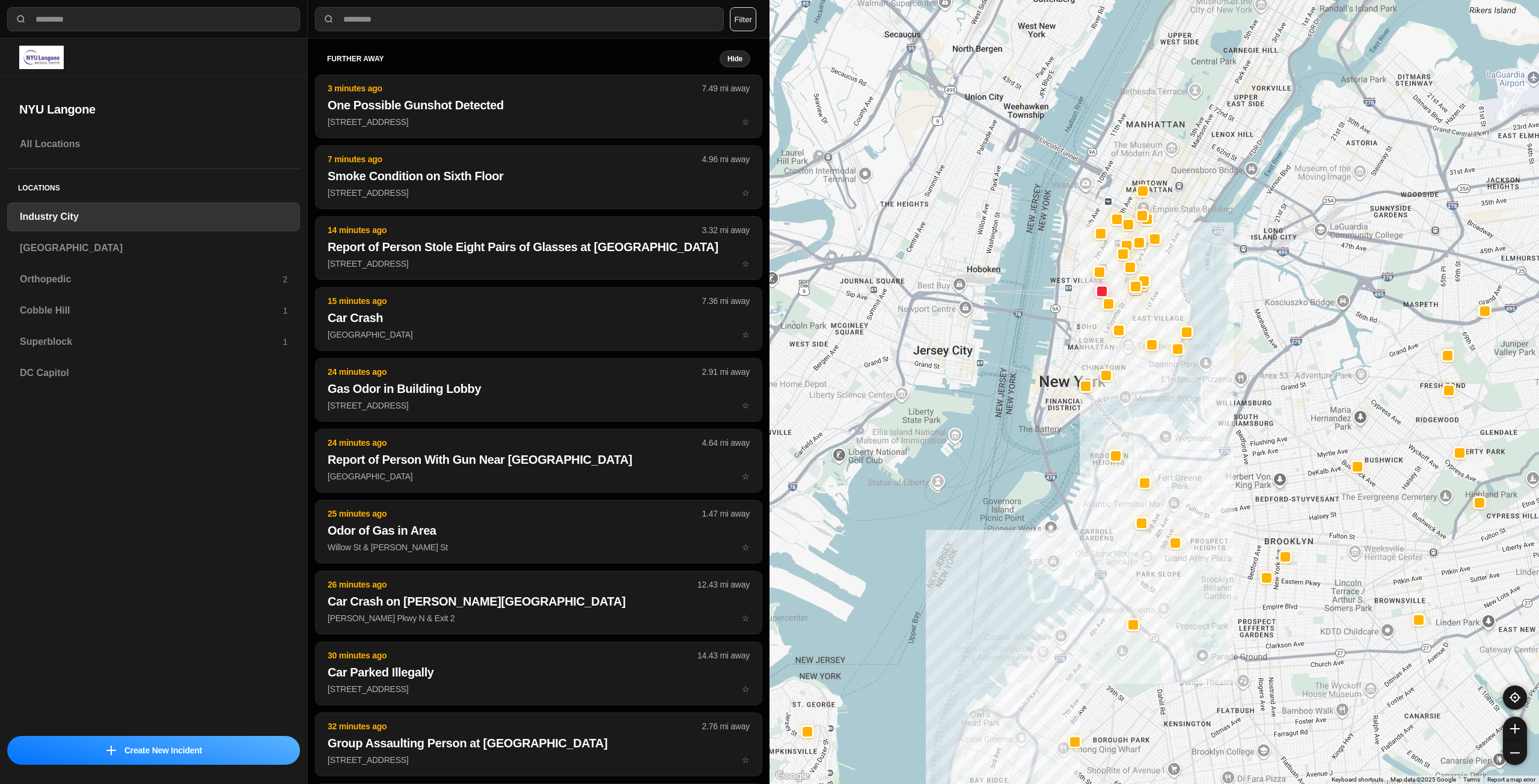
drag, startPoint x: 1117, startPoint y: 298, endPoint x: 1125, endPoint y: 384, distance: 86.4
click at [1125, 384] on div at bounding box center [1154, 392] width 770 height 784
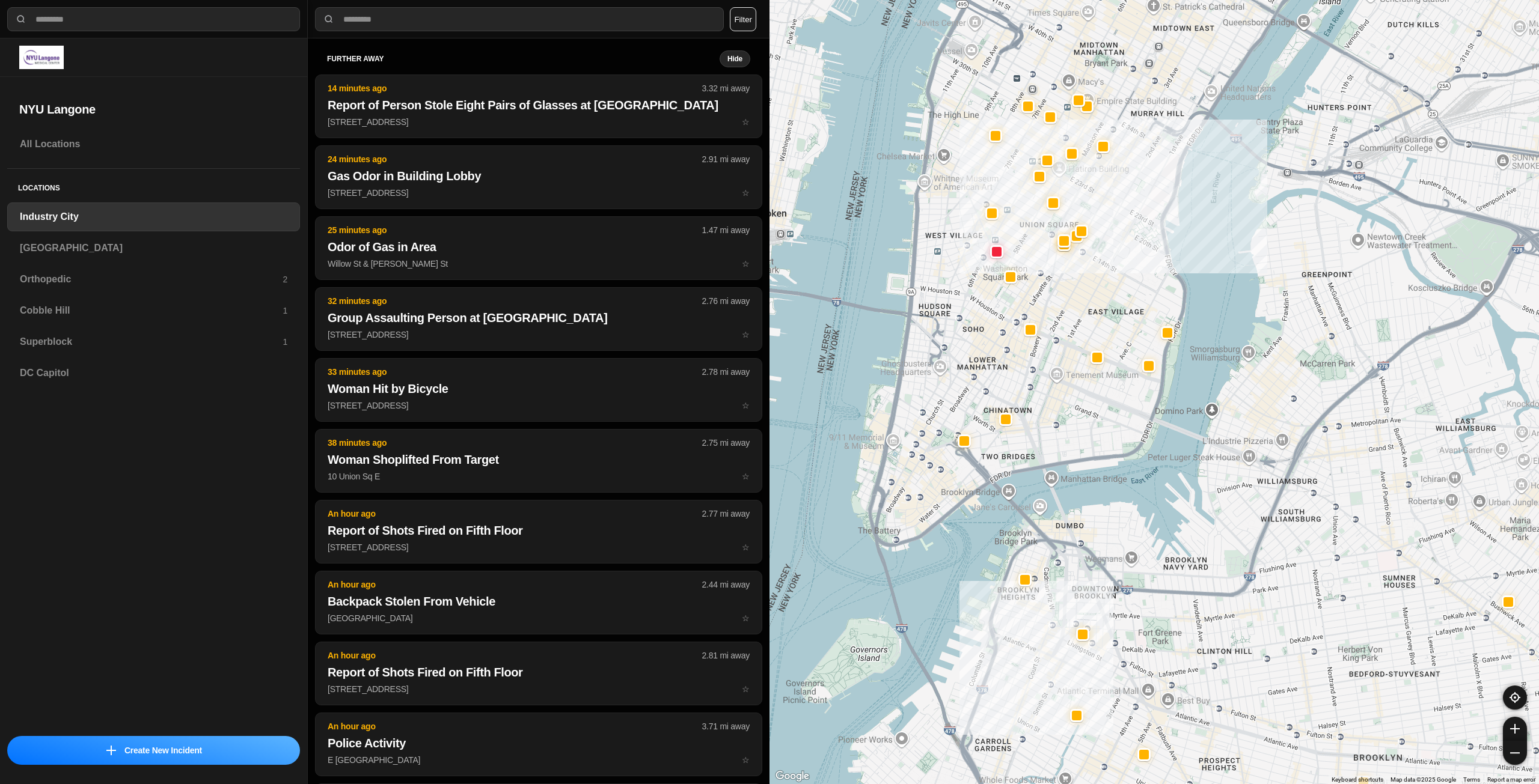
drag, startPoint x: 1112, startPoint y: 346, endPoint x: 1088, endPoint y: 431, distance: 88.3
click at [1088, 431] on div "757 people" at bounding box center [1154, 392] width 770 height 784
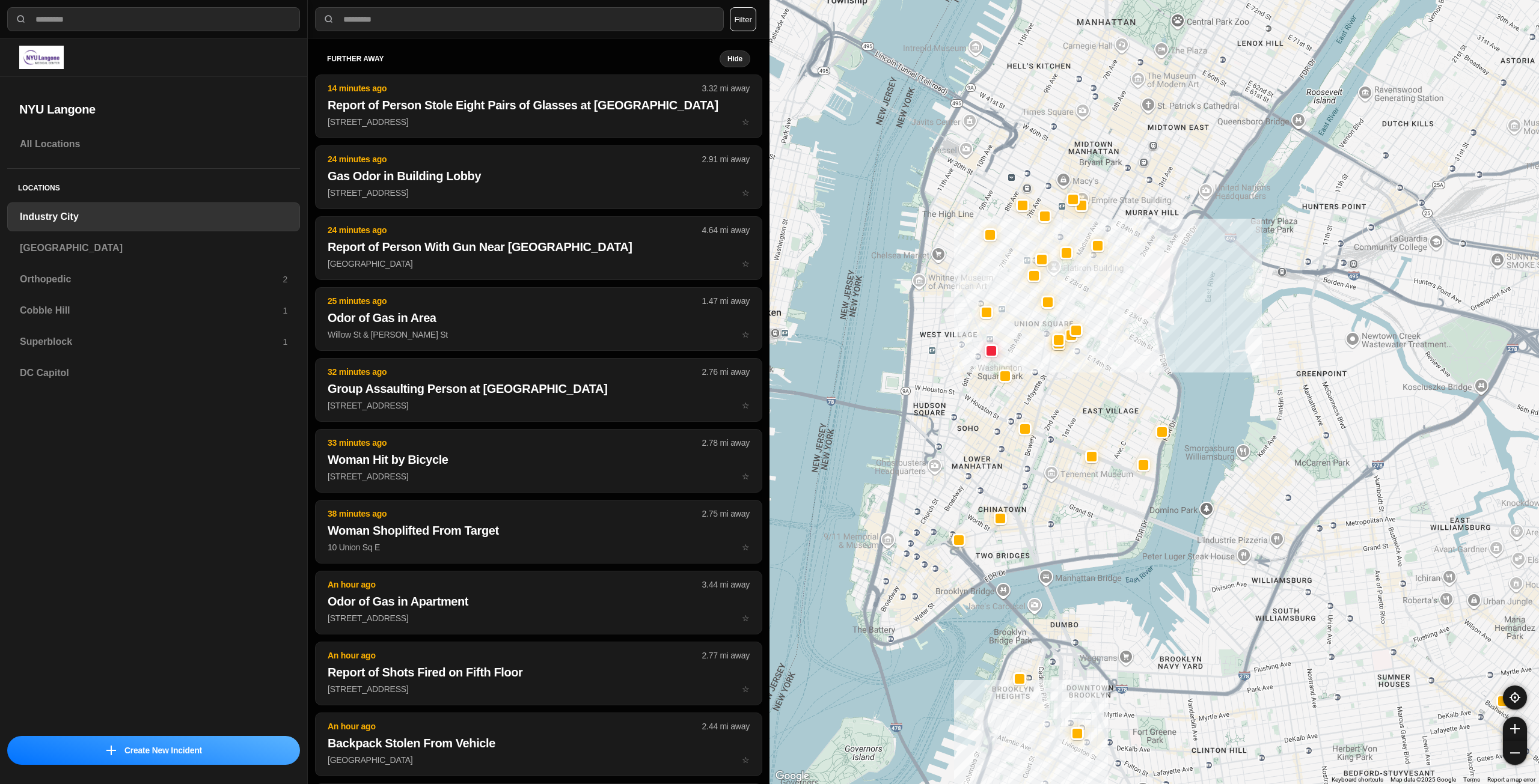
drag, startPoint x: 1126, startPoint y: 316, endPoint x: 1126, endPoint y: 373, distance: 57.0
click at [1126, 372] on div "757 people" at bounding box center [1154, 392] width 770 height 784
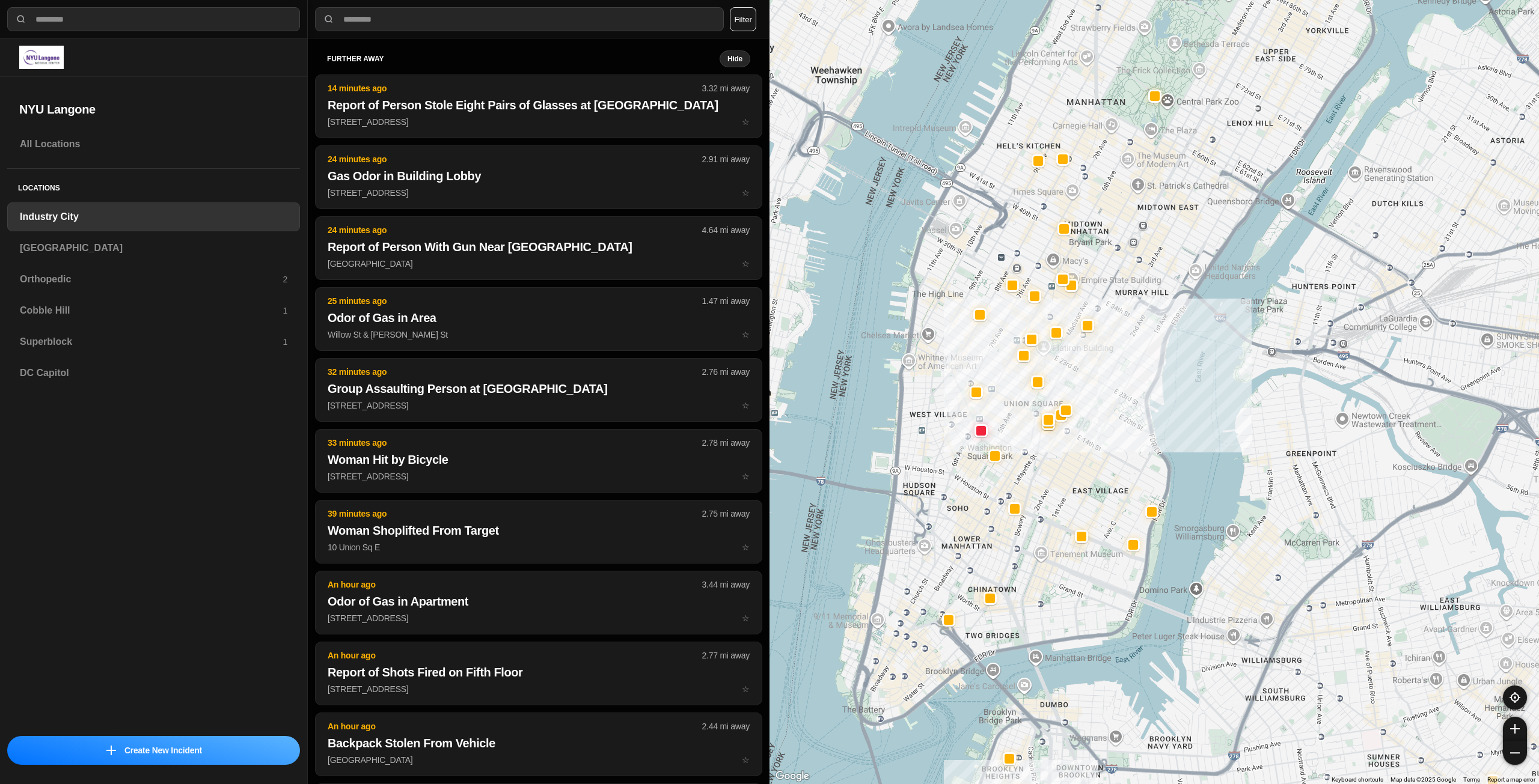
drag, startPoint x: 1139, startPoint y: 358, endPoint x: 1130, endPoint y: 433, distance: 75.5
click at [1130, 433] on div "757 people" at bounding box center [1154, 392] width 770 height 784
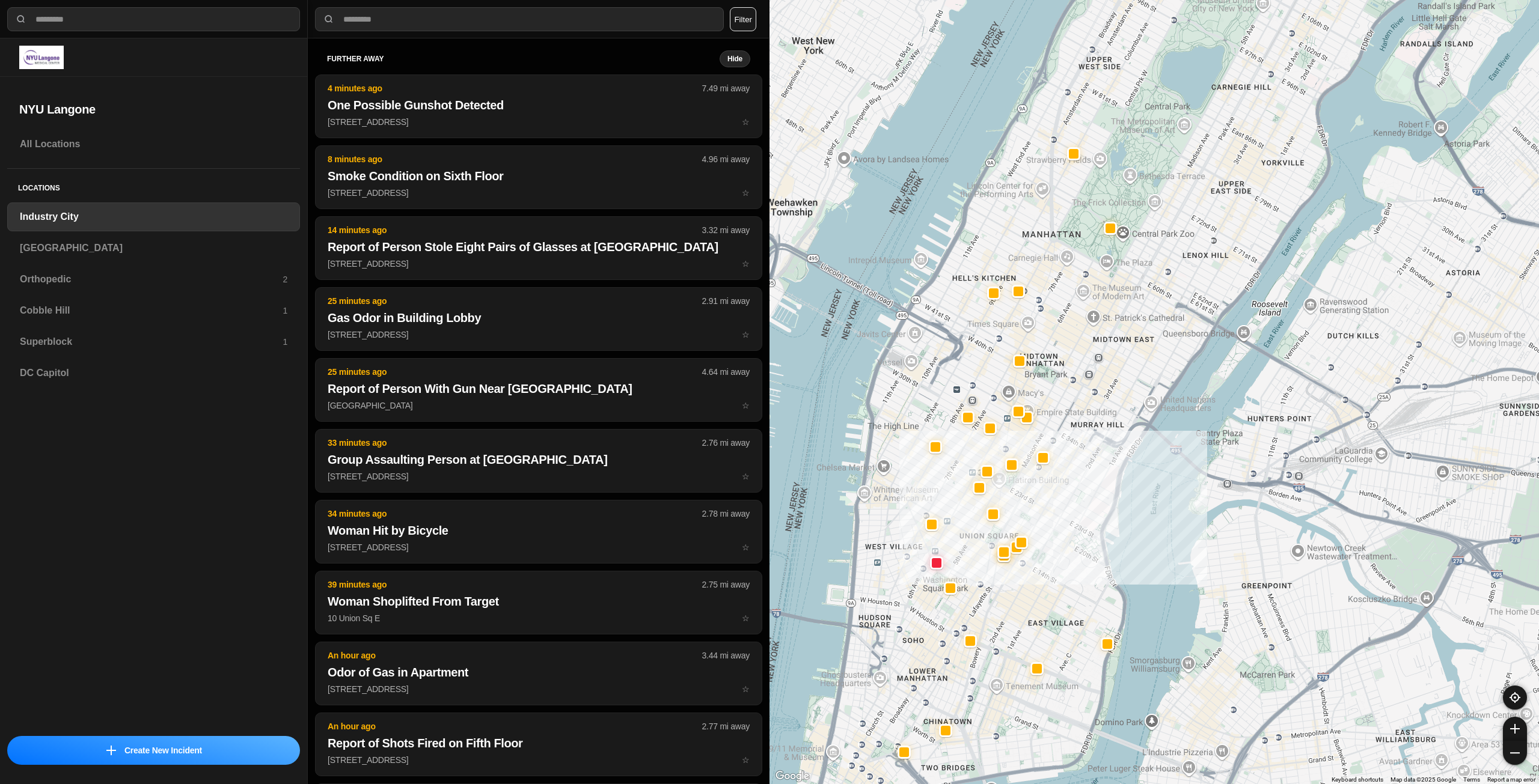
drag, startPoint x: 1169, startPoint y: 242, endPoint x: 1118, endPoint y: 405, distance: 170.8
click at [1118, 405] on div "757 people" at bounding box center [1154, 392] width 770 height 784
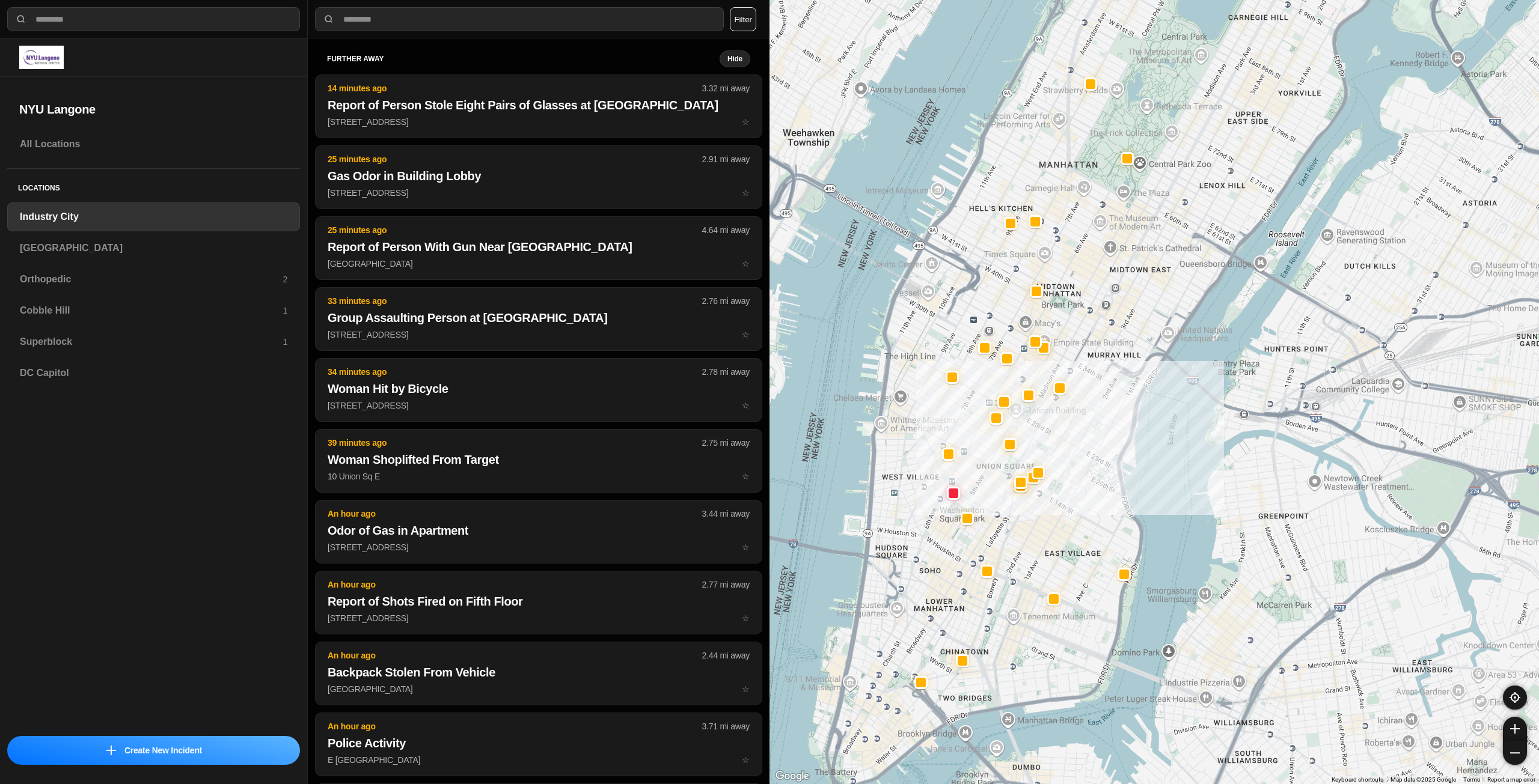
drag, startPoint x: 1093, startPoint y: 429, endPoint x: 1118, endPoint y: 332, distance: 100.2
click at [1118, 332] on div "757 people" at bounding box center [1154, 392] width 770 height 784
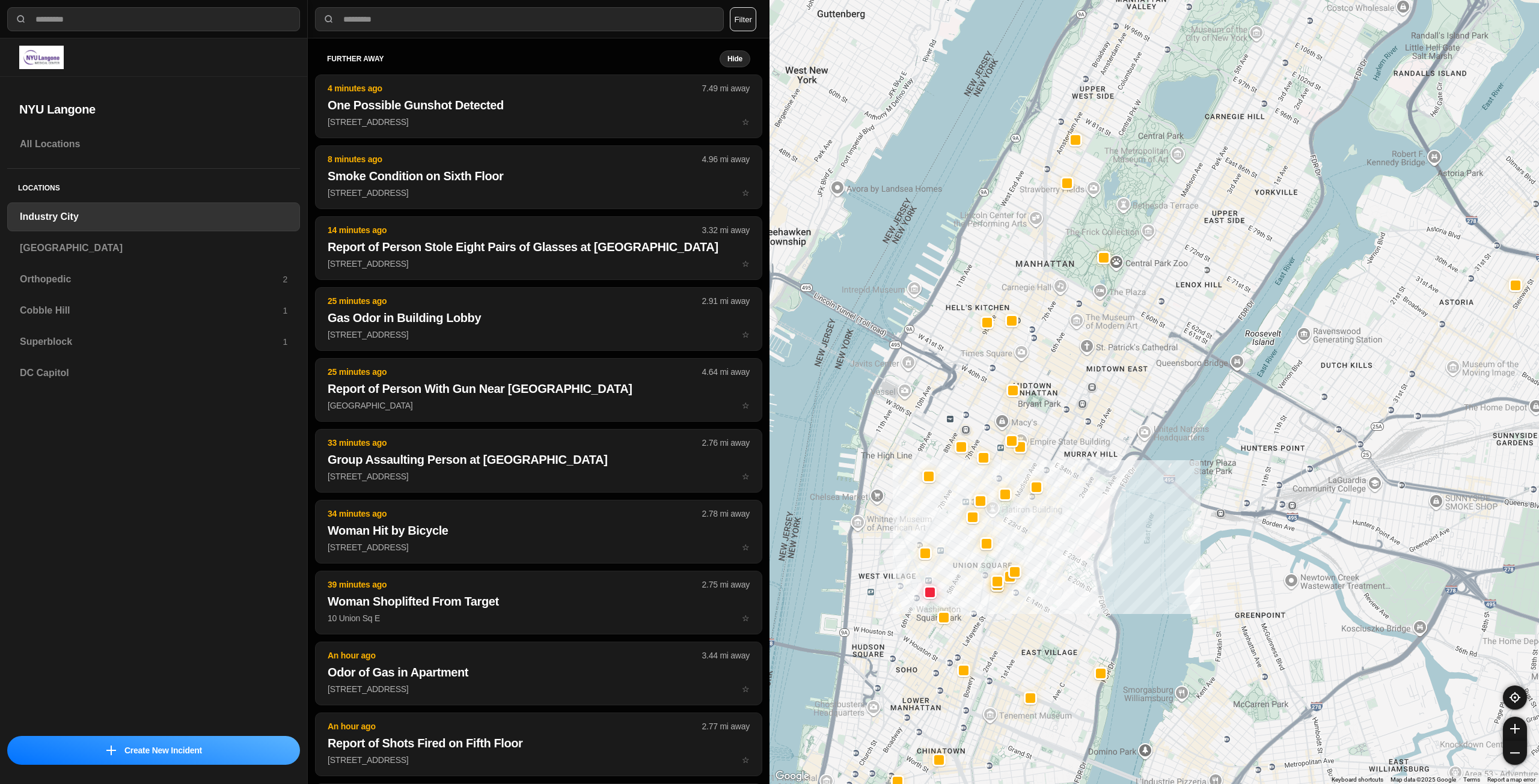
drag, startPoint x: 1106, startPoint y: 411, endPoint x: 1081, endPoint y: 509, distance: 101.1
click at [1081, 509] on div "757 people" at bounding box center [1154, 392] width 770 height 784
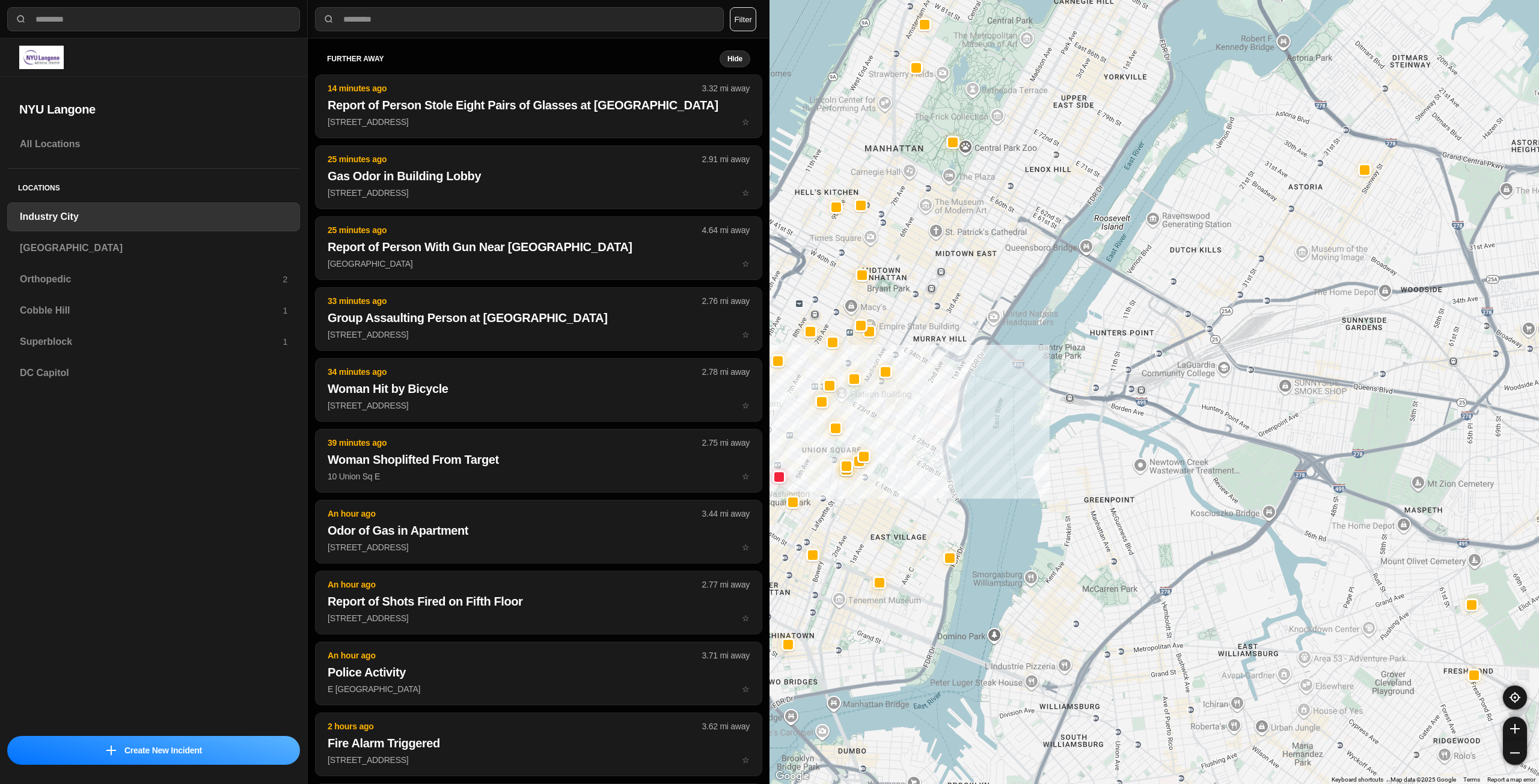
drag, startPoint x: 1404, startPoint y: 468, endPoint x: 1312, endPoint y: 335, distance: 161.7
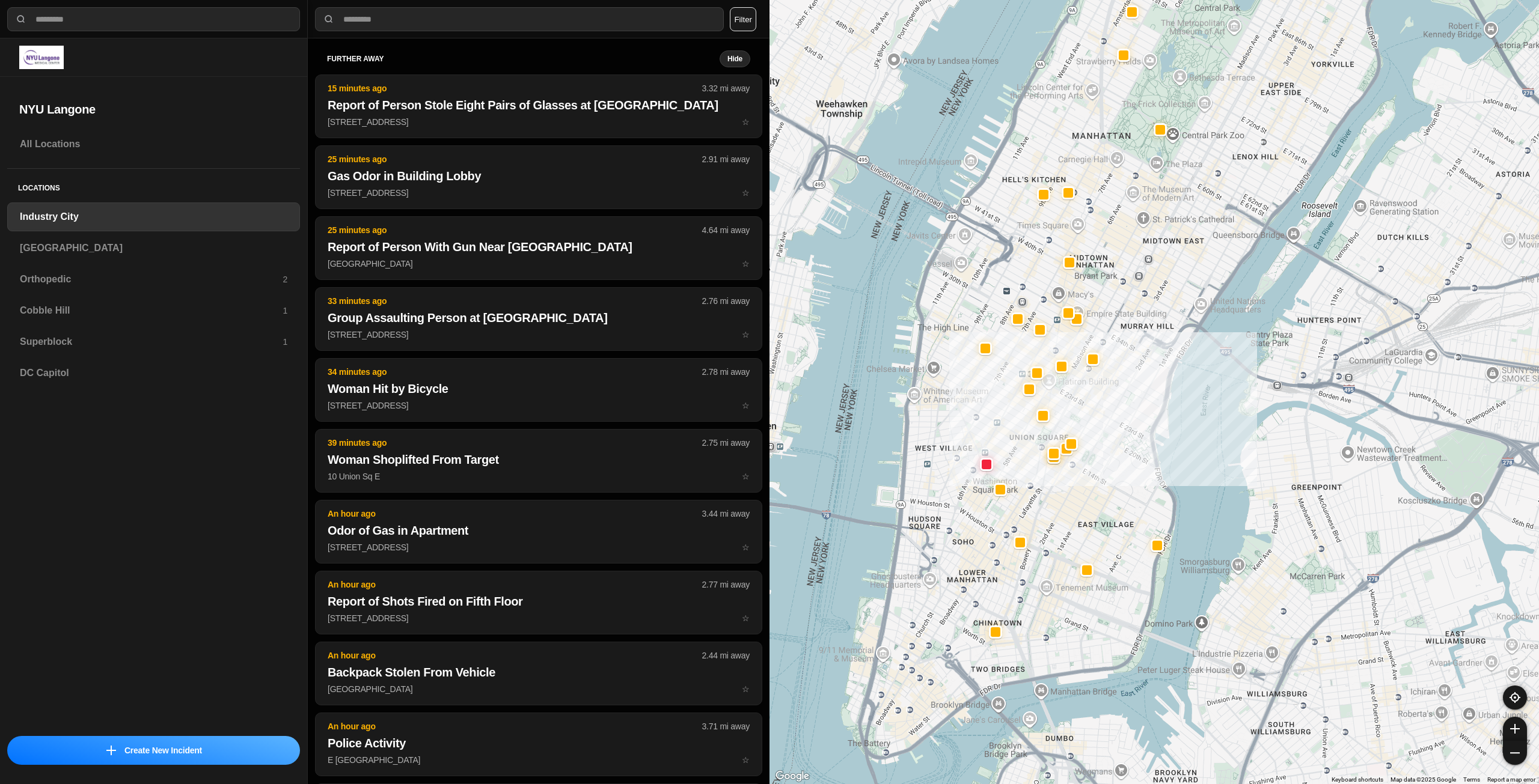
drag, startPoint x: 1028, startPoint y: 467, endPoint x: 1139, endPoint y: 484, distance: 112.3
click at [1139, 484] on div "757 people" at bounding box center [1154, 392] width 770 height 784
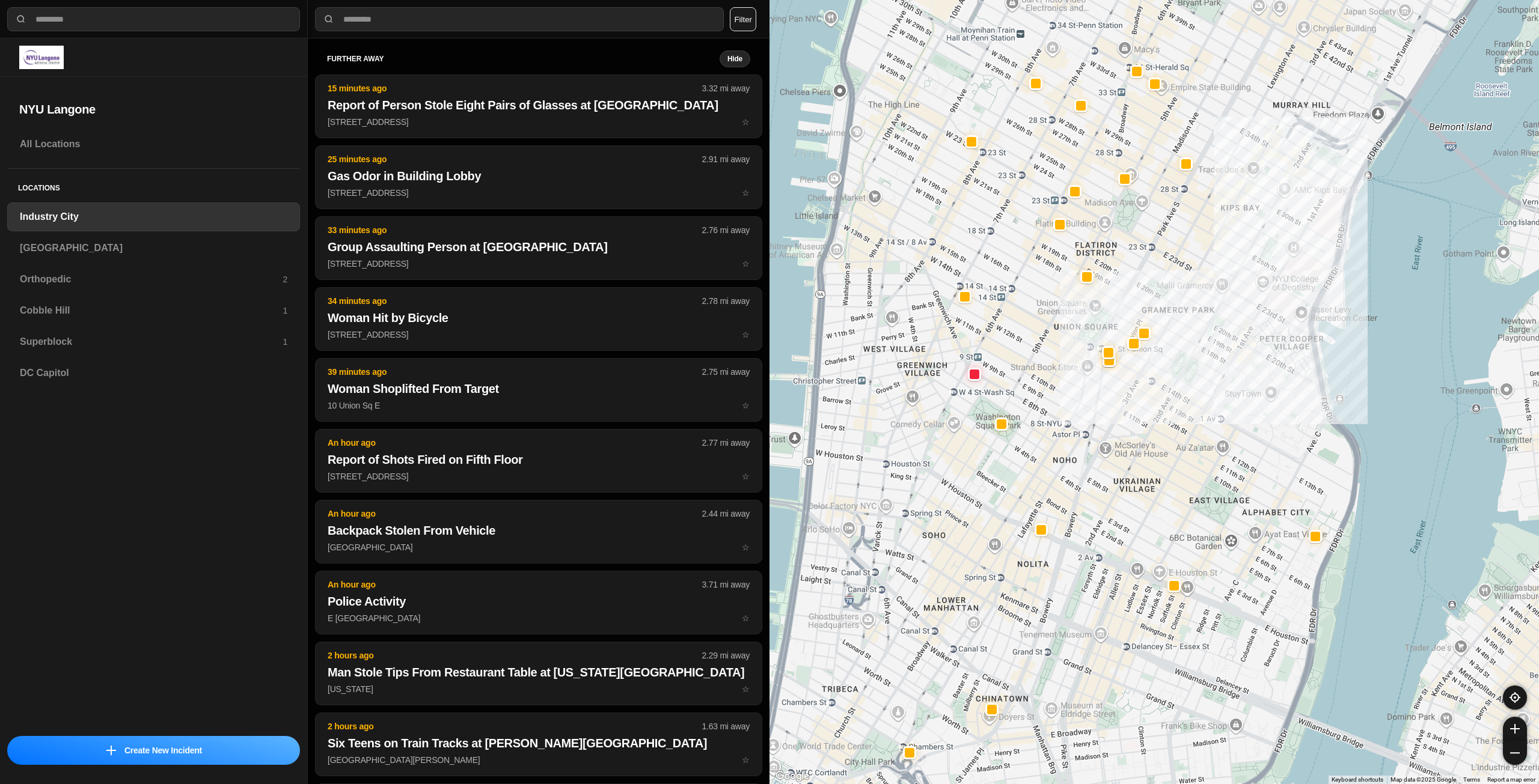
drag, startPoint x: 1103, startPoint y: 472, endPoint x: 1191, endPoint y: 443, distance: 92.7
click at [1191, 443] on div "757 people" at bounding box center [1154, 392] width 770 height 784
click at [128, 254] on h3 "[GEOGRAPHIC_DATA]" at bounding box center [154, 248] width 268 height 15
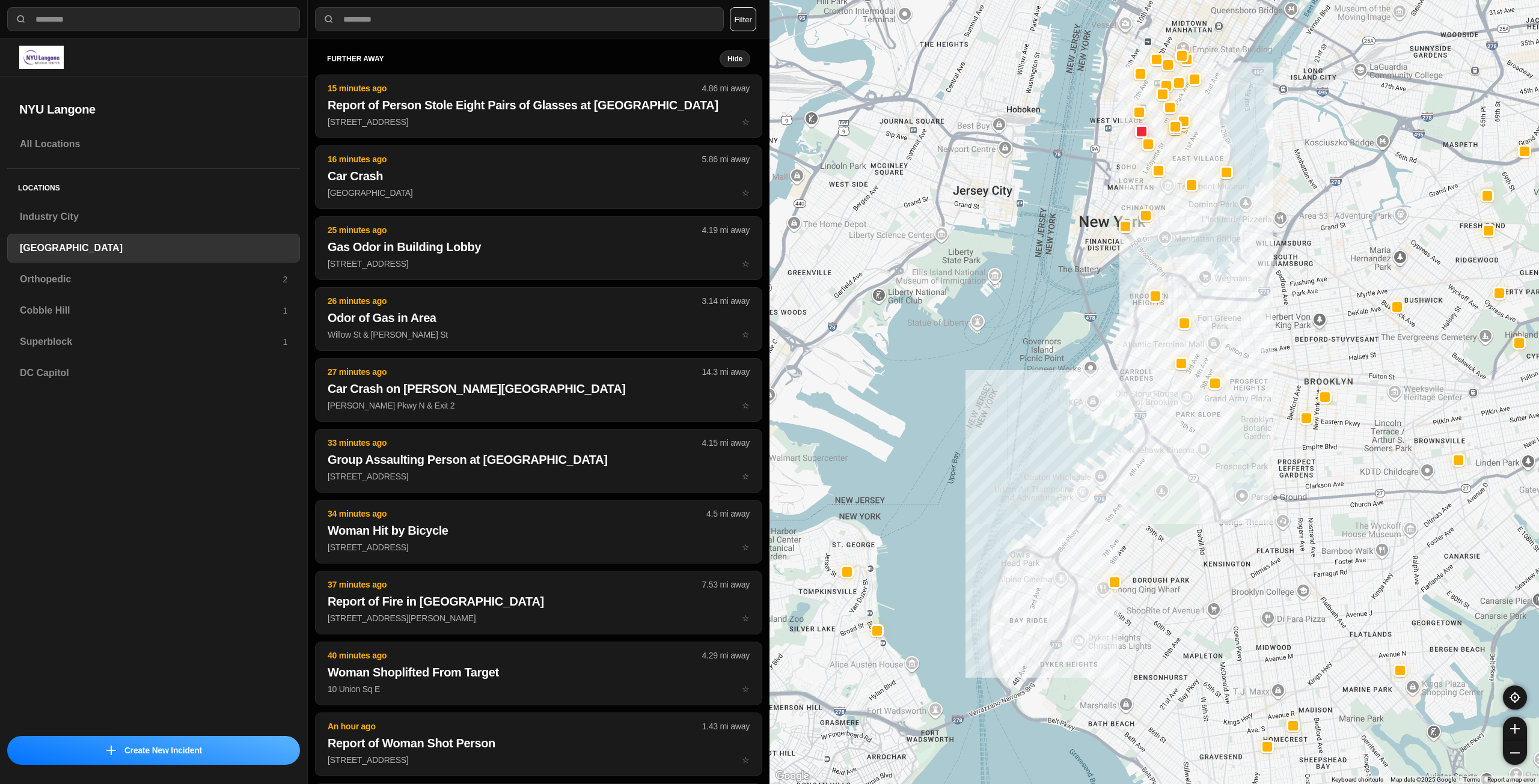
drag, startPoint x: 1285, startPoint y: 326, endPoint x: 1246, endPoint y: 492, distance: 170.5
click at [1246, 492] on div at bounding box center [1154, 392] width 770 height 784
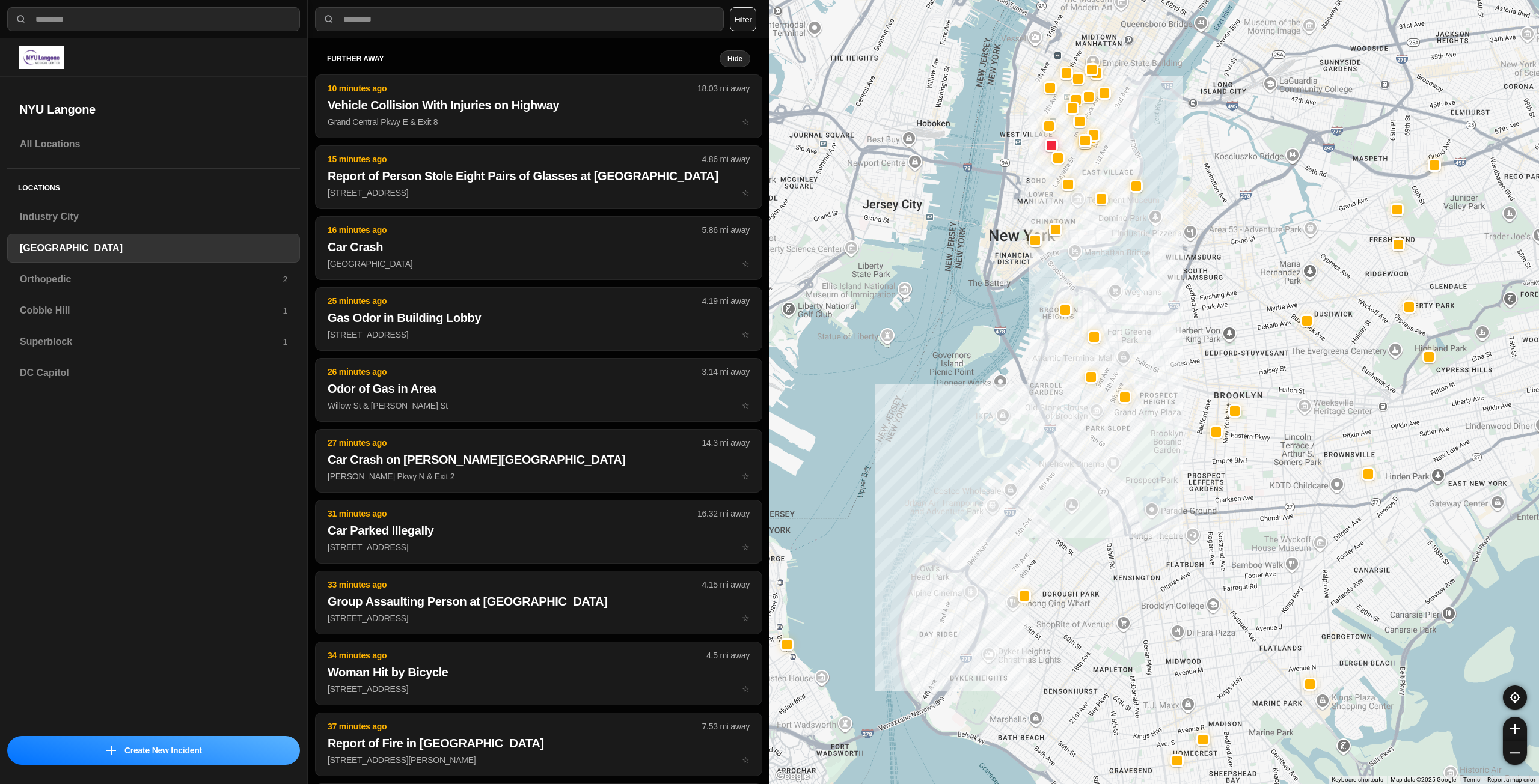
drag, startPoint x: 1380, startPoint y: 565, endPoint x: 1281, endPoint y: 578, distance: 99.8
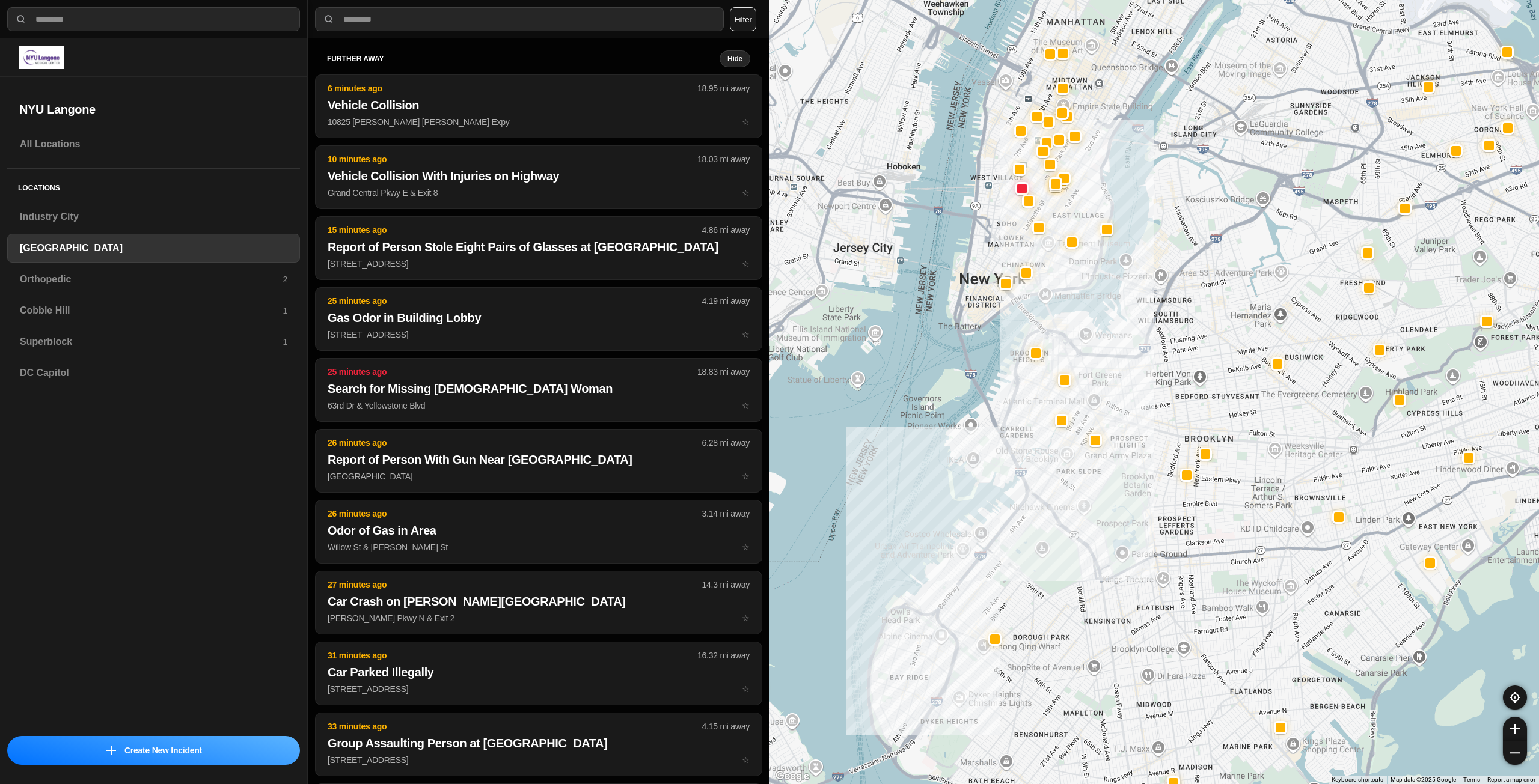
drag, startPoint x: 1296, startPoint y: 518, endPoint x: 1265, endPoint y: 563, distance: 54.6
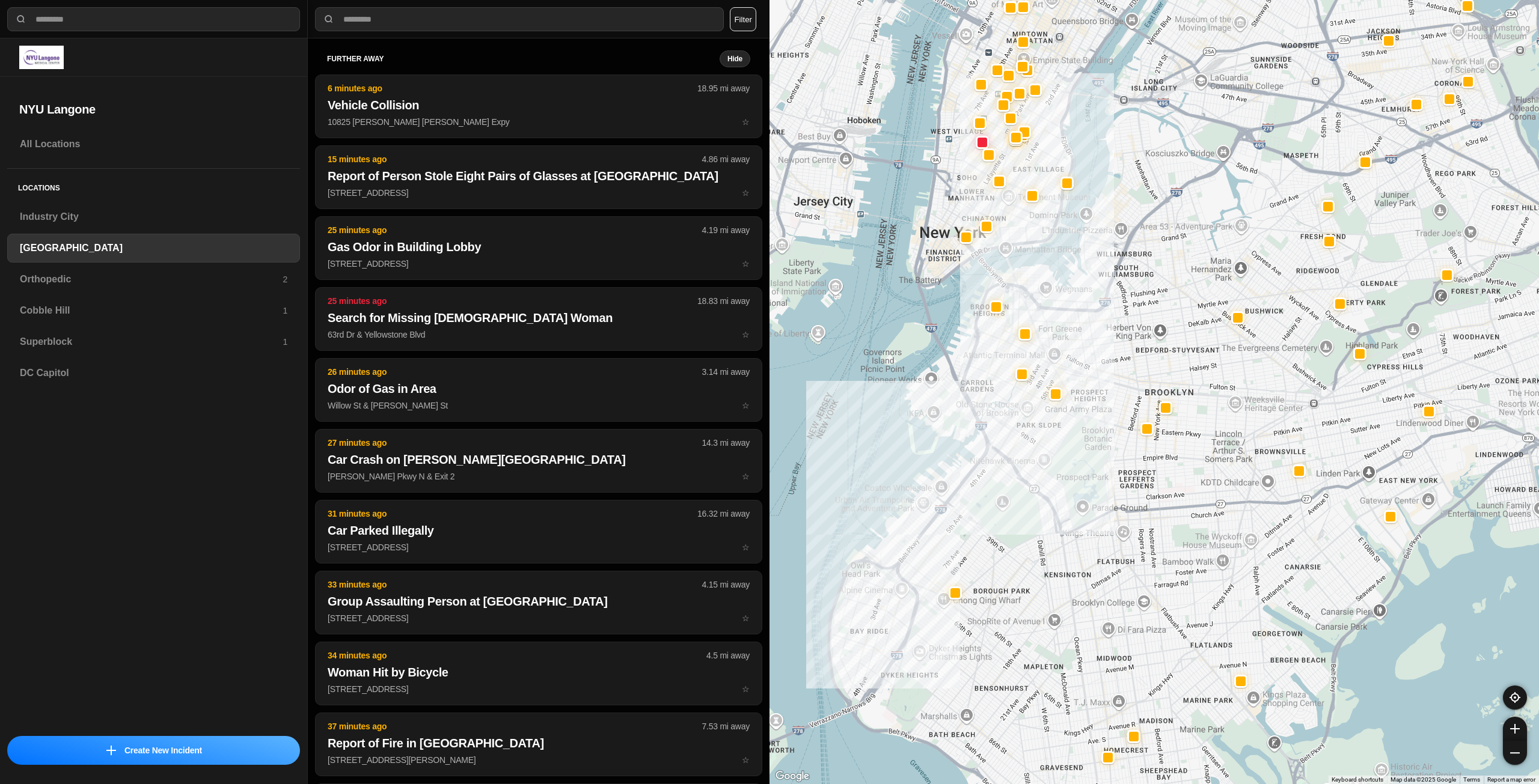
drag, startPoint x: 1265, startPoint y: 563, endPoint x: 1226, endPoint y: 511, distance: 65.0
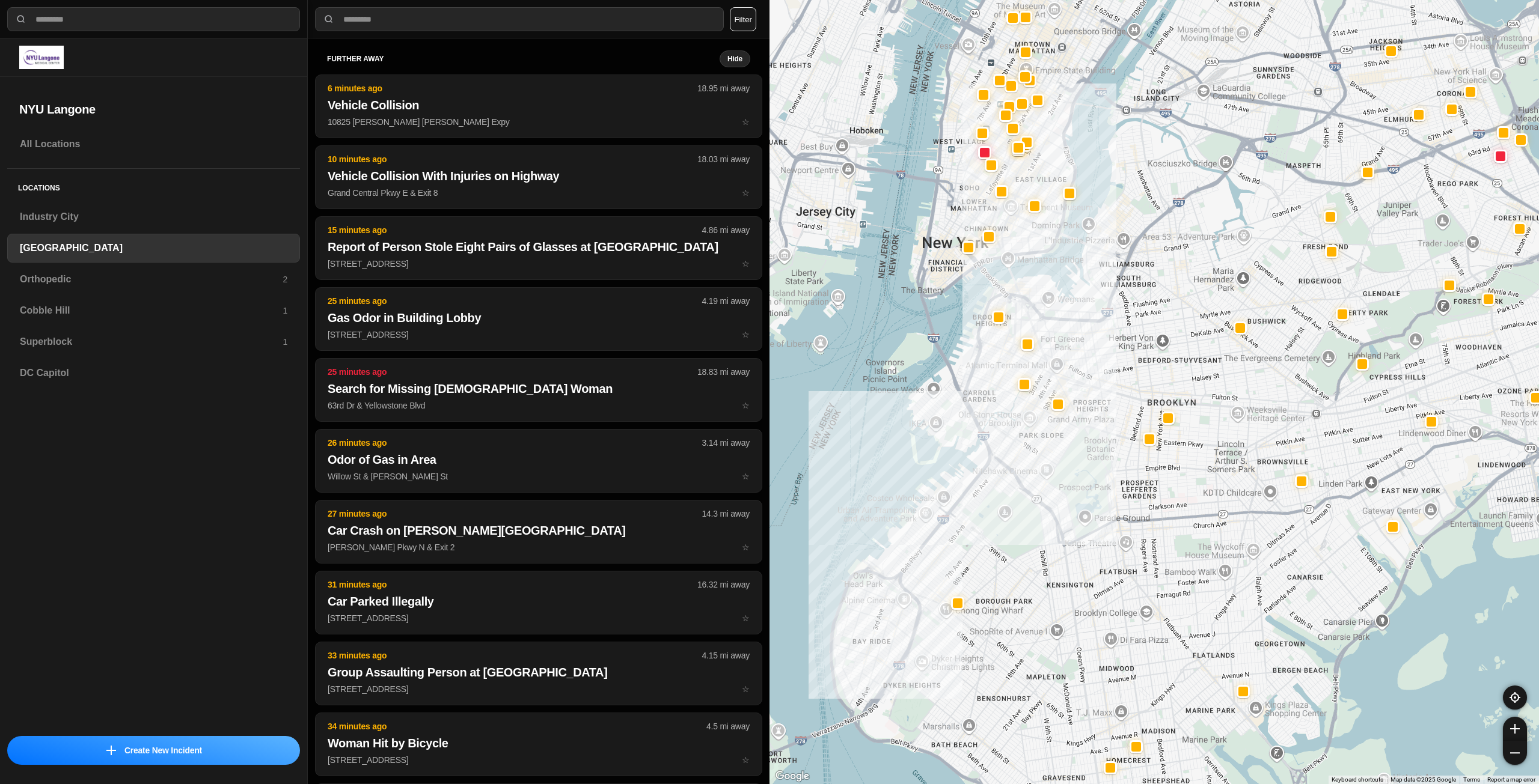
drag, startPoint x: 1226, startPoint y: 437, endPoint x: 1228, endPoint y: 448, distance: 11.2
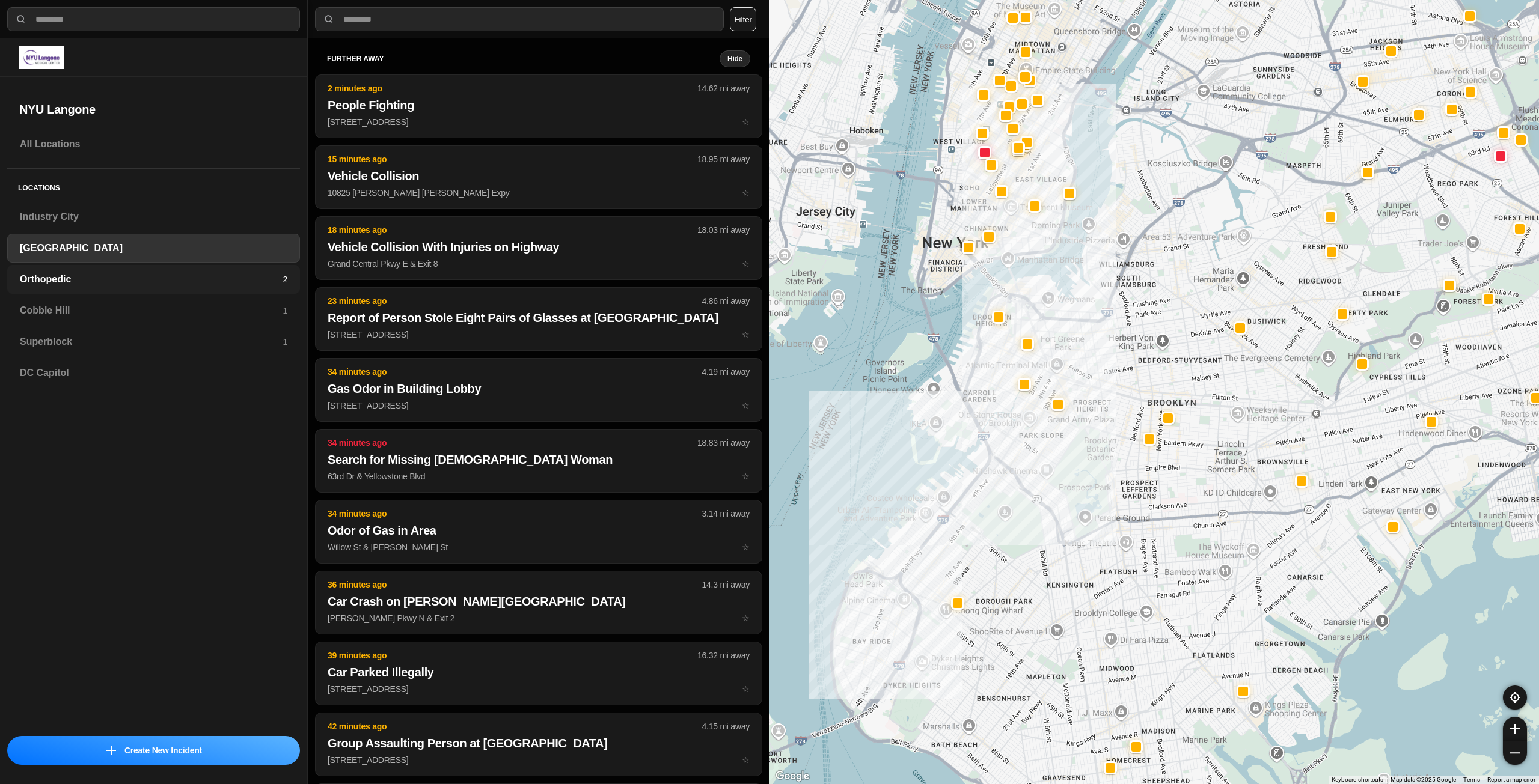
click at [89, 270] on div "Orthopedic 2" at bounding box center [154, 278] width 293 height 29
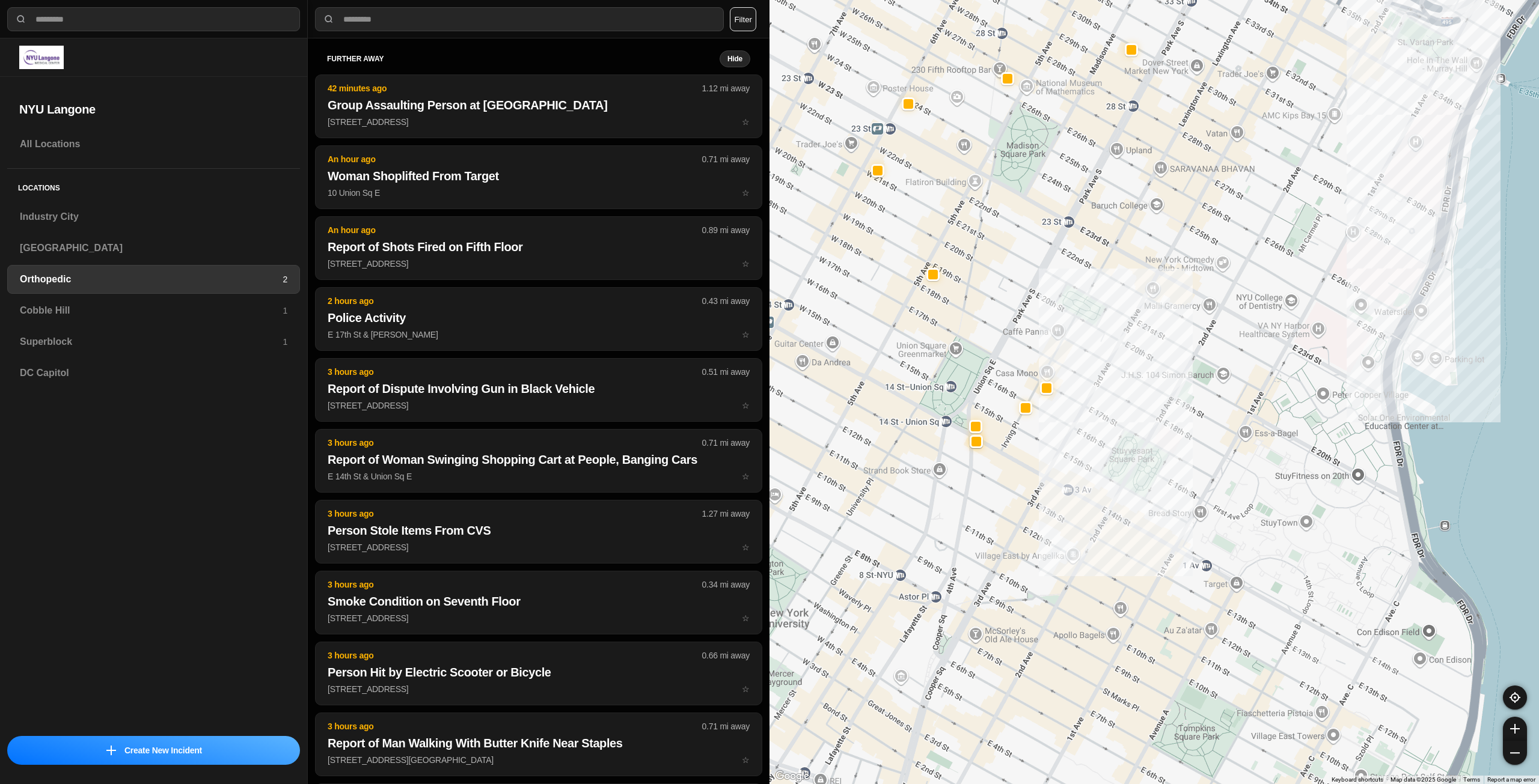
drag, startPoint x: 1049, startPoint y: 393, endPoint x: 1136, endPoint y: 418, distance: 90.5
click at [1136, 418] on div at bounding box center [1154, 392] width 770 height 784
click at [71, 300] on div "Cobble Hill 1" at bounding box center [154, 310] width 293 height 29
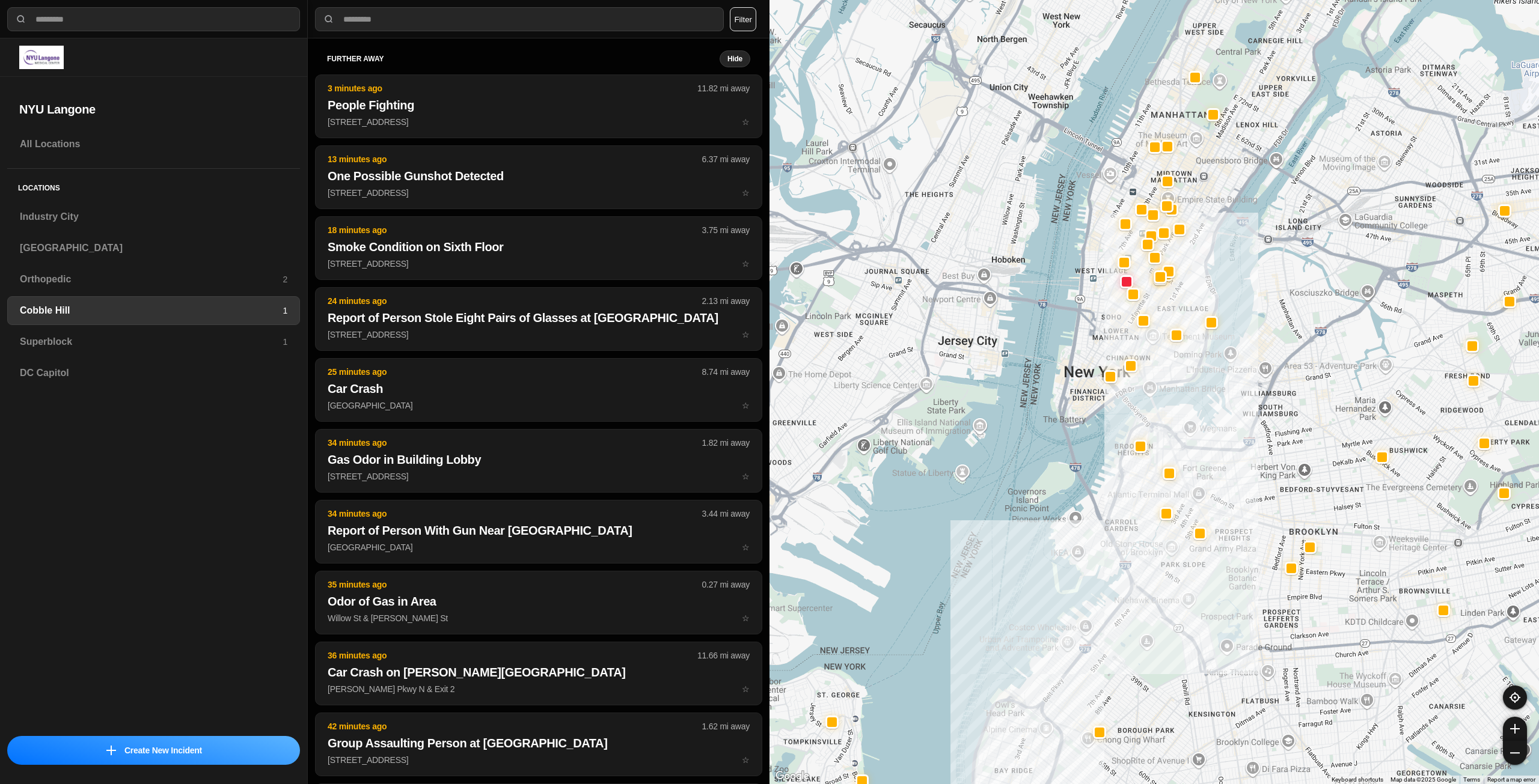
drag, startPoint x: 1274, startPoint y: 480, endPoint x: 1266, endPoint y: 496, distance: 17.9
click at [119, 345] on h3 "Superblock" at bounding box center [151, 341] width 263 height 15
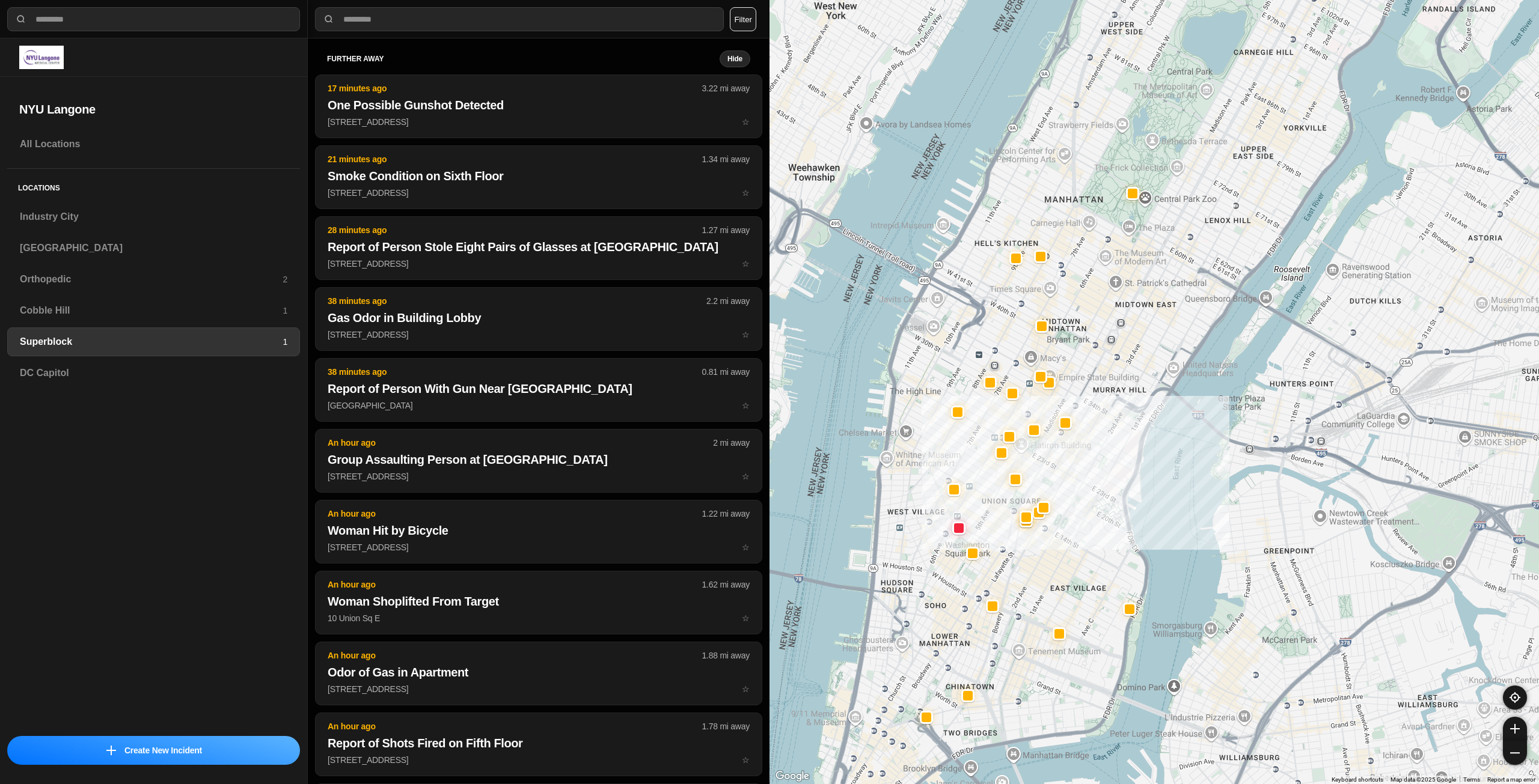
drag, startPoint x: 996, startPoint y: 611, endPoint x: 965, endPoint y: 726, distance: 119.1
click at [965, 726] on div at bounding box center [1154, 392] width 770 height 784
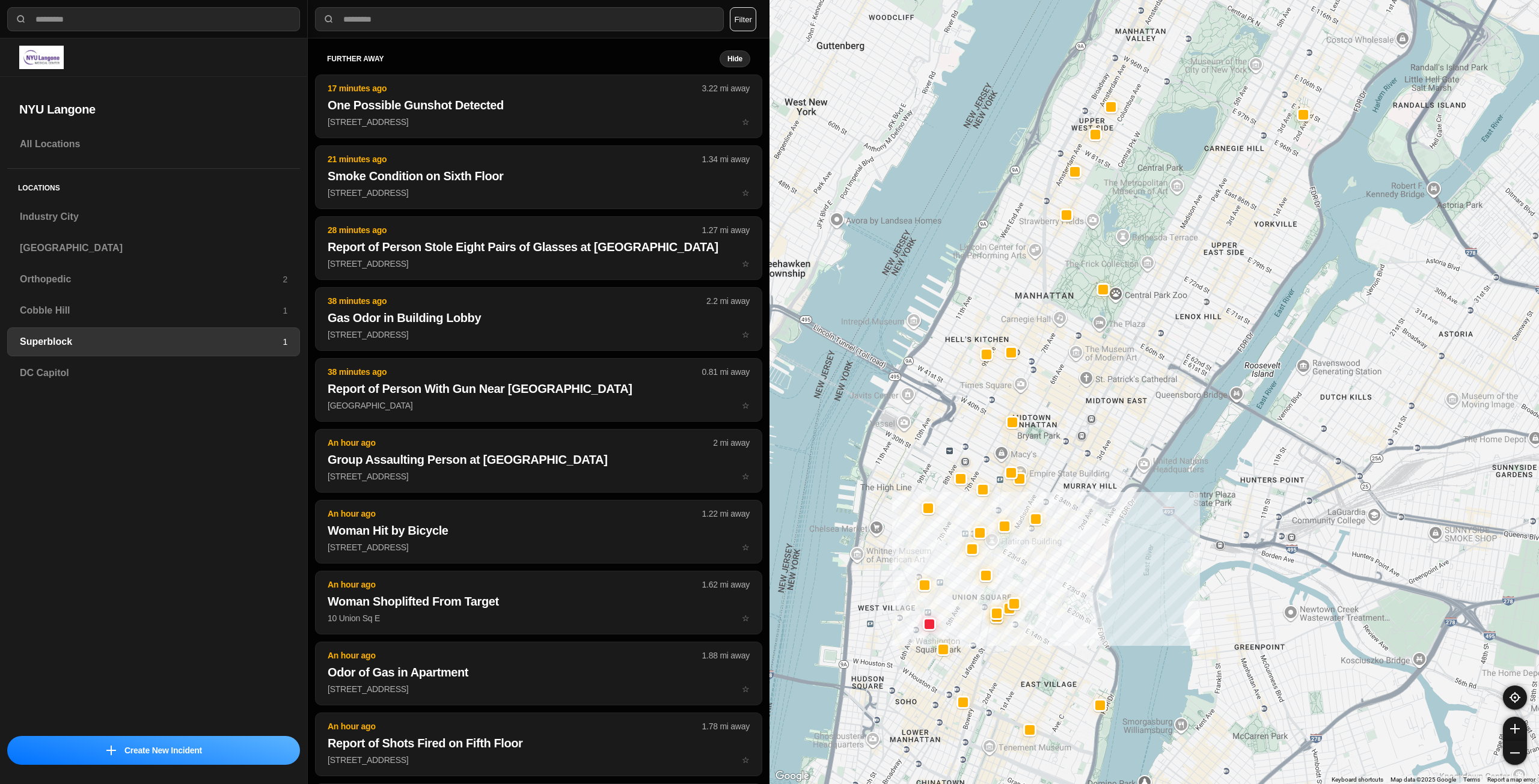
drag, startPoint x: 1047, startPoint y: 588, endPoint x: 1016, endPoint y: 686, distance: 102.8
click at [1016, 686] on div at bounding box center [1154, 392] width 770 height 784
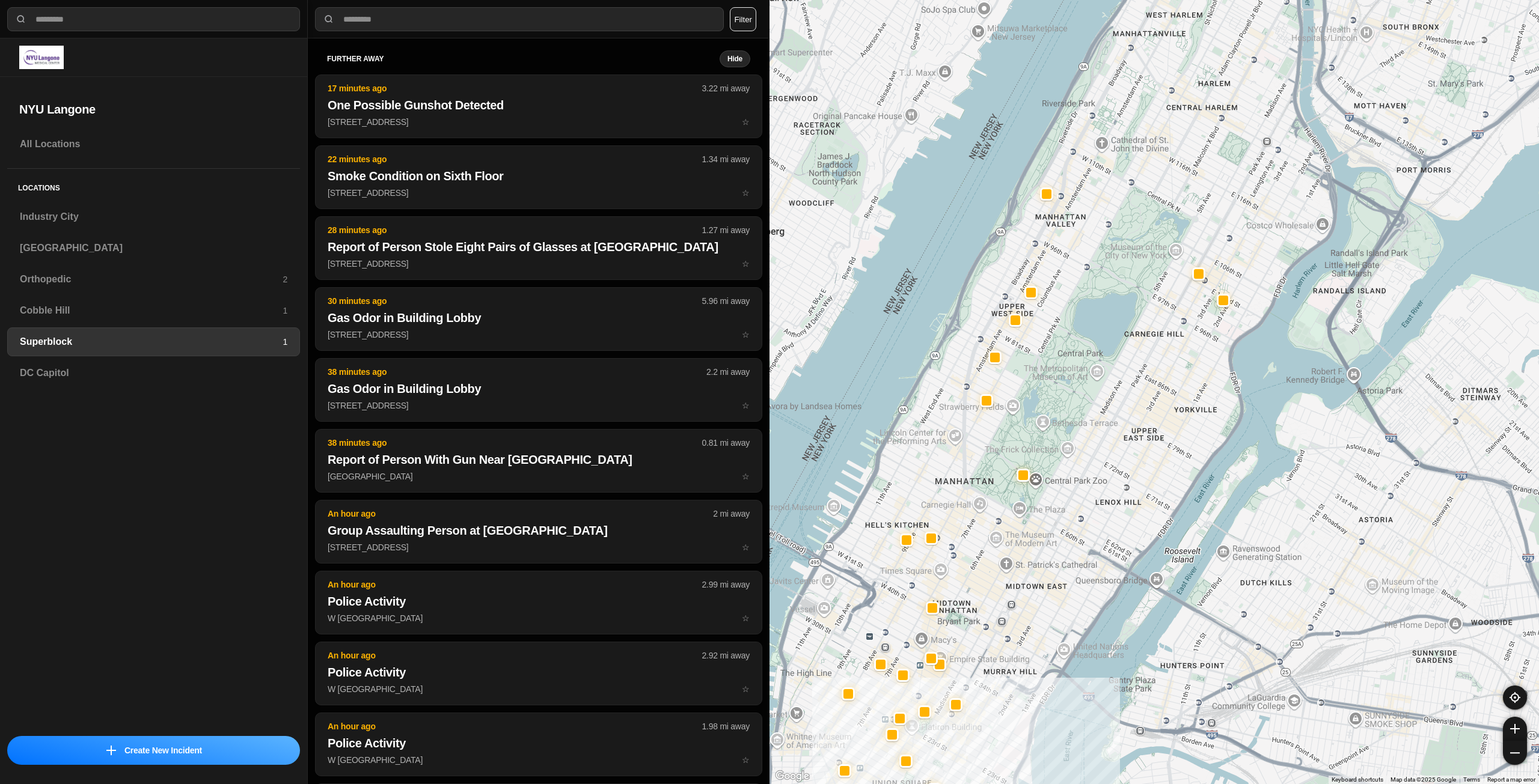
drag, startPoint x: 1087, startPoint y: 540, endPoint x: 1014, endPoint y: 722, distance: 196.1
click at [1014, 722] on div at bounding box center [1154, 392] width 770 height 784
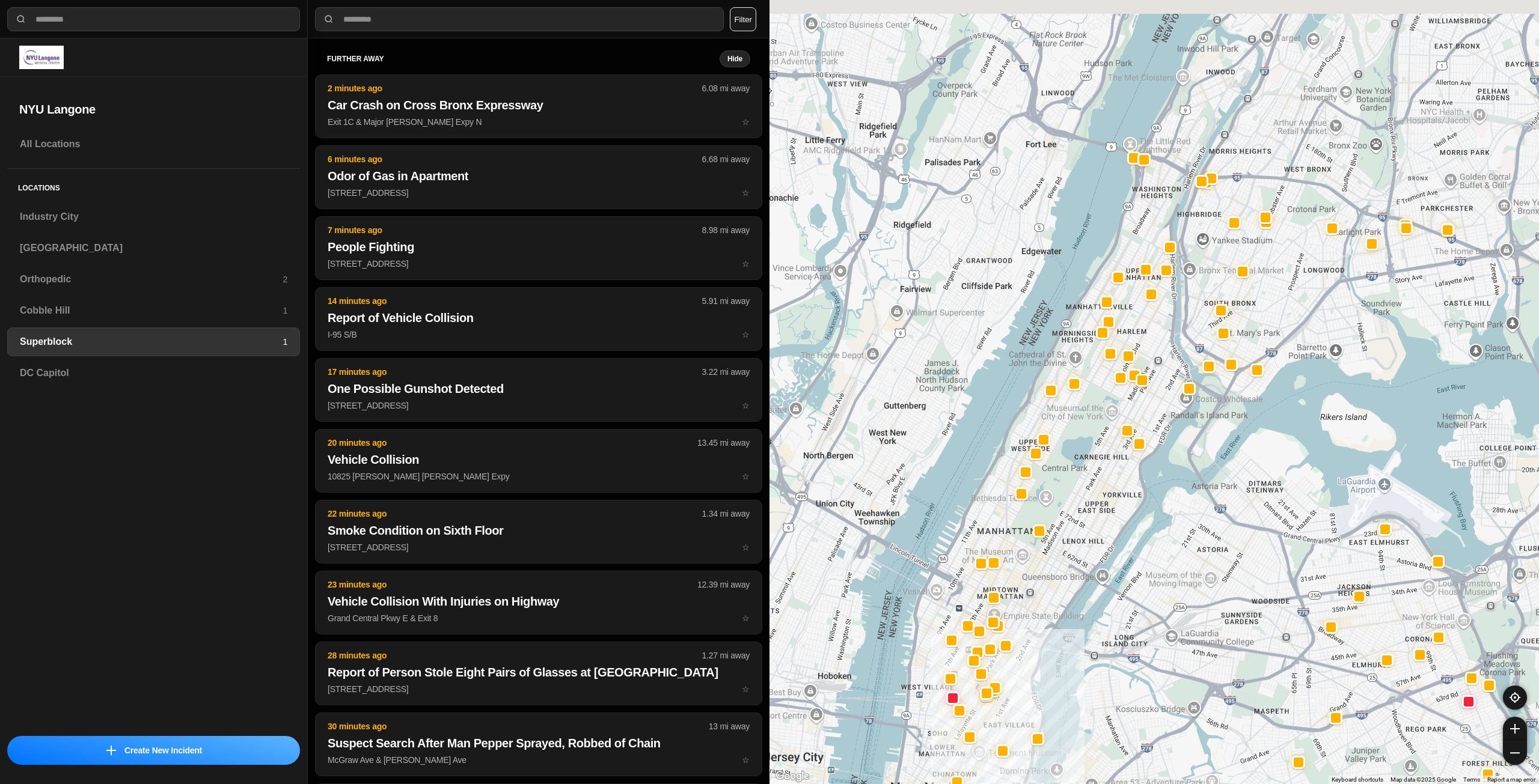
click at [1106, 469] on div at bounding box center [1154, 392] width 770 height 784
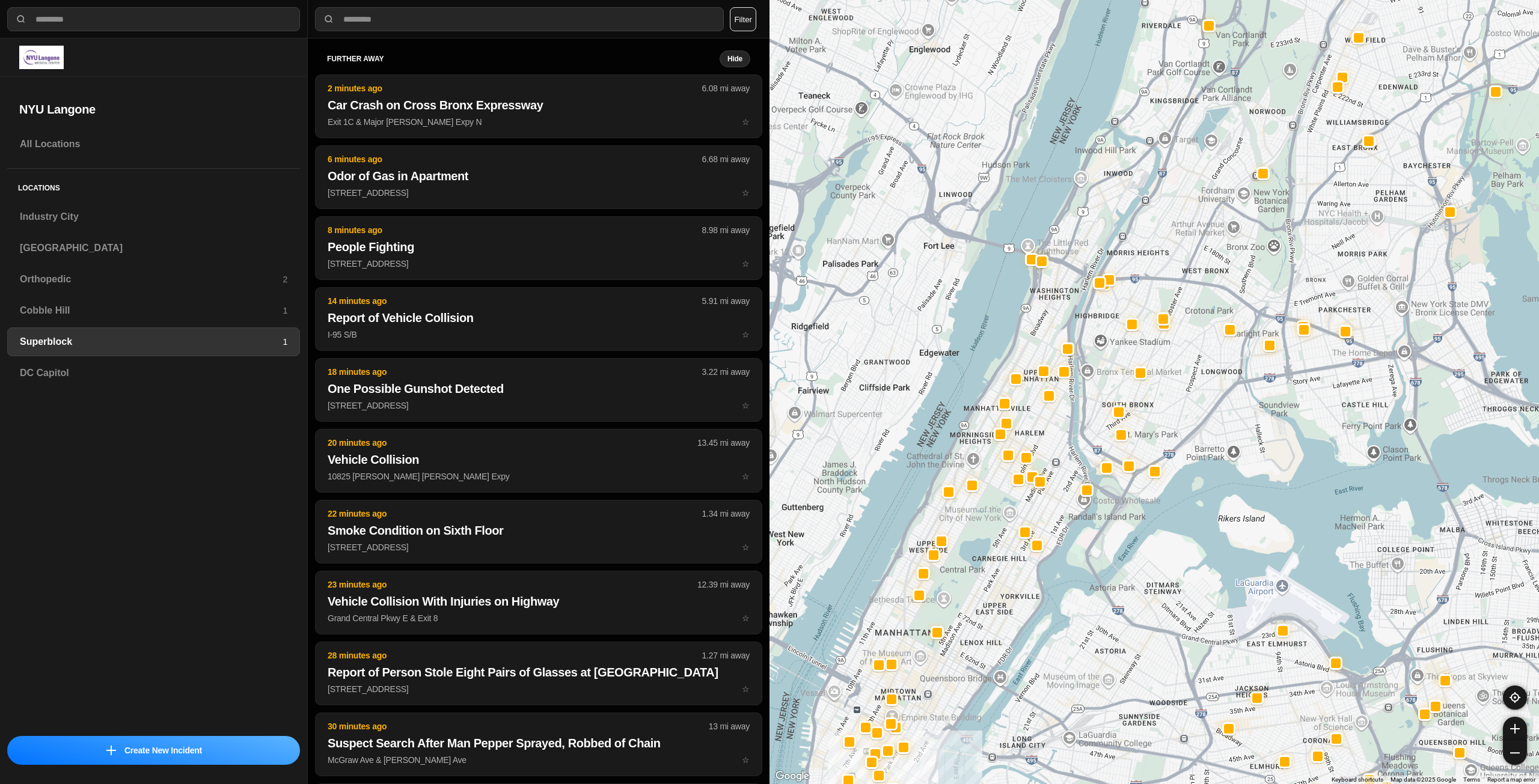
drag, startPoint x: 1234, startPoint y: 348, endPoint x: 1171, endPoint y: 396, distance: 79.2
click at [1171, 396] on div at bounding box center [1154, 392] width 770 height 784
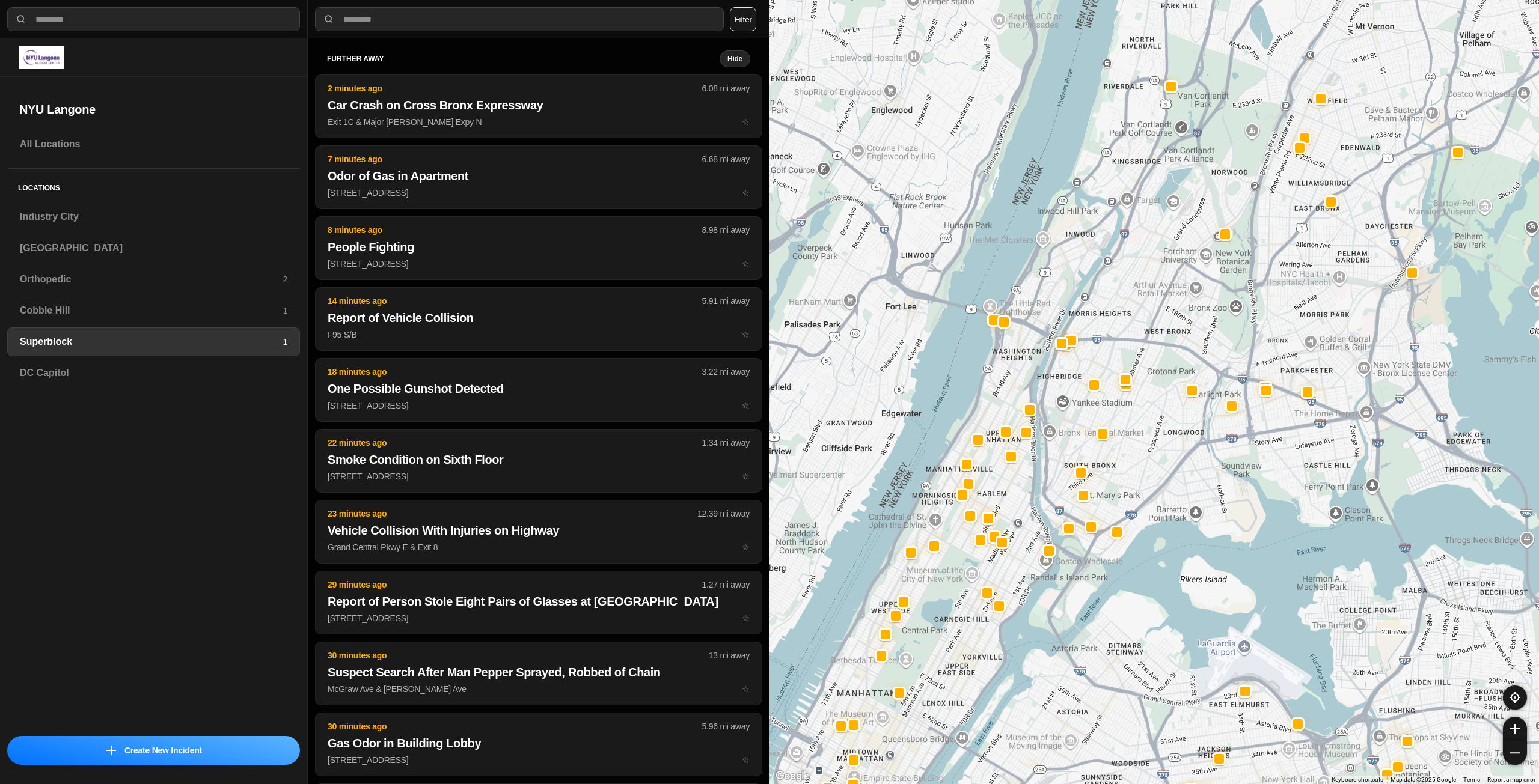
drag, startPoint x: 1038, startPoint y: 338, endPoint x: 1006, endPoint y: 393, distance: 63.6
click at [1006, 393] on div at bounding box center [1154, 392] width 770 height 784
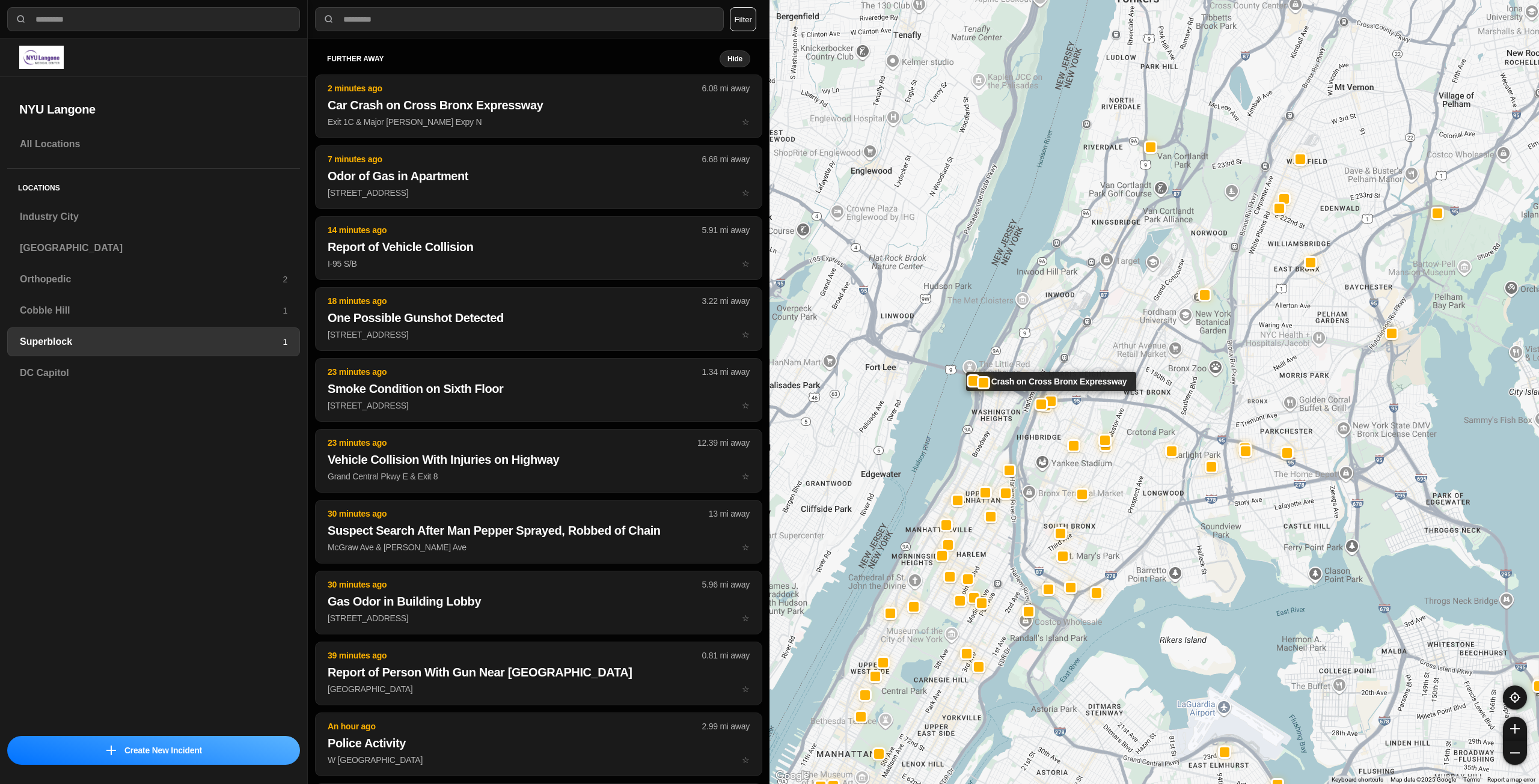
drag, startPoint x: 1066, startPoint y: 347, endPoint x: 1050, endPoint y: 405, distance: 60.2
click at [1051, 404] on div "Car Crash on Cross Bronx Expressway" at bounding box center [1154, 392] width 770 height 784
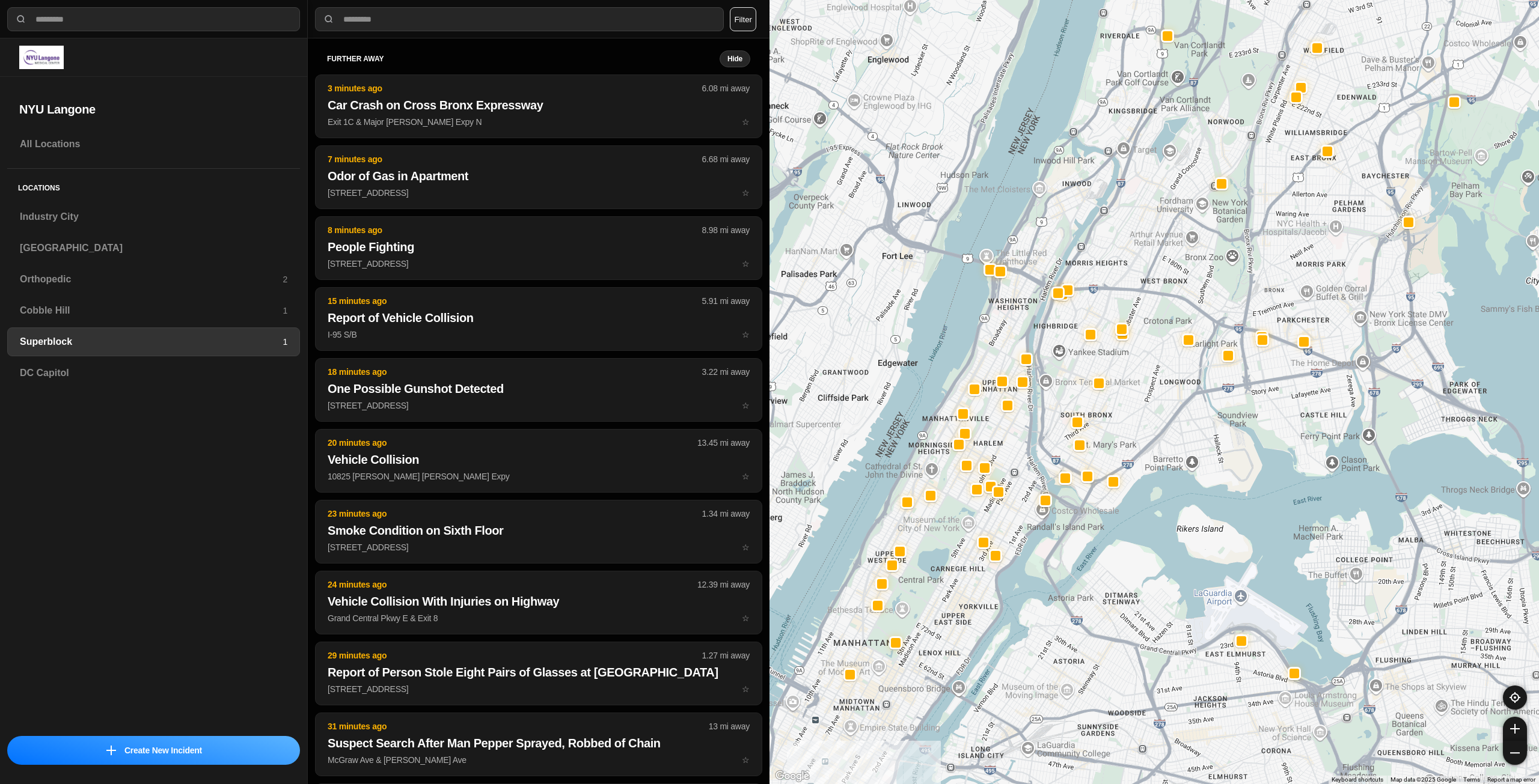
drag, startPoint x: 1020, startPoint y: 476, endPoint x: 1036, endPoint y: 380, distance: 97.3
click at [1036, 380] on div at bounding box center [1154, 392] width 770 height 784
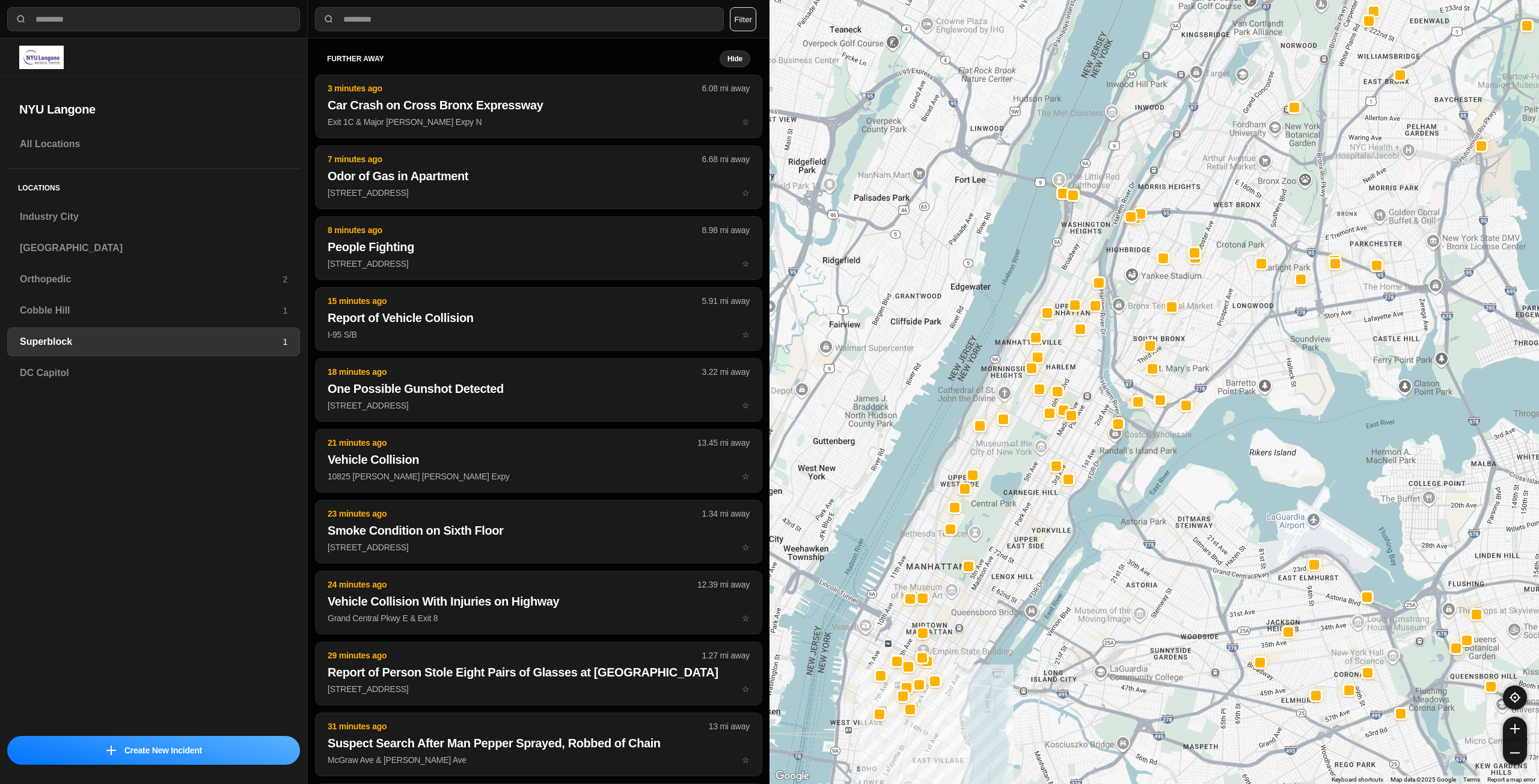
drag, startPoint x: 1141, startPoint y: 556, endPoint x: 1158, endPoint y: 510, distance: 49.0
click at [1158, 510] on div at bounding box center [1154, 392] width 770 height 784
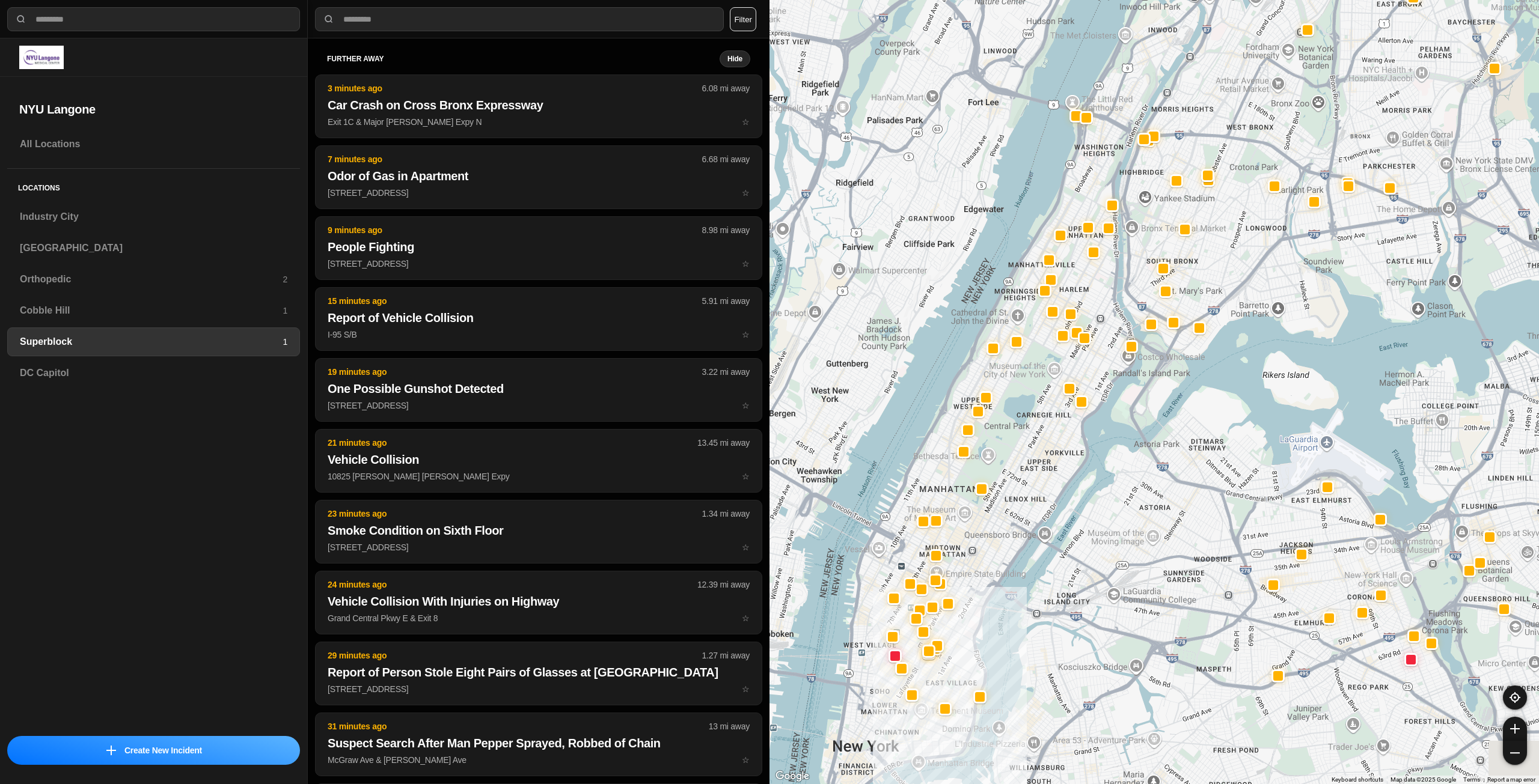
drag, startPoint x: 1022, startPoint y: 580, endPoint x: 1036, endPoint y: 495, distance: 86.1
click at [1036, 495] on div at bounding box center [1154, 392] width 770 height 784
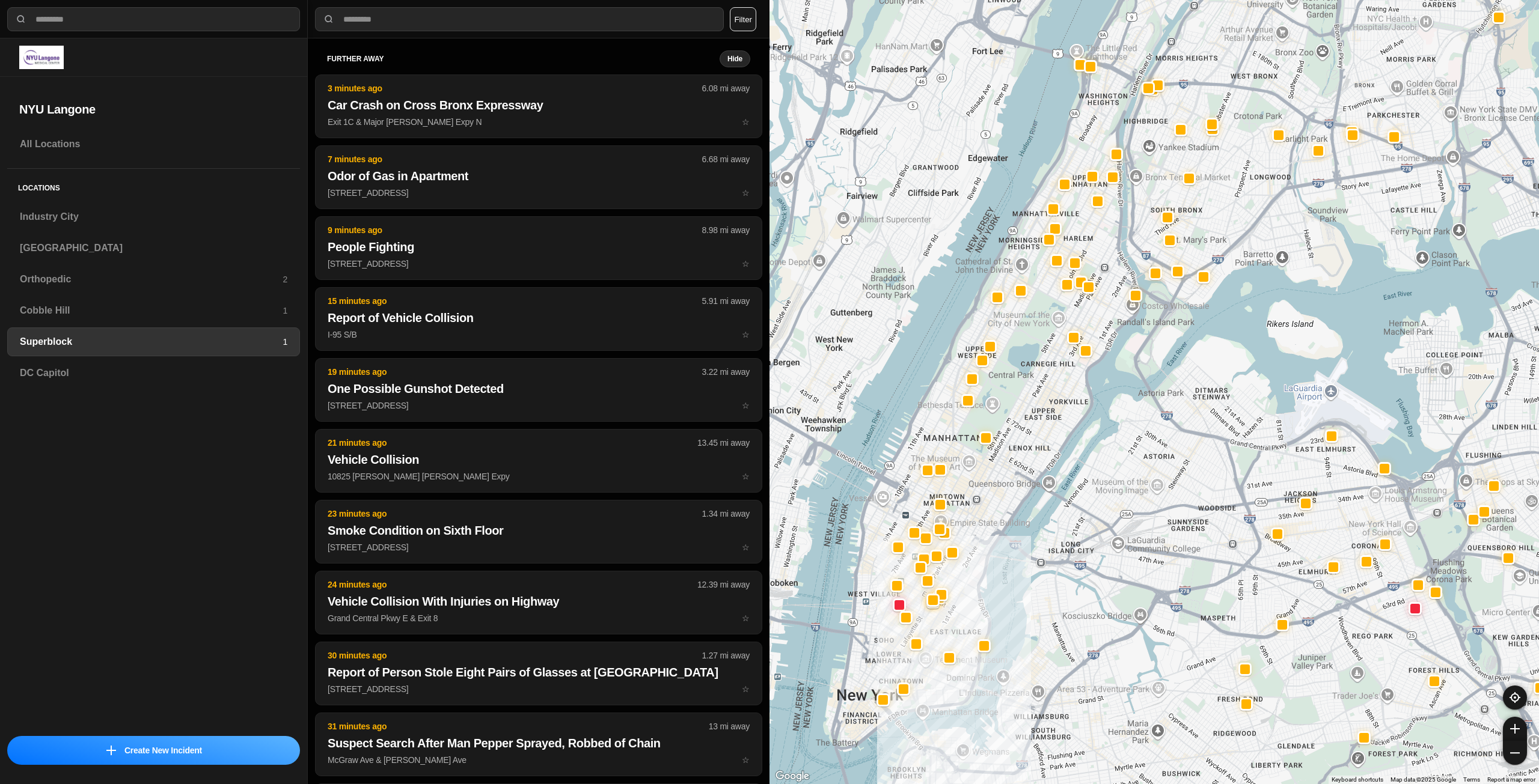
drag, startPoint x: 1083, startPoint y: 532, endPoint x: 1084, endPoint y: 495, distance: 37.0
click at [1084, 495] on div at bounding box center [1154, 392] width 770 height 784
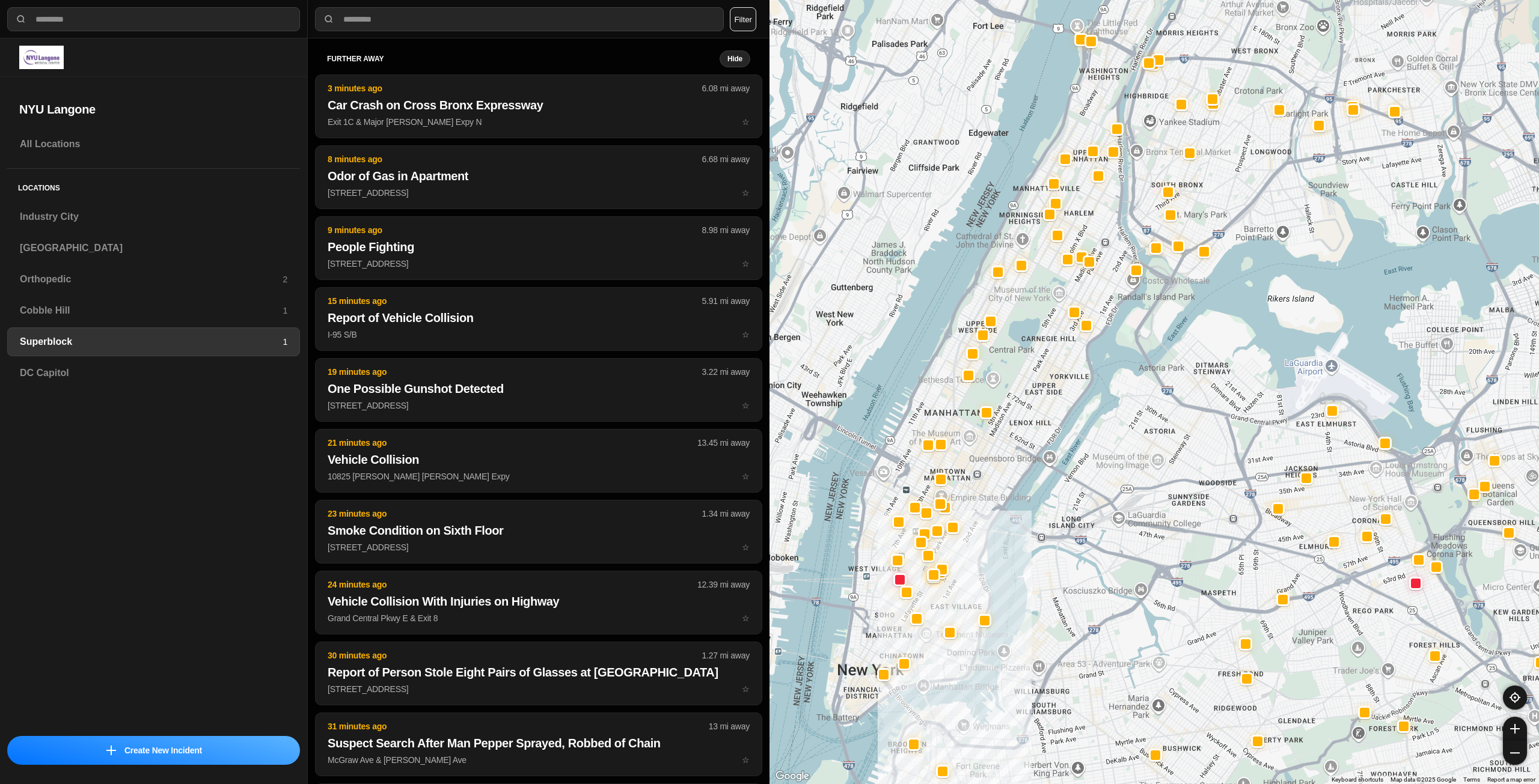
select select "*"
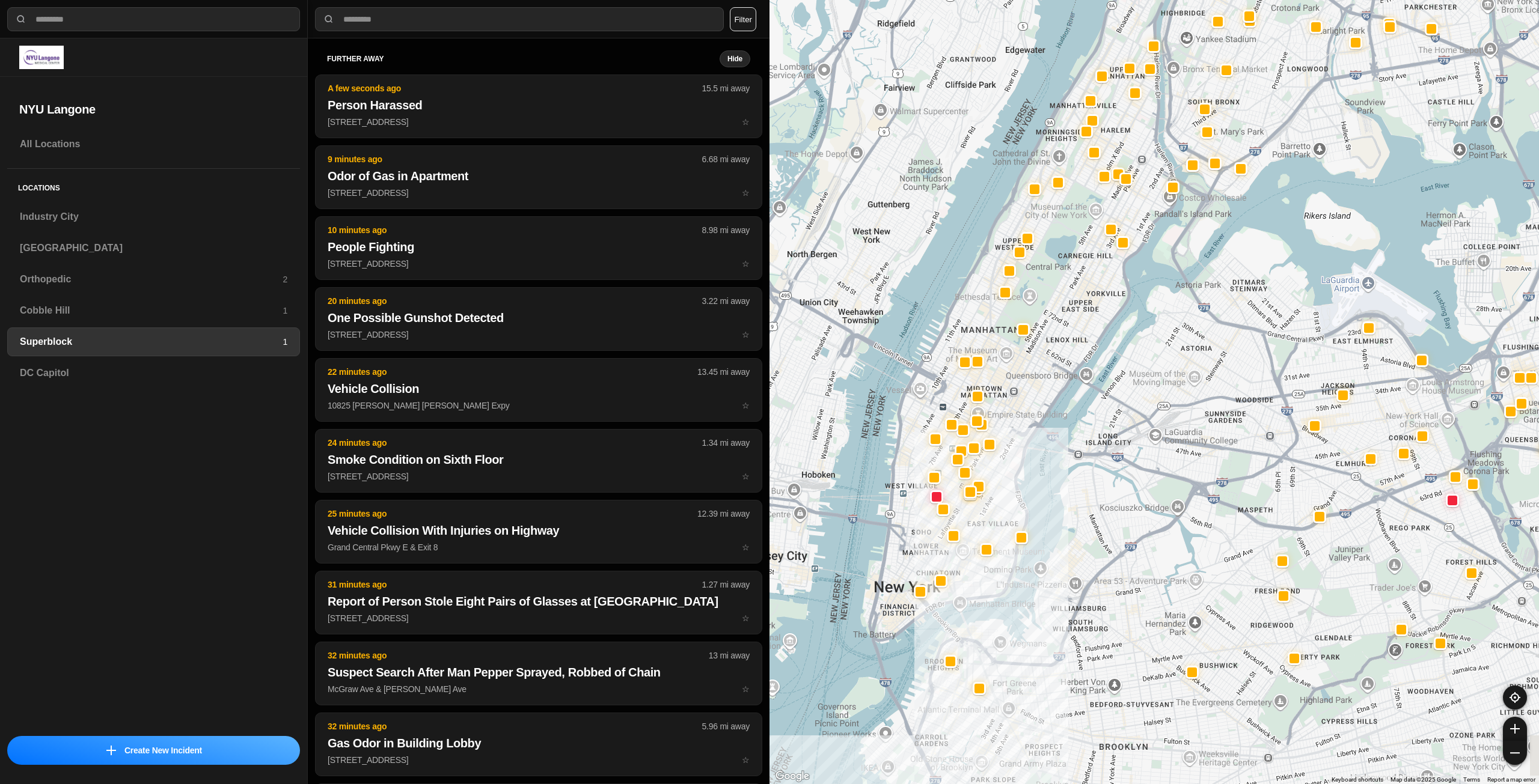
drag, startPoint x: 973, startPoint y: 572, endPoint x: 1012, endPoint y: 486, distance: 94.4
click at [1012, 486] on div at bounding box center [1154, 392] width 770 height 784
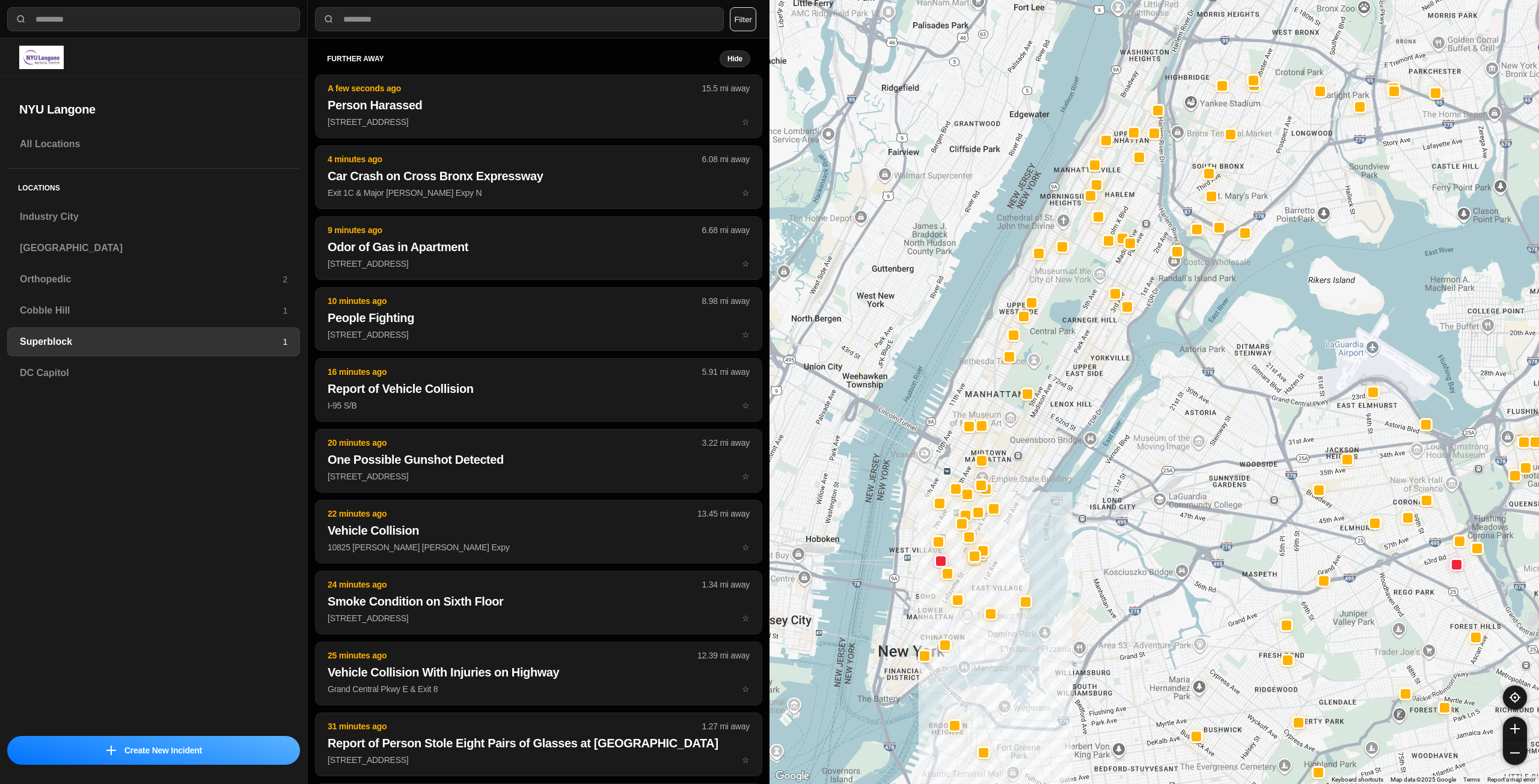
drag, startPoint x: 1001, startPoint y: 508, endPoint x: 1004, endPoint y: 578, distance: 70.1
click at [1004, 578] on div at bounding box center [1154, 392] width 770 height 784
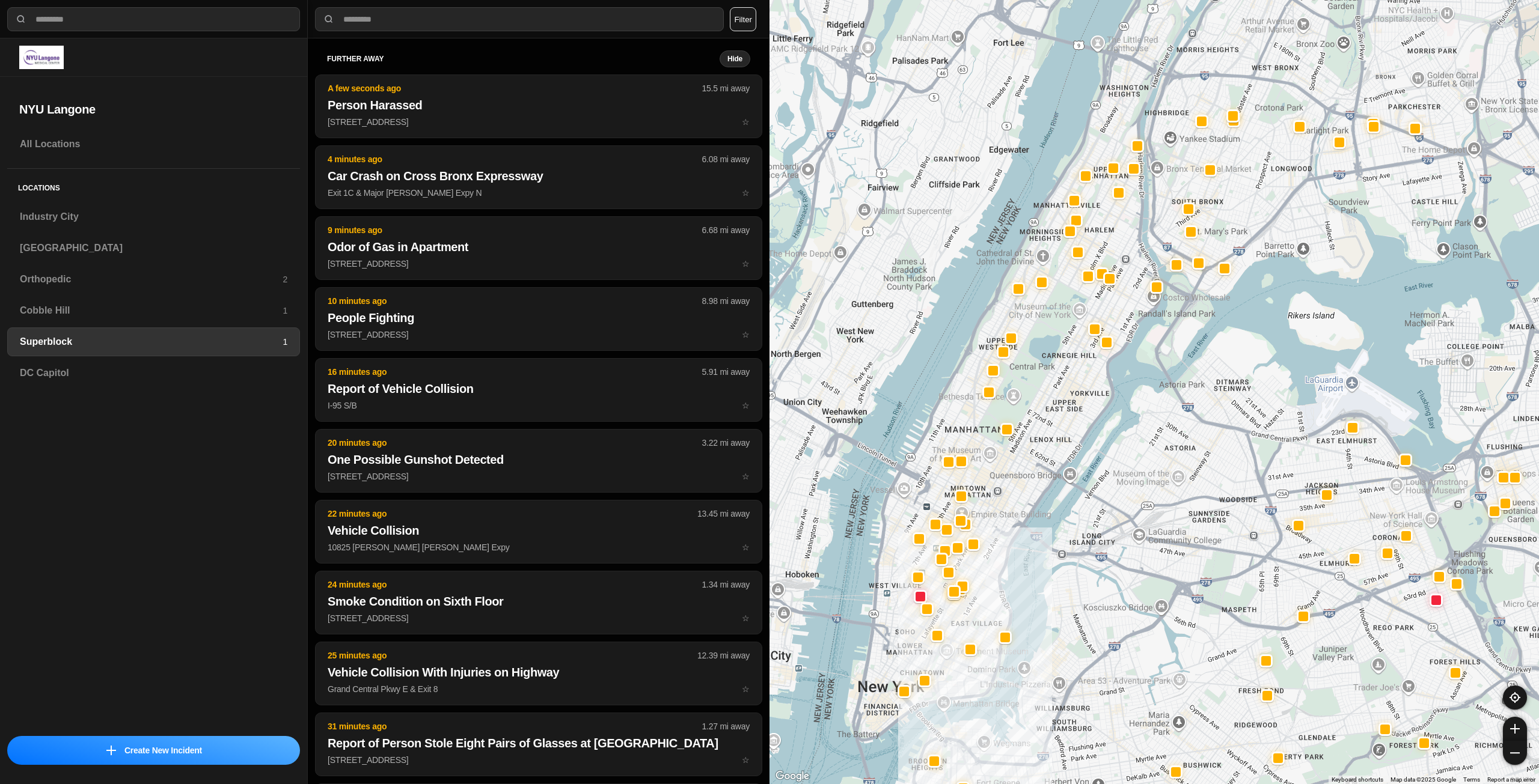
drag, startPoint x: 1024, startPoint y: 493, endPoint x: 1020, endPoint y: 502, distance: 9.8
click at [1020, 502] on div at bounding box center [1154, 392] width 770 height 784
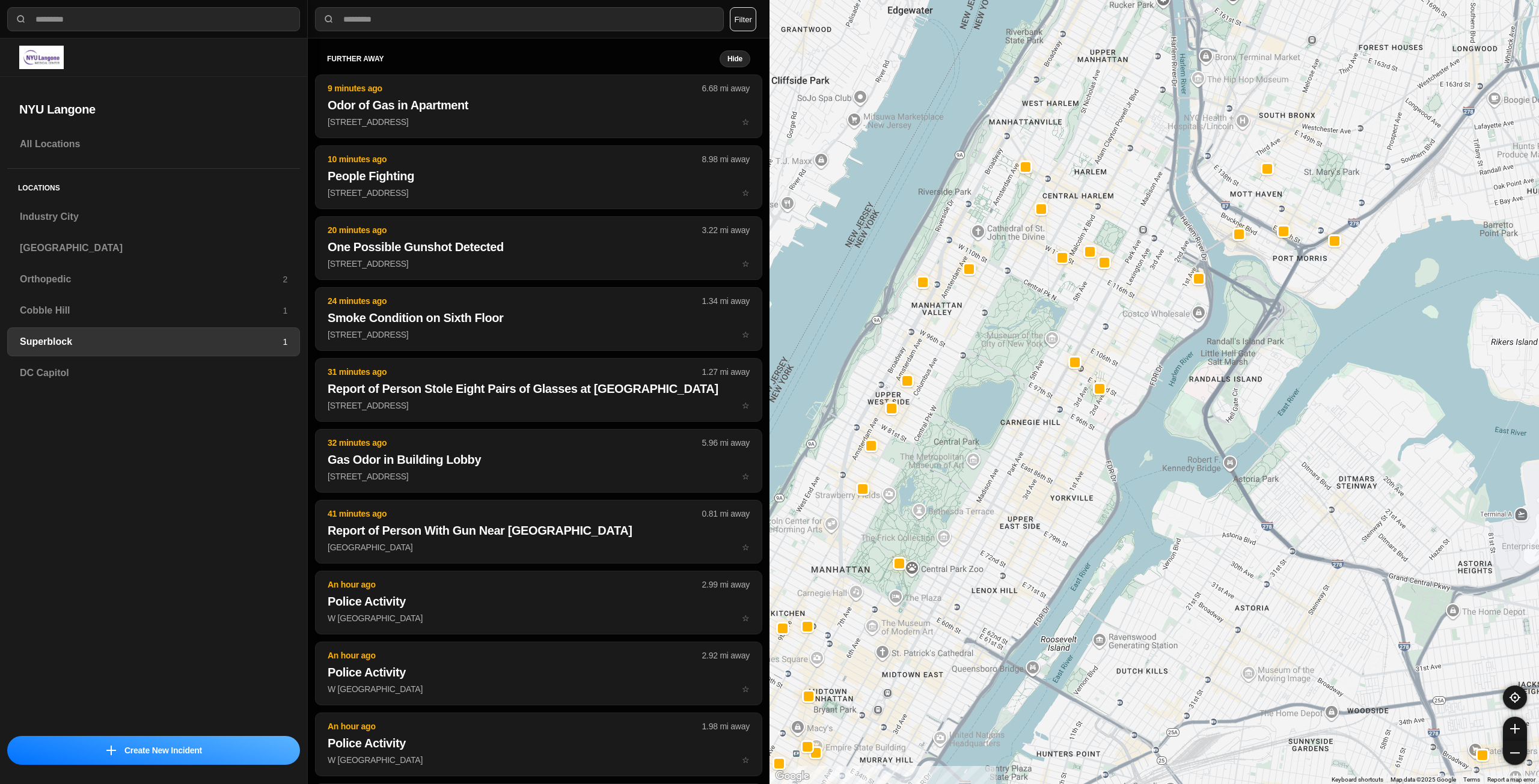
drag, startPoint x: 1083, startPoint y: 361, endPoint x: 1027, endPoint y: 499, distance: 148.9
click at [1028, 511] on div at bounding box center [1154, 392] width 770 height 784
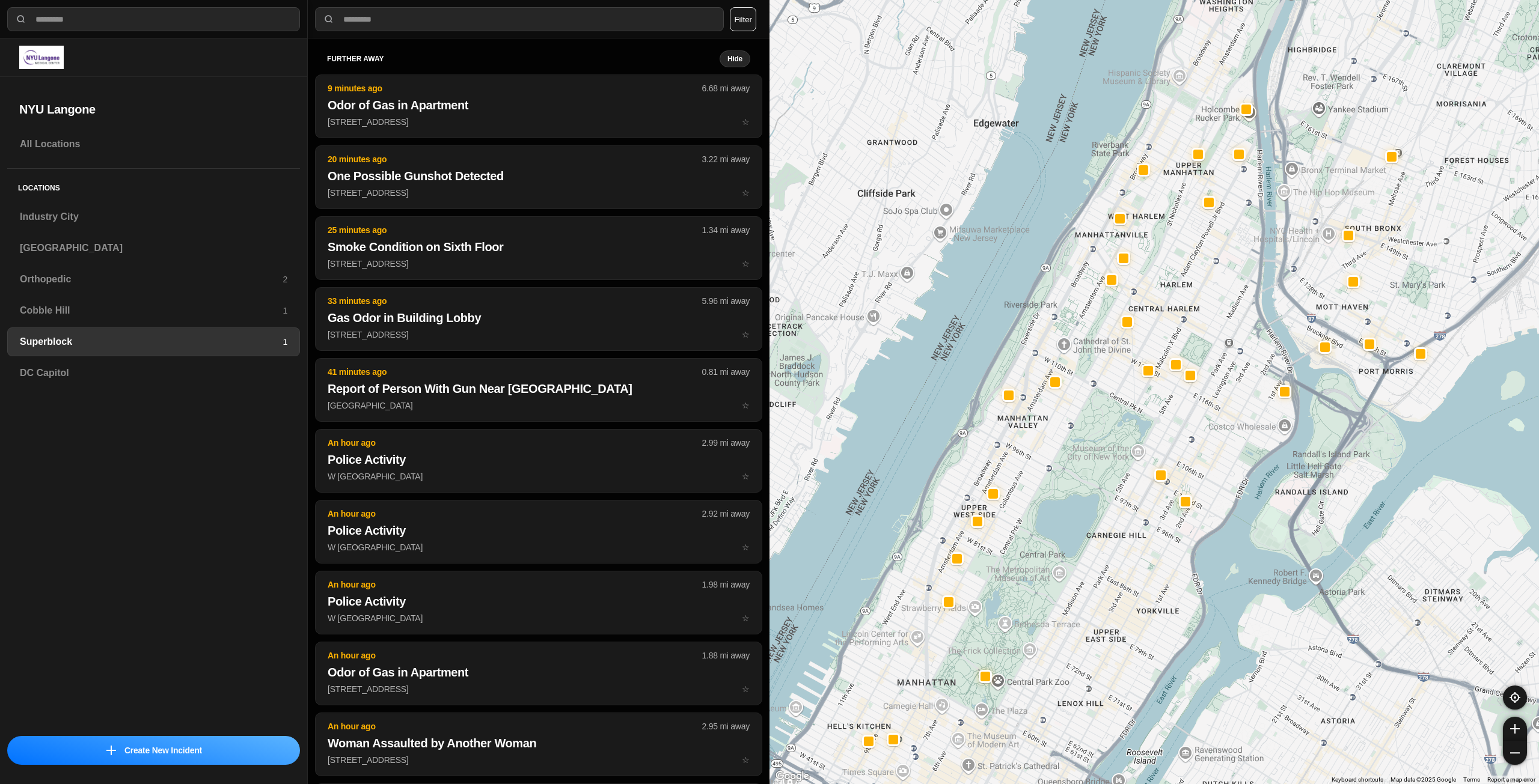
drag, startPoint x: 1141, startPoint y: 393, endPoint x: 1225, endPoint y: 444, distance: 98.3
click at [1225, 444] on div at bounding box center [1154, 392] width 770 height 784
click at [148, 204] on div "Industry City" at bounding box center [154, 216] width 293 height 29
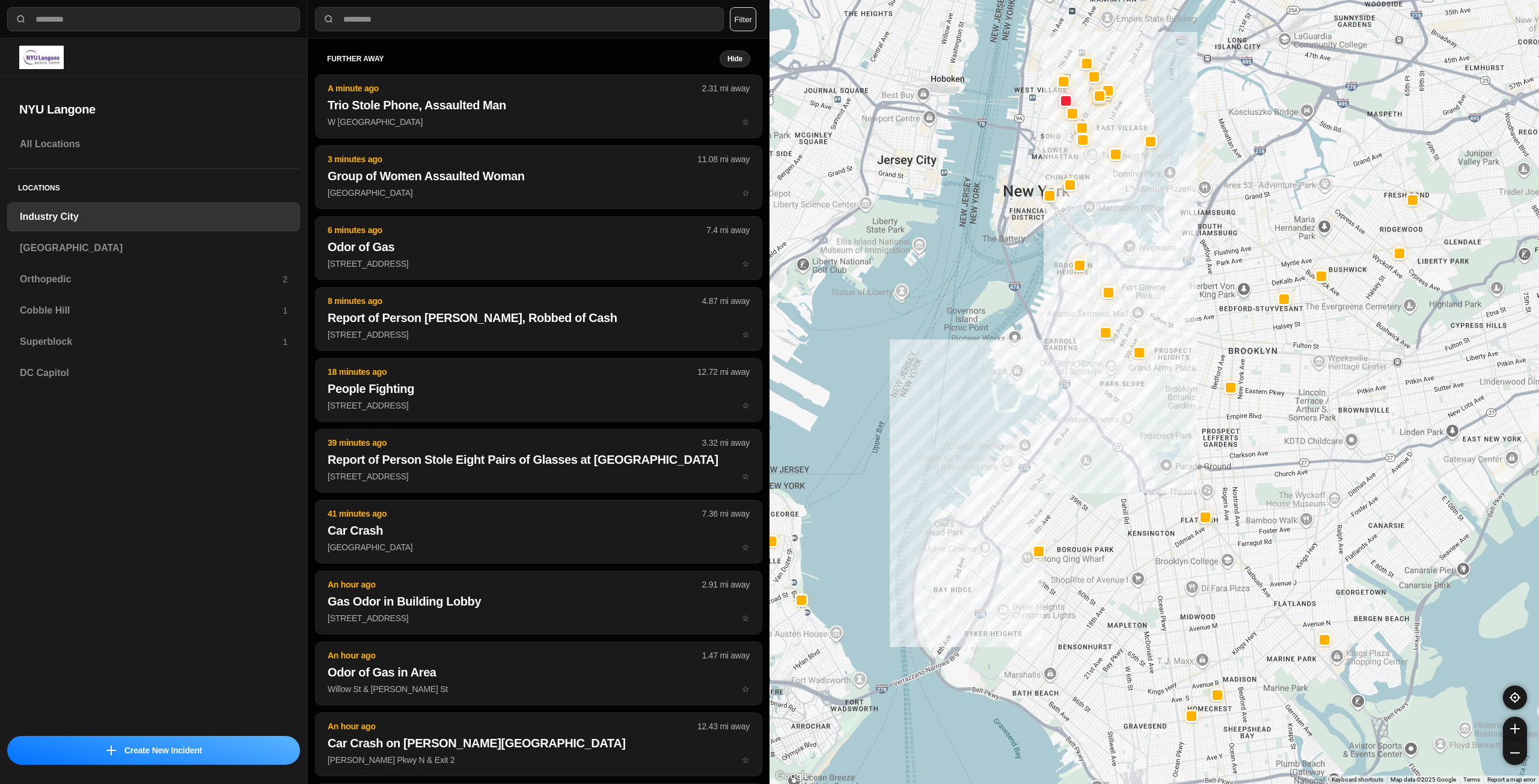
drag, startPoint x: 1221, startPoint y: 393, endPoint x: 1121, endPoint y: 439, distance: 110.1
click at [1121, 439] on div at bounding box center [1154, 392] width 770 height 784
click at [113, 242] on h3 "[GEOGRAPHIC_DATA]" at bounding box center [154, 248] width 268 height 15
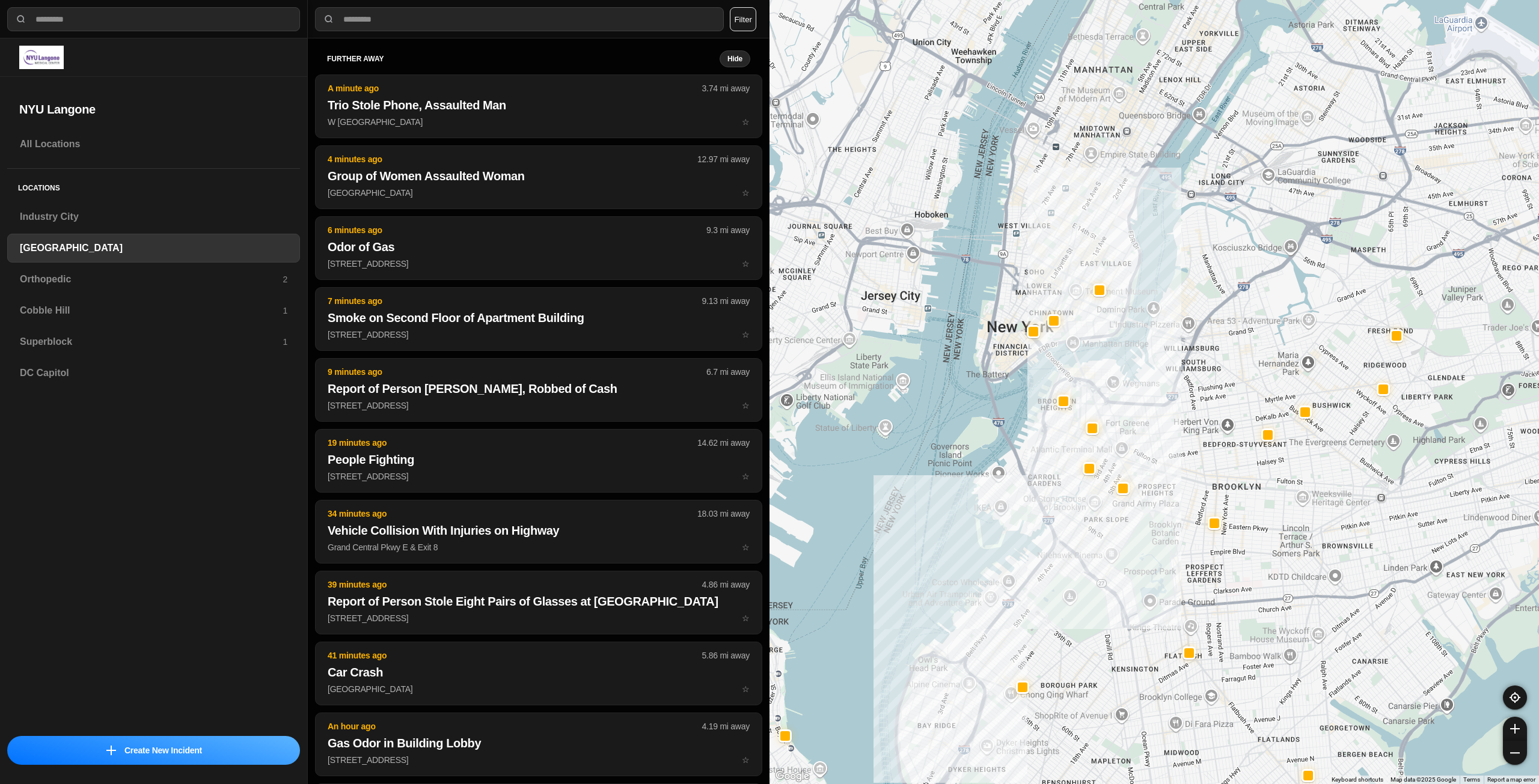
drag, startPoint x: 1226, startPoint y: 438, endPoint x: 1115, endPoint y: 670, distance: 257.2
click at [1115, 670] on div at bounding box center [1154, 392] width 770 height 784
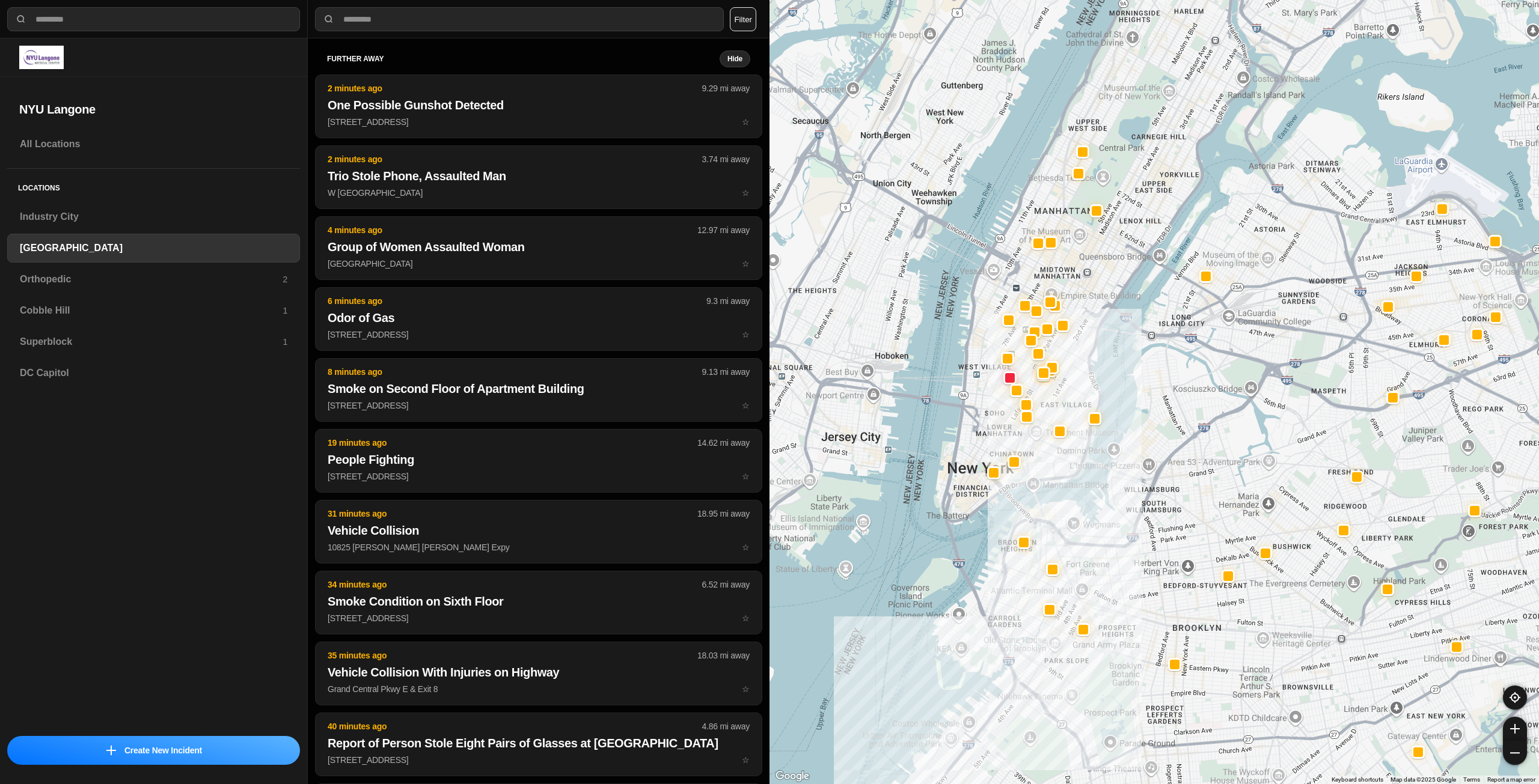
drag, startPoint x: 1139, startPoint y: 165, endPoint x: 1101, endPoint y: 283, distance: 124.0
click at [1101, 283] on div at bounding box center [1154, 392] width 770 height 784
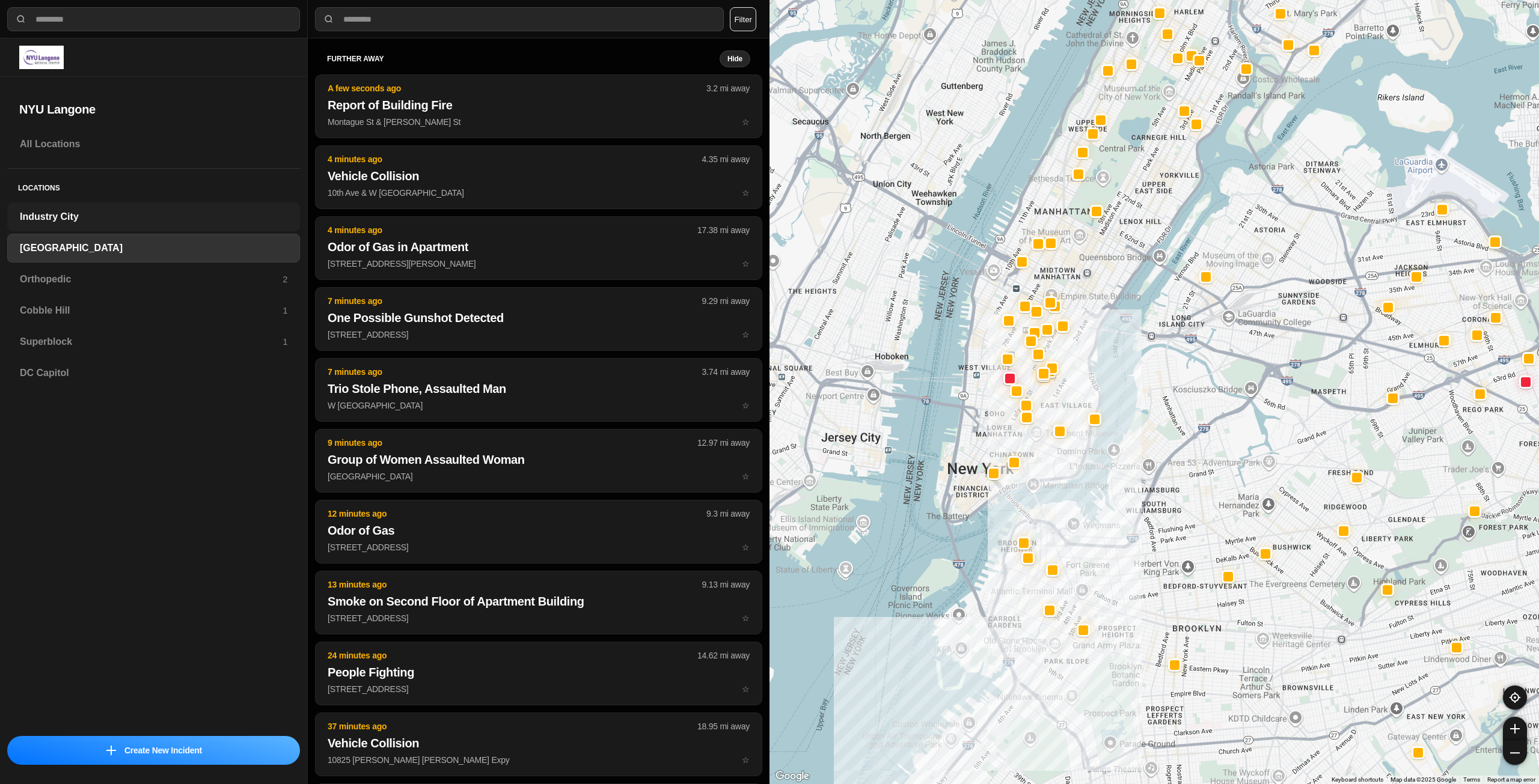
click at [202, 217] on h3 "Industry City" at bounding box center [154, 216] width 268 height 15
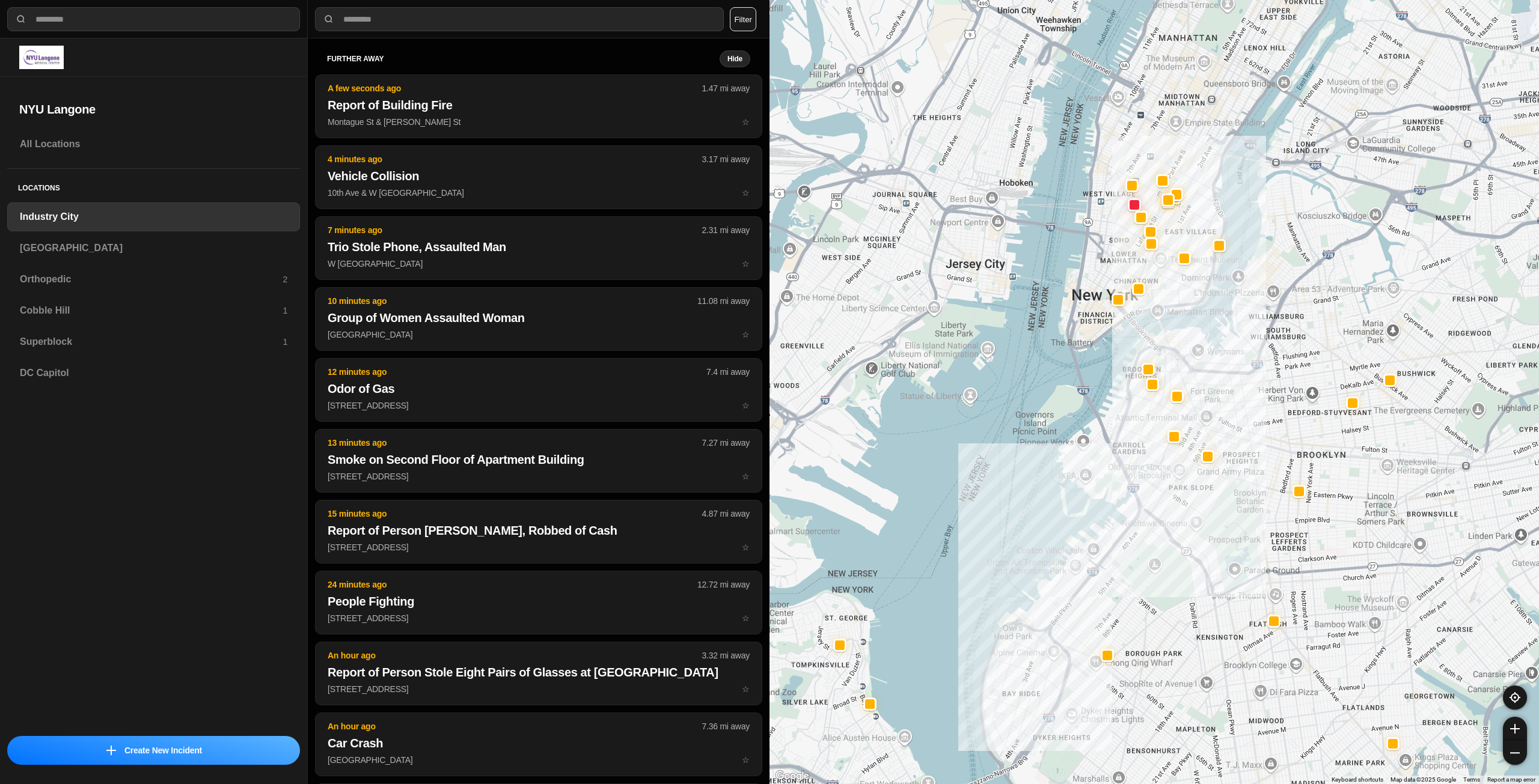
drag, startPoint x: 1321, startPoint y: 351, endPoint x: 1245, endPoint y: 495, distance: 162.8
click at [1217, 526] on div at bounding box center [1154, 392] width 770 height 784
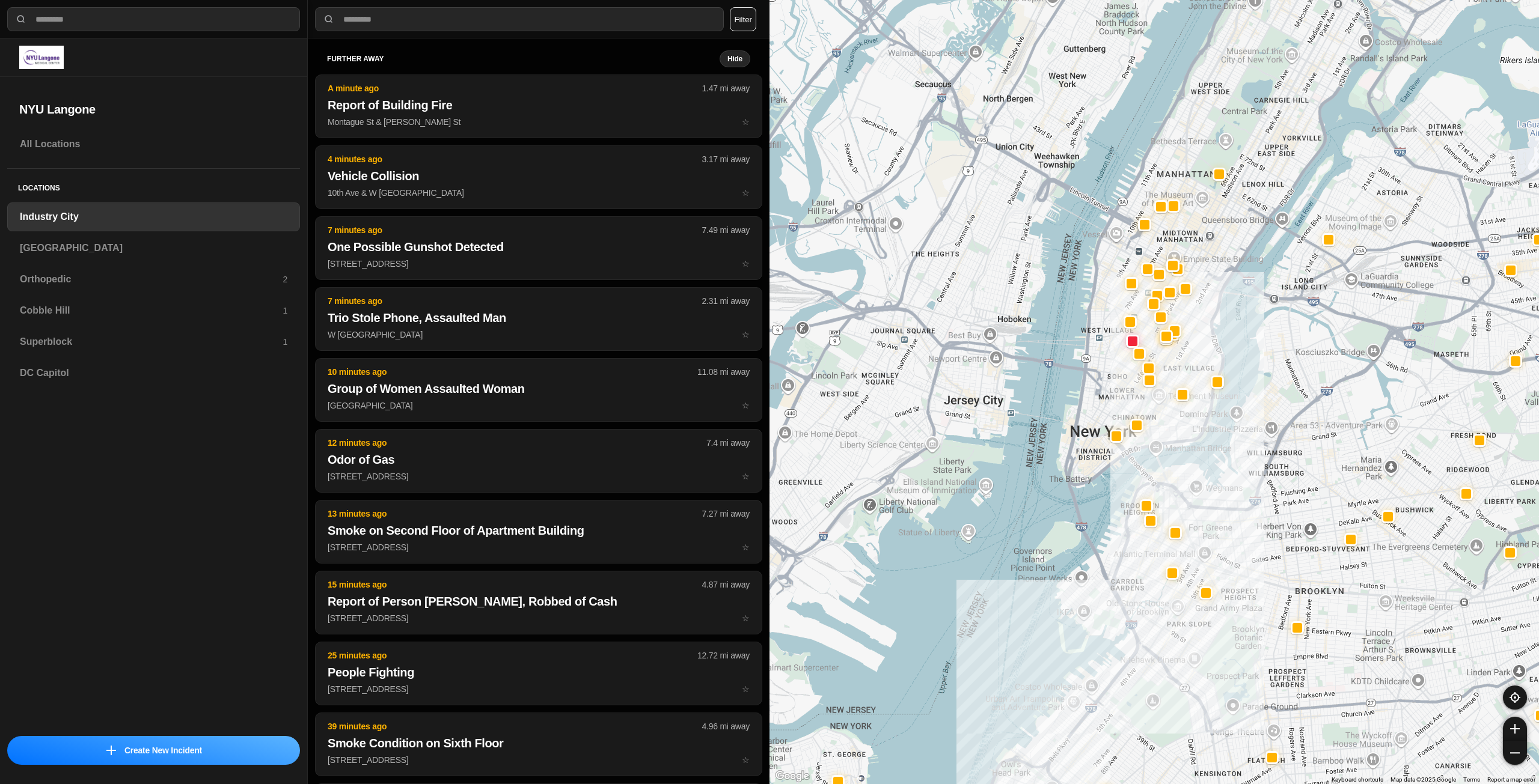
drag, startPoint x: 1179, startPoint y: 238, endPoint x: 1176, endPoint y: 379, distance: 141.0
click at [1176, 379] on div at bounding box center [1154, 392] width 770 height 784
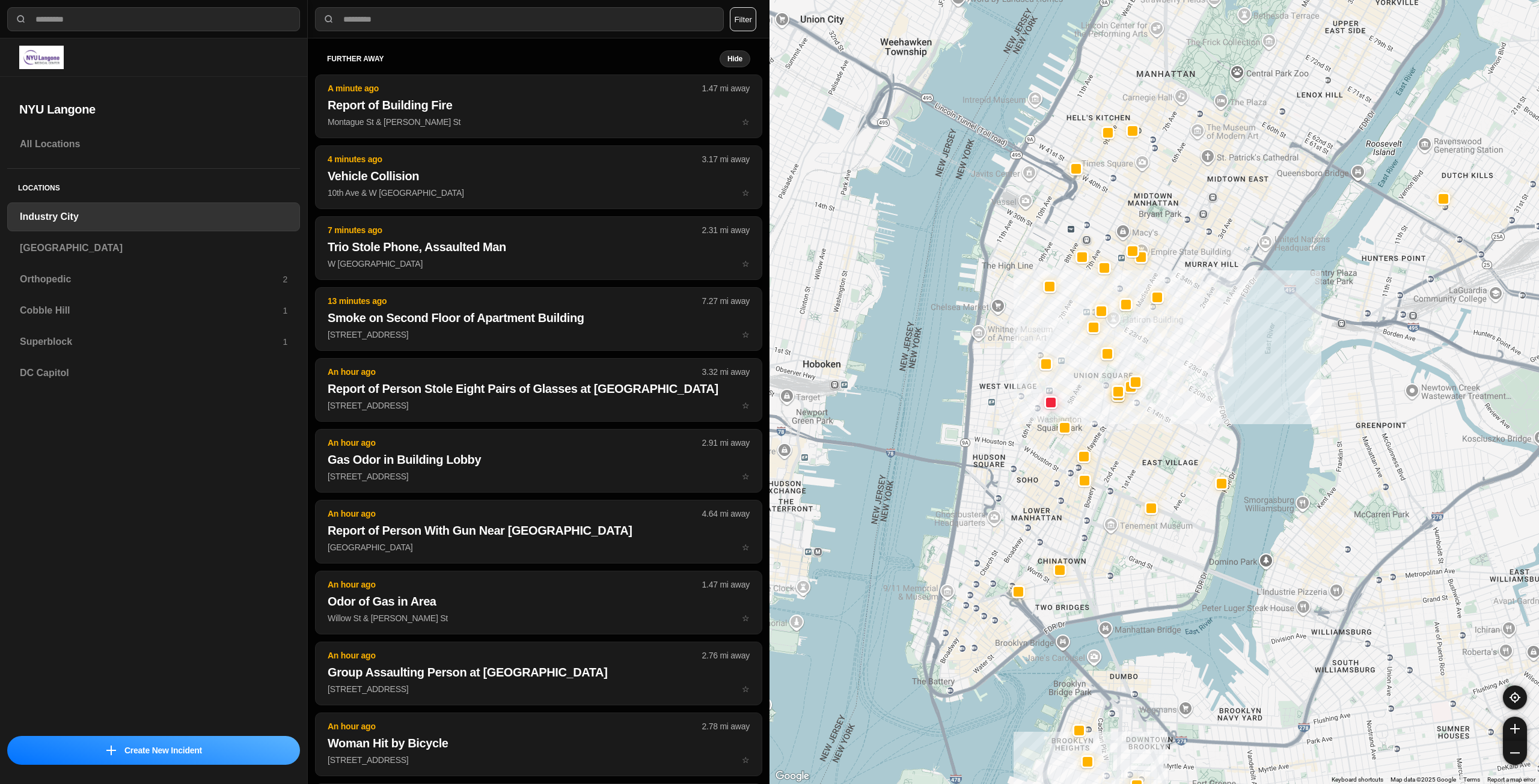
drag, startPoint x: 1167, startPoint y: 362, endPoint x: 1162, endPoint y: 445, distance: 83.2
click at [1160, 445] on div "757 people" at bounding box center [1154, 392] width 770 height 784
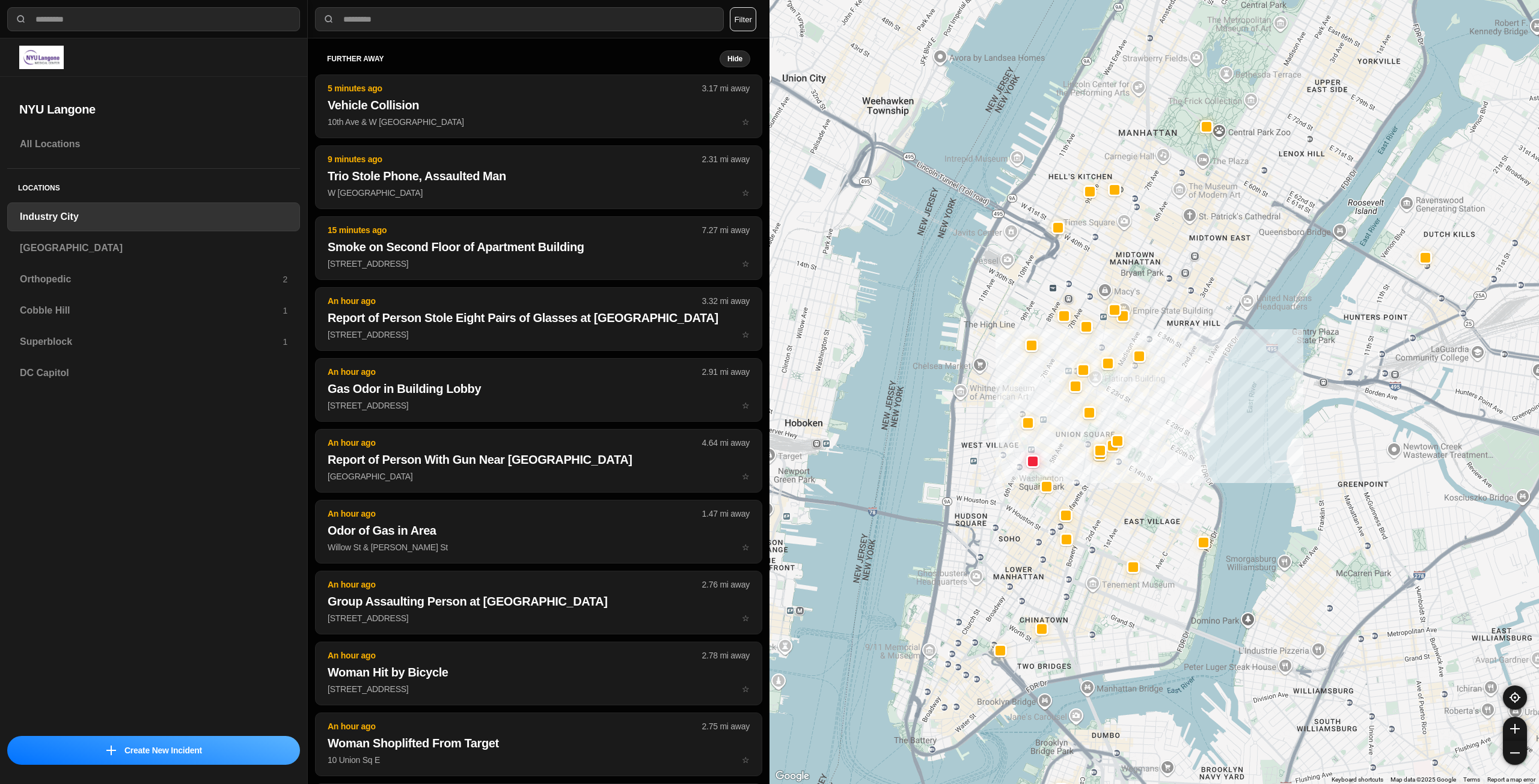
drag, startPoint x: 1128, startPoint y: 481, endPoint x: 1107, endPoint y: 543, distance: 65.5
click at [1107, 543] on div "757 people" at bounding box center [1154, 392] width 770 height 784
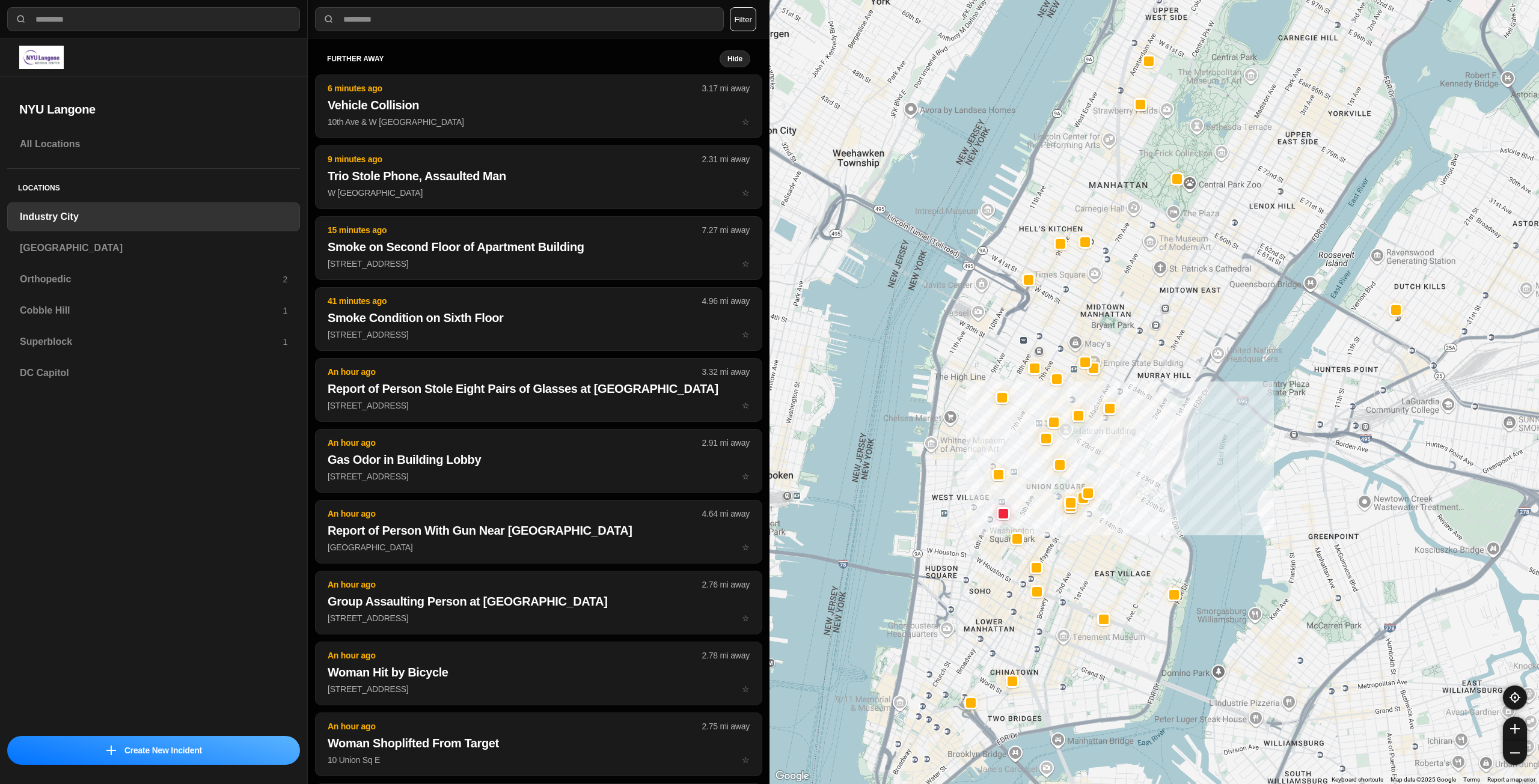
drag, startPoint x: 1157, startPoint y: 479, endPoint x: 1125, endPoint y: 535, distance: 64.5
click at [1125, 535] on div "757 people" at bounding box center [1154, 392] width 770 height 784
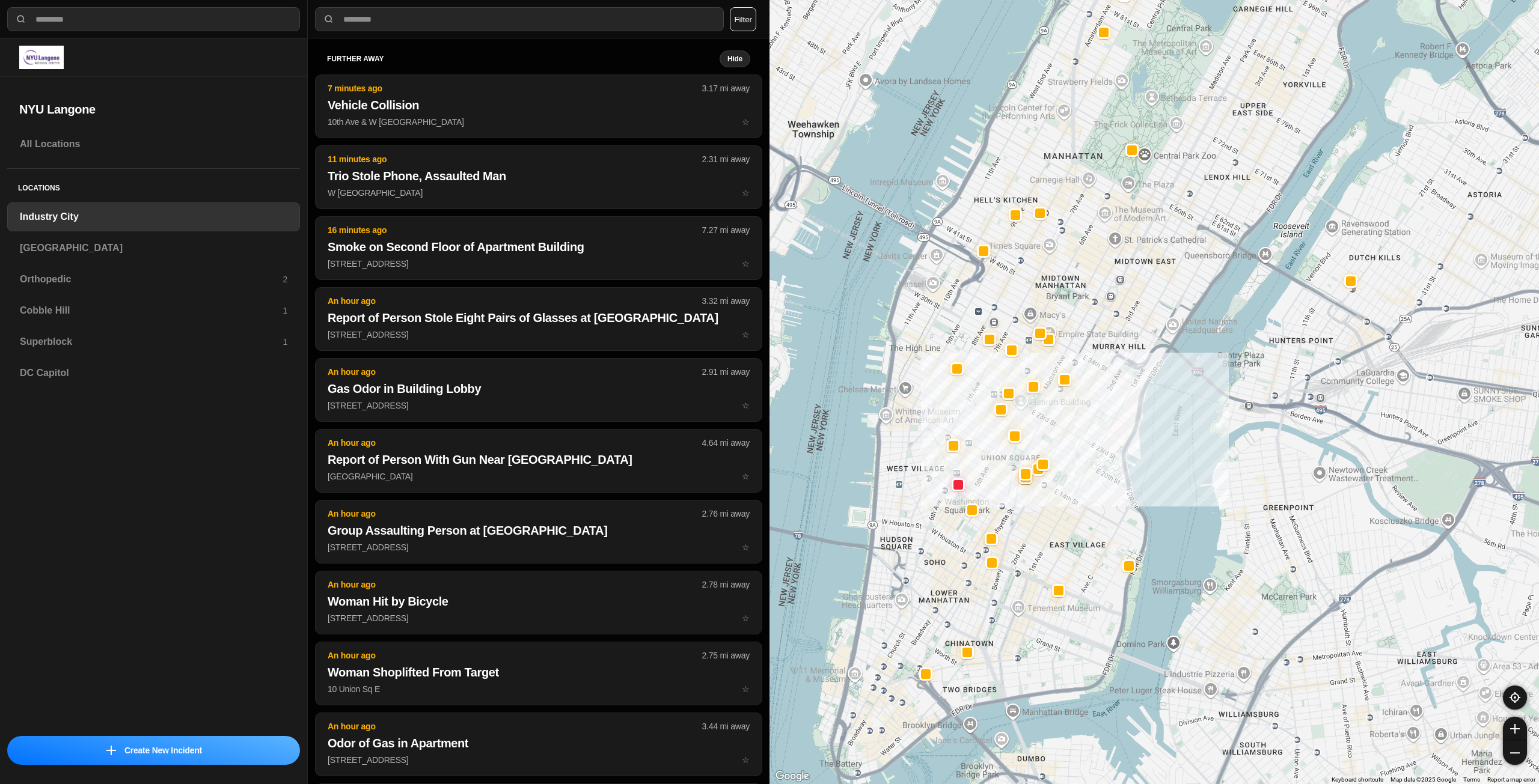
drag, startPoint x: 1160, startPoint y: 143, endPoint x: 1128, endPoint y: 93, distance: 59.4
click at [1128, 93] on div "757 people" at bounding box center [1154, 392] width 770 height 784
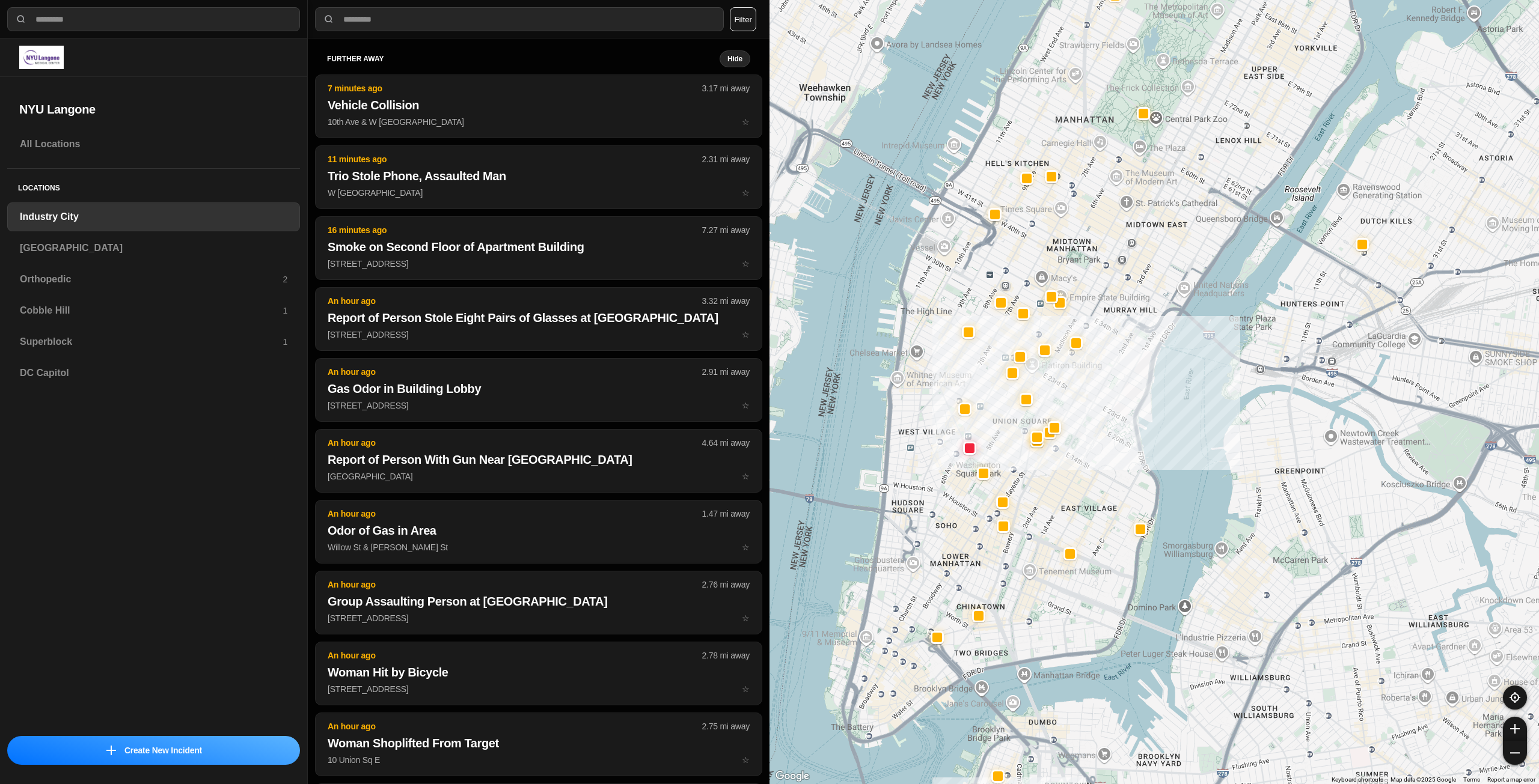
drag, startPoint x: 1092, startPoint y: 277, endPoint x: 1104, endPoint y: 240, distance: 38.9
click at [1104, 240] on div "757 people" at bounding box center [1154, 392] width 770 height 784
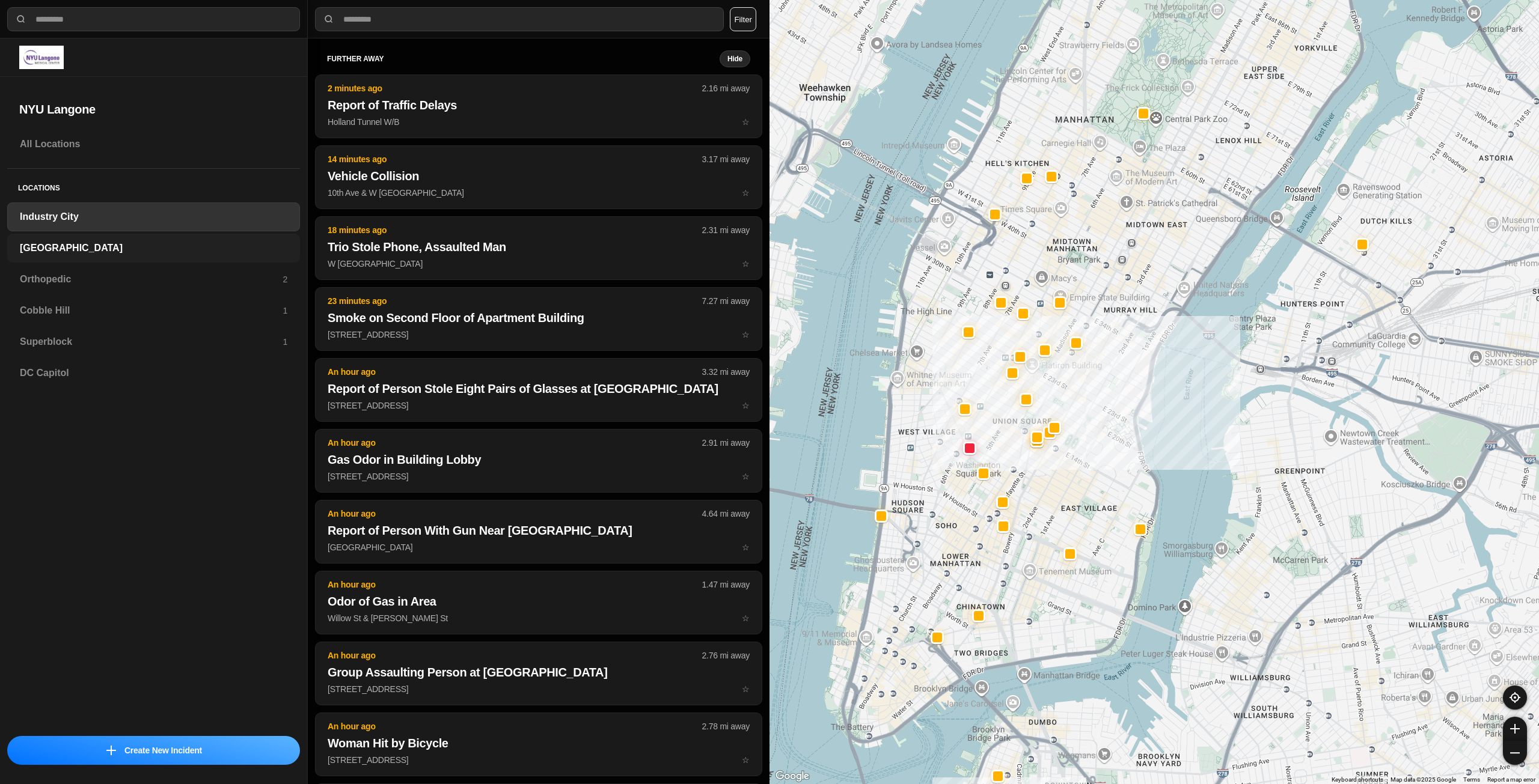
click at [79, 243] on h3 "[GEOGRAPHIC_DATA]" at bounding box center [154, 248] width 268 height 15
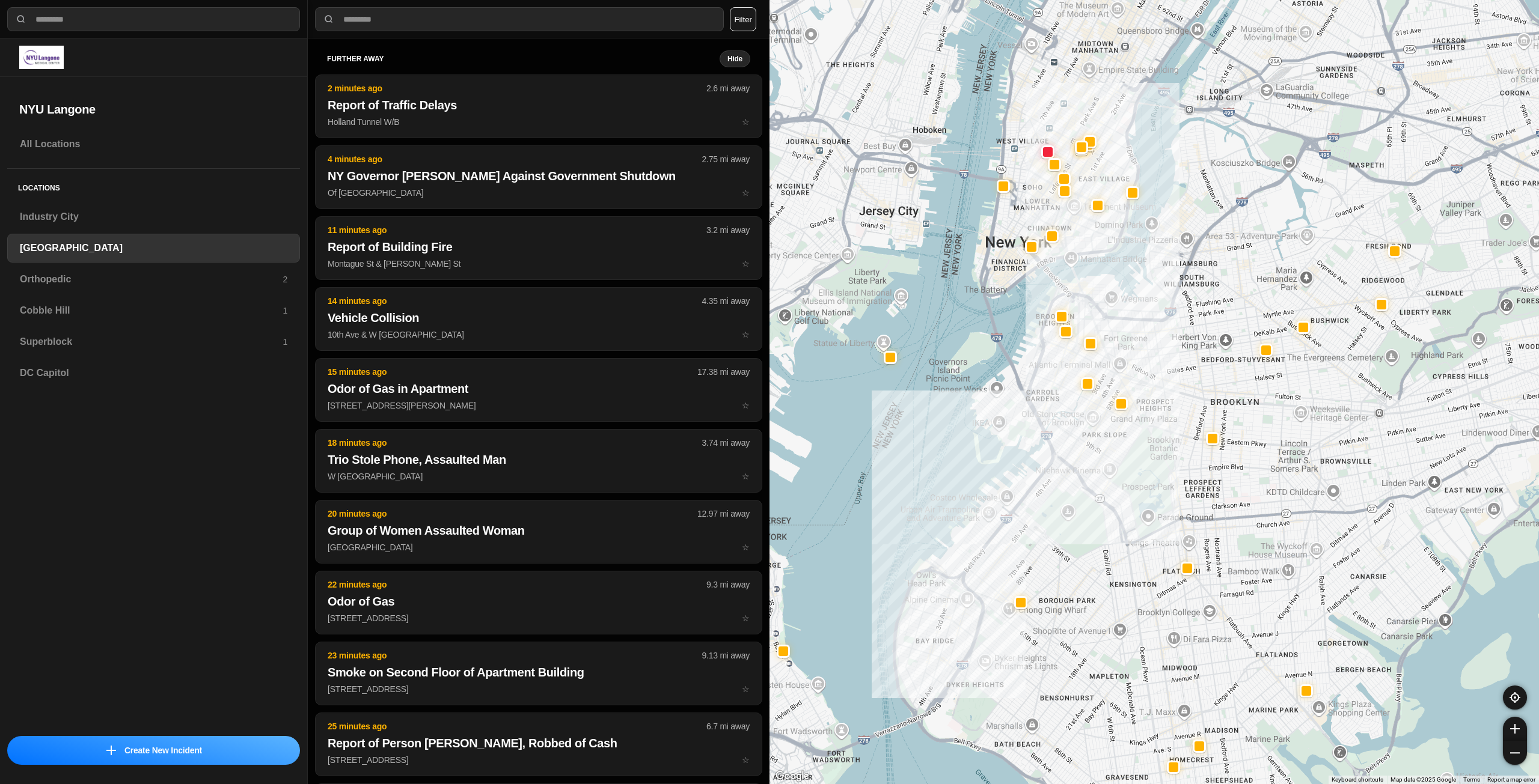
drag, startPoint x: 1245, startPoint y: 463, endPoint x: 1109, endPoint y: 594, distance: 188.8
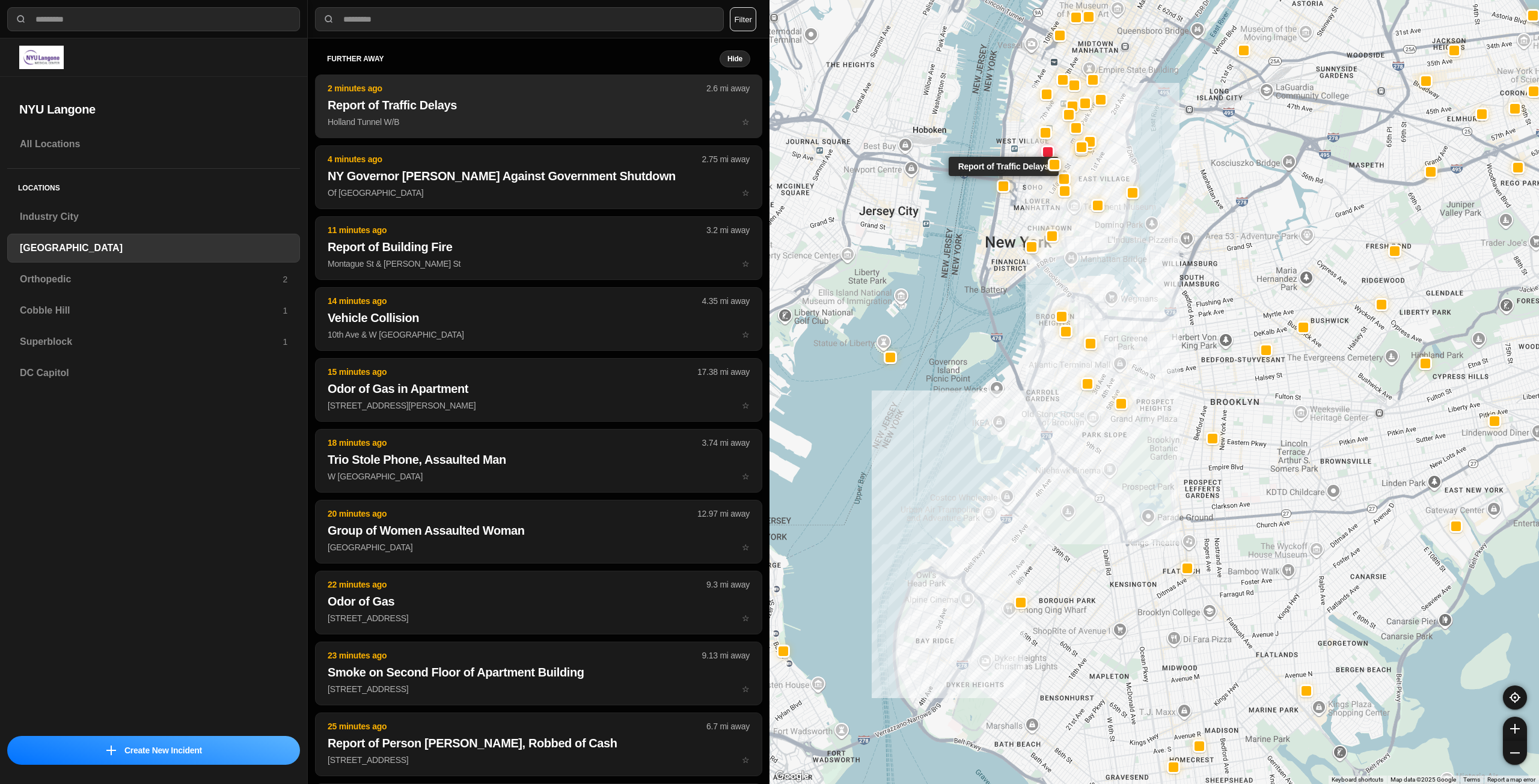
click at [494, 115] on button "2 minutes ago 2.6 mi away Report of Traffic Delays Holland Tunnel W/B ☆" at bounding box center [538, 106] width 448 height 64
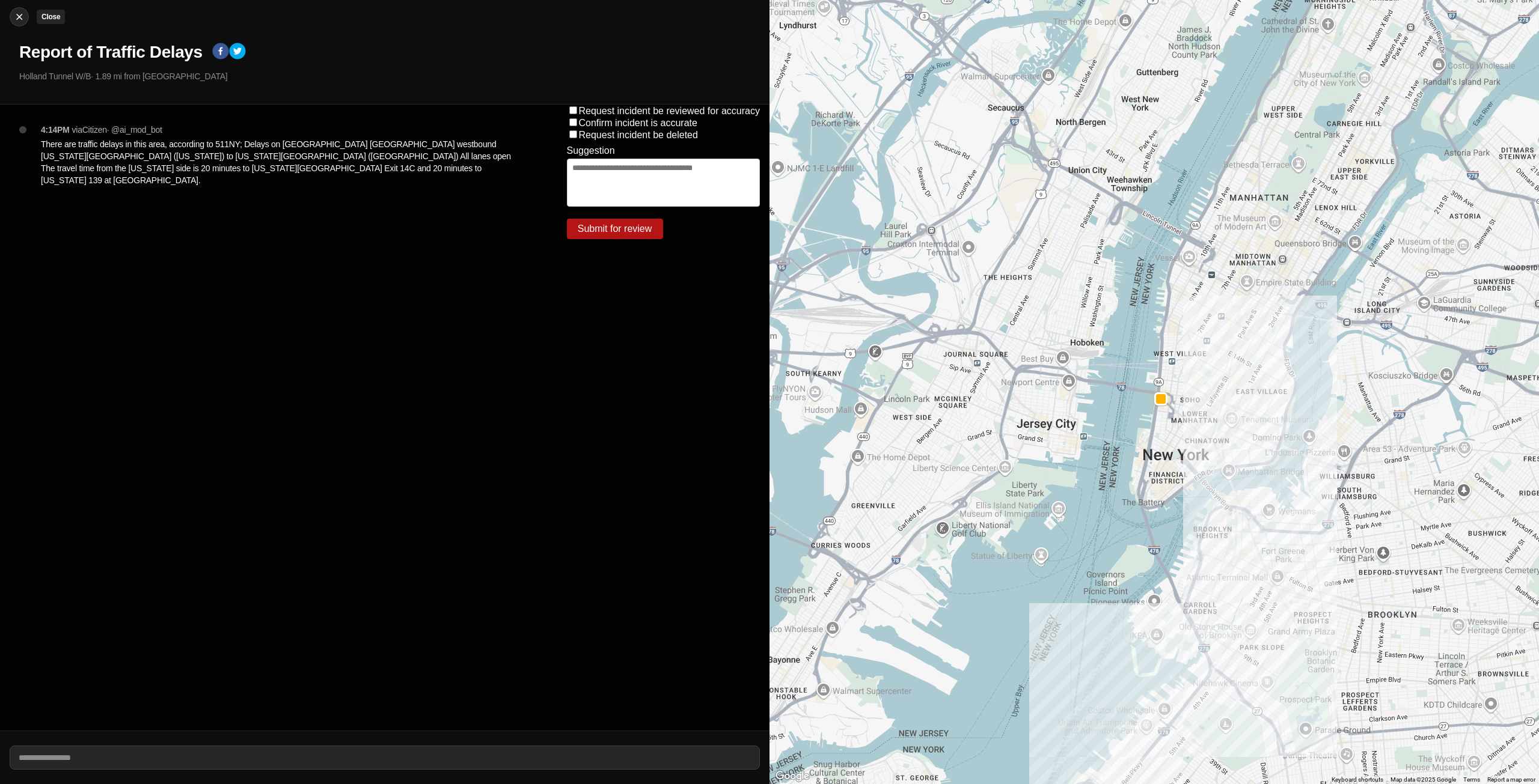
click at [15, 16] on img at bounding box center [19, 17] width 12 height 12
select select "*"
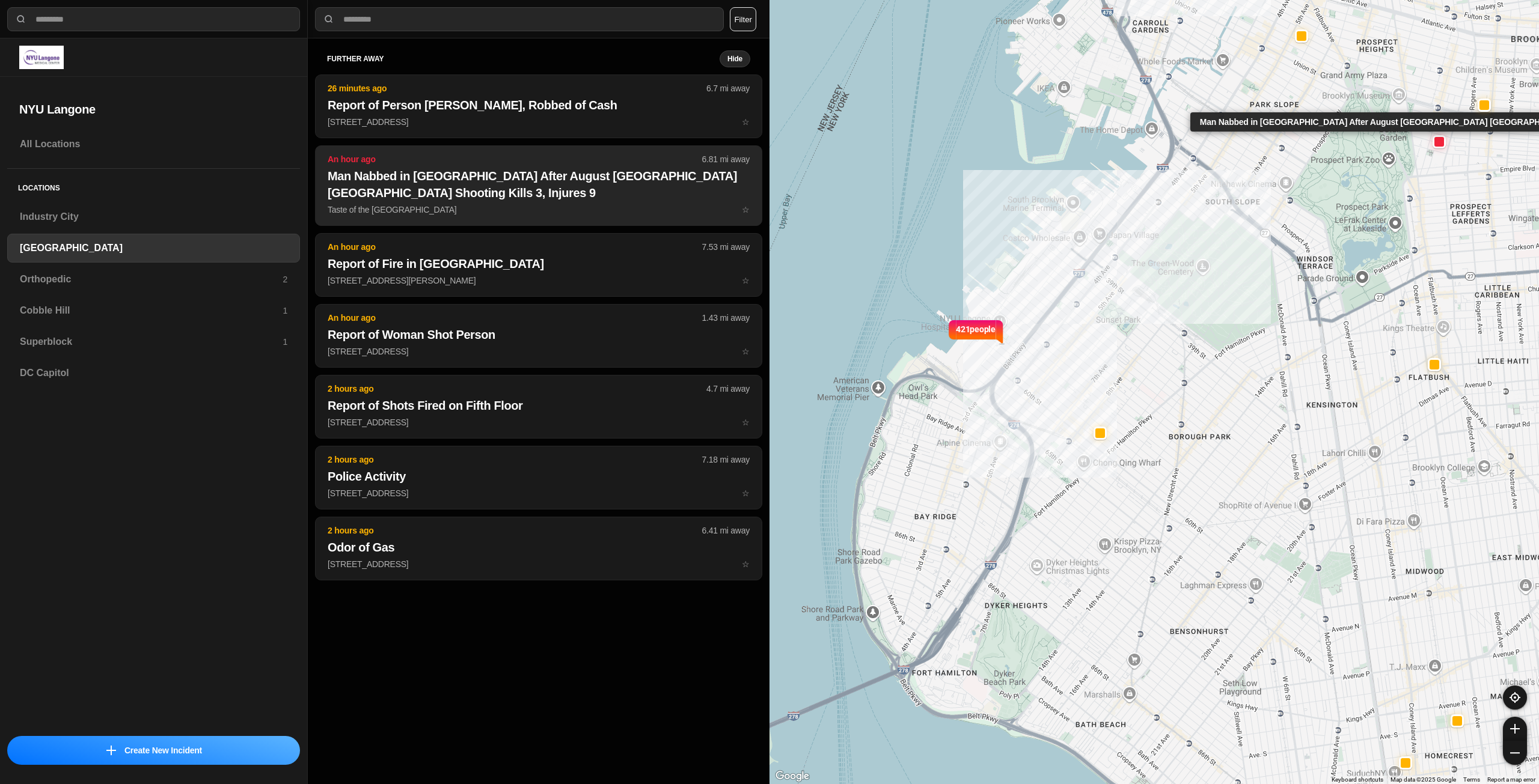
click at [551, 196] on h2 "Man Nabbed in [GEOGRAPHIC_DATA] After August [GEOGRAPHIC_DATA] [GEOGRAPHIC_DATA…" at bounding box center [538, 184] width 422 height 33
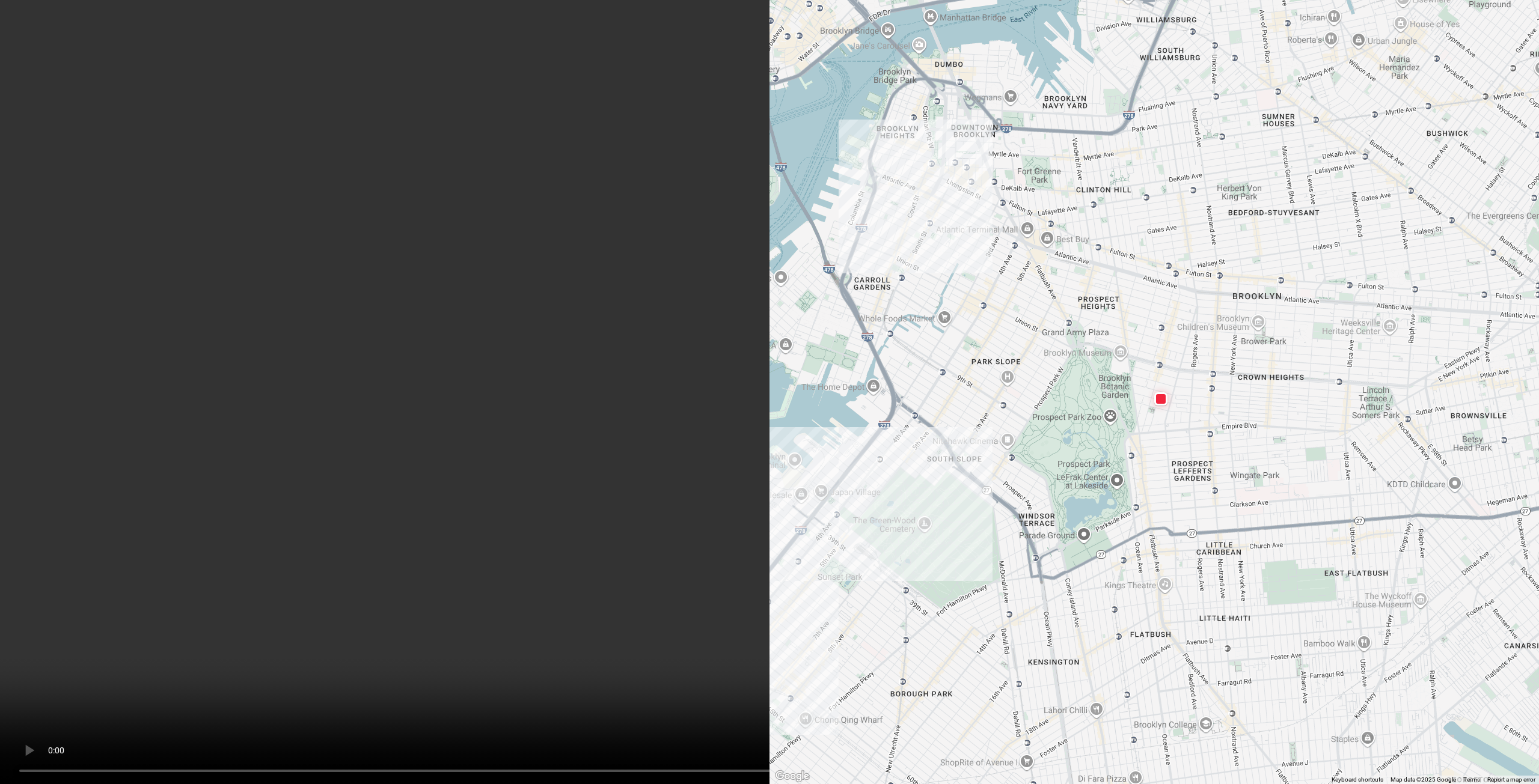
scroll to position [1046, 0]
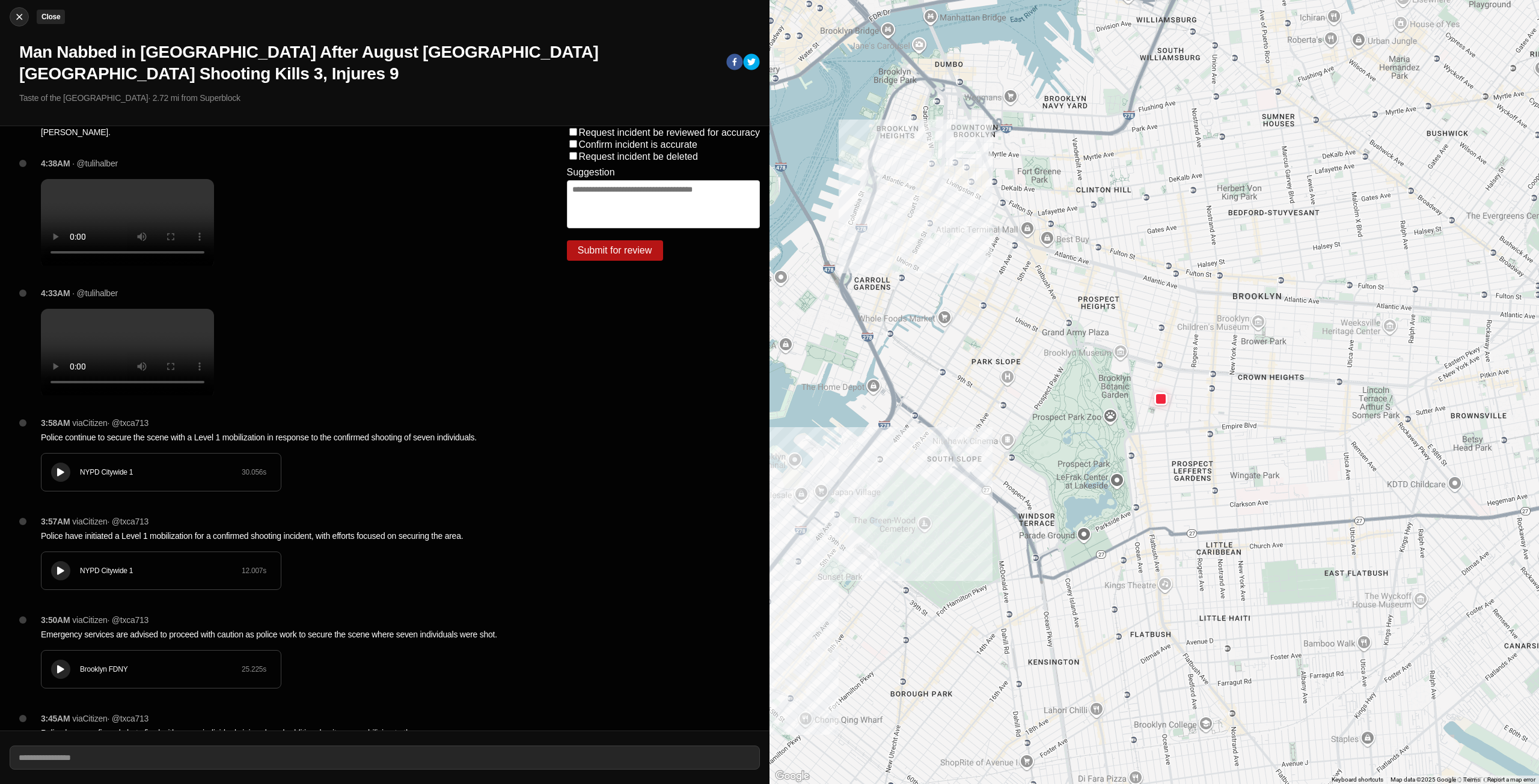
click at [9, 11] on div "Close Man Nabbed in NC After August Crown Heights Hookah Lounge Shooting Kills …" at bounding box center [385, 63] width 770 height 126
click at [21, 17] on img at bounding box center [19, 17] width 12 height 12
select select "*"
